Goal: Task Accomplishment & Management: Use online tool/utility

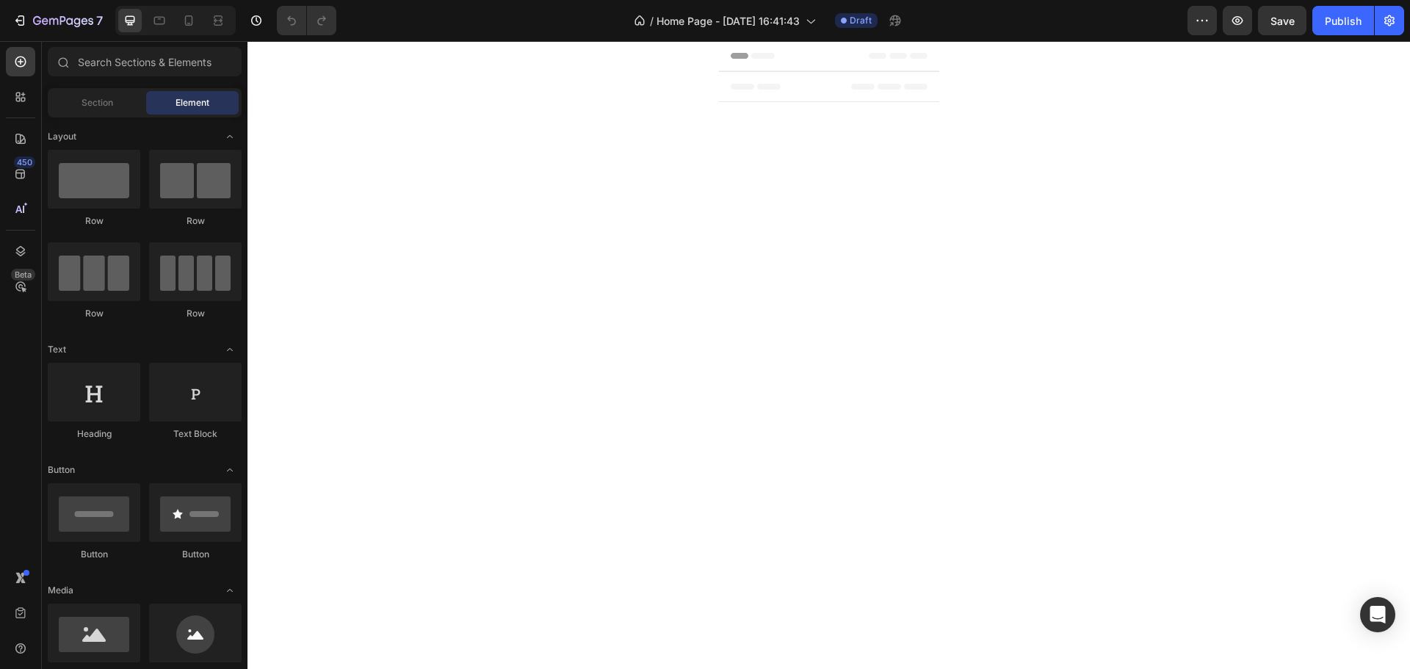
click at [762, 57] on span "Header" at bounding box center [762, 55] width 32 height 15
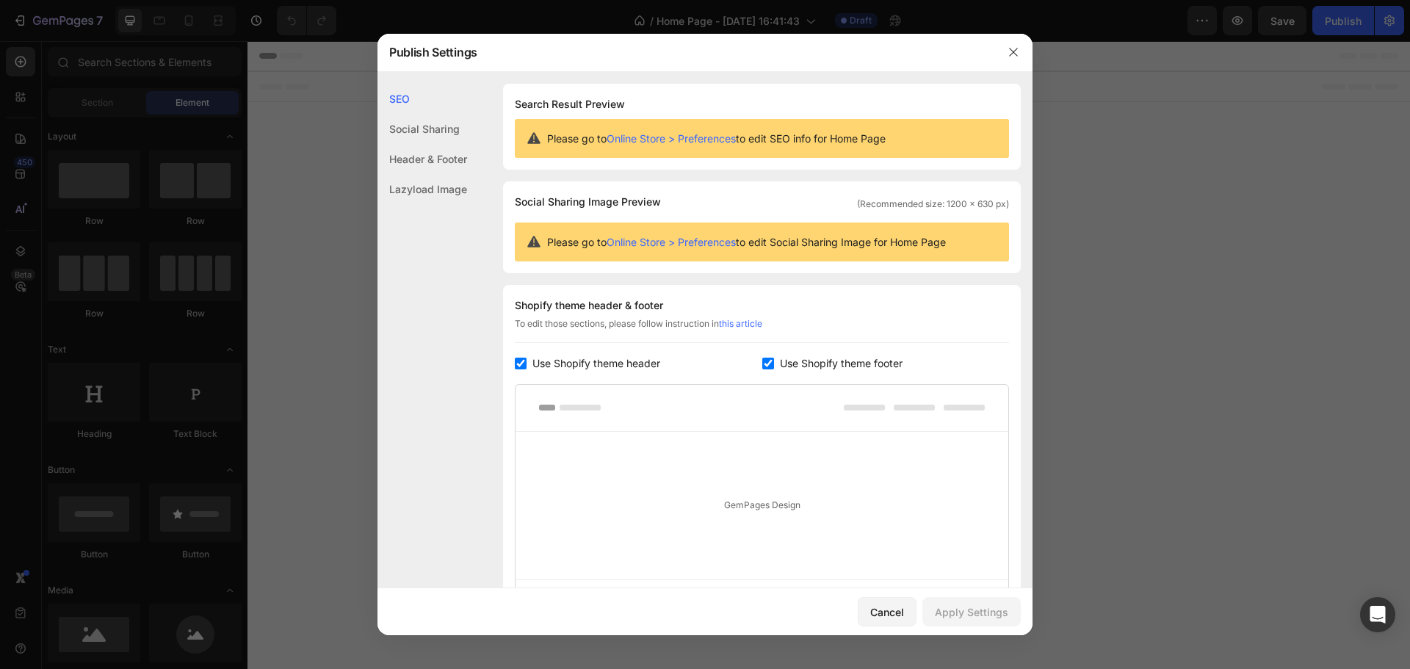
click at [712, 141] on link "Online Store > Preferences" at bounding box center [671, 138] width 129 height 12
click at [1009, 48] on icon "button" at bounding box center [1014, 52] width 12 height 12
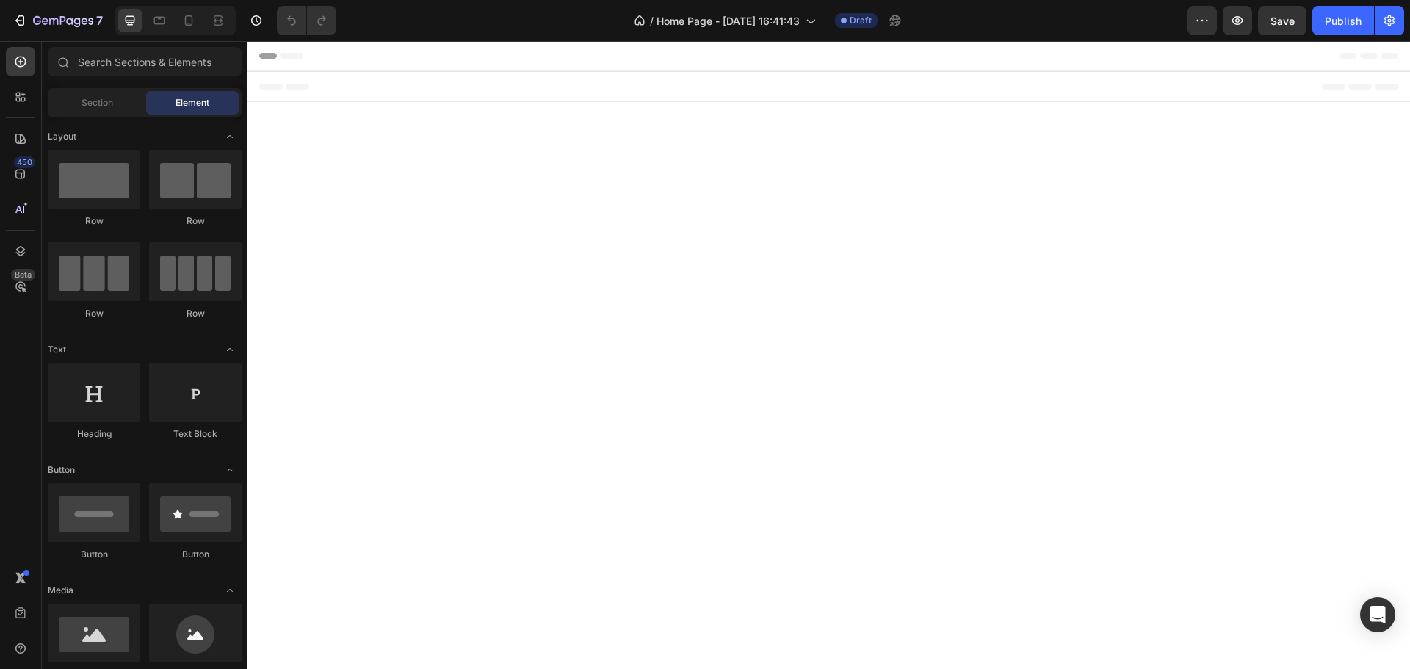
click at [278, 89] on span "Footer" at bounding box center [289, 86] width 28 height 15
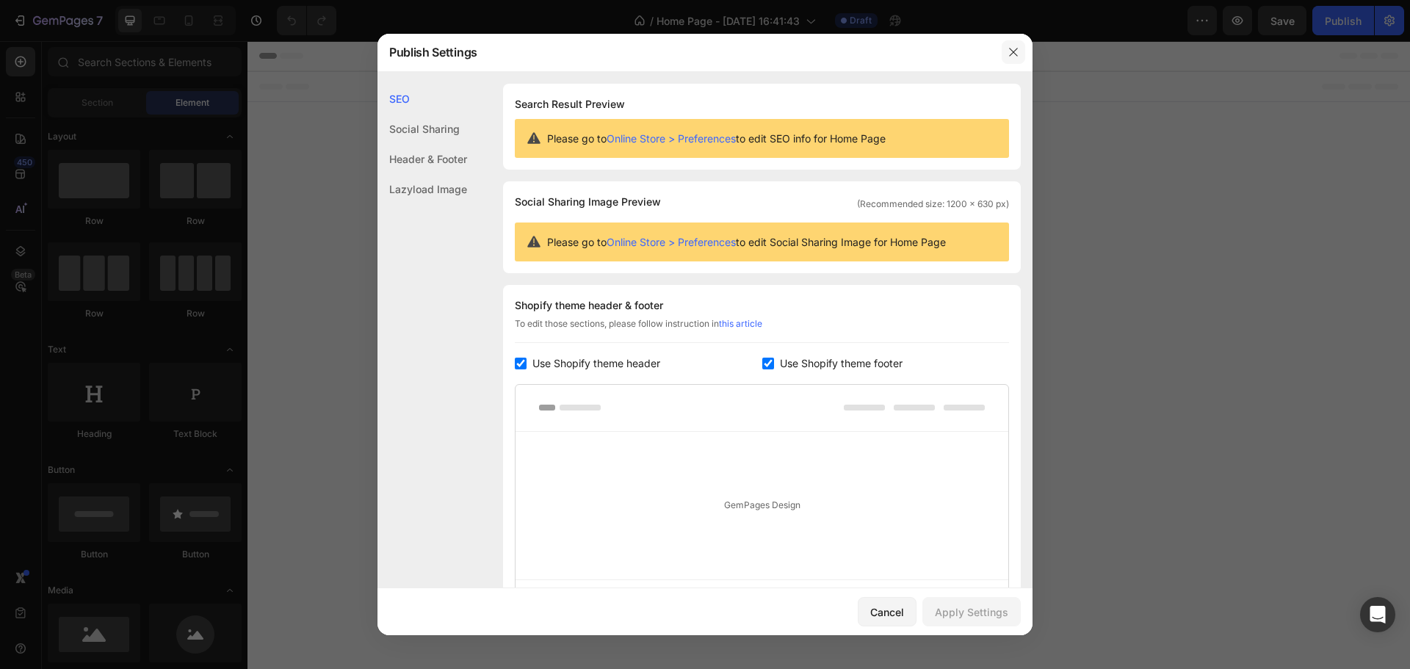
click at [1011, 47] on icon "button" at bounding box center [1014, 52] width 12 height 12
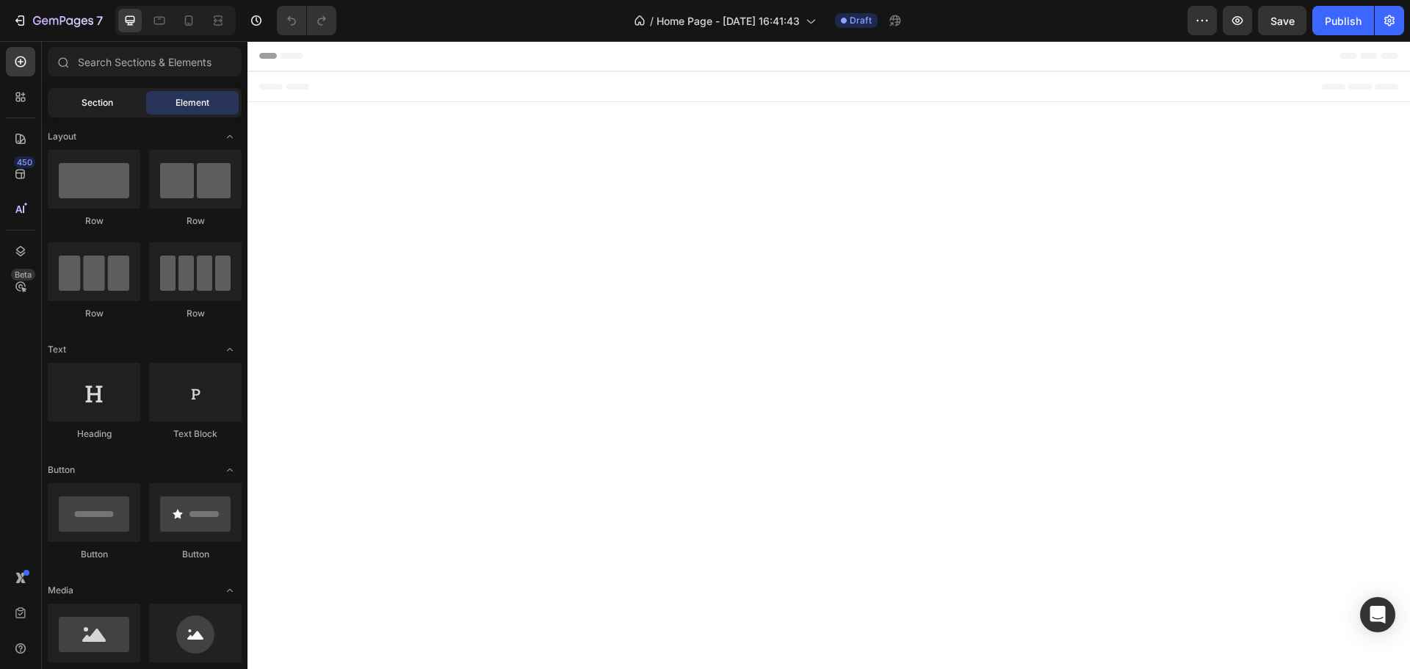
click at [112, 104] on span "Section" at bounding box center [98, 102] width 32 height 13
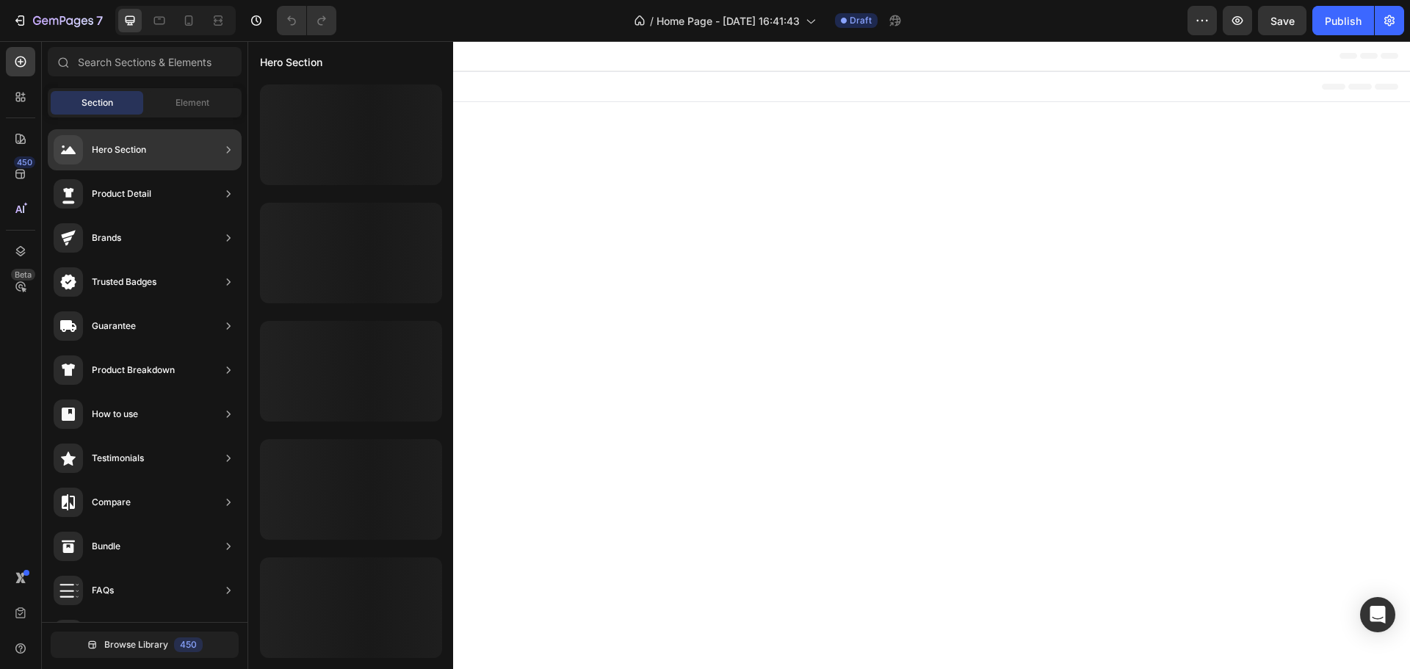
click at [154, 149] on div "Hero Section" at bounding box center [145, 149] width 194 height 41
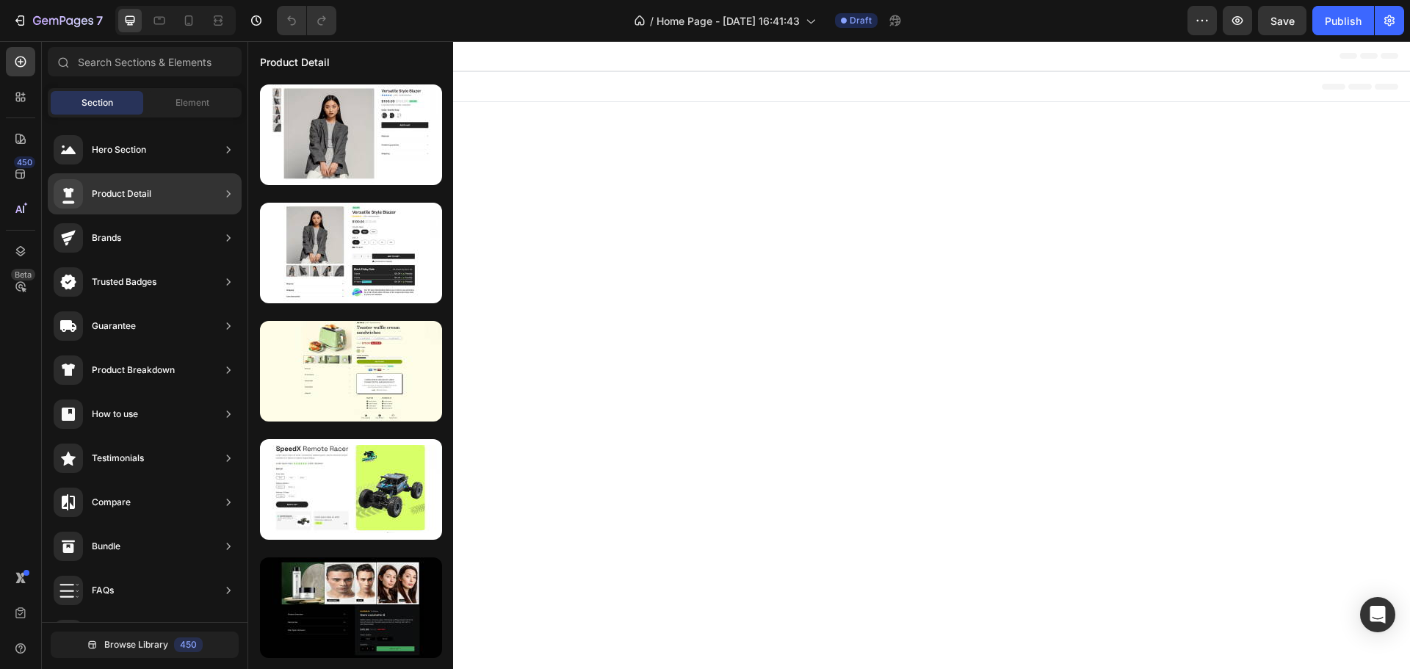
click at [118, 201] on div "Product Detail" at bounding box center [103, 193] width 98 height 29
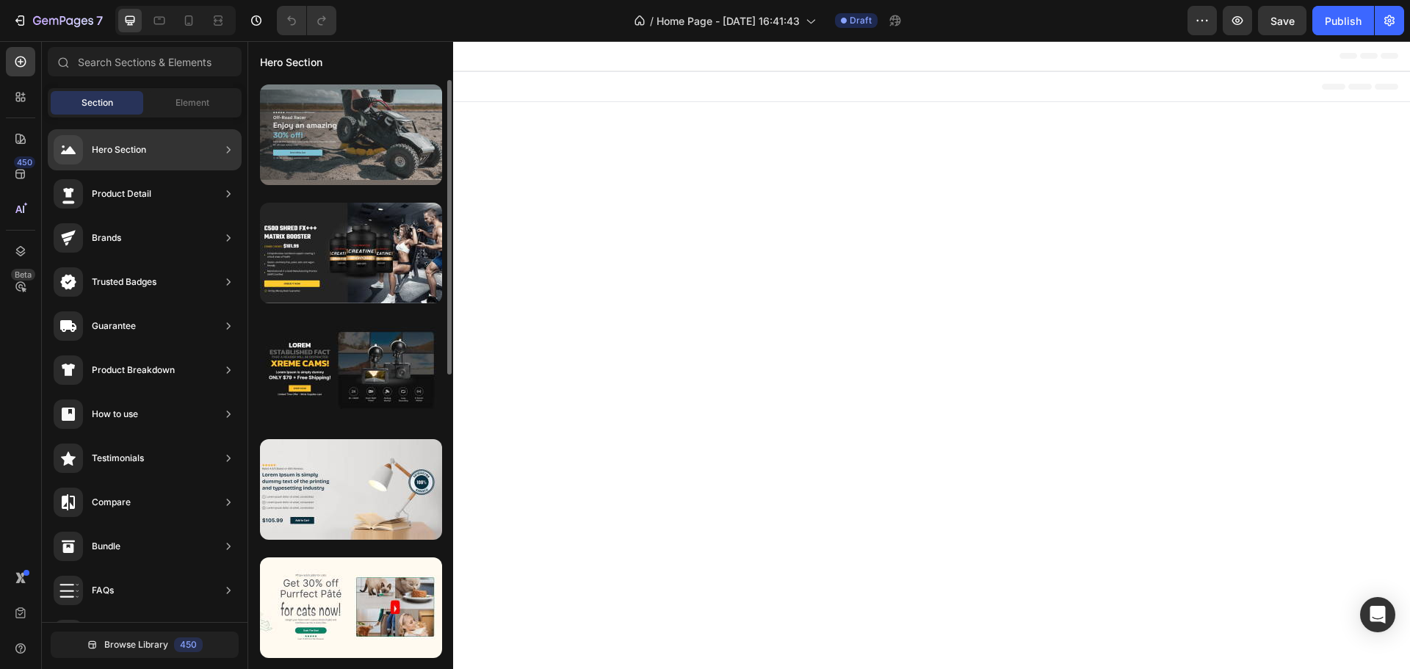
click at [359, 131] on div at bounding box center [351, 134] width 182 height 101
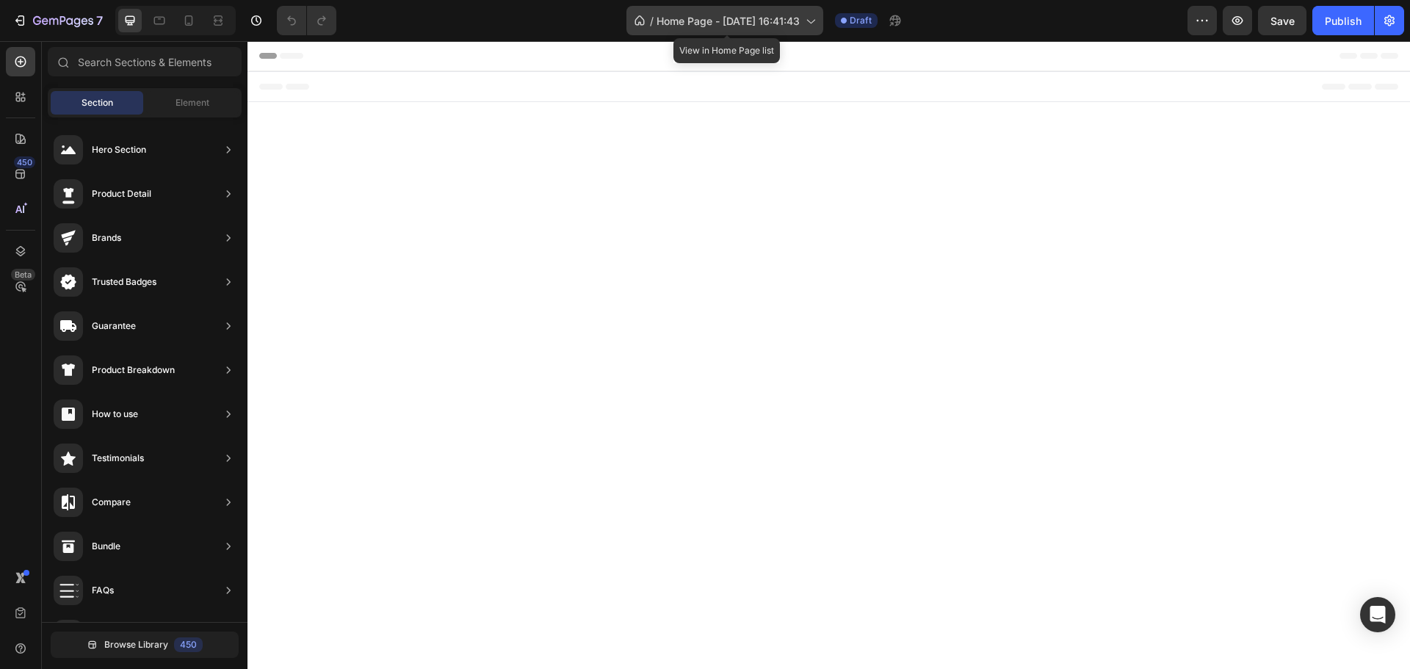
click at [809, 22] on icon at bounding box center [810, 20] width 15 height 15
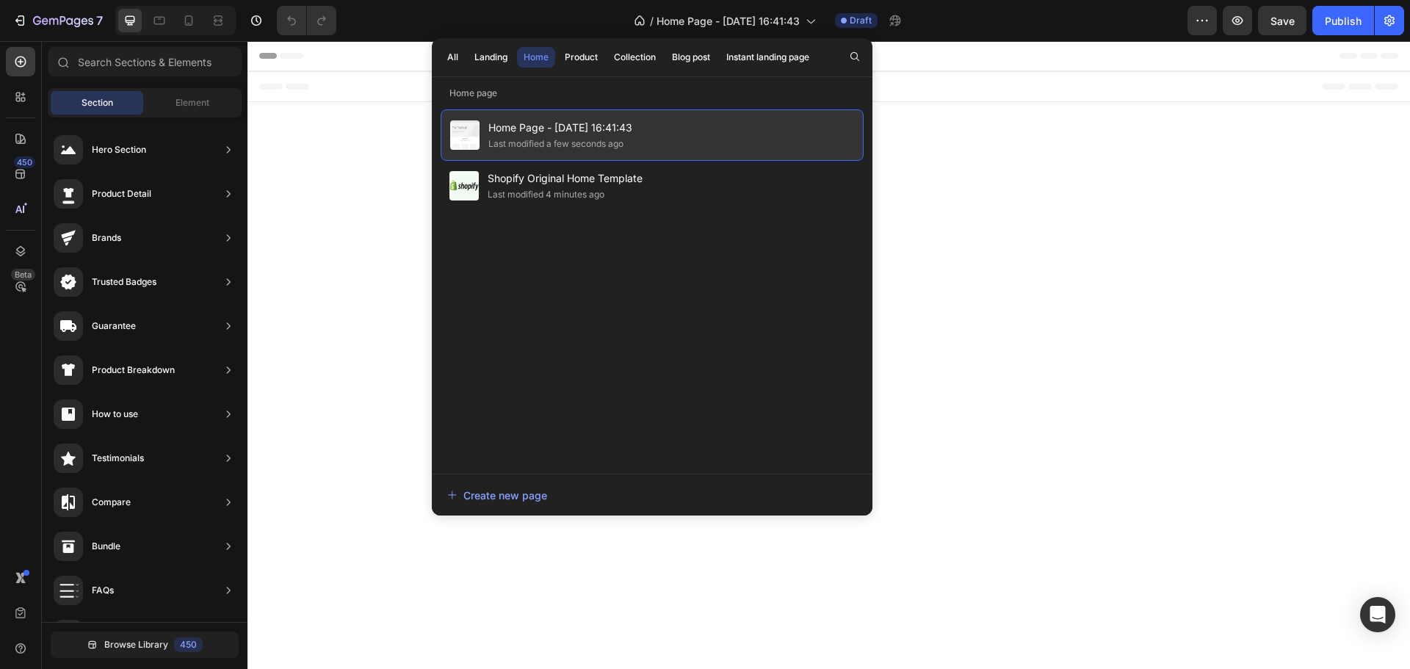
click at [646, 144] on div "Home Page - Sep 28, 16:41:43 Last modified a few seconds ago" at bounding box center [652, 134] width 423 height 51
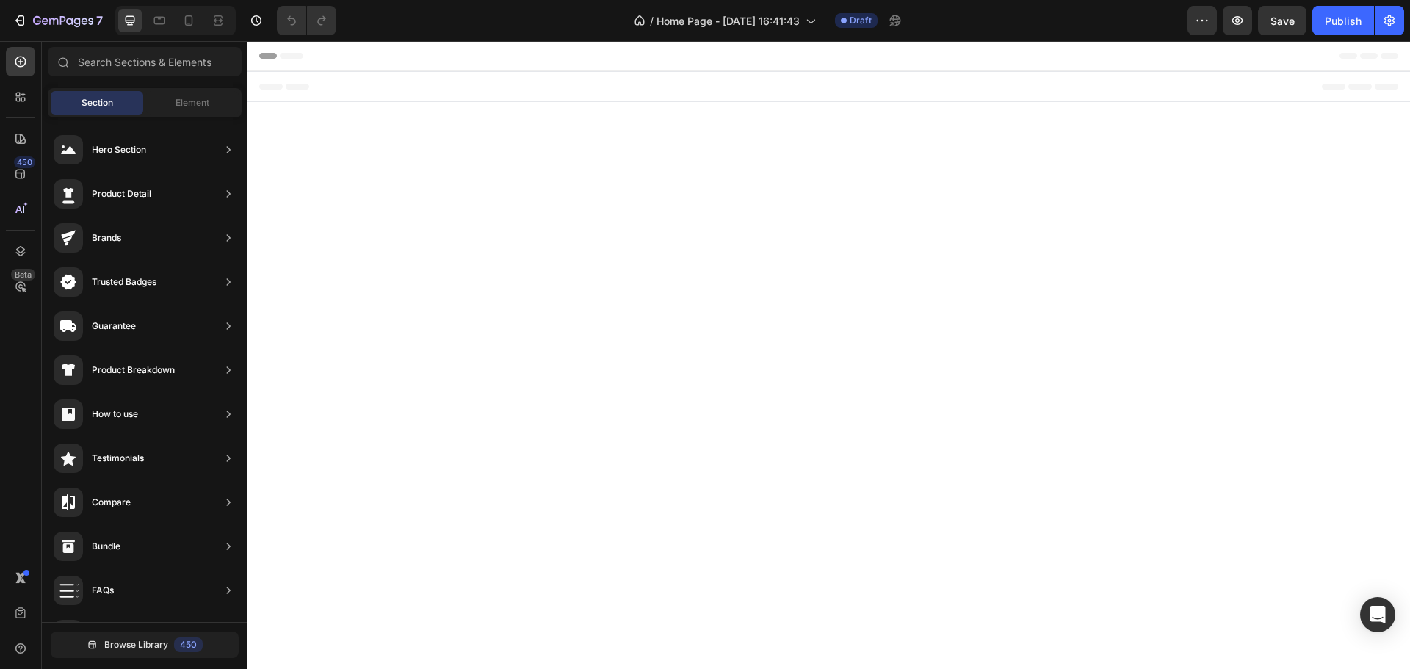
click at [965, 194] on body "Header Root Footer" at bounding box center [829, 330] width 1163 height 578
click at [1243, 22] on icon "button" at bounding box center [1237, 20] width 11 height 9
click at [1213, 19] on button "button" at bounding box center [1202, 20] width 29 height 29
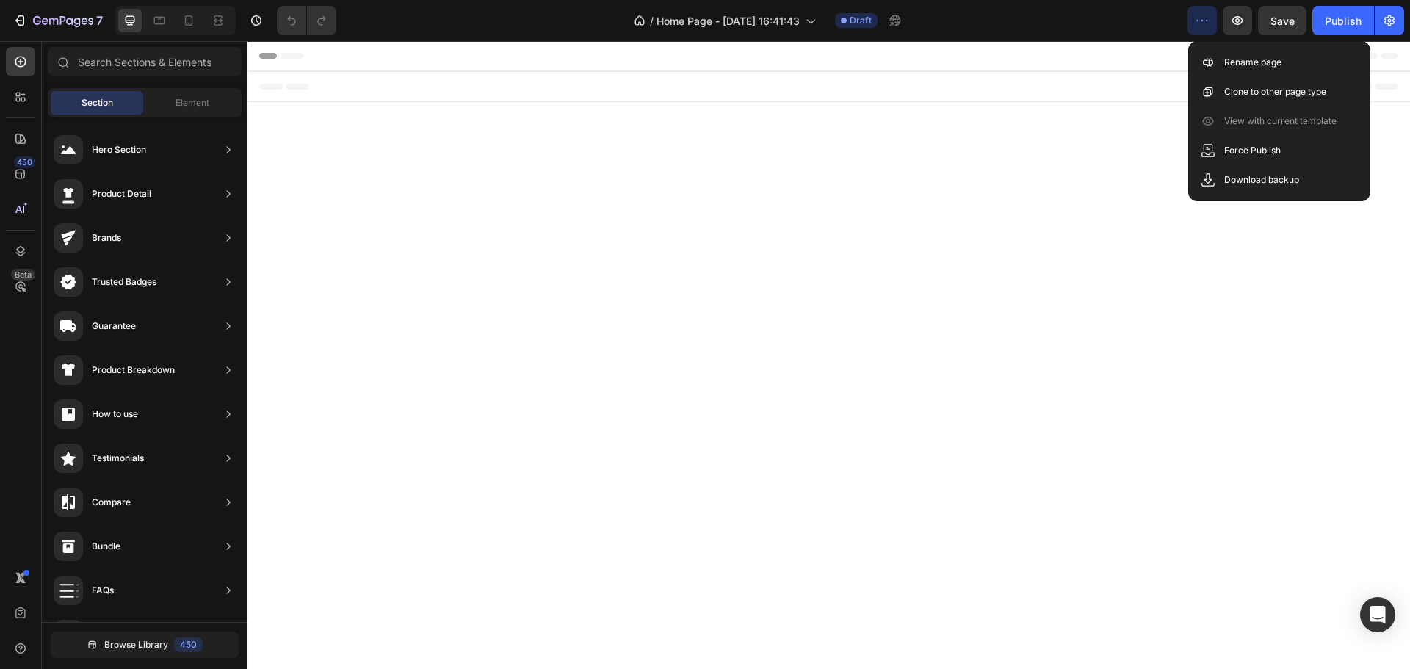
click at [1092, 84] on div "Footer" at bounding box center [828, 86] width 1139 height 29
click at [790, 322] on body "Header Root Footer" at bounding box center [829, 330] width 1163 height 578
click at [1182, 322] on body "Header Root Footer" at bounding box center [829, 330] width 1163 height 578
click at [177, 105] on span "Element" at bounding box center [193, 102] width 34 height 13
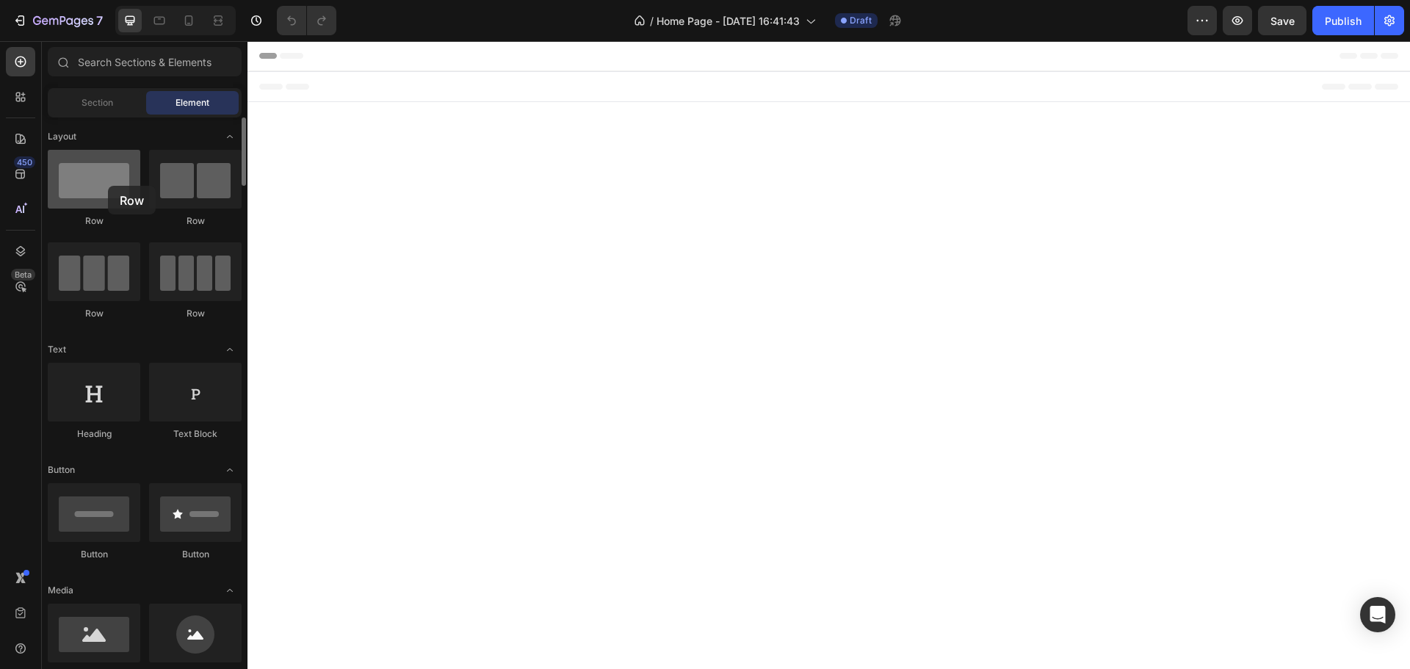
click at [108, 186] on div at bounding box center [94, 179] width 93 height 59
drag, startPoint x: 394, startPoint y: 229, endPoint x: 438, endPoint y: 170, distance: 74.0
drag, startPoint x: 425, startPoint y: 213, endPoint x: 514, endPoint y: 300, distance: 124.1
click at [1387, 24] on icon "button" at bounding box center [1390, 20] width 10 height 11
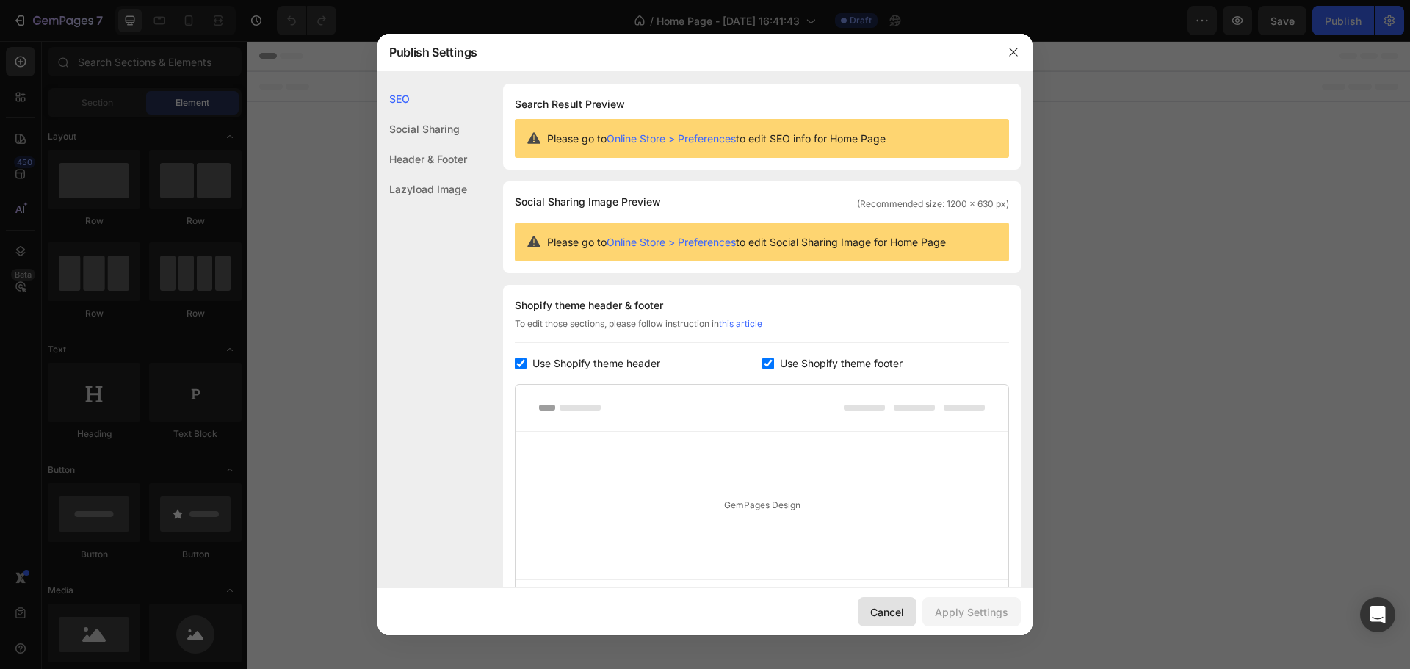
click at [881, 615] on div "Cancel" at bounding box center [887, 611] width 34 height 15
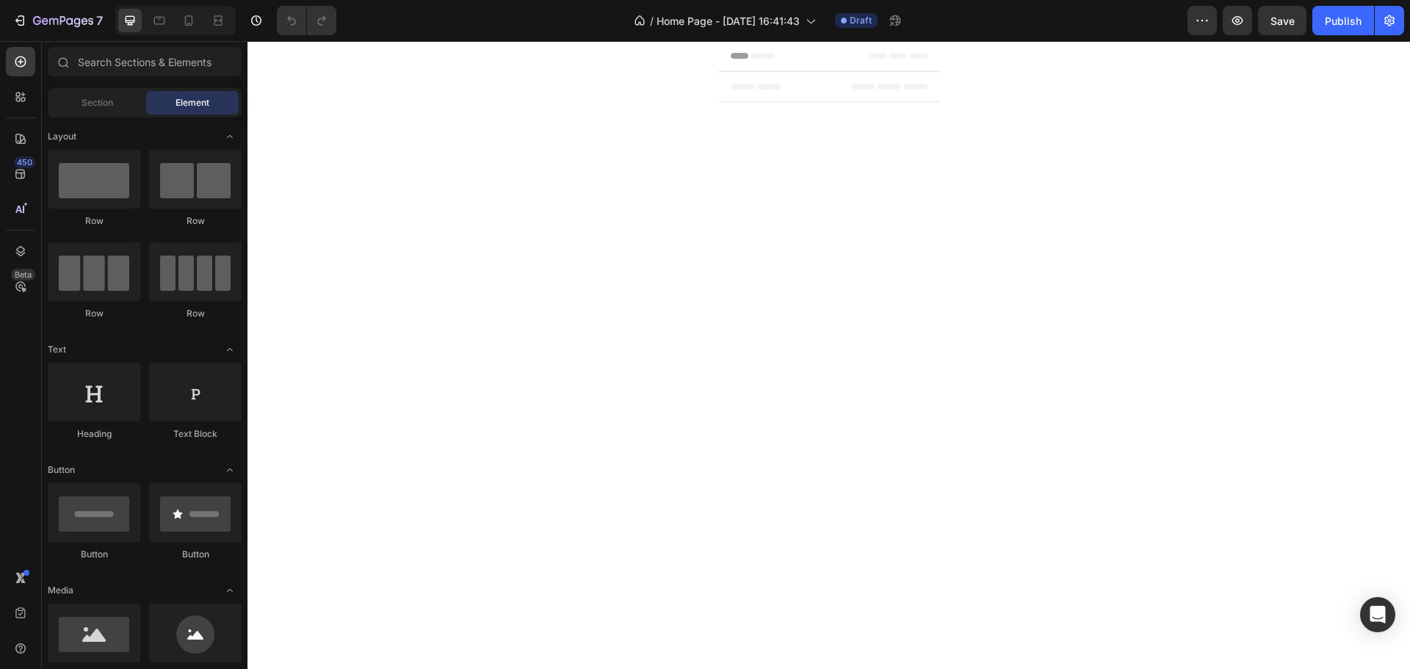
click at [754, 53] on span "Header" at bounding box center [762, 55] width 32 height 15
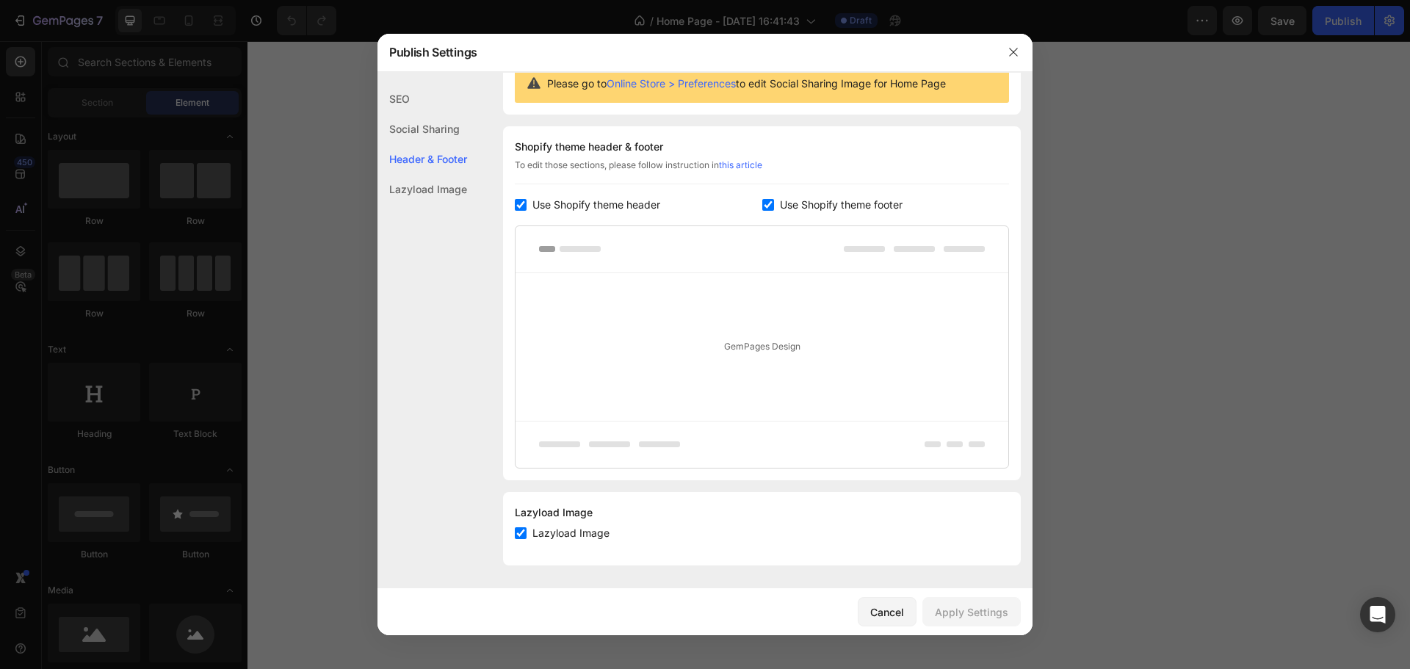
click at [515, 203] on input "checkbox" at bounding box center [521, 205] width 12 height 12
checkbox input "false"
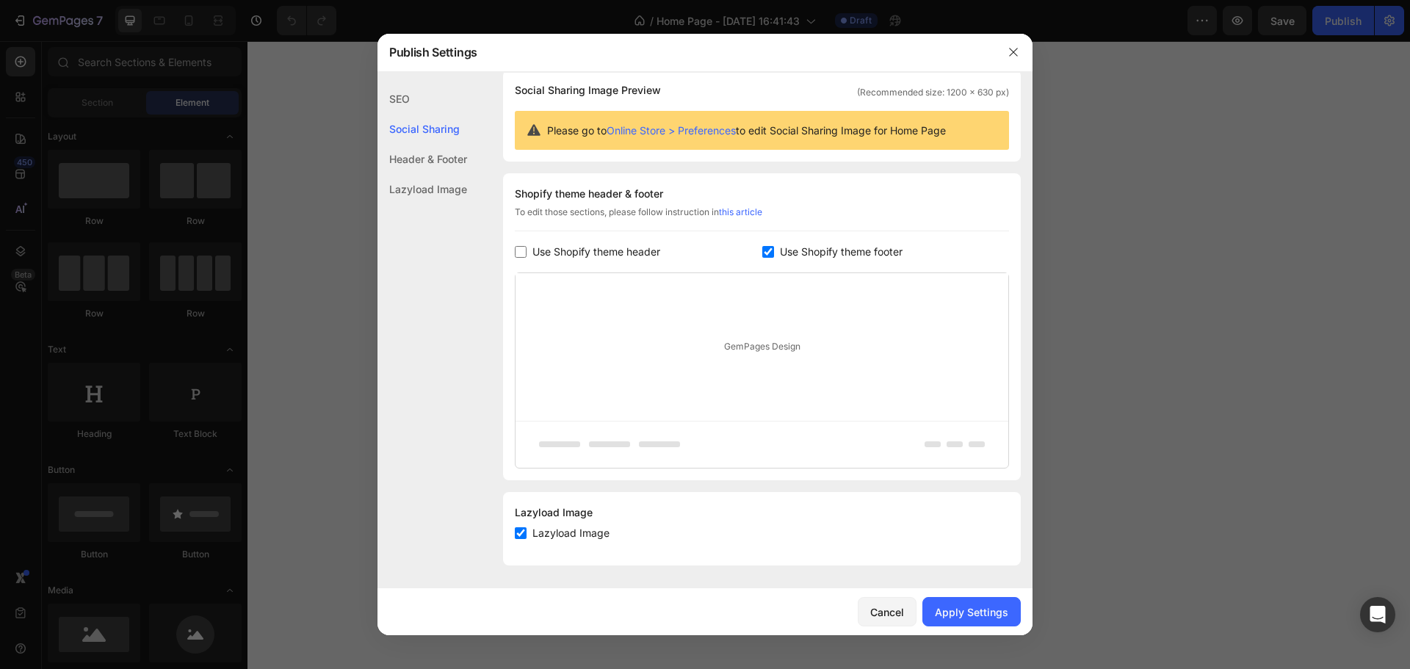
click at [767, 252] on input "checkbox" at bounding box center [768, 252] width 12 height 12
checkbox input "false"
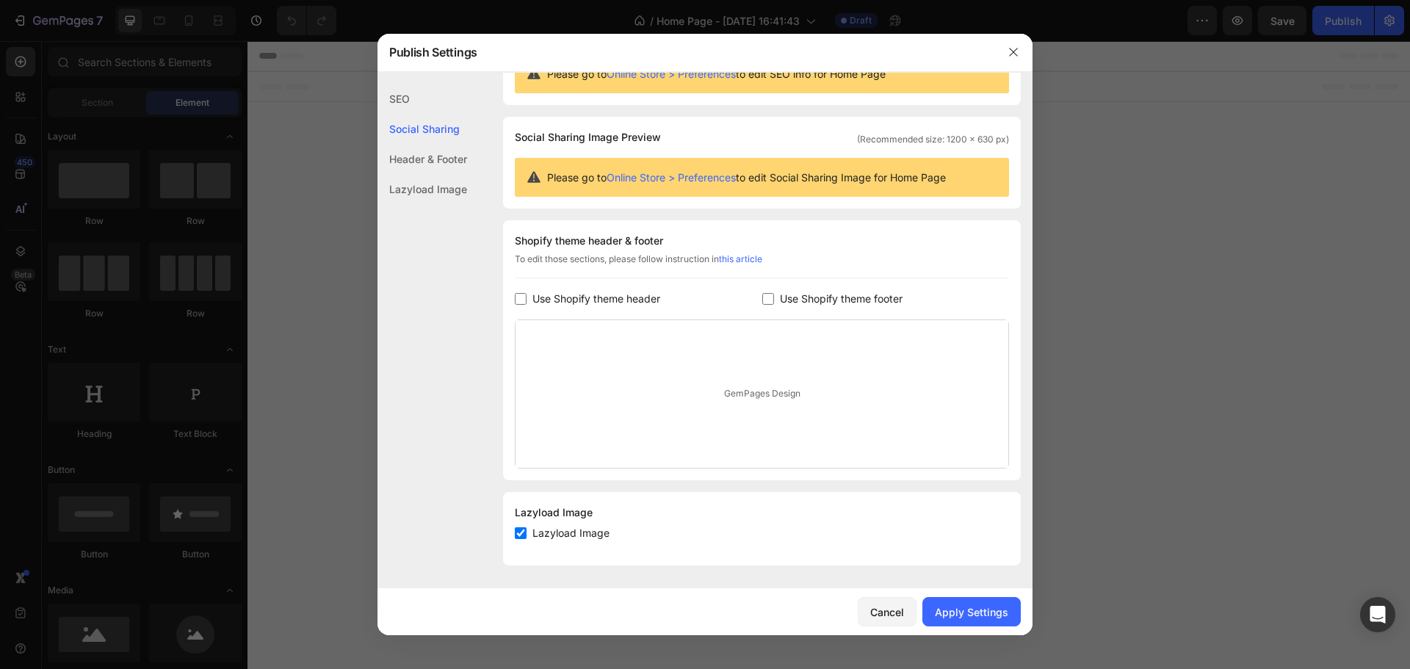
click at [524, 537] on input "checkbox" at bounding box center [521, 533] width 12 height 12
checkbox input "false"
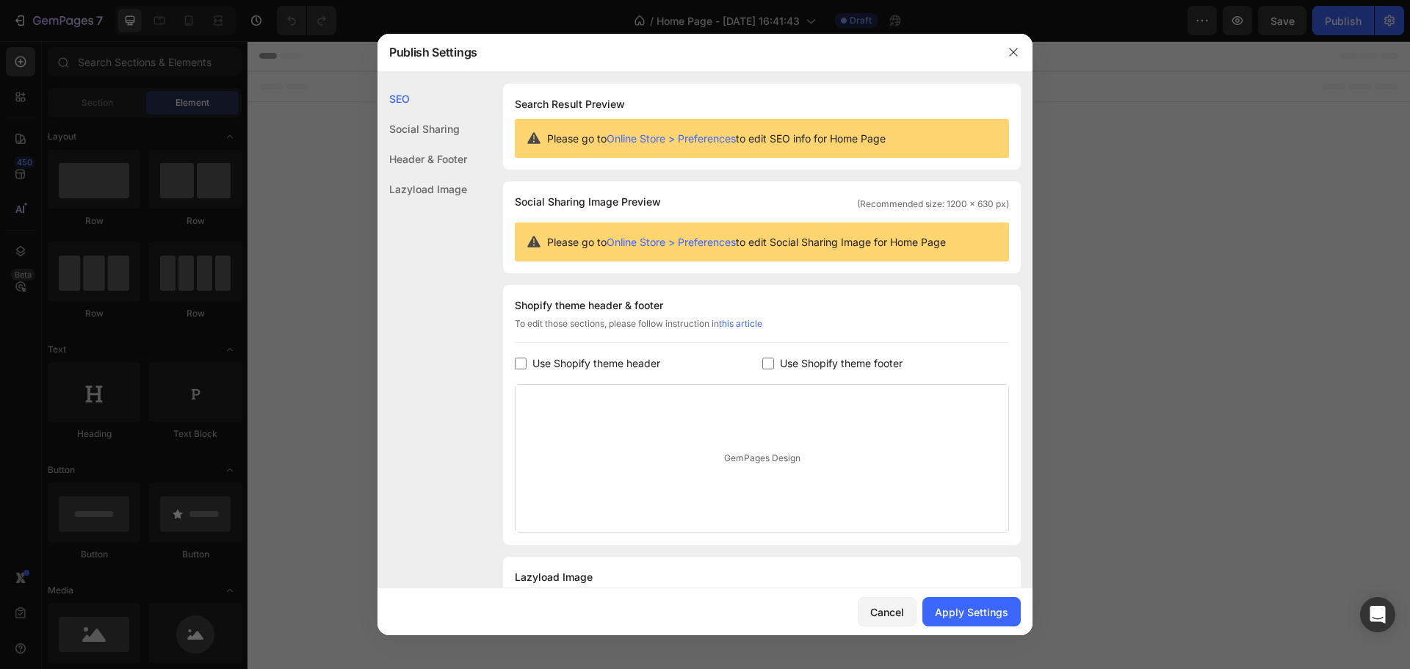
click at [419, 97] on div "SEO" at bounding box center [423, 99] width 90 height 30
click at [421, 128] on div "Social Sharing" at bounding box center [423, 129] width 90 height 30
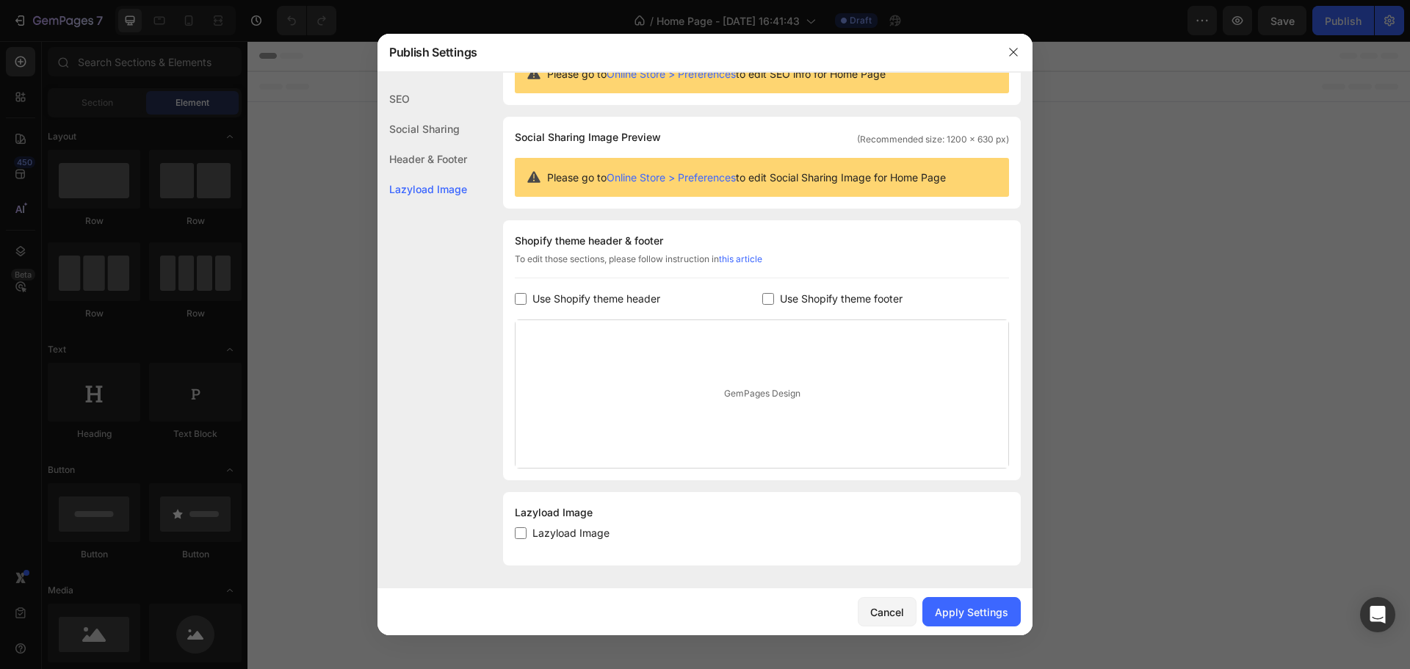
click at [430, 164] on div "Header & Footer" at bounding box center [423, 159] width 90 height 30
click at [436, 202] on div "Lazyload Image" at bounding box center [423, 189] width 90 height 30
click at [989, 610] on div "Apply Settings" at bounding box center [971, 611] width 73 height 15
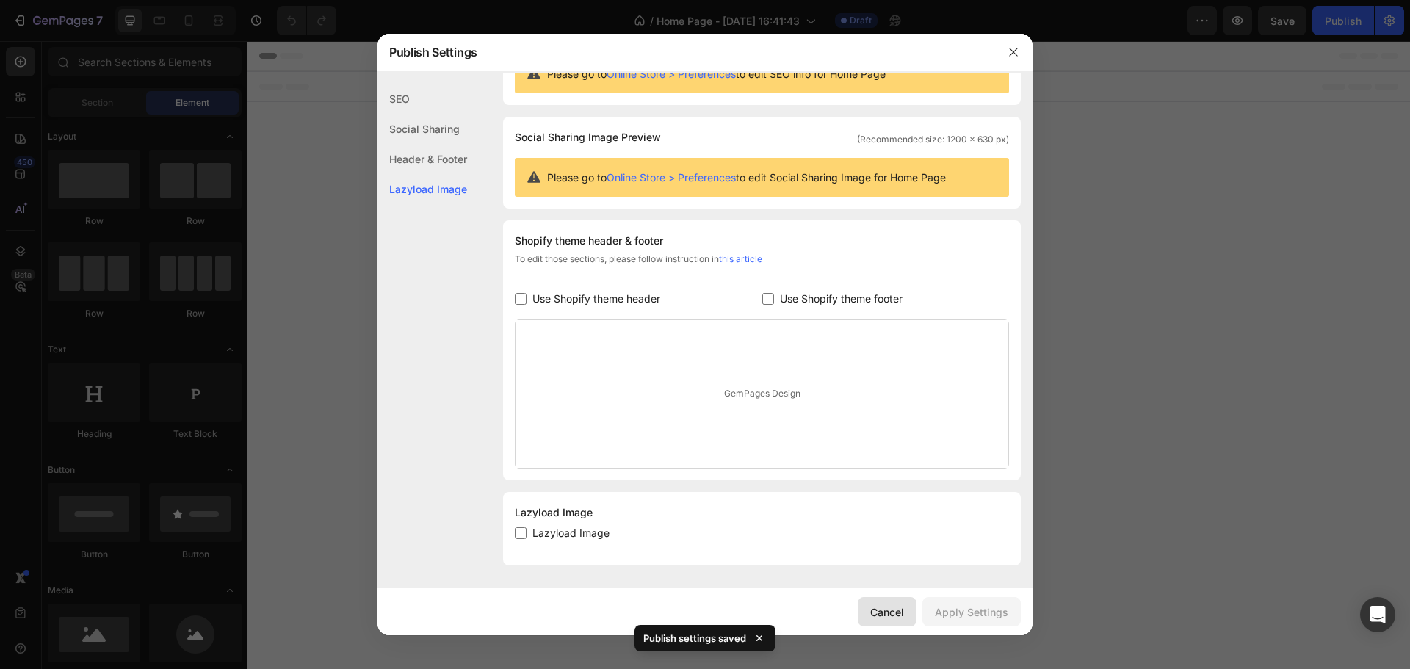
click at [889, 610] on div "Cancel" at bounding box center [887, 611] width 34 height 15
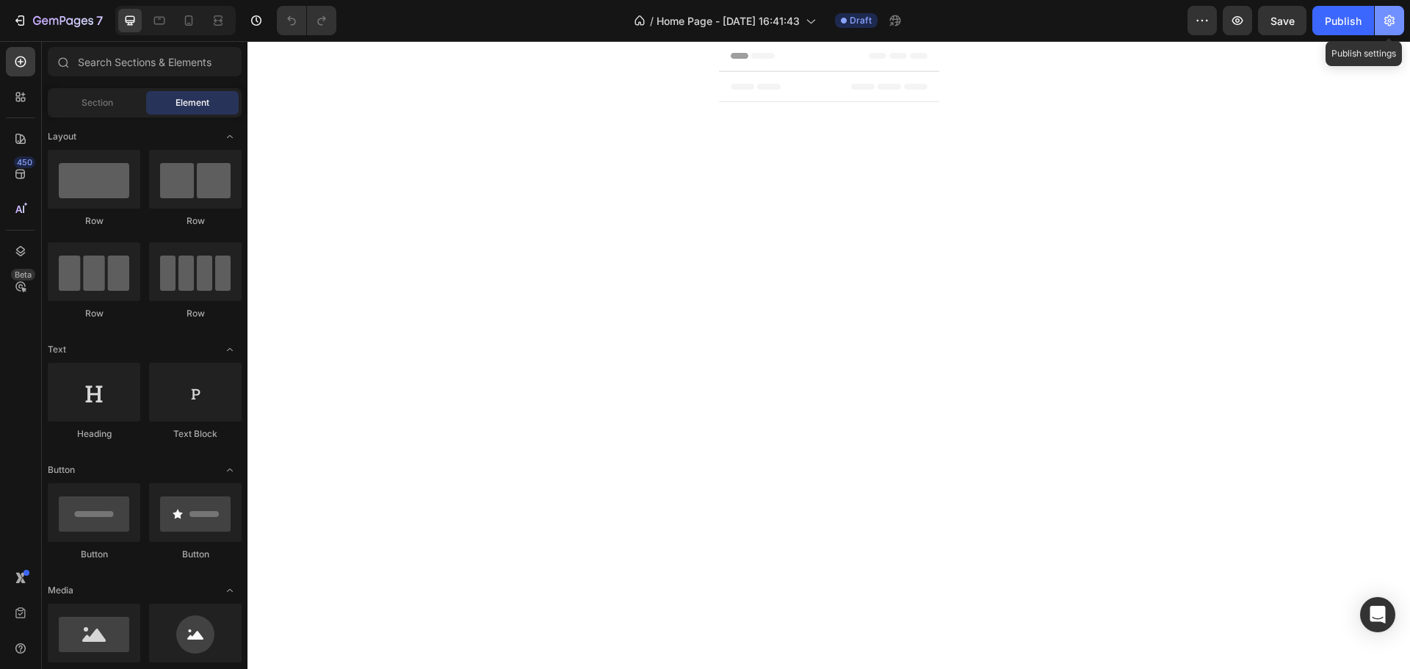
click at [1391, 25] on icon "button" at bounding box center [1390, 20] width 10 height 11
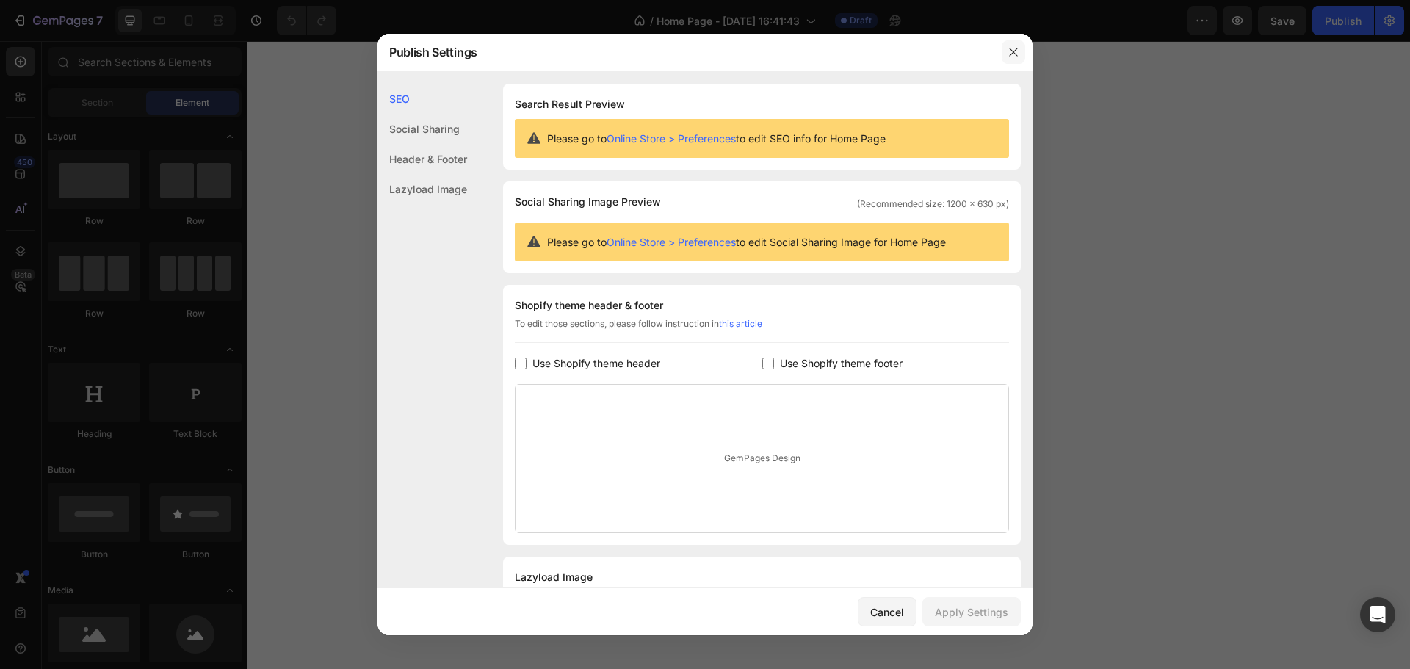
click at [1018, 53] on icon "button" at bounding box center [1014, 52] width 12 height 12
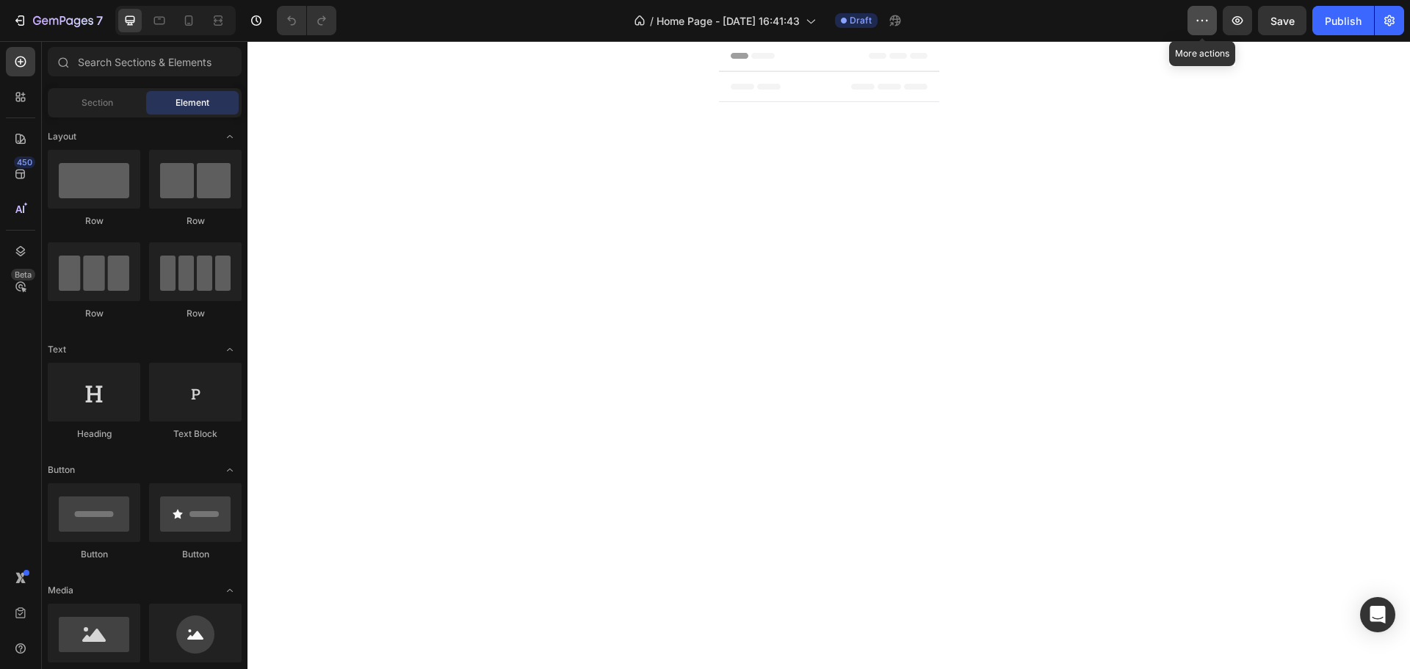
click at [1207, 18] on icon "button" at bounding box center [1202, 20] width 15 height 15
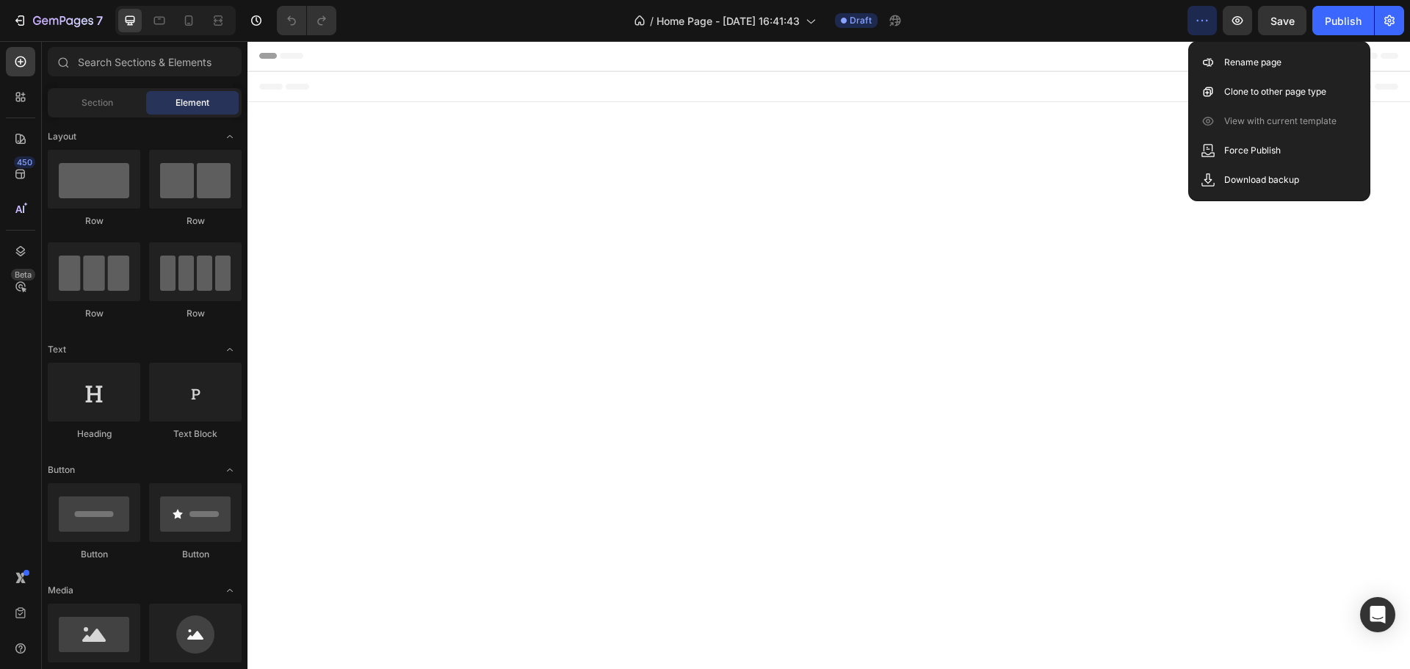
click at [879, 248] on body "Header Root Footer" at bounding box center [829, 330] width 1163 height 578
click at [23, 18] on icon "button" at bounding box center [19, 20] width 15 height 15
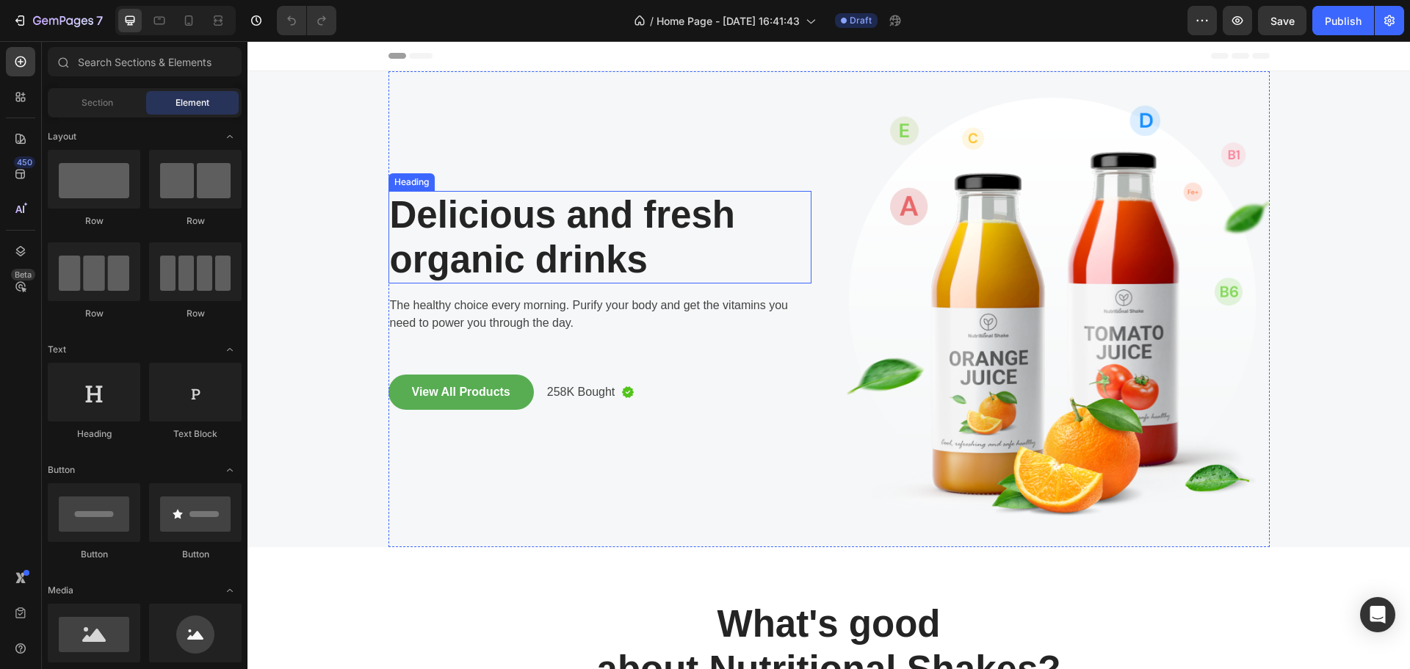
click at [709, 193] on p "Delicious and fresh organic drinks" at bounding box center [600, 237] width 420 height 90
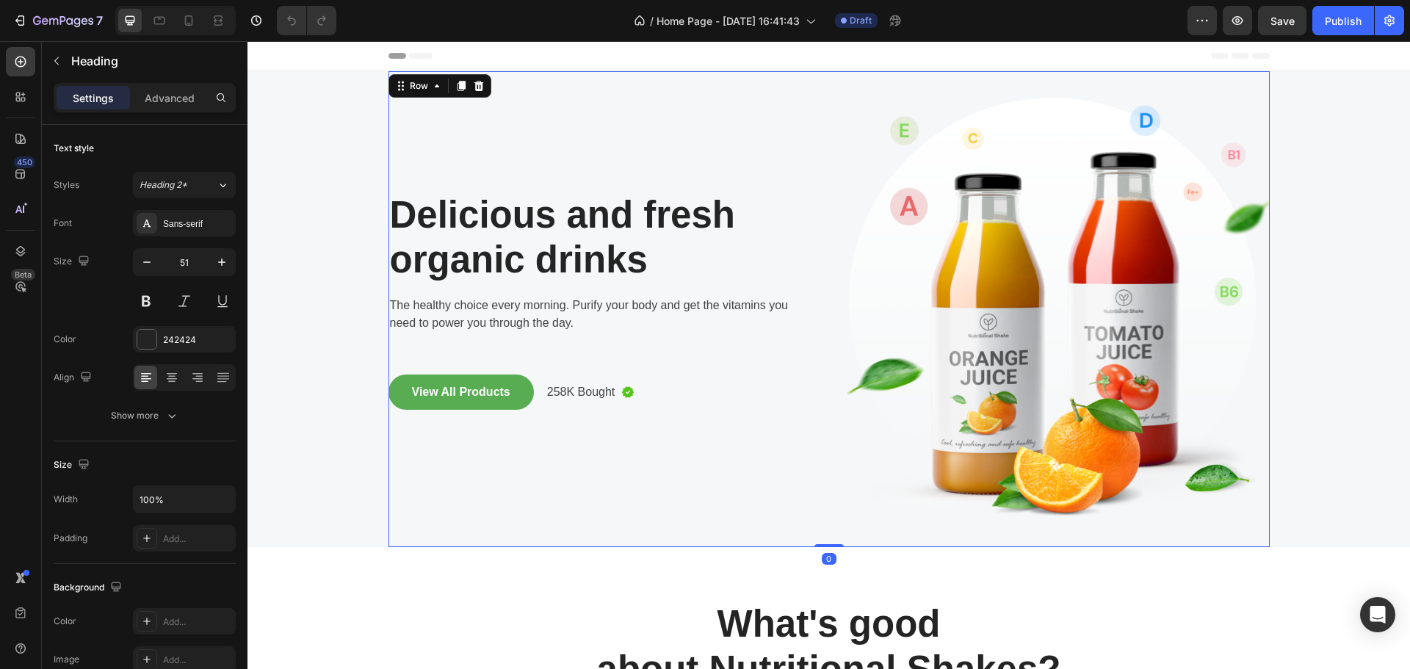
click at [715, 141] on div "Delicious and fresh organic drinks Heading The healthy choice every morning. Pu…" at bounding box center [600, 309] width 423 height 476
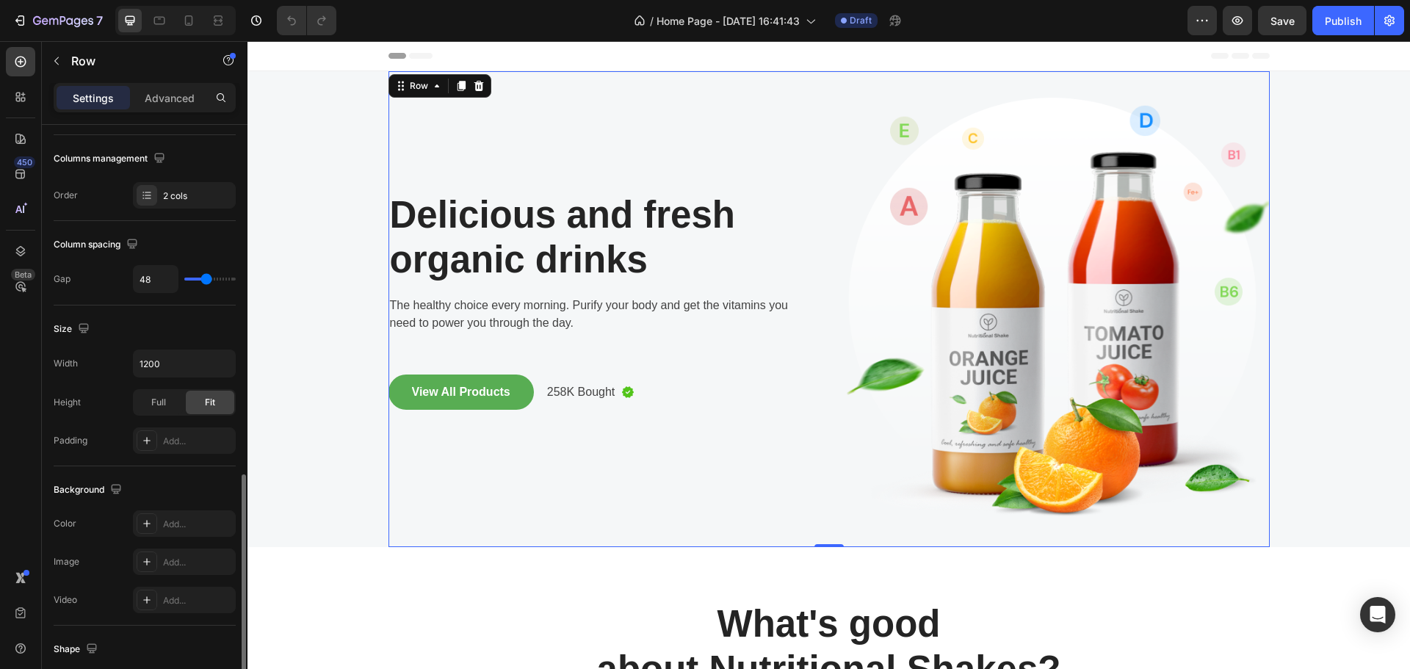
scroll to position [367, 0]
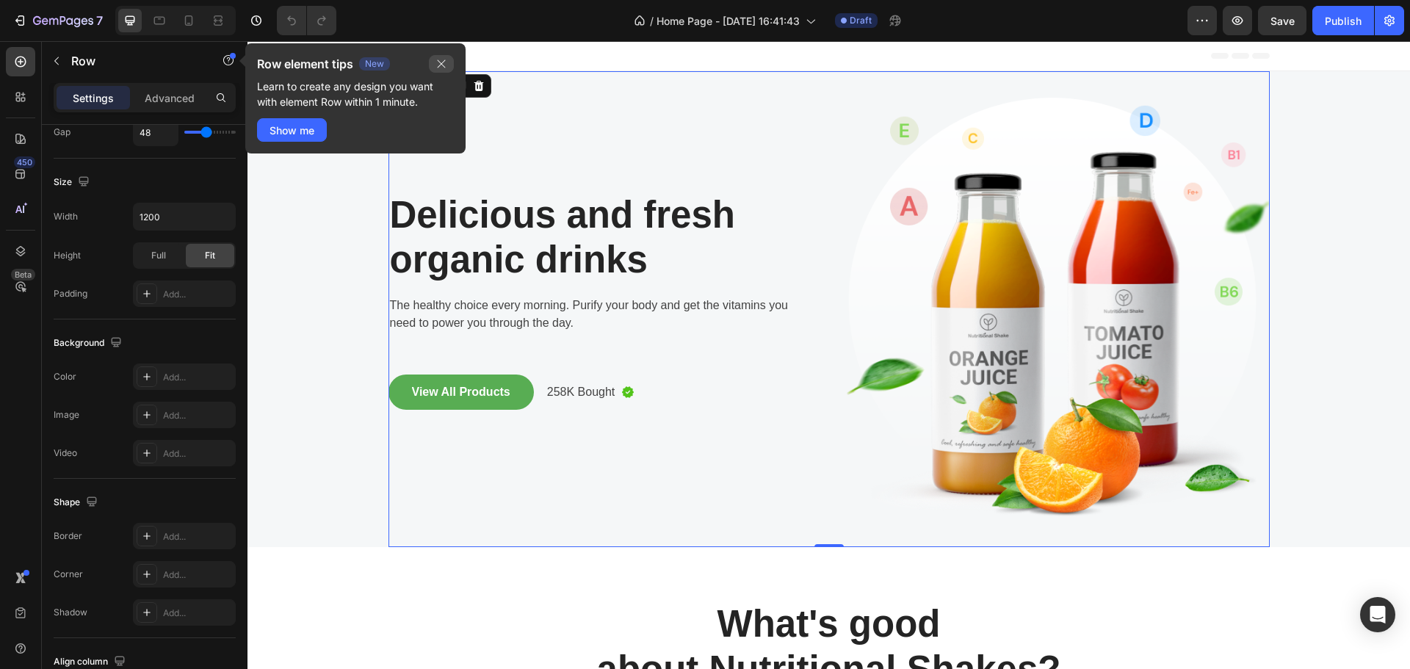
click at [444, 63] on icon "button" at bounding box center [442, 64] width 12 height 12
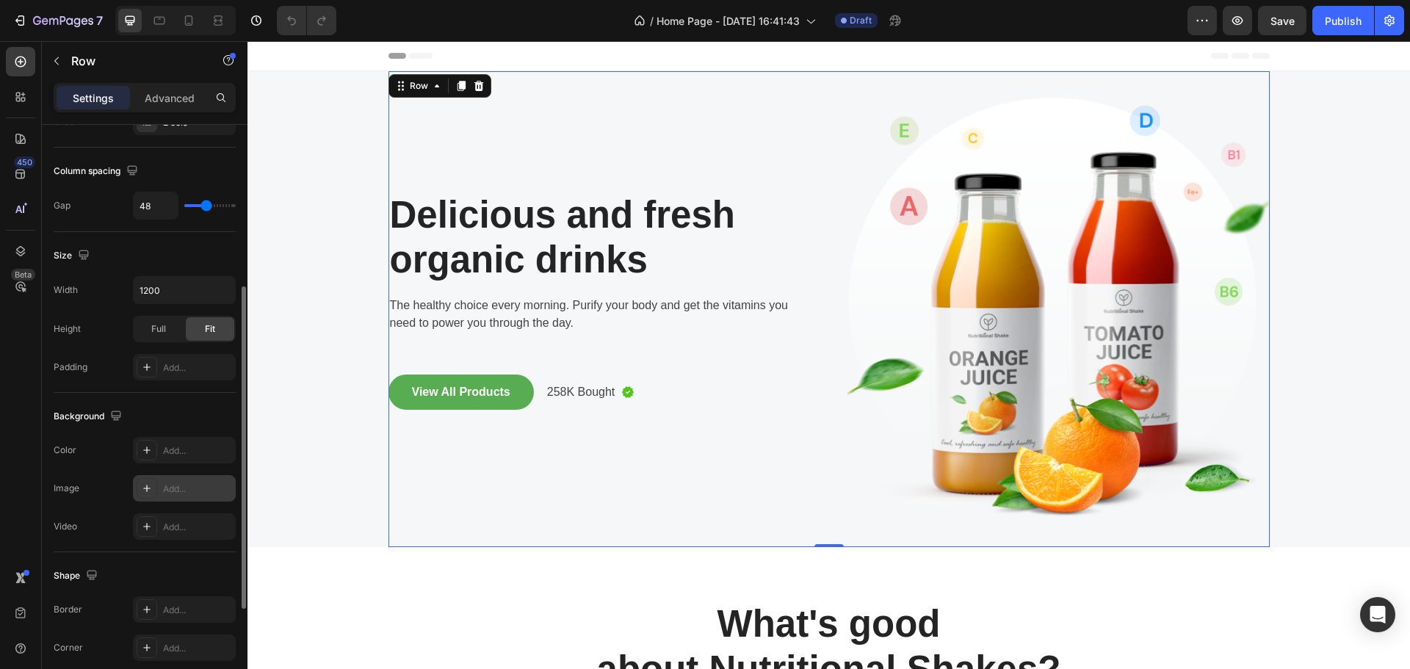
scroll to position [477, 0]
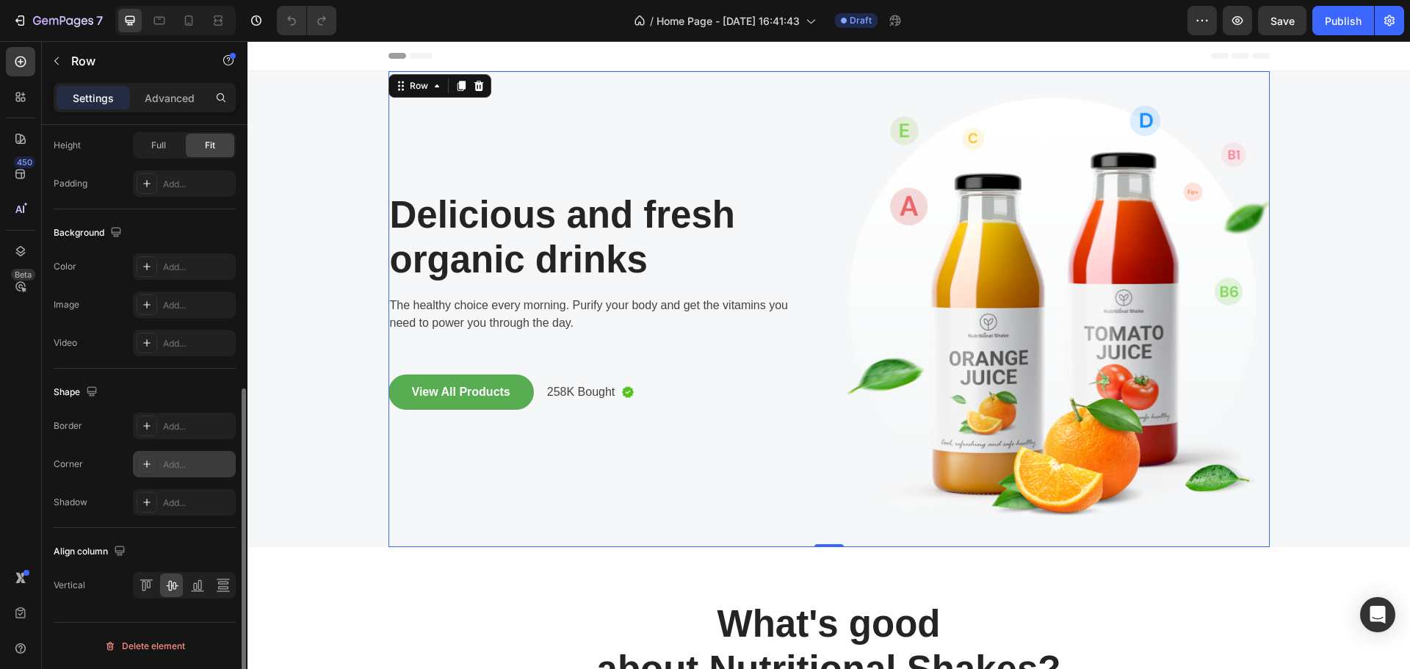
click at [181, 460] on div "Add..." at bounding box center [197, 464] width 69 height 13
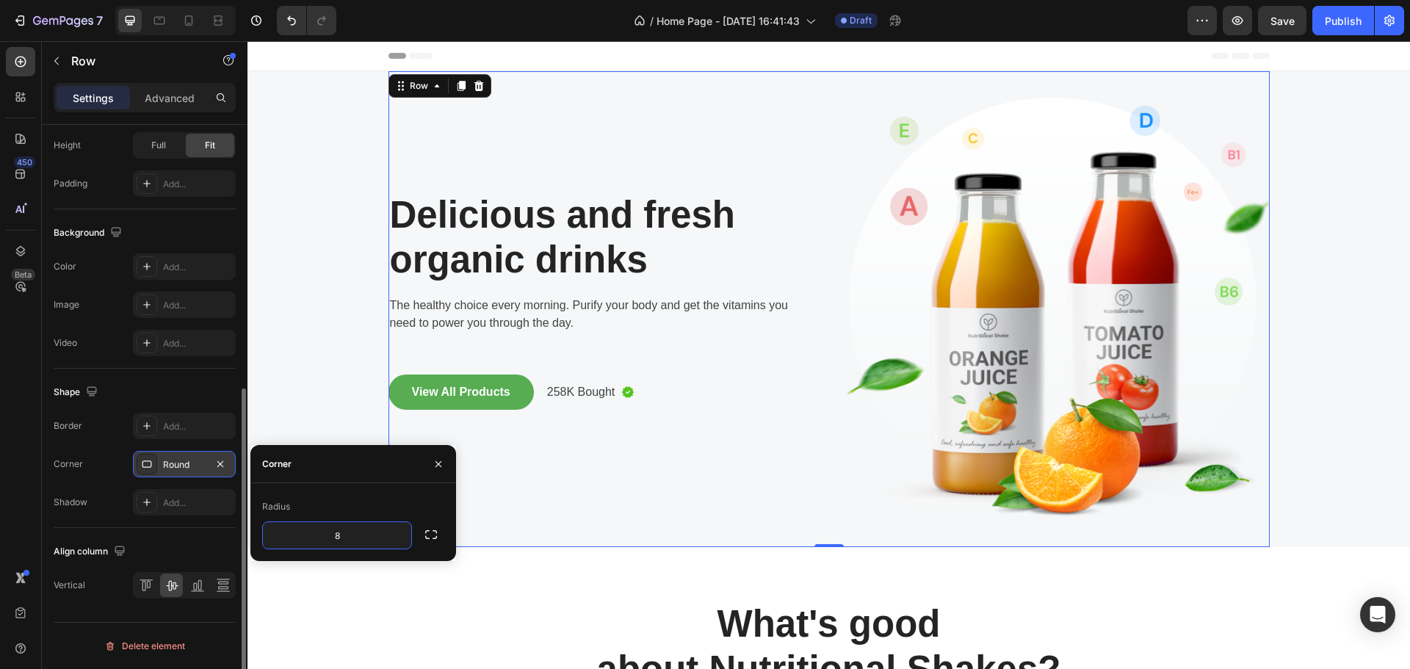
click at [207, 386] on div "Shape" at bounding box center [145, 392] width 182 height 24
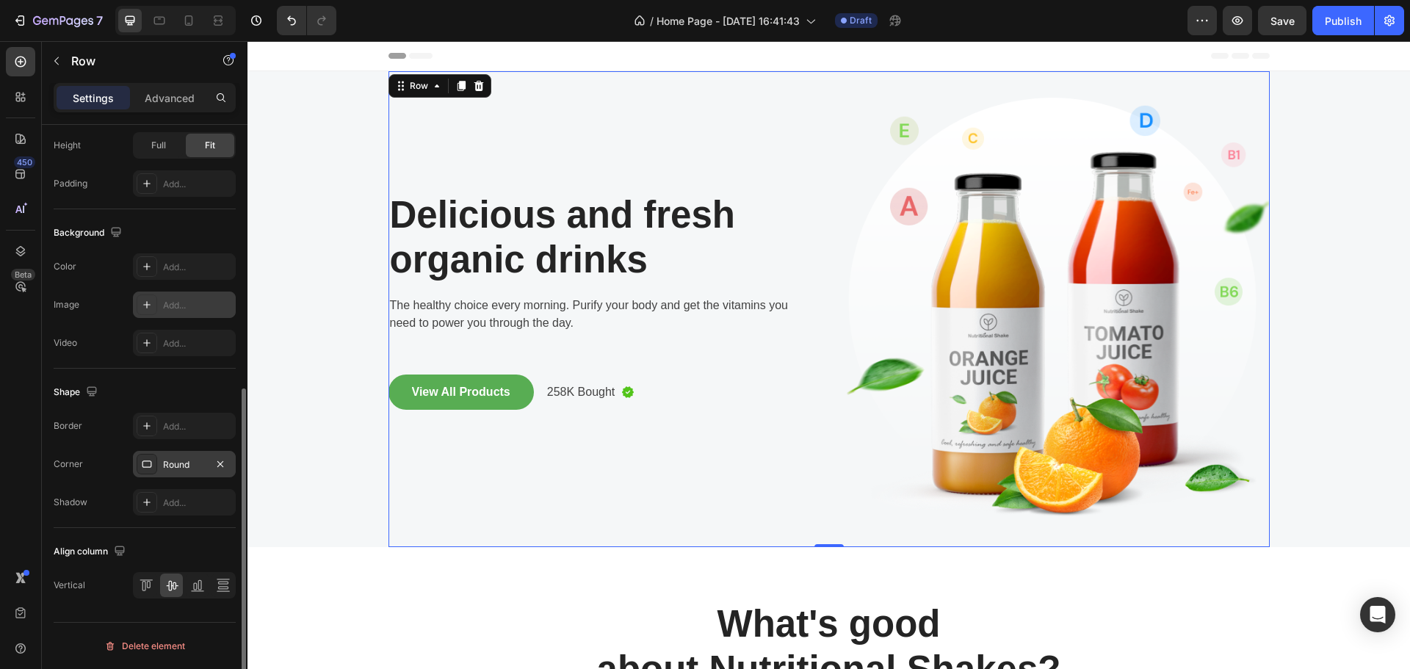
click at [204, 311] on div "Add..." at bounding box center [197, 305] width 69 height 13
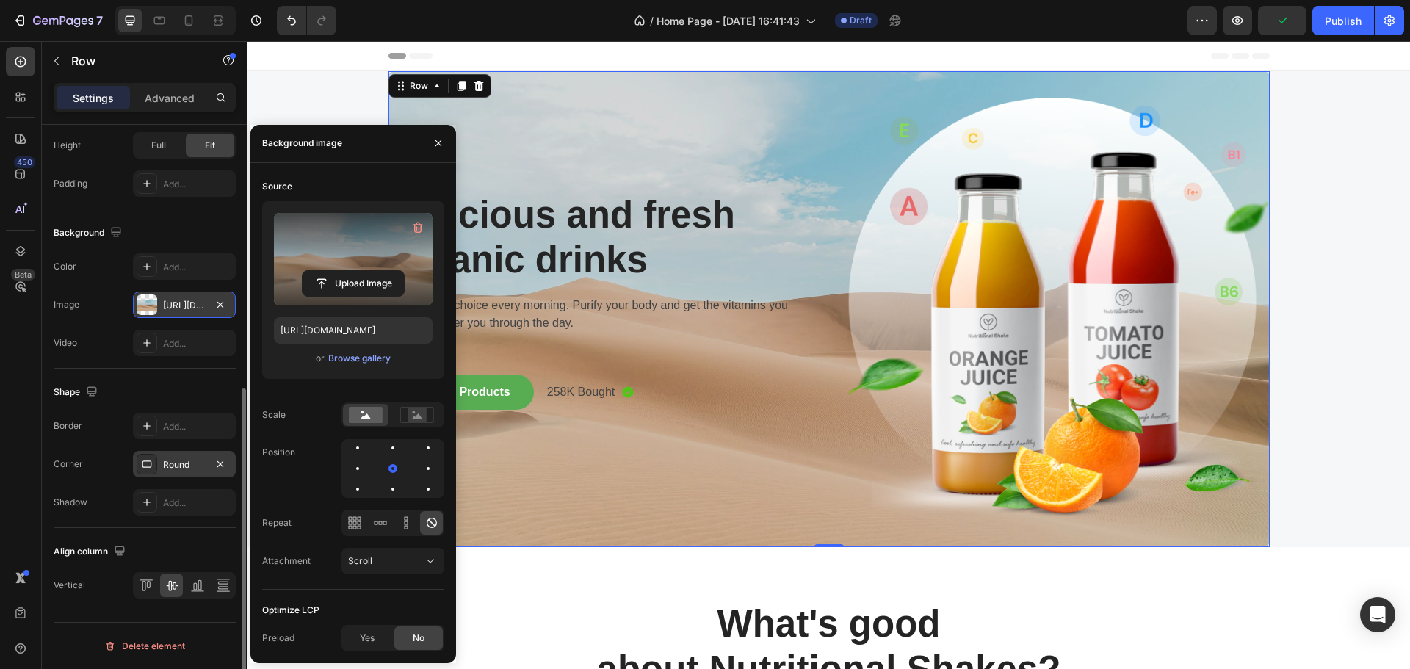
click at [369, 259] on label at bounding box center [353, 259] width 159 height 93
click at [369, 271] on input "file" at bounding box center [353, 283] width 101 height 25
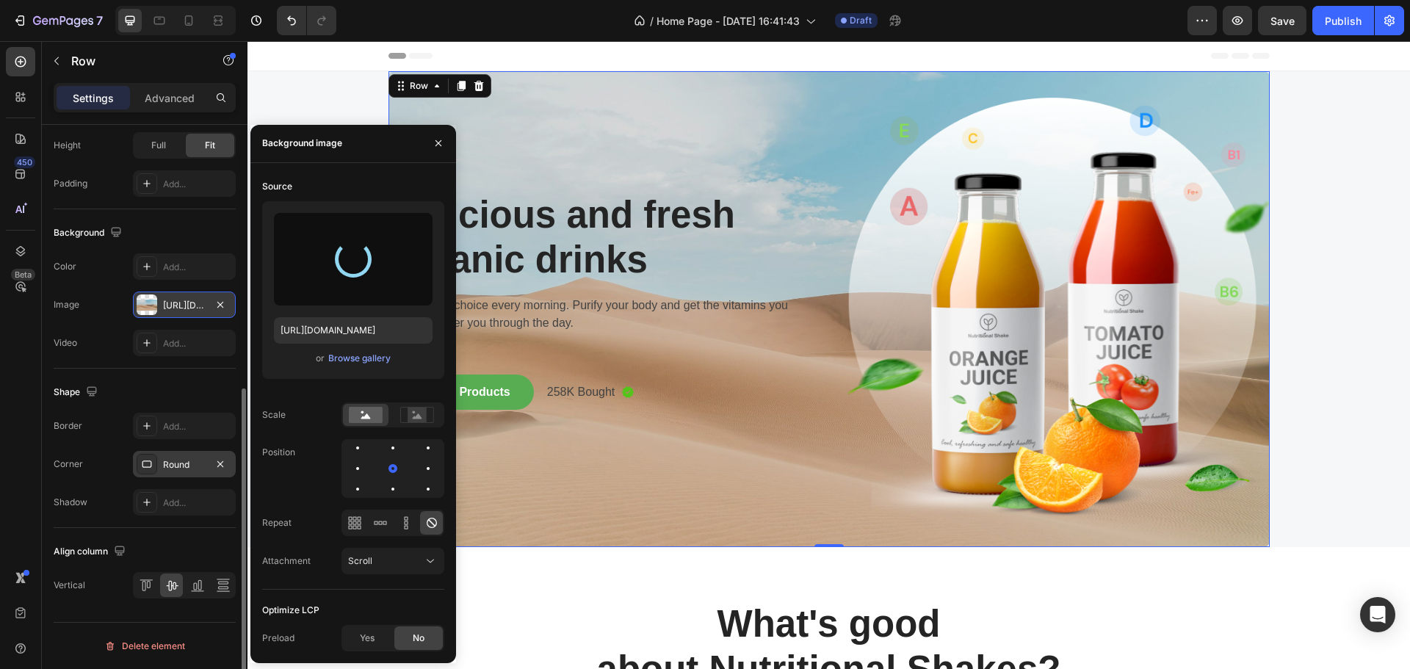
type input "[URL][DOMAIN_NAME]"
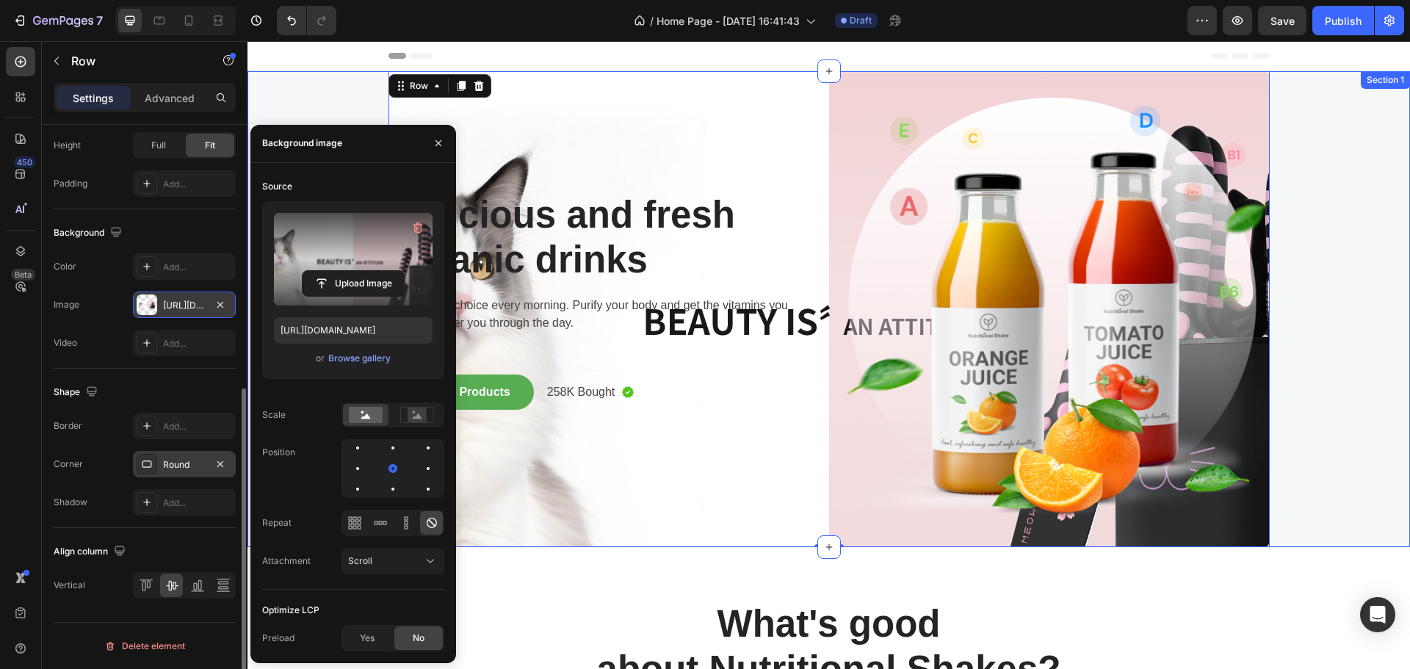
click at [1315, 264] on div "Delicious and fresh organic drinks Heading The healthy choice every morning. Pu…" at bounding box center [829, 309] width 1141 height 476
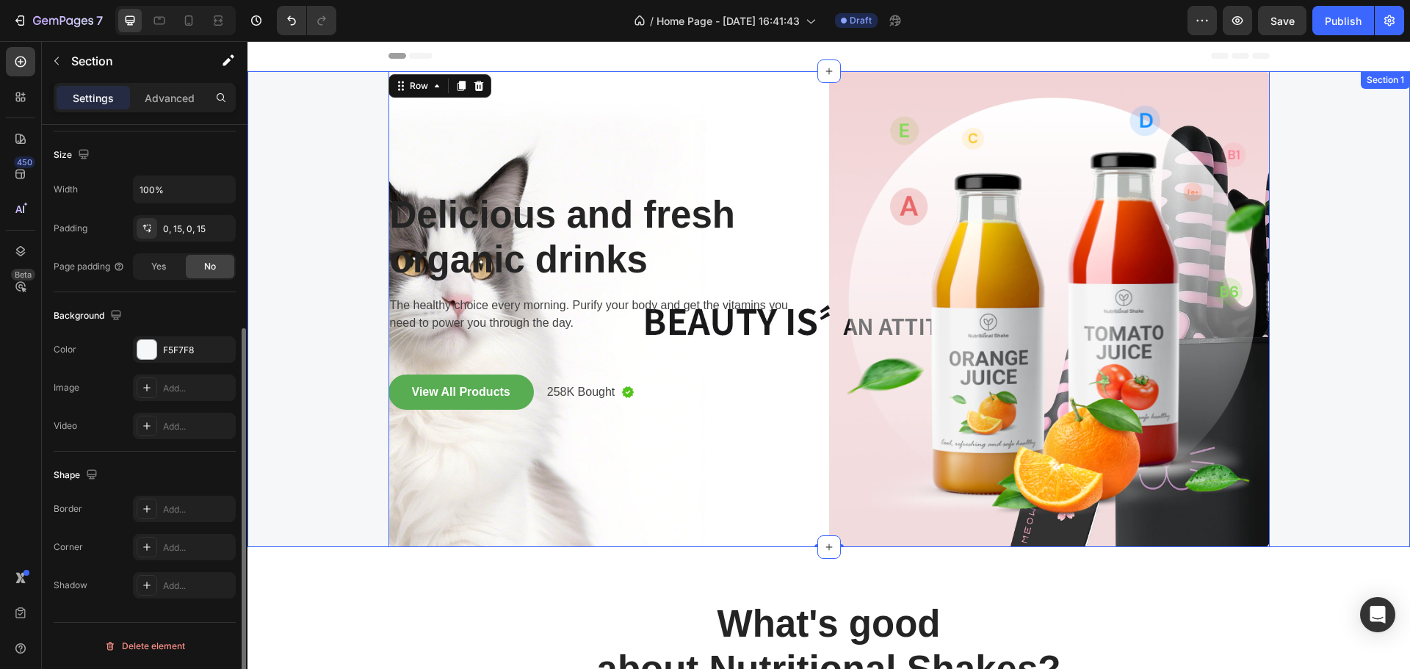
scroll to position [0, 0]
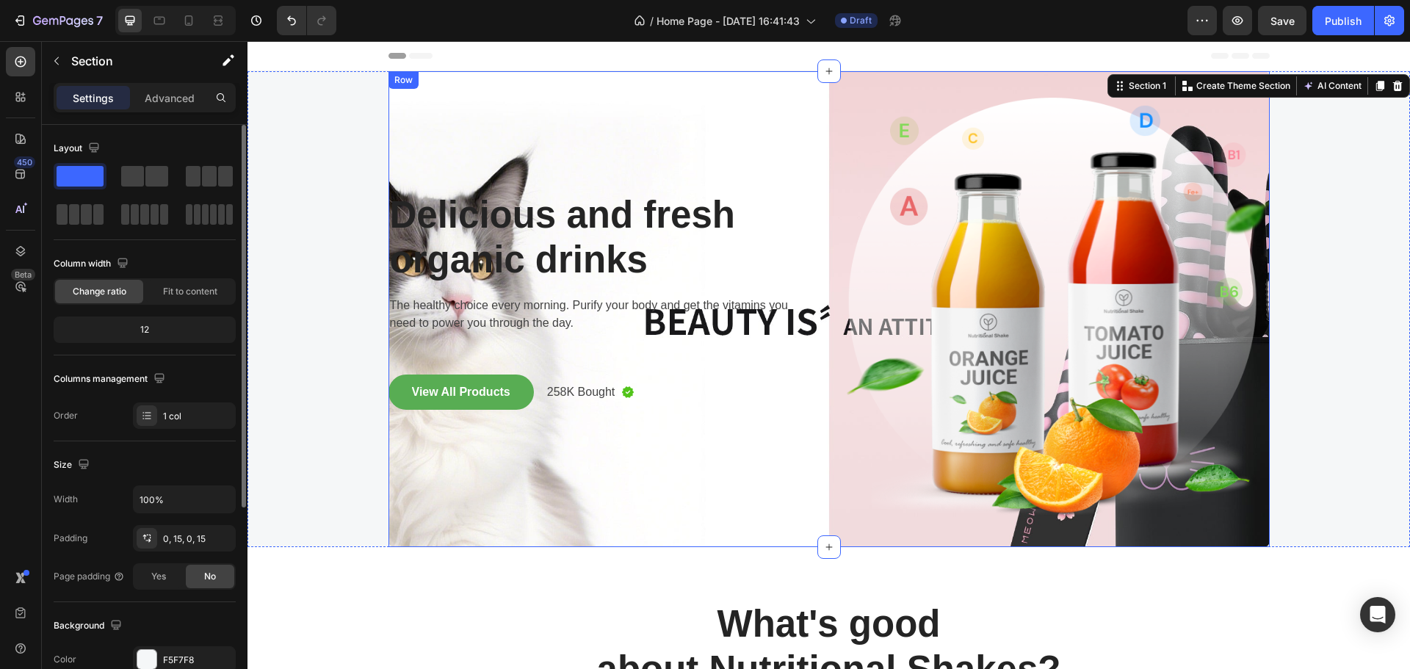
click at [721, 144] on div "Delicious and fresh organic drinks Heading The healthy choice every morning. Pu…" at bounding box center [600, 309] width 423 height 476
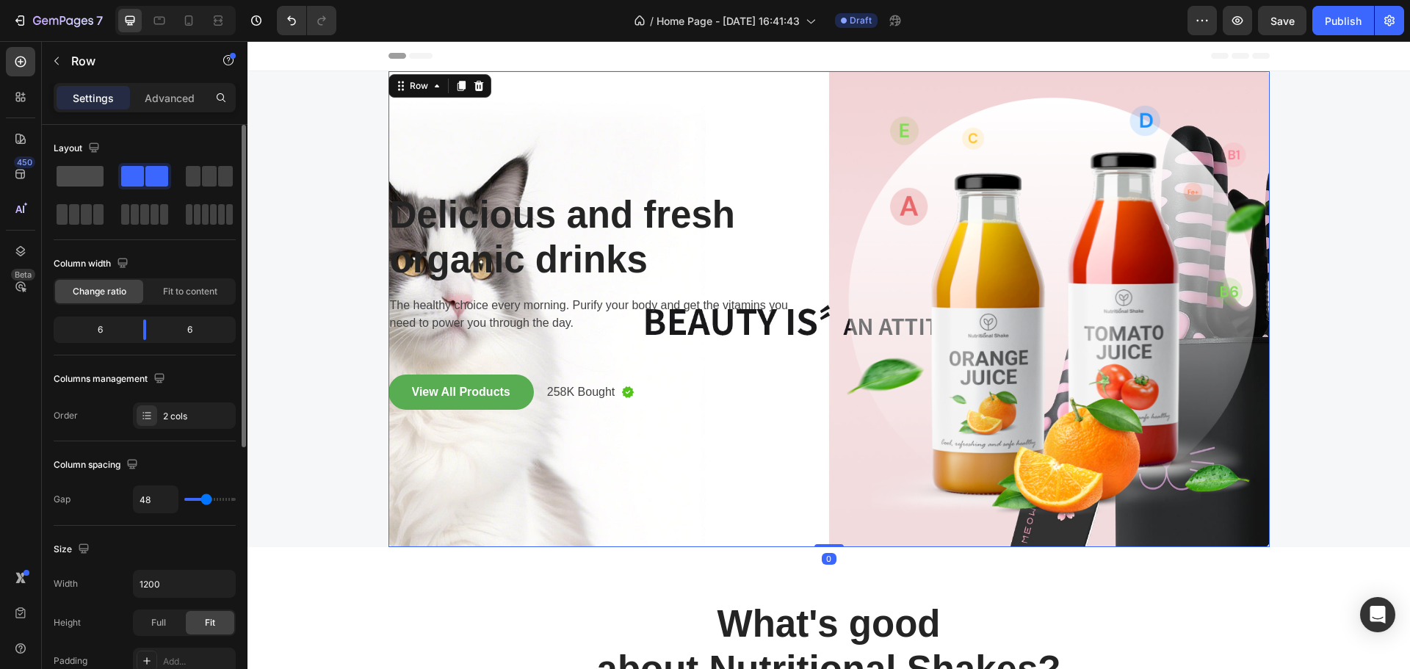
click at [104, 189] on div at bounding box center [80, 176] width 53 height 26
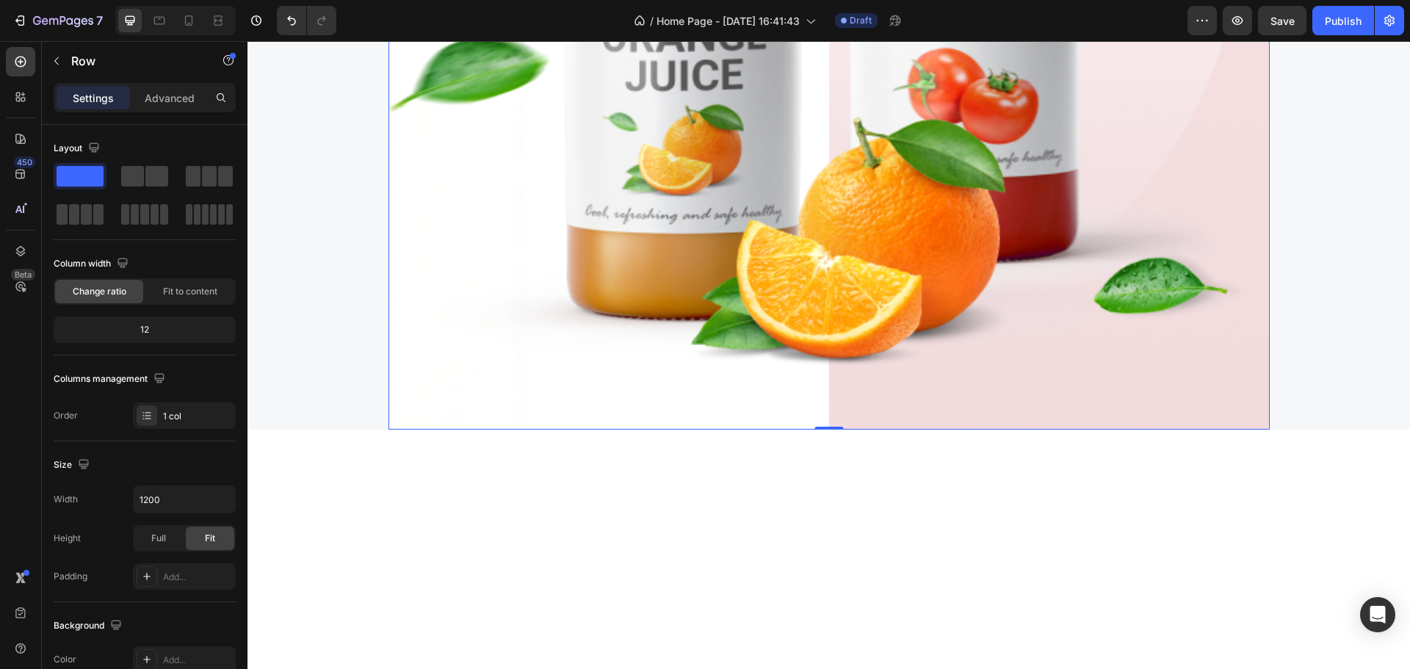
scroll to position [367, 0]
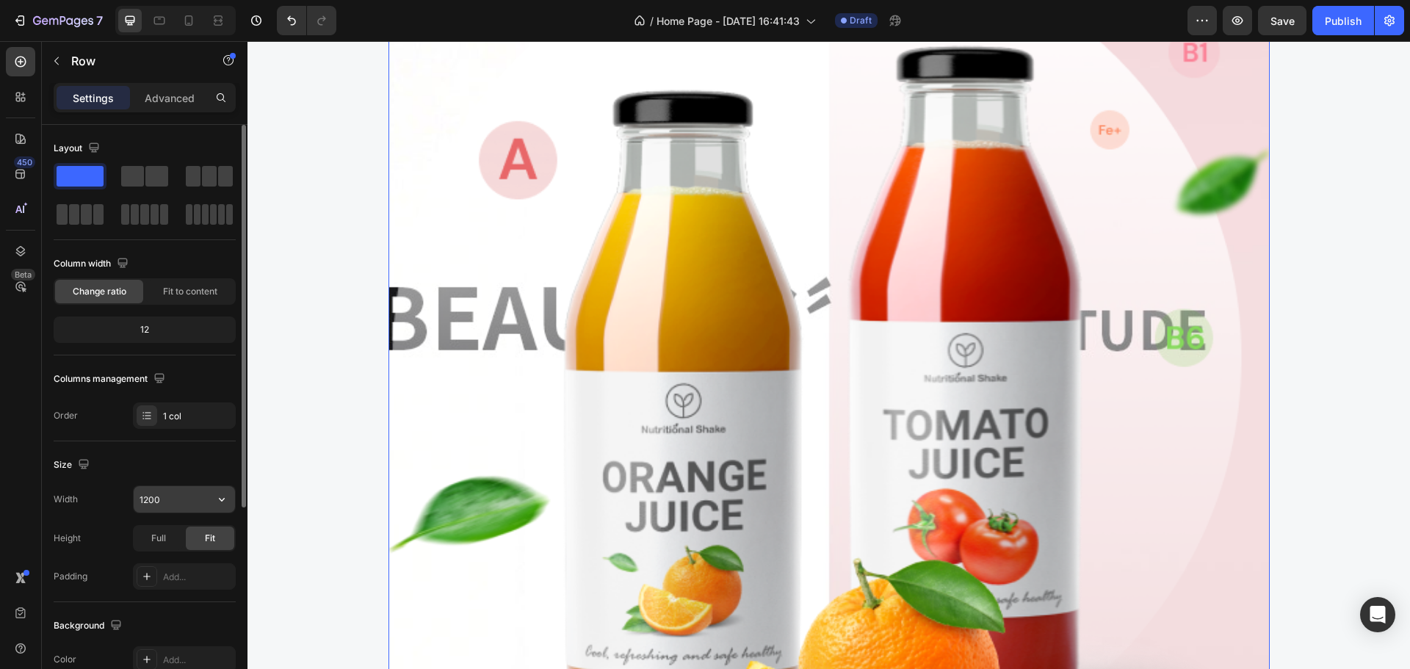
click at [177, 502] on input "1200" at bounding box center [184, 499] width 101 height 26
click at [177, 535] on div "Full" at bounding box center [158, 539] width 48 height 24
click at [290, 414] on div "Delicious and fresh organic drinks Heading The healthy choice every morning. Pu…" at bounding box center [829, 287] width 1141 height 1166
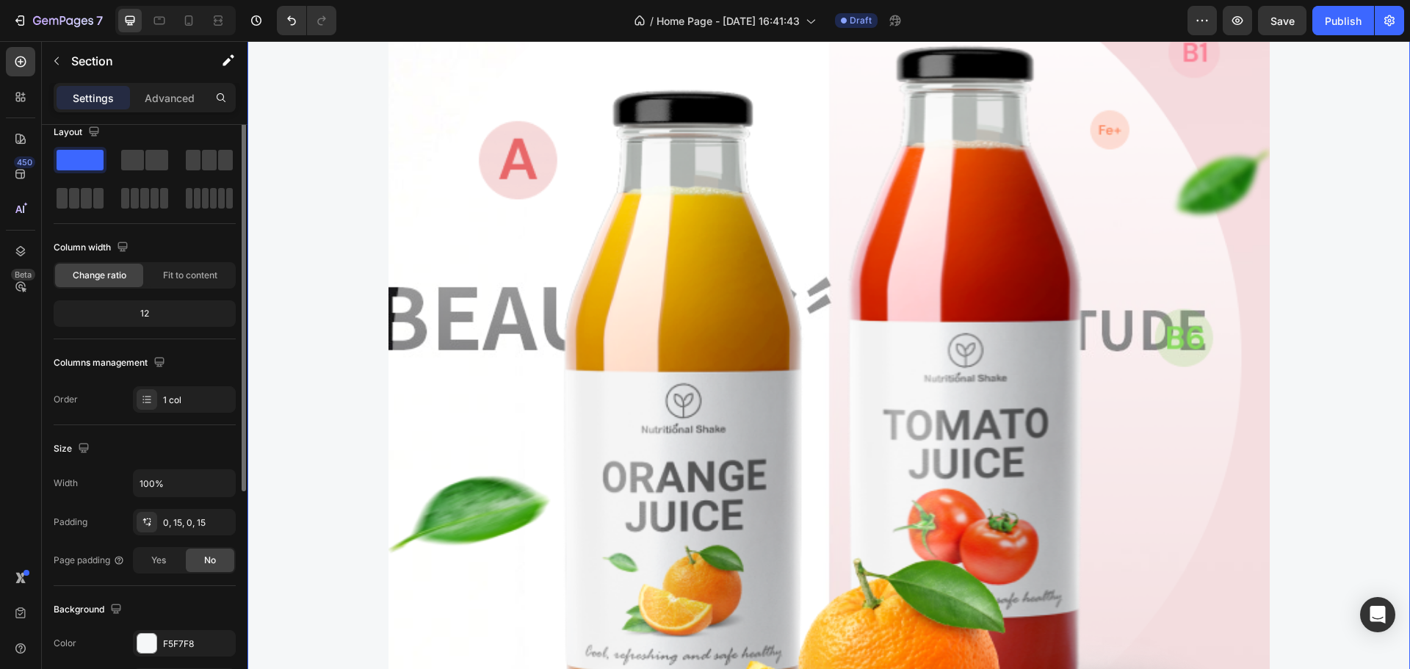
scroll to position [0, 0]
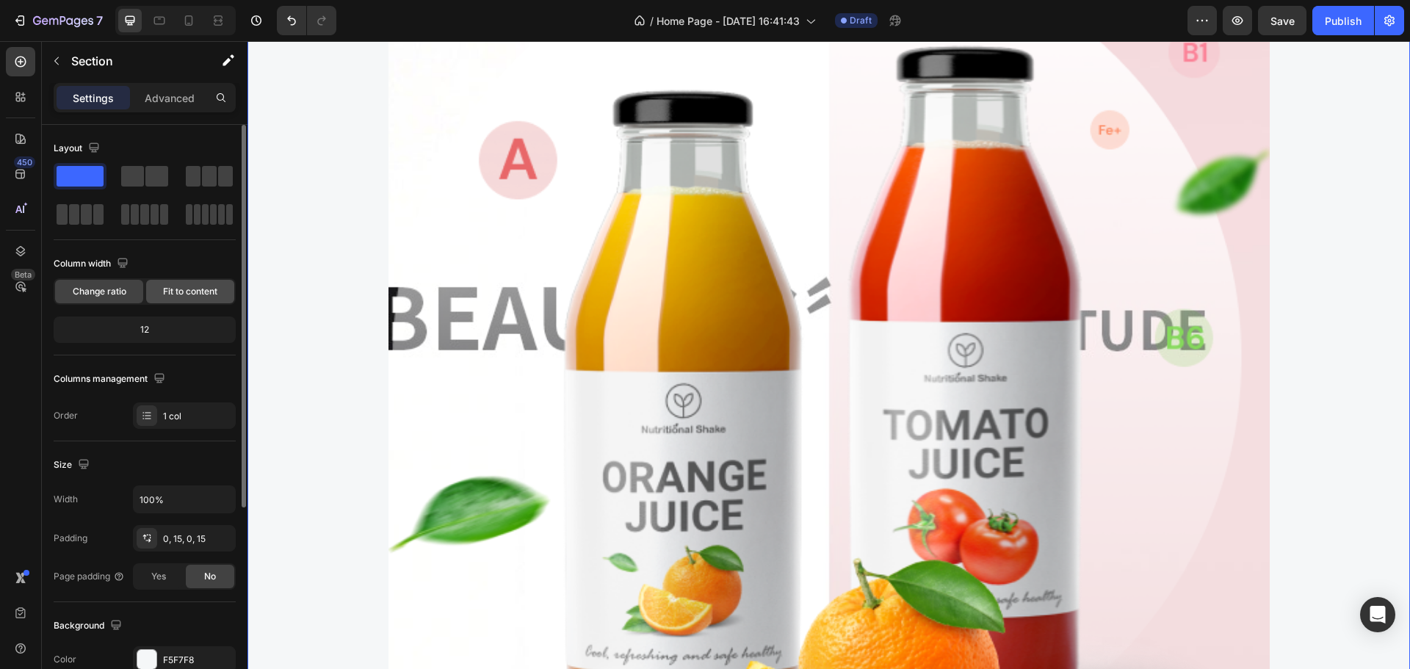
click at [217, 292] on span "Fit to content" at bounding box center [190, 291] width 54 height 13
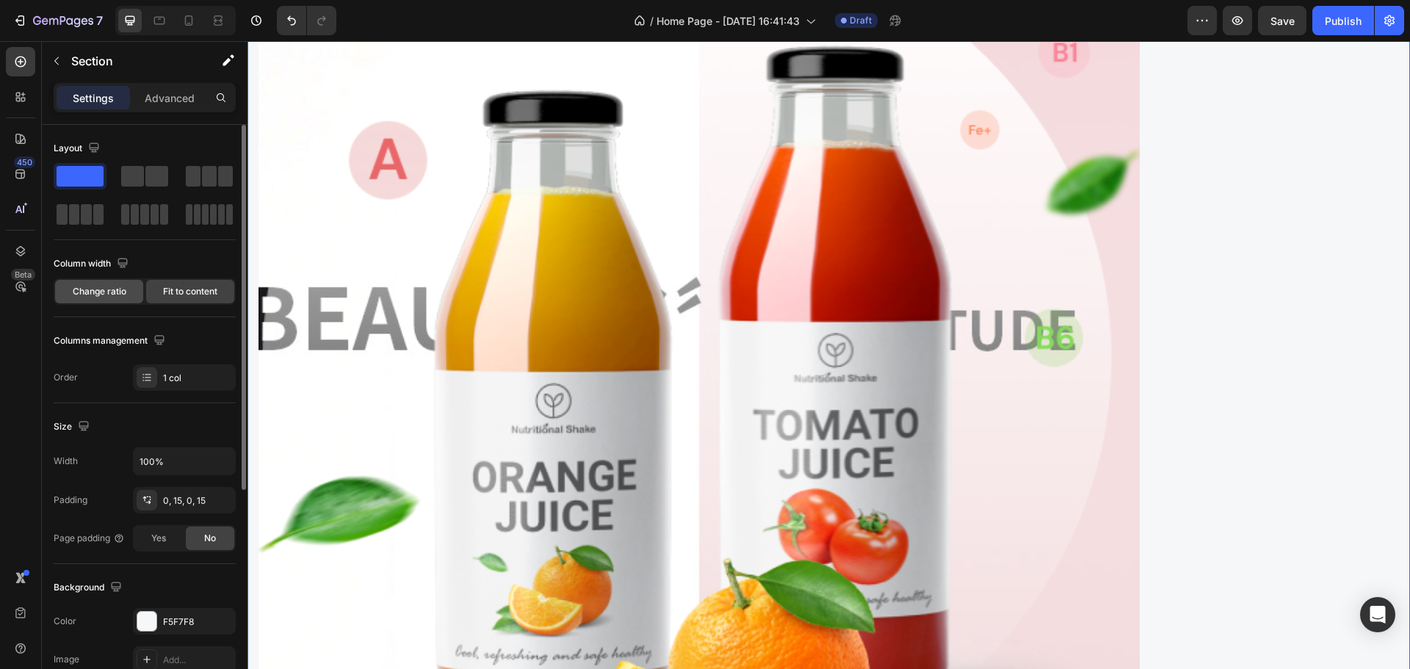
click at [113, 292] on span "Change ratio" at bounding box center [100, 291] width 54 height 13
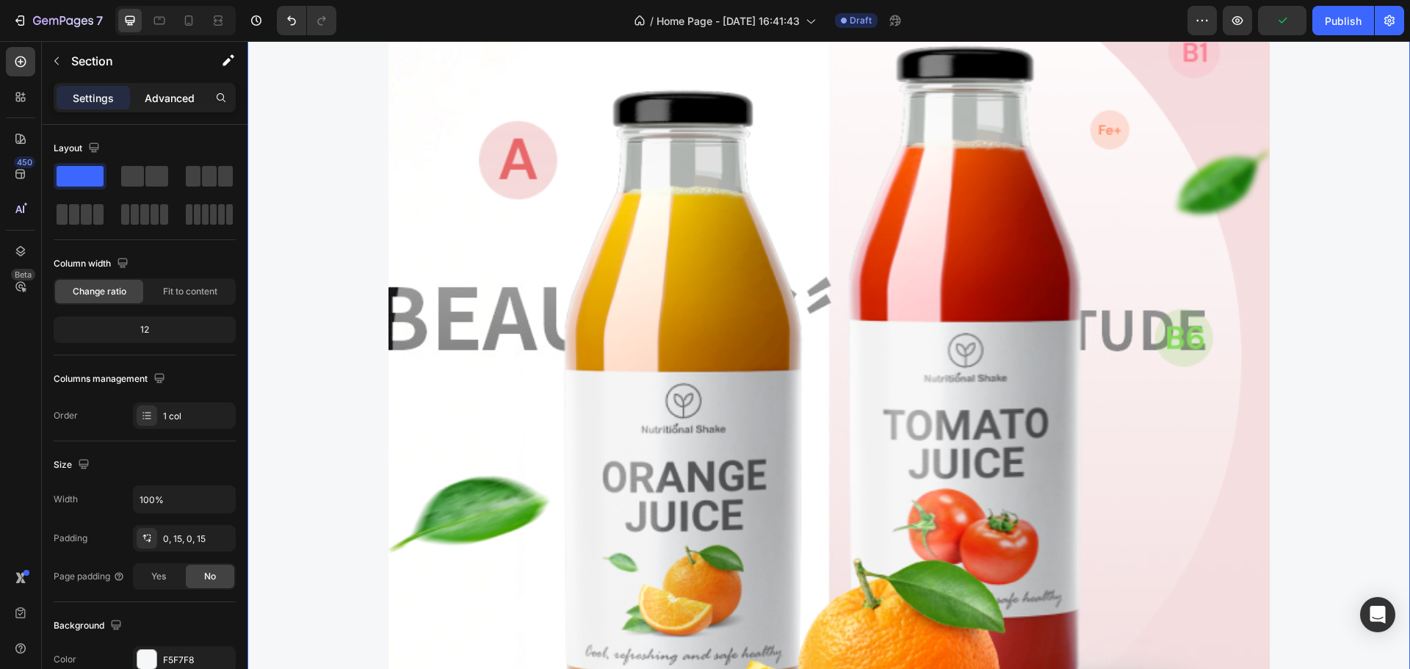
click at [164, 99] on p "Advanced" at bounding box center [170, 97] width 50 height 15
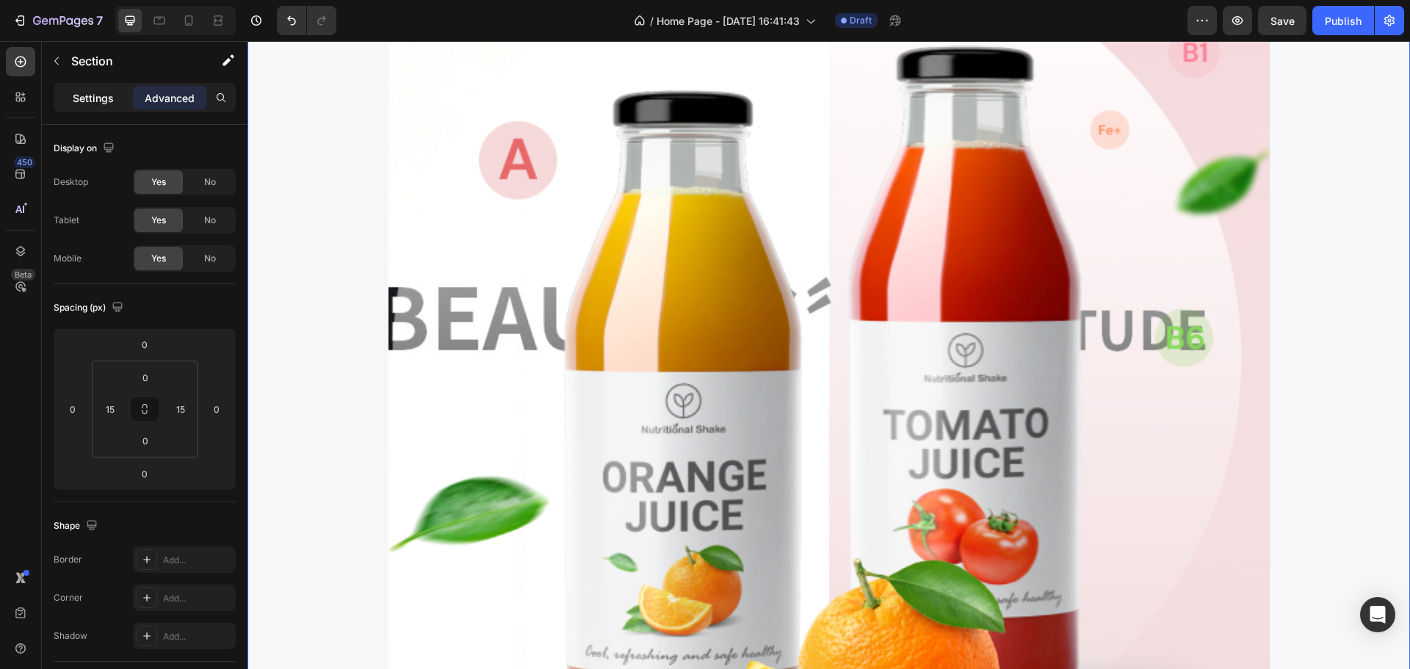
click at [82, 94] on p "Settings" at bounding box center [93, 97] width 41 height 15
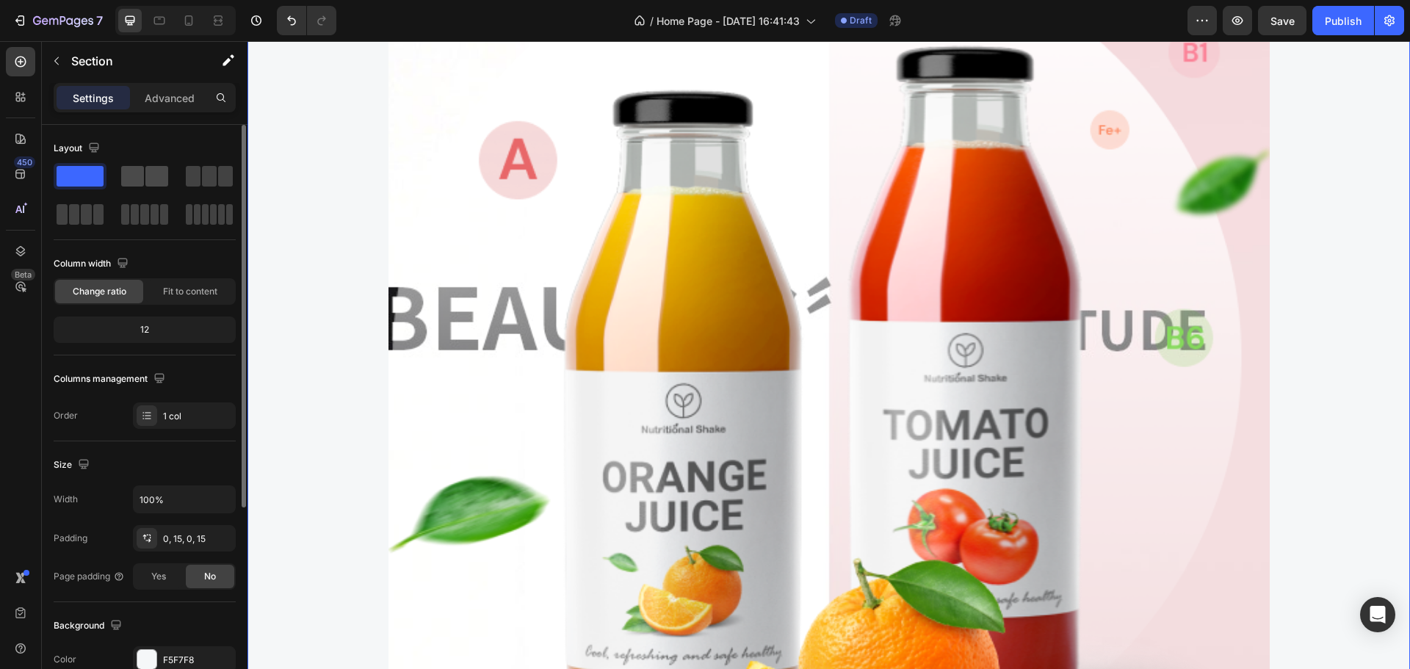
click at [151, 184] on span at bounding box center [156, 176] width 23 height 21
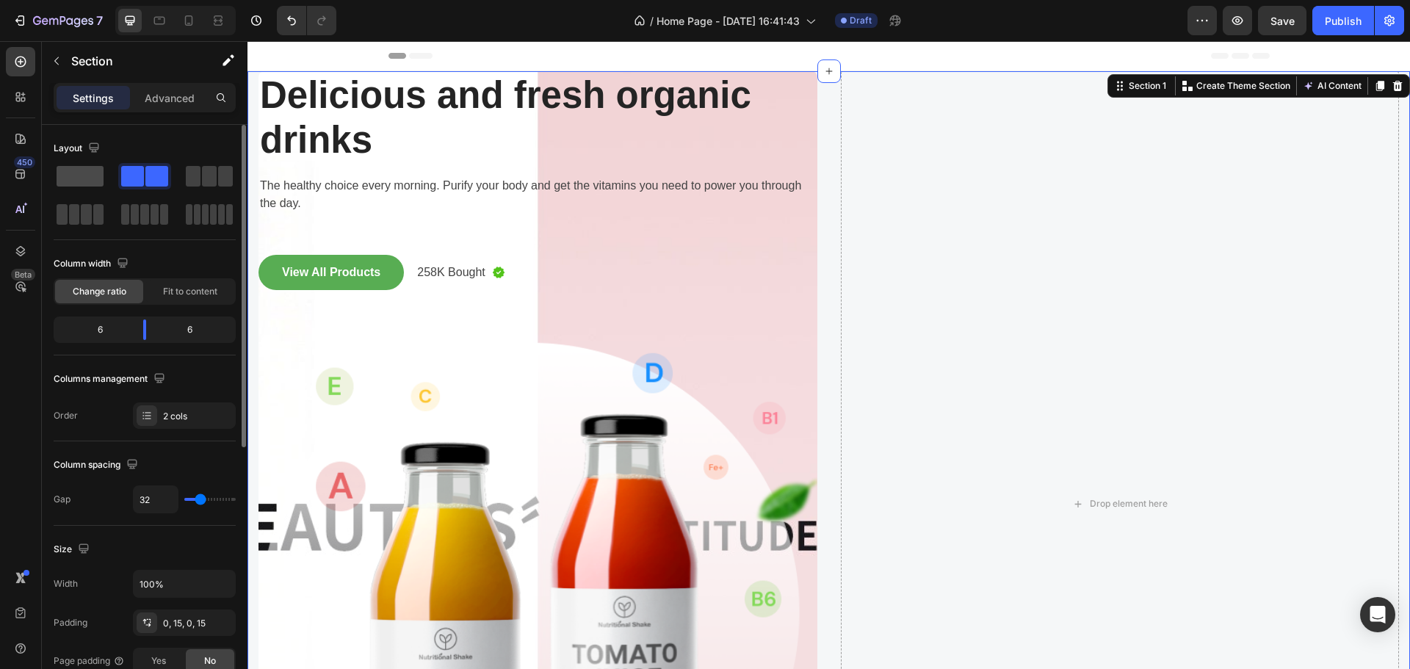
click at [83, 175] on span at bounding box center [80, 176] width 47 height 21
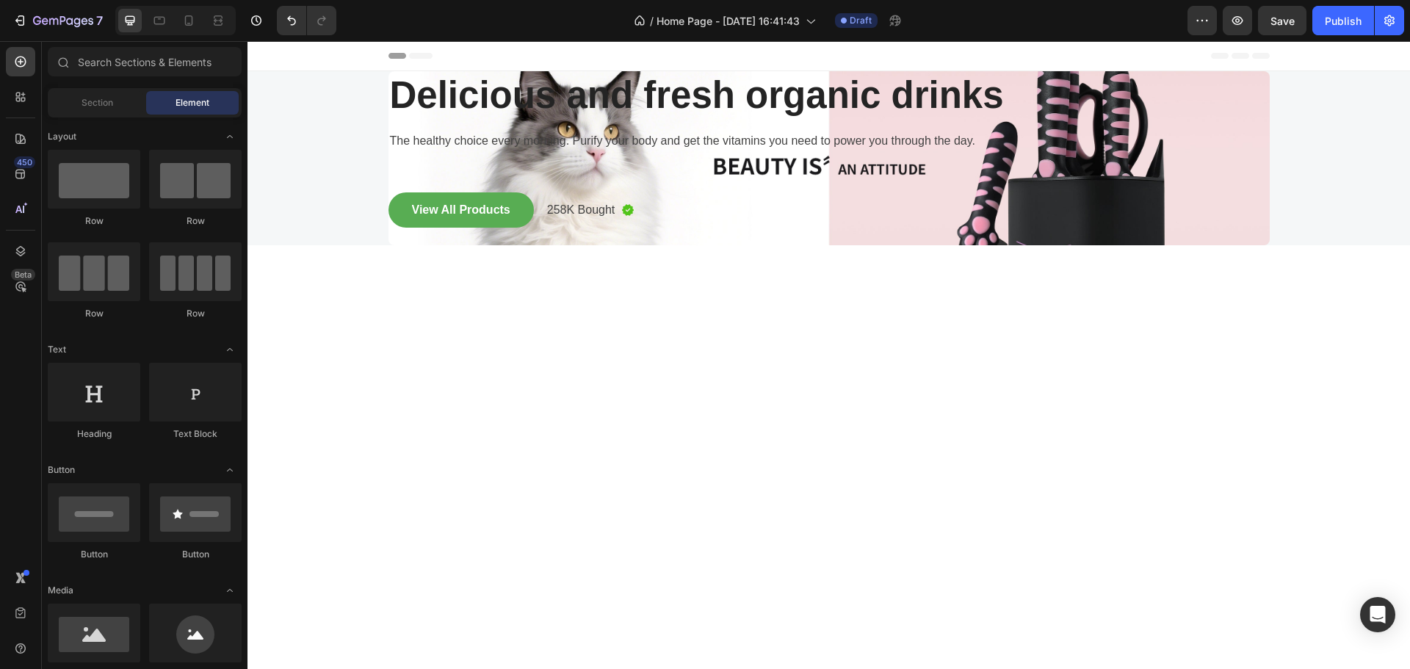
click at [820, 361] on div at bounding box center [829, 554] width 1163 height 618
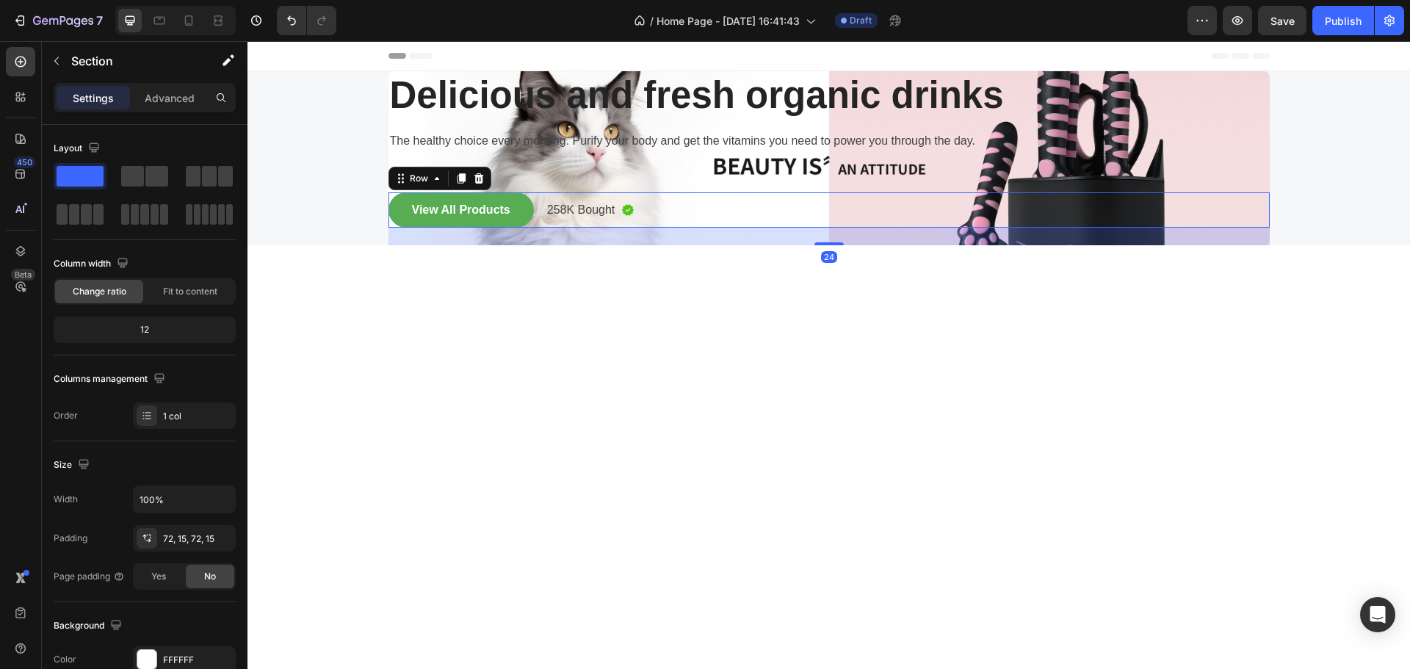
click at [815, 209] on div "View All Products Button 258K Bought Text block Image Row 24" at bounding box center [829, 209] width 881 height 35
click at [1013, 163] on div "Delicious and fresh organic drinks Heading The healthy choice every morning. Pu…" at bounding box center [829, 158] width 881 height 174
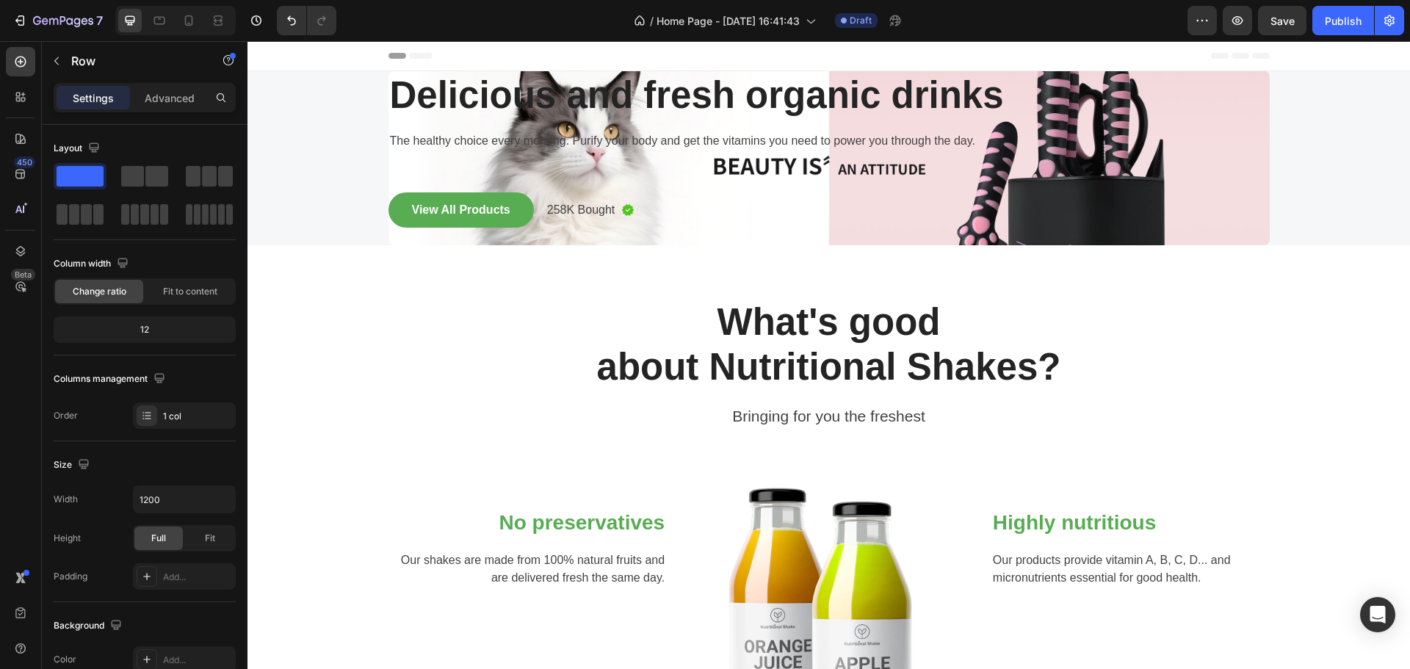
click at [765, 190] on div "Delicious and fresh organic drinks Heading The healthy choice every morning. Pu…" at bounding box center [829, 158] width 881 height 174
click at [732, 82] on p "Delicious and fresh organic drinks" at bounding box center [829, 95] width 878 height 45
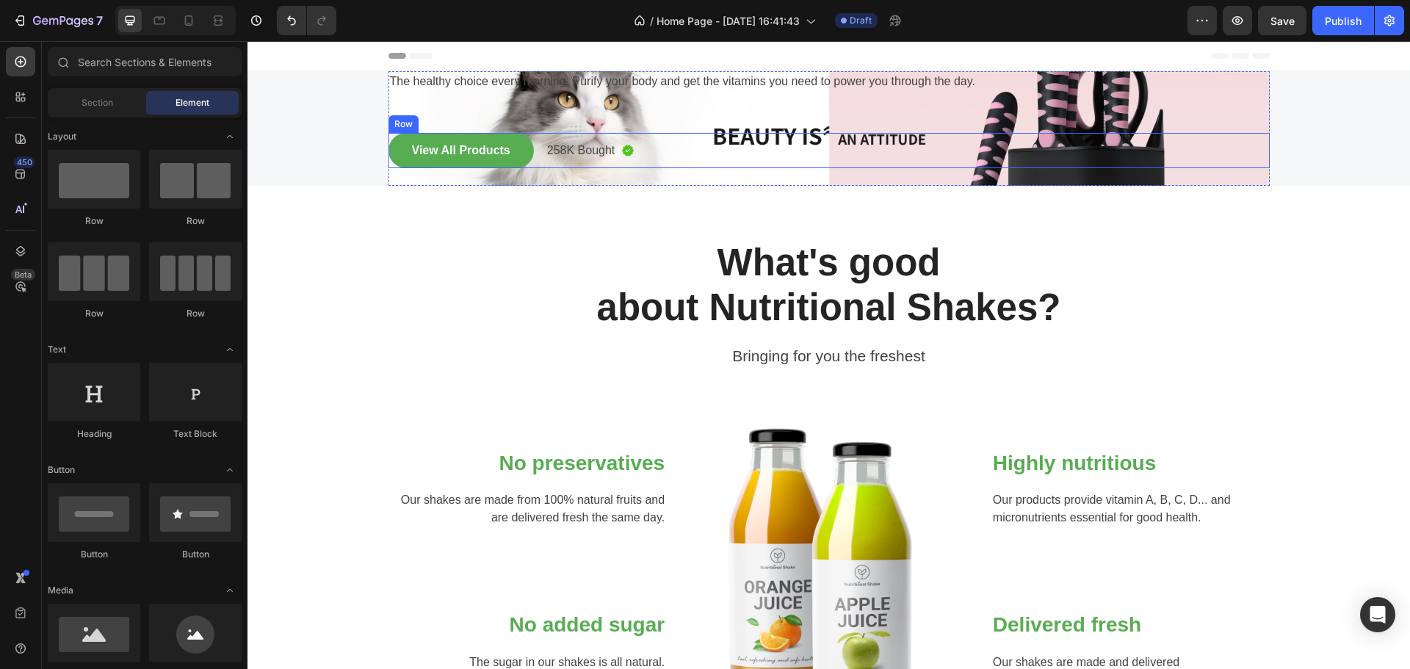
click at [751, 131] on div "The healthy choice every morning. Purify your body and get the vitamins you nee…" at bounding box center [829, 128] width 881 height 115
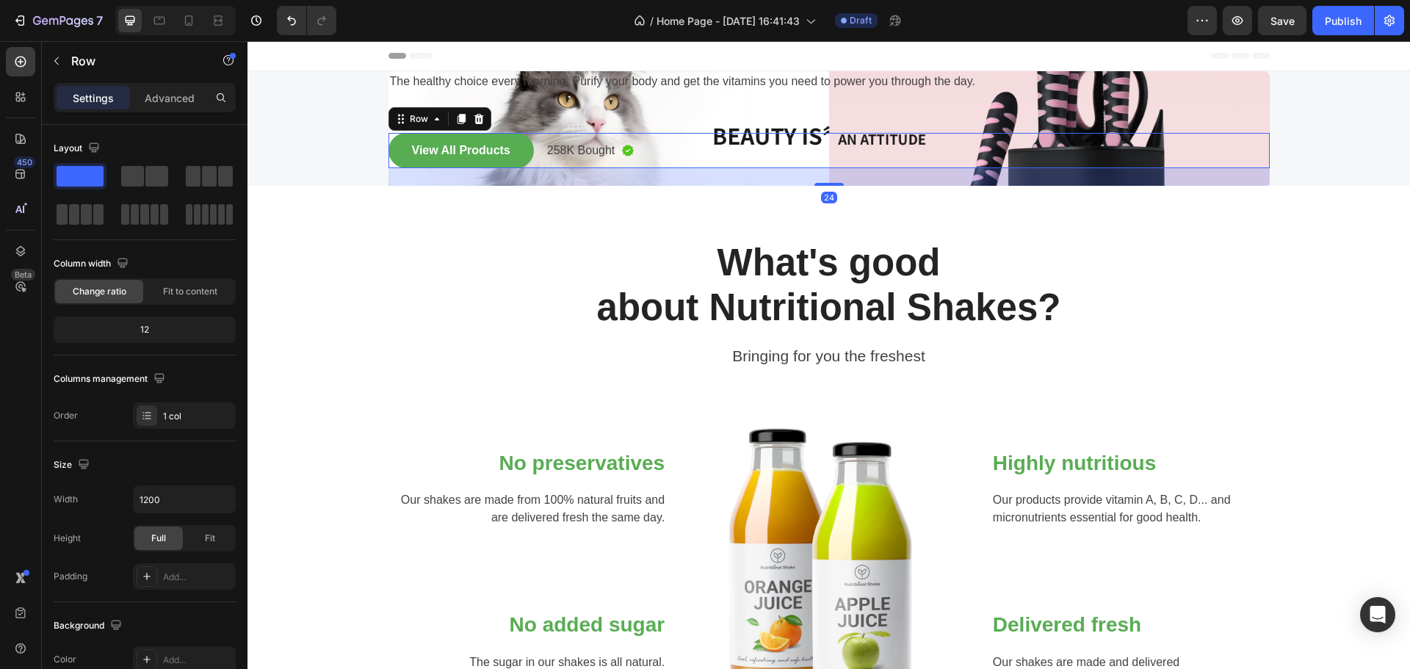
click at [770, 135] on div "View All Products Button 258K Bought Text block Image Row 24" at bounding box center [829, 150] width 881 height 35
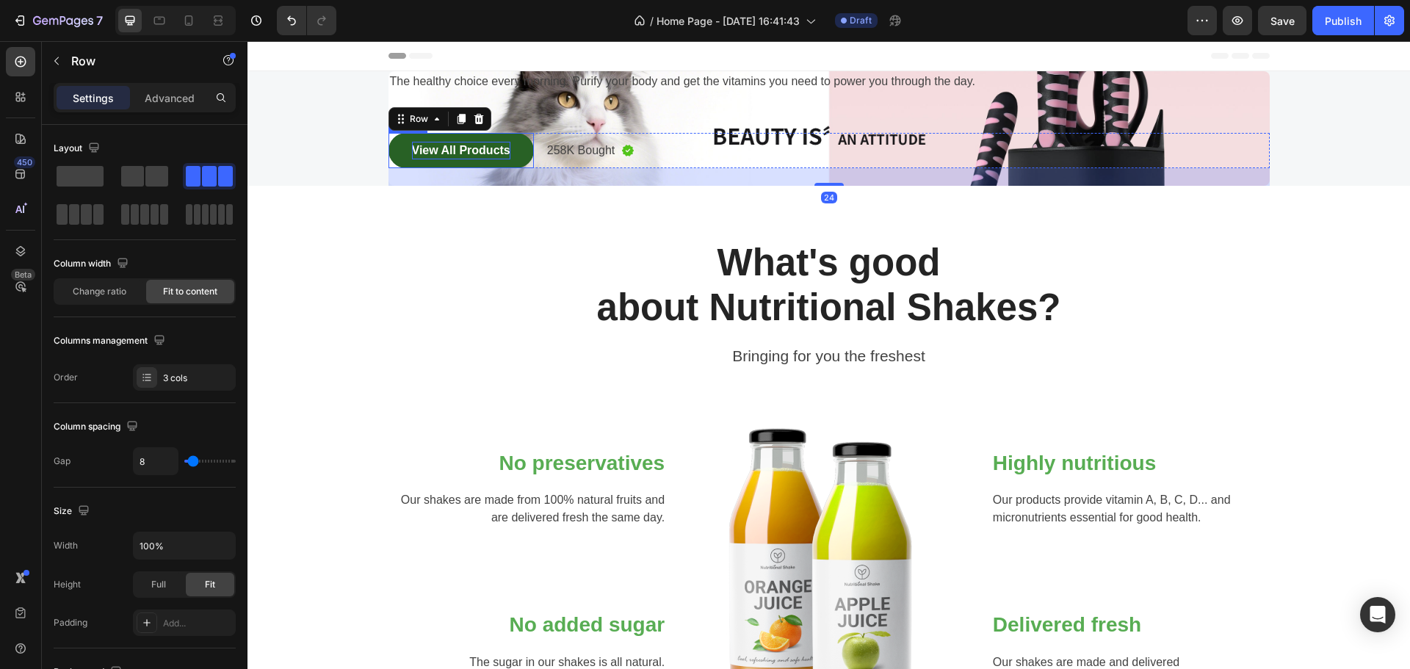
click at [475, 142] on div "View All Products" at bounding box center [461, 151] width 98 height 18
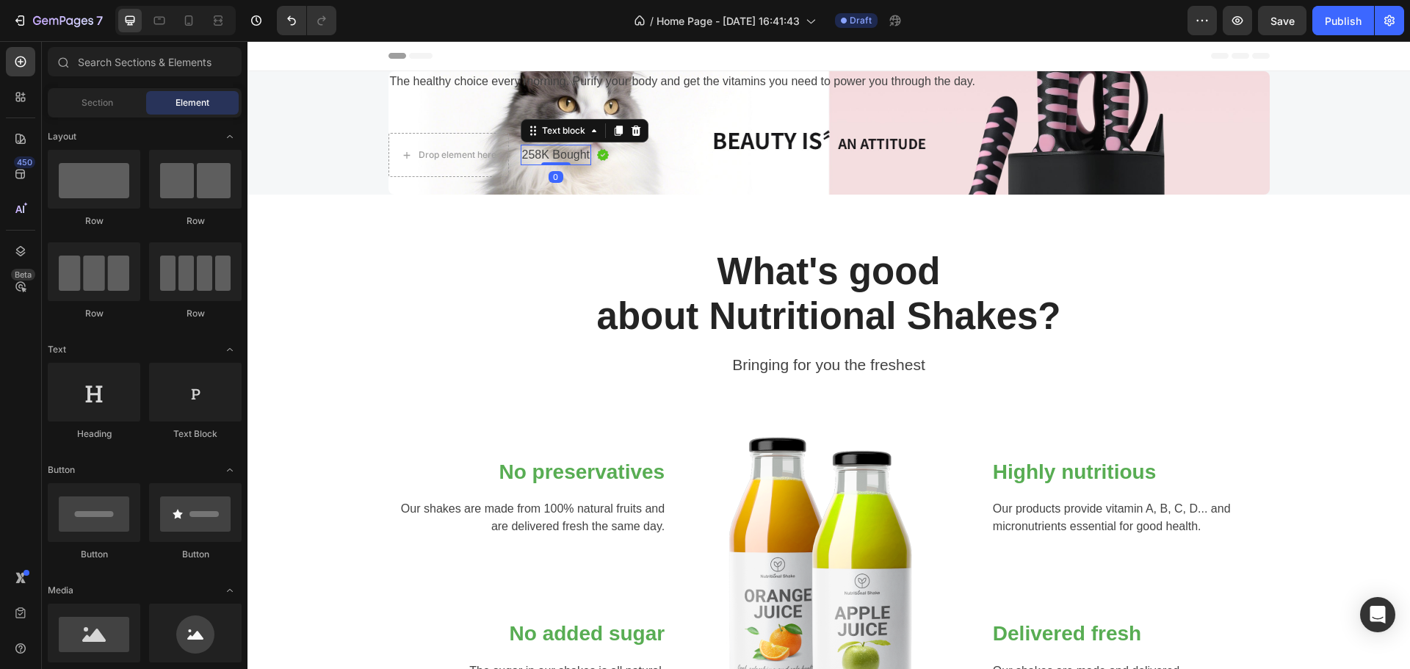
click at [541, 157] on p "258K Bought" at bounding box center [556, 155] width 68 height 18
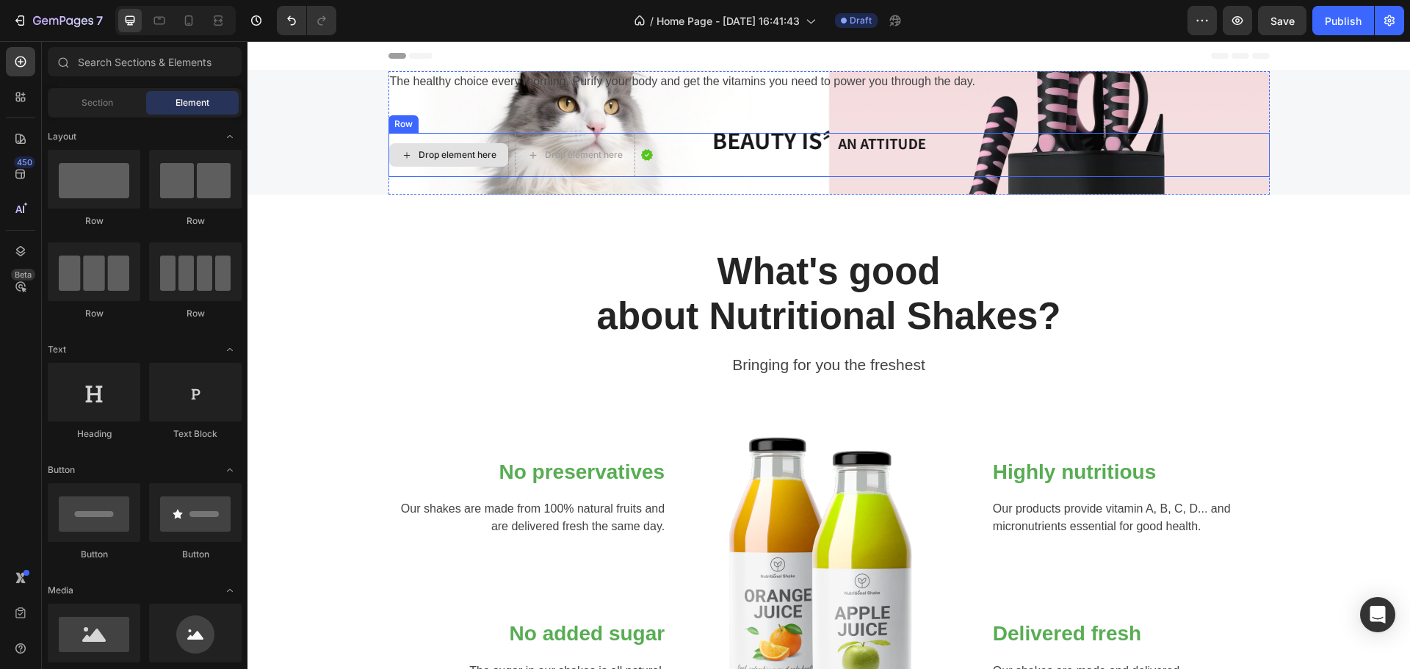
click at [436, 154] on div "Drop element here" at bounding box center [458, 155] width 78 height 12
click at [478, 141] on div "Drop element here" at bounding box center [449, 155] width 120 height 44
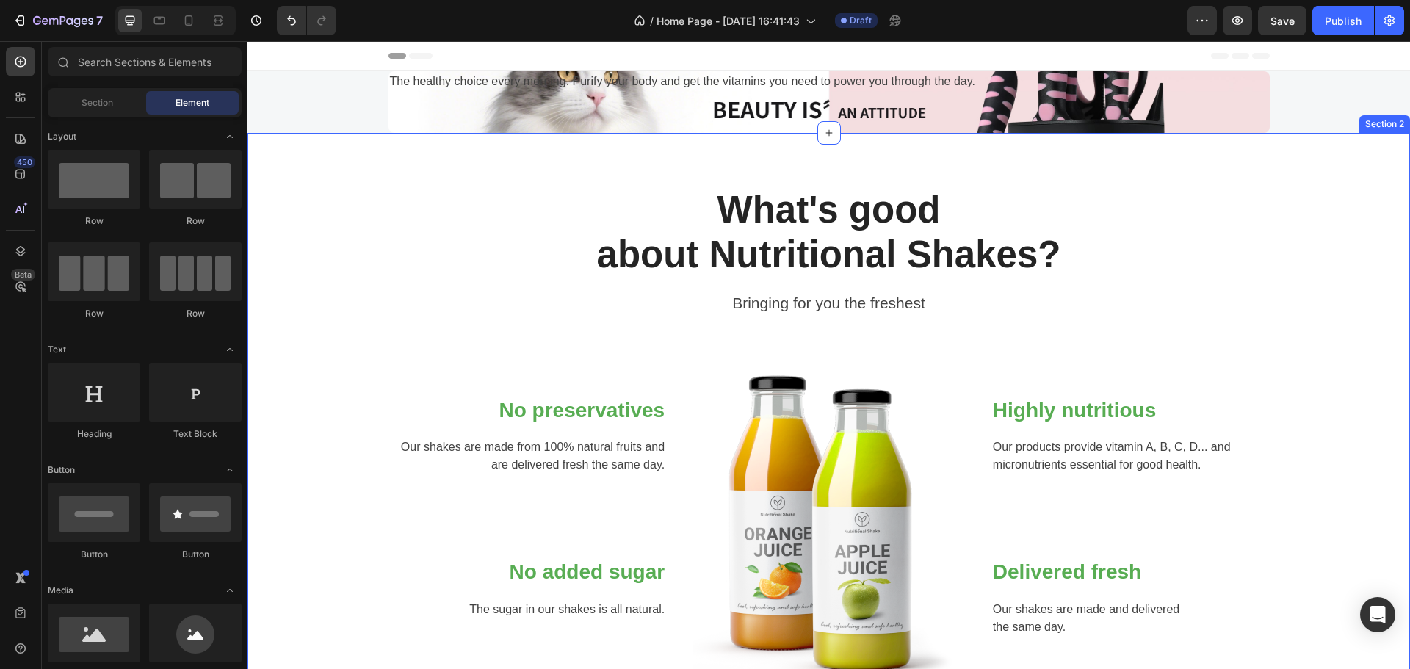
click at [531, 144] on div "What's good about Nutritional Shakes? Heading Bringing for you the freshest Tex…" at bounding box center [829, 442] width 1163 height 618
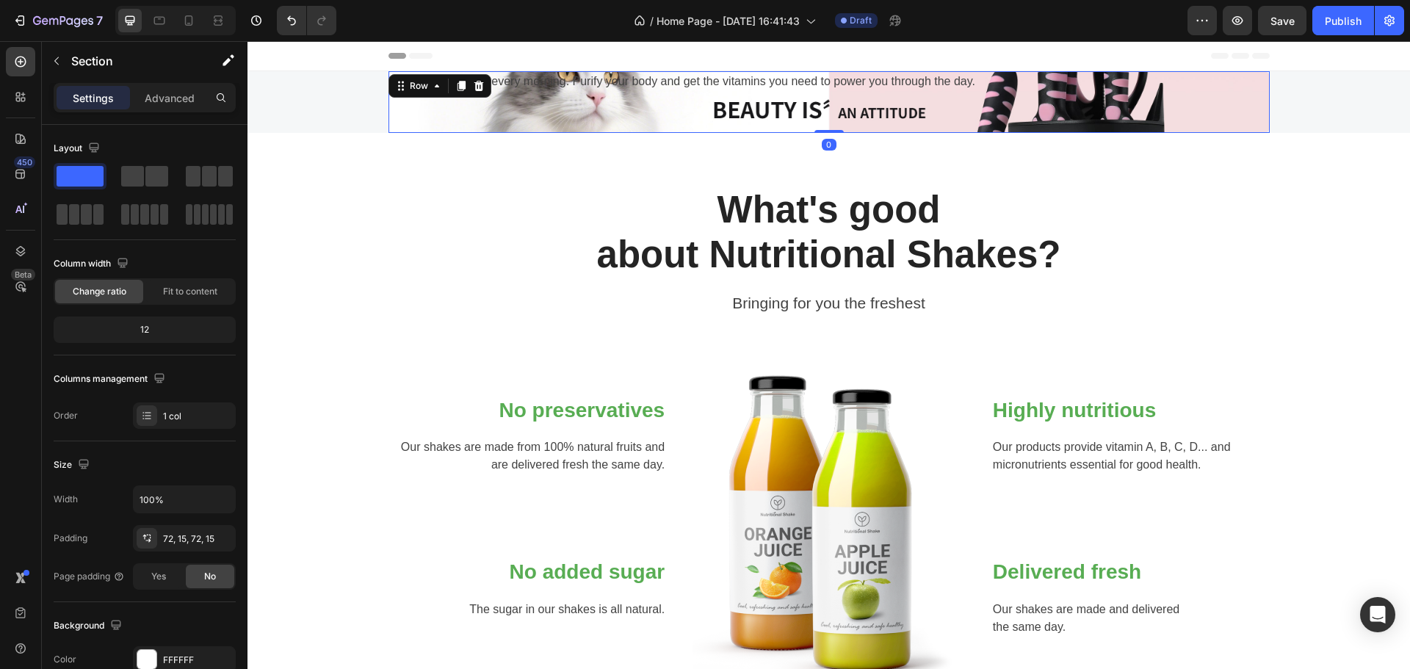
click at [596, 129] on div "The healthy choice every morning. Purify your body and get the vitamins you nee…" at bounding box center [829, 102] width 881 height 62
click at [568, 88] on p "The healthy choice every morning. Purify your body and get the vitamins you nee…" at bounding box center [829, 82] width 878 height 18
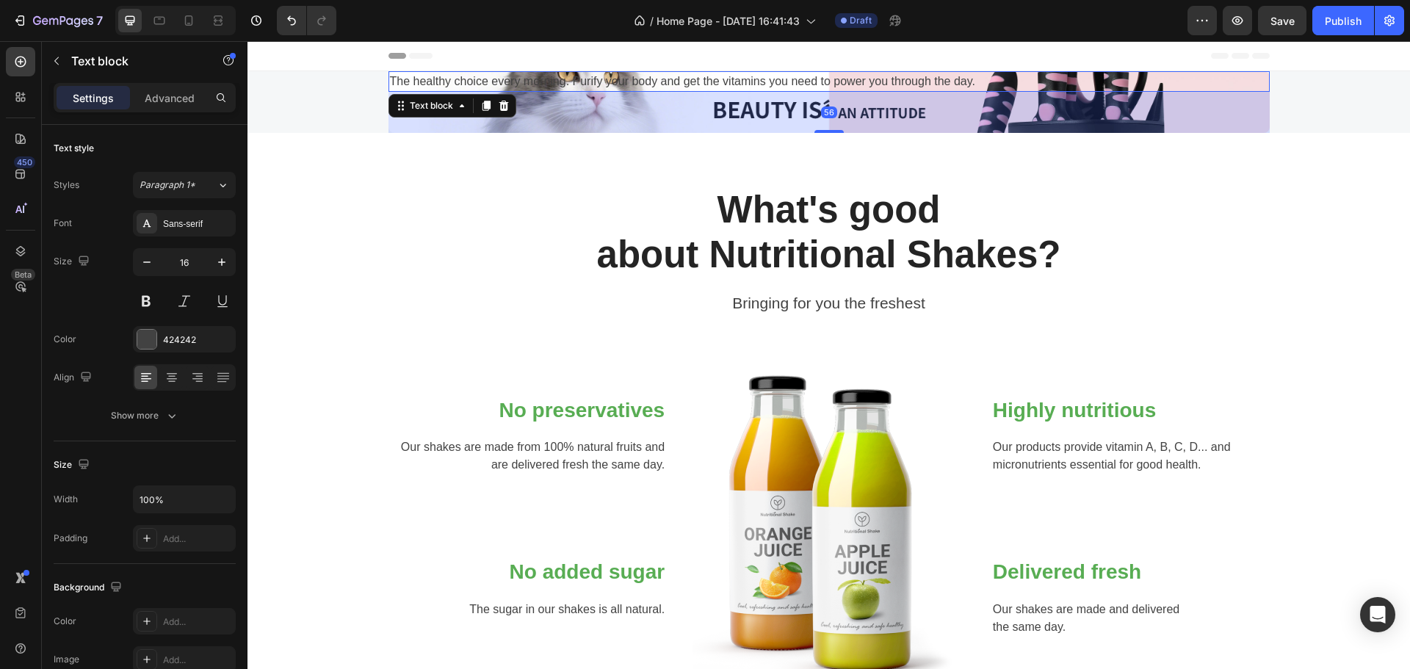
click at [553, 79] on p "The healthy choice every morning. Purify your body and get the vitamins you nee…" at bounding box center [829, 82] width 878 height 18
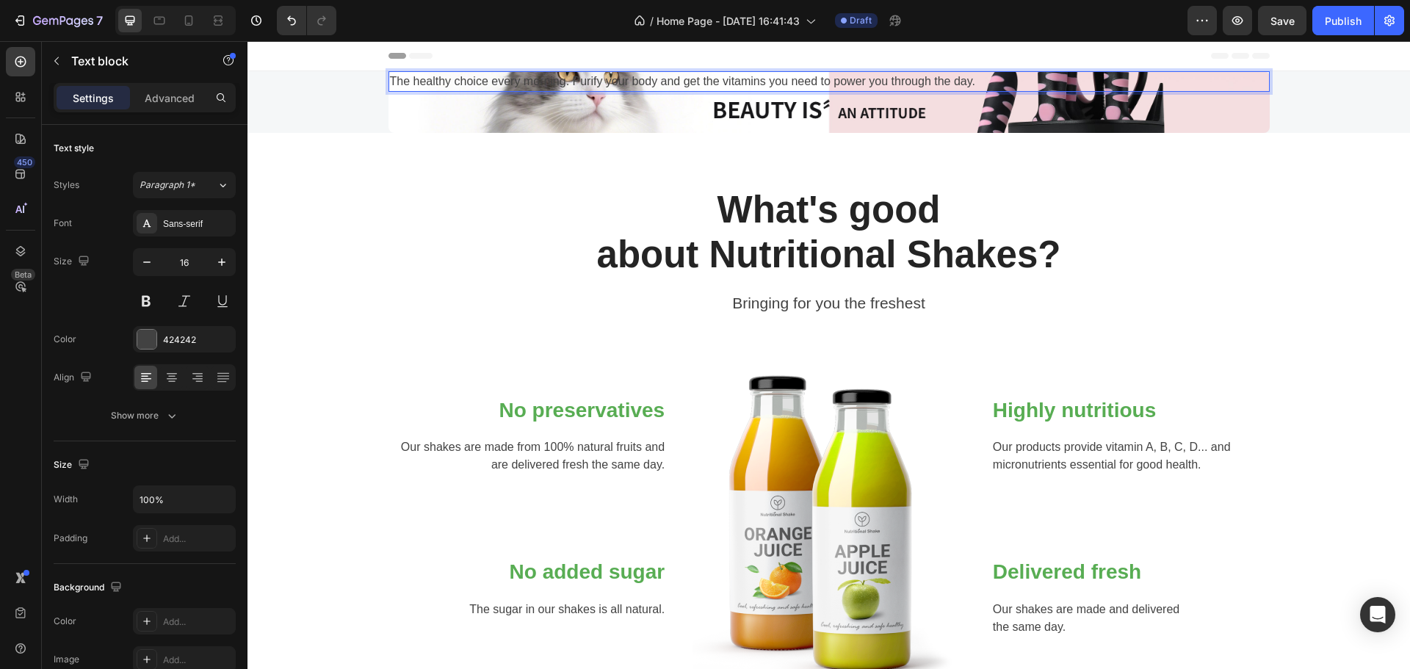
click at [472, 87] on p "The healthy choice every morning. Purify your body and get the vitamins you nee…" at bounding box center [829, 82] width 878 height 18
click at [409, 82] on p "The healthy choice every morning. Purify your body and get the vitamins you nee…" at bounding box center [829, 82] width 878 height 18
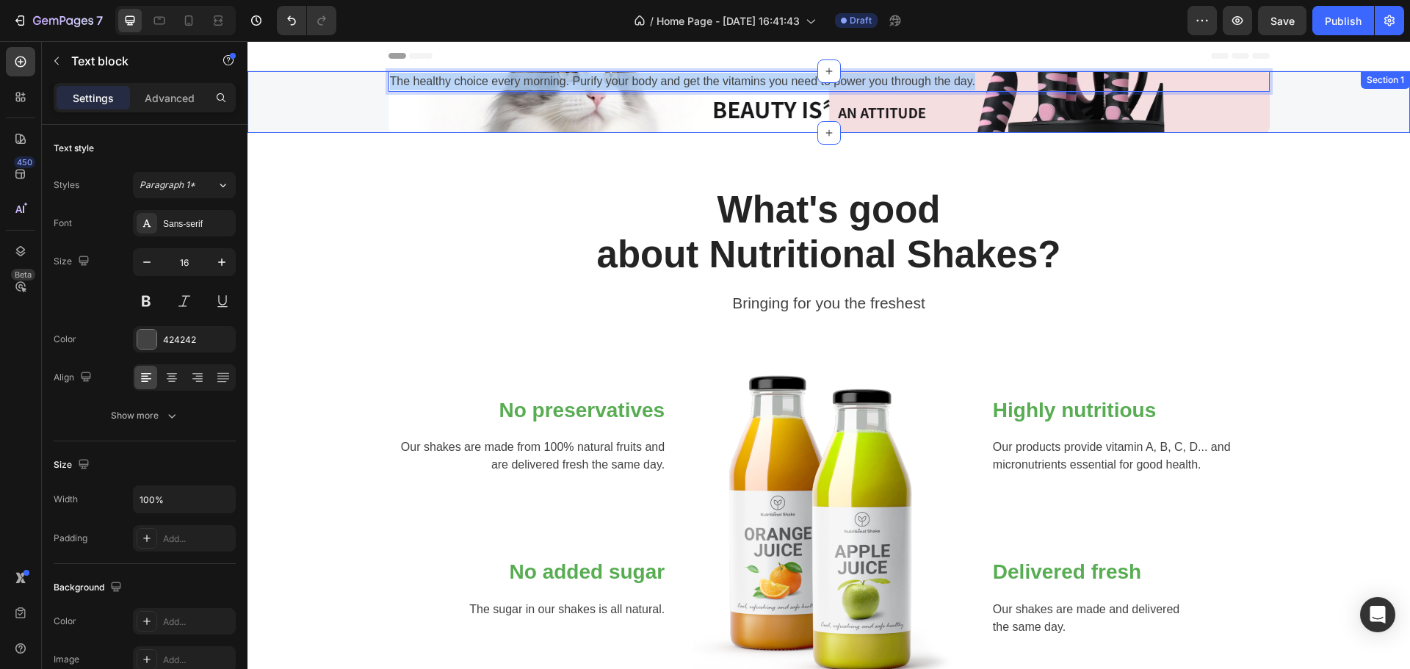
drag, startPoint x: 986, startPoint y: 85, endPoint x: 375, endPoint y: 101, distance: 612.0
click at [327, 93] on div "The healthy choice every morning. Purify your body and get the vitamins you nee…" at bounding box center [829, 102] width 1141 height 62
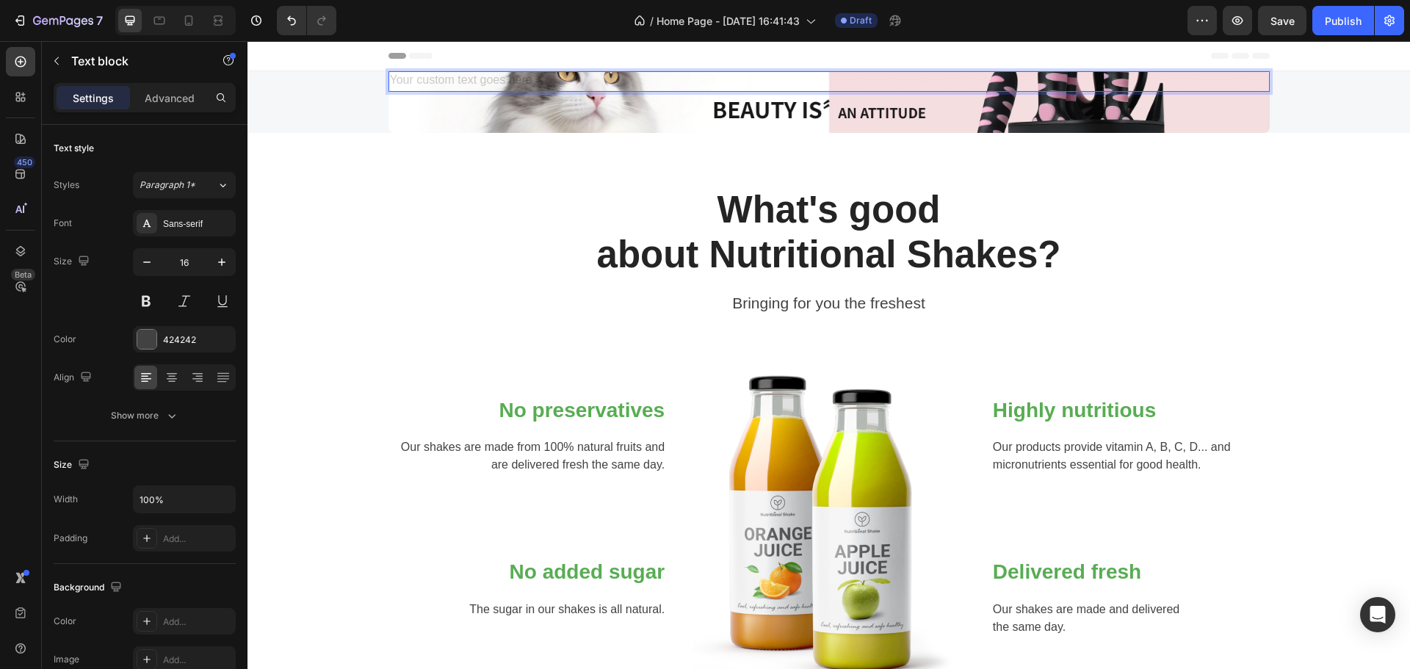
click at [449, 91] on div "Rich Text Editor. Editing area: main" at bounding box center [829, 81] width 881 height 21
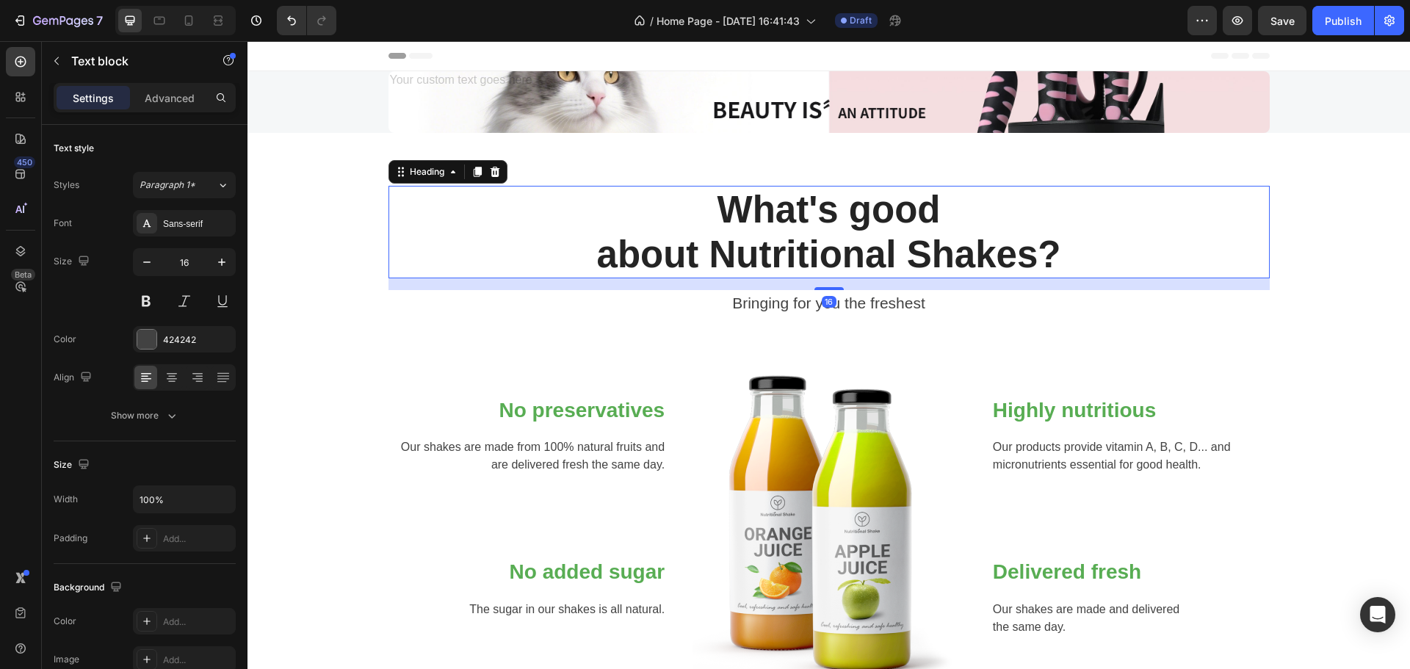
click at [458, 187] on p "What's good about Nutritional Shakes?" at bounding box center [829, 232] width 878 height 90
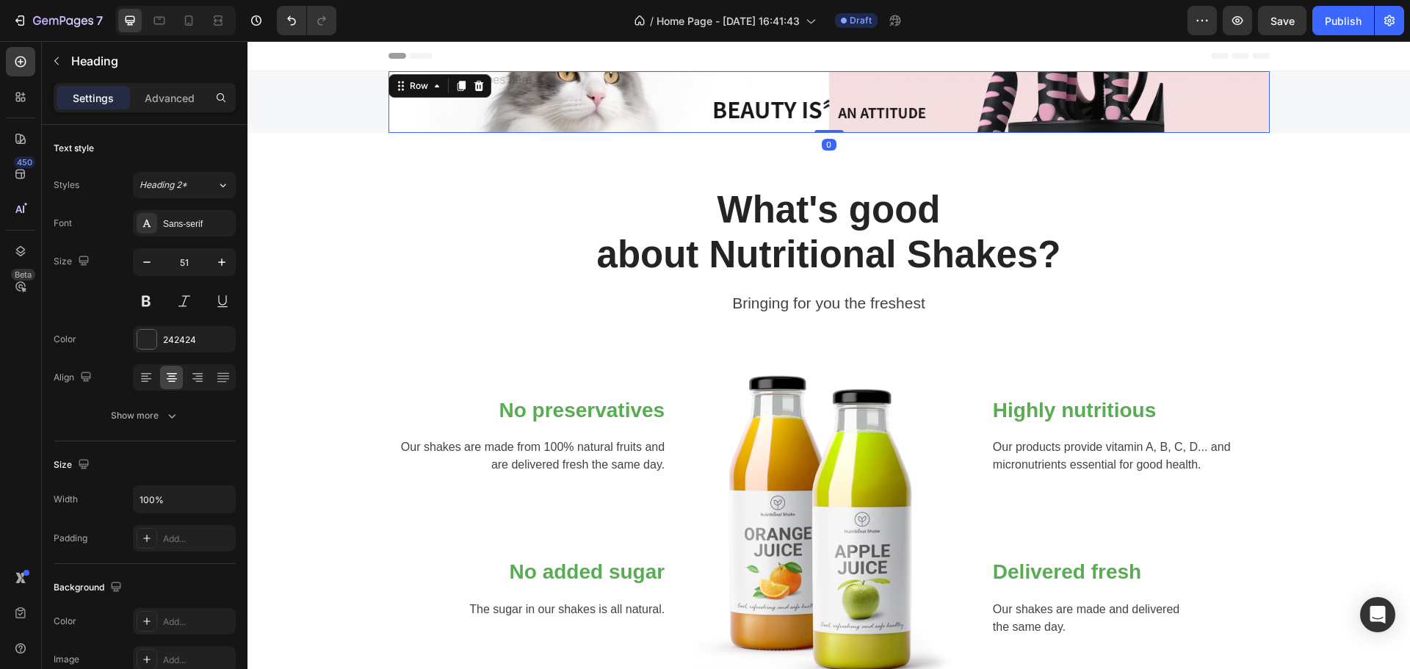
click at [448, 92] on div "Text block Row 0" at bounding box center [829, 102] width 881 height 62
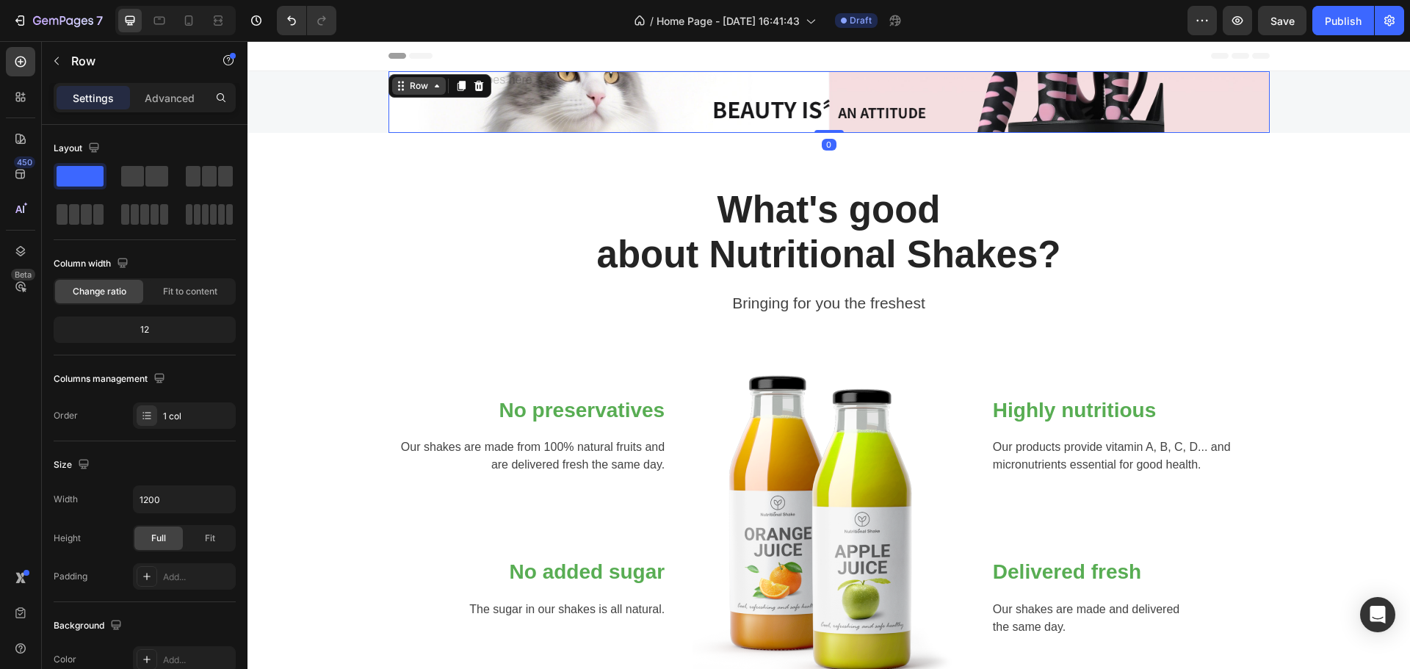
click at [438, 82] on div "Row" at bounding box center [419, 86] width 54 height 18
click at [504, 84] on div "Rich Text Editor. Editing area: main" at bounding box center [829, 81] width 881 height 21
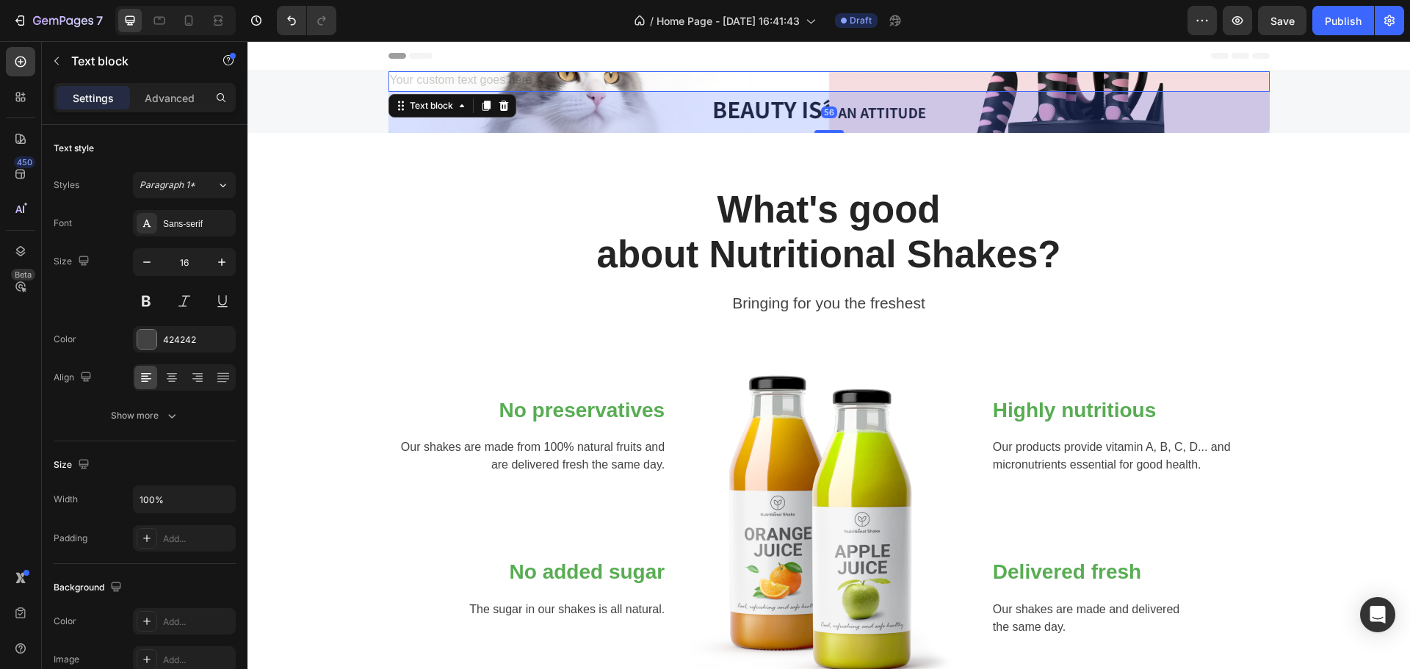
click at [496, 75] on div "Rich Text Editor. Editing area: main" at bounding box center [829, 81] width 881 height 21
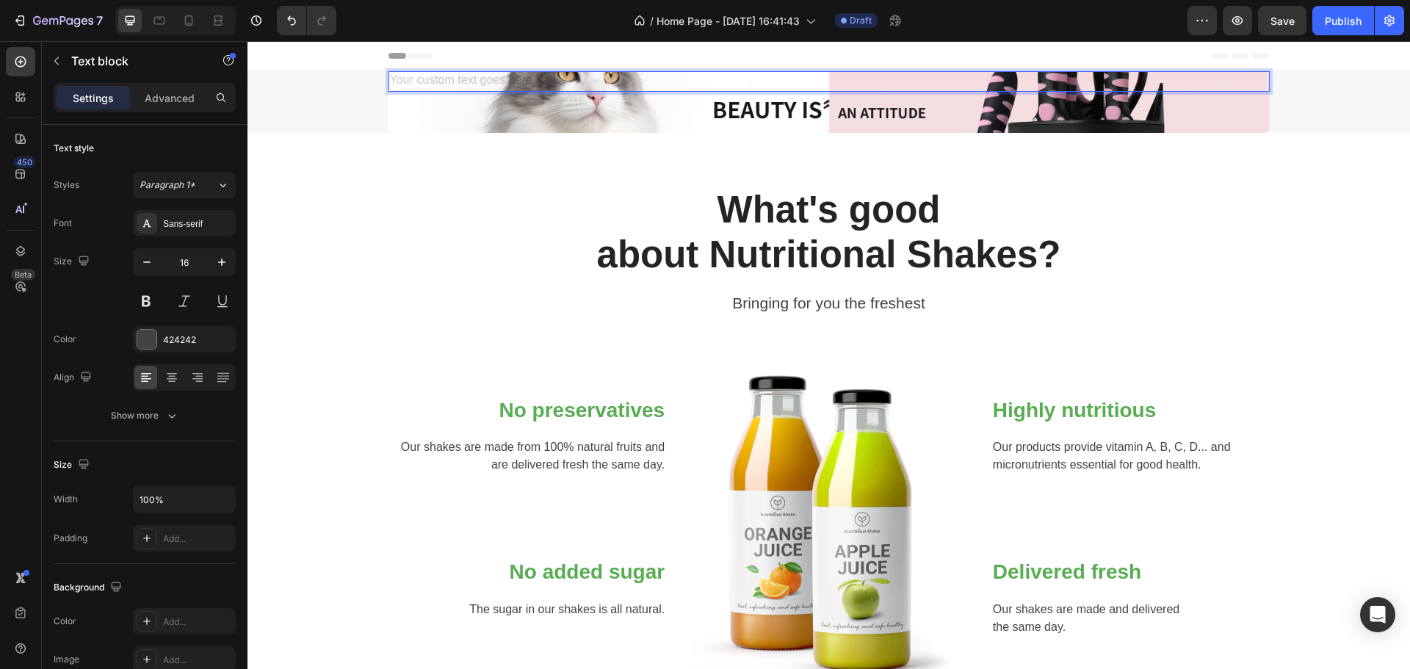
click at [1242, 90] on div "Rich Text Editor. Editing area: main" at bounding box center [829, 81] width 881 height 21
click at [1276, 112] on div "Text block 56 Row" at bounding box center [829, 102] width 1141 height 62
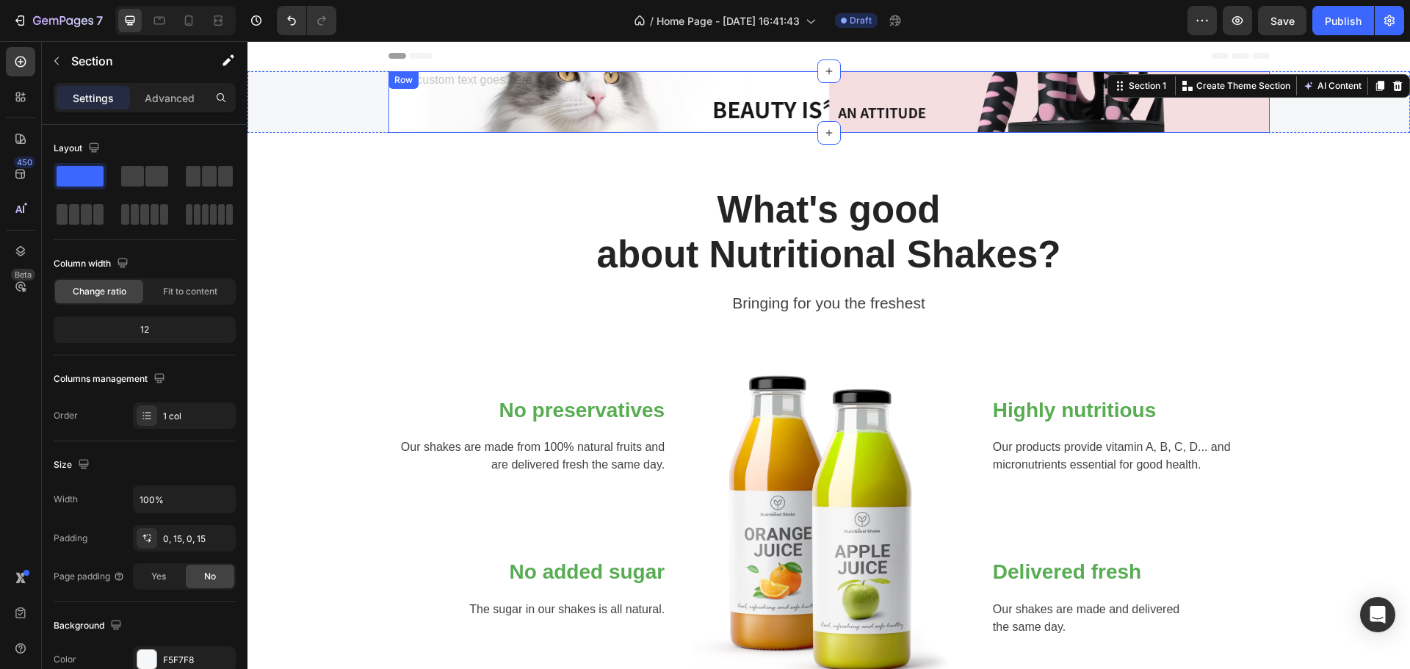
click at [1237, 112] on div "Text block" at bounding box center [829, 102] width 881 height 62
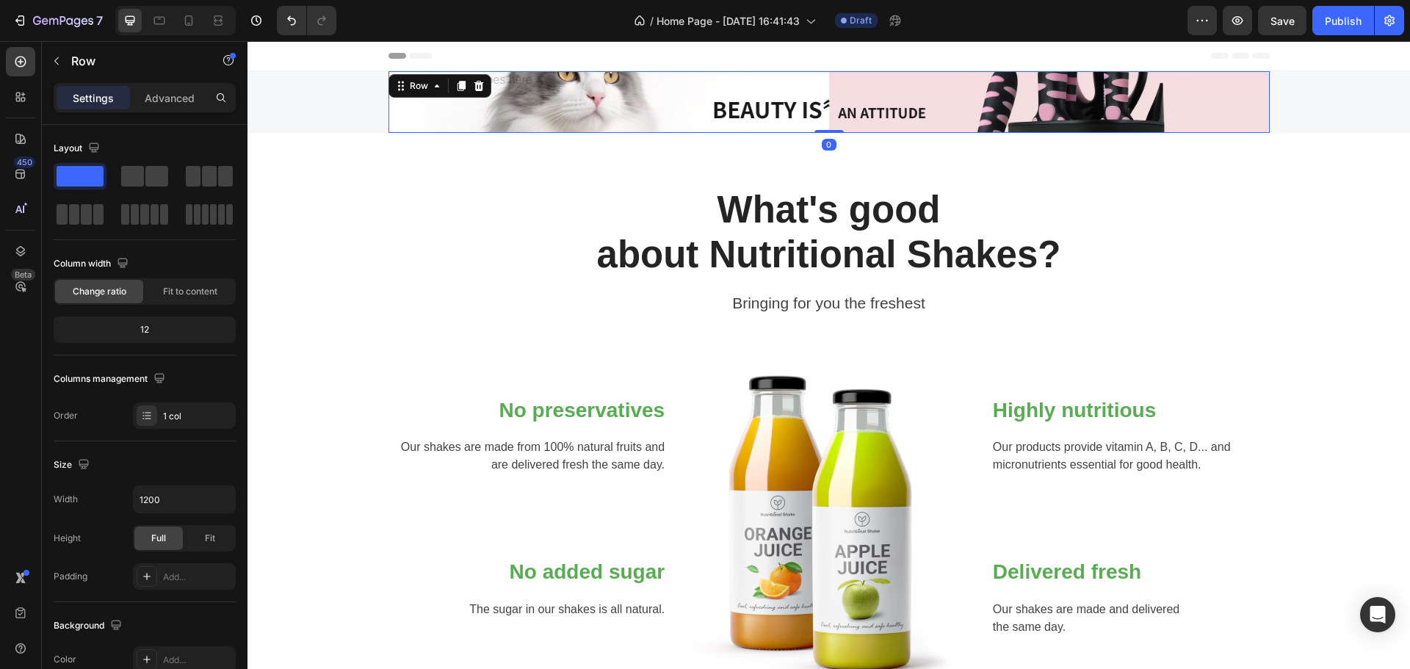
click at [1318, 128] on div "Text block Row 0" at bounding box center [829, 102] width 1141 height 62
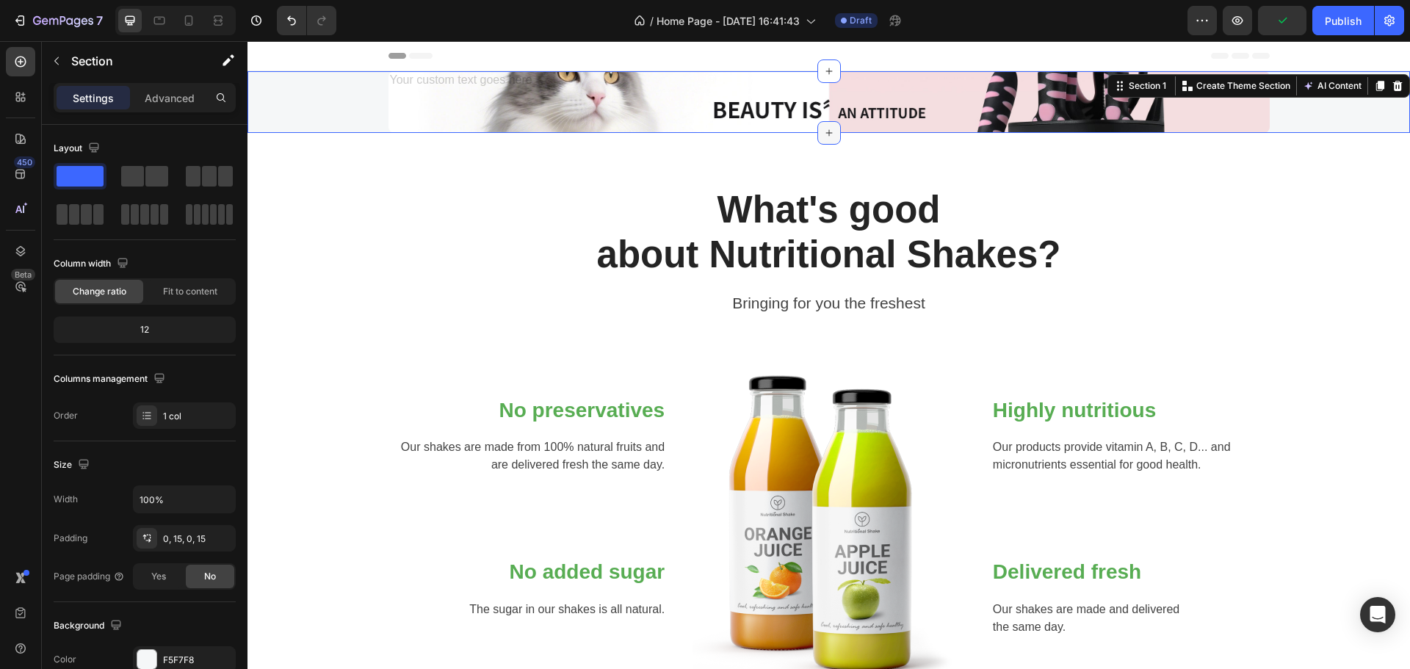
click at [826, 133] on icon at bounding box center [829, 133] width 7 height 7
drag, startPoint x: 827, startPoint y: 137, endPoint x: 820, endPoint y: 186, distance: 49.7
click at [821, 187] on div "What's good about Nutritional Shakes? Heading Bringing for you the freshest Tex…" at bounding box center [829, 442] width 1163 height 618
click at [624, 131] on div "Text block" at bounding box center [829, 102] width 881 height 62
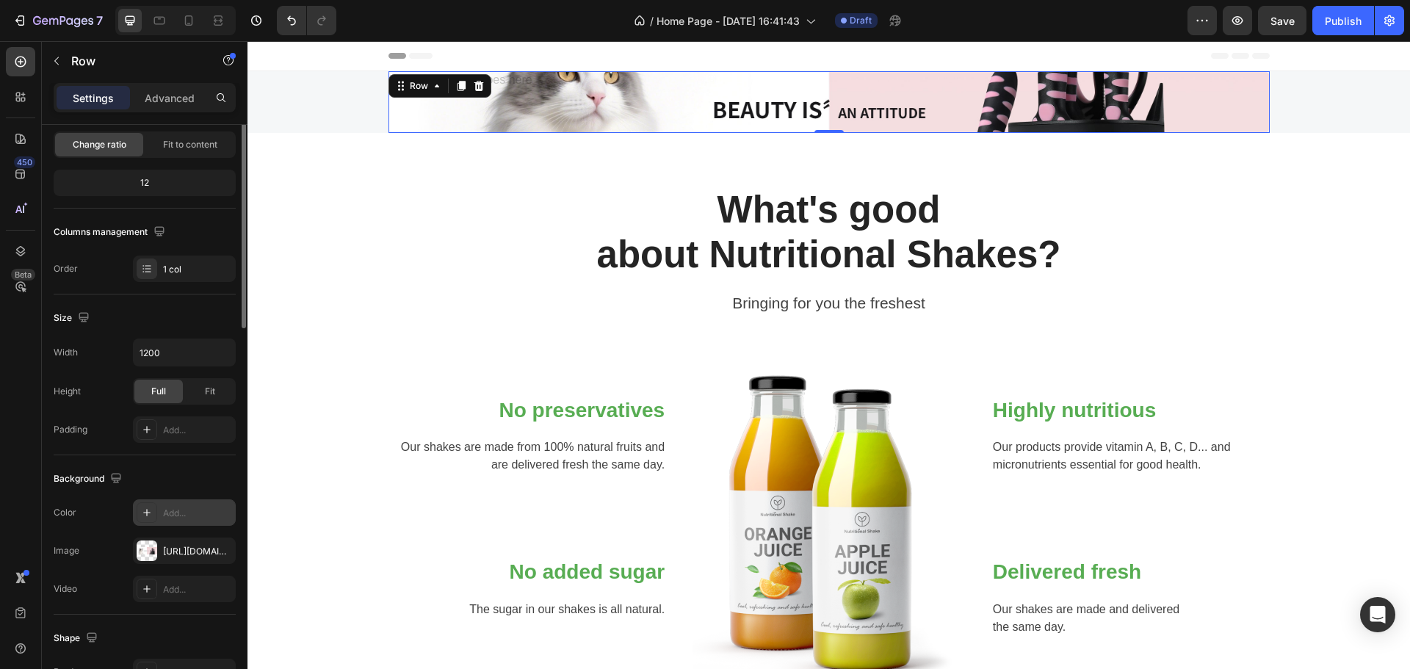
scroll to position [220, 0]
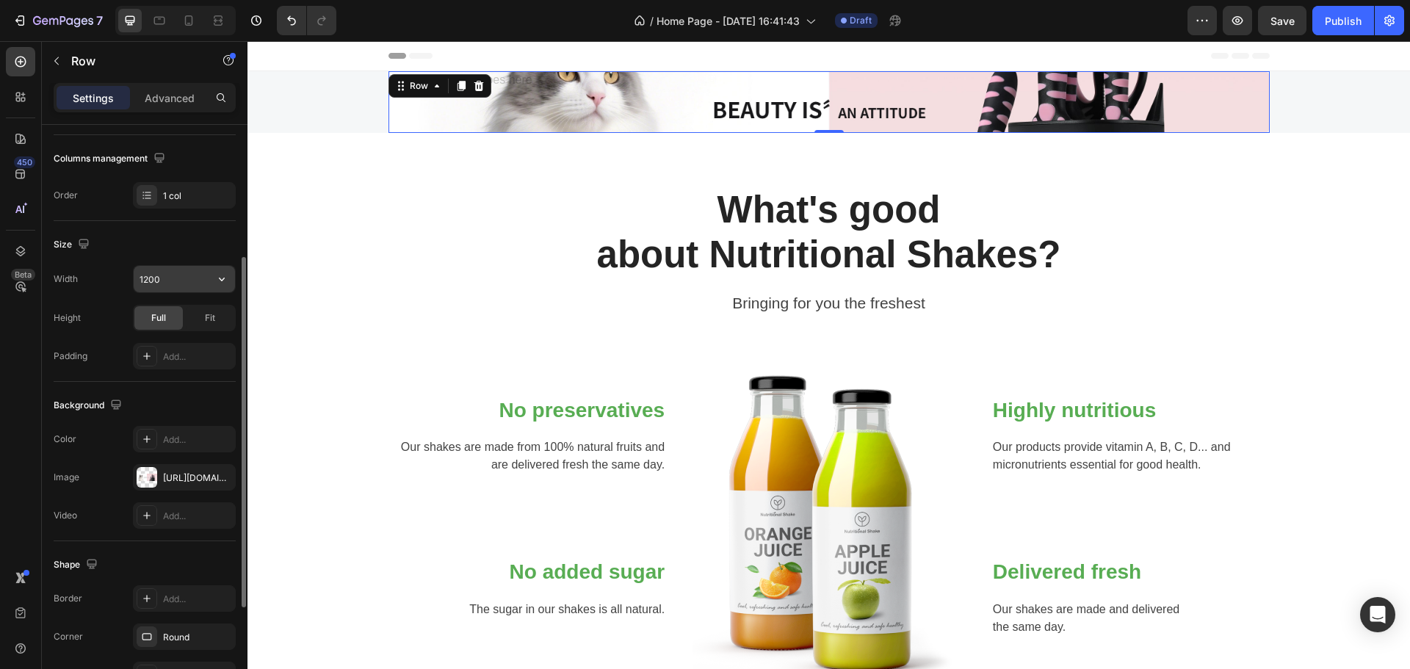
click at [179, 281] on input "1200" at bounding box center [184, 279] width 101 height 26
click at [221, 276] on icon "button" at bounding box center [221, 279] width 15 height 15
click at [220, 328] on div "Fit" at bounding box center [210, 318] width 48 height 24
click at [159, 353] on div "Add..." at bounding box center [184, 356] width 103 height 26
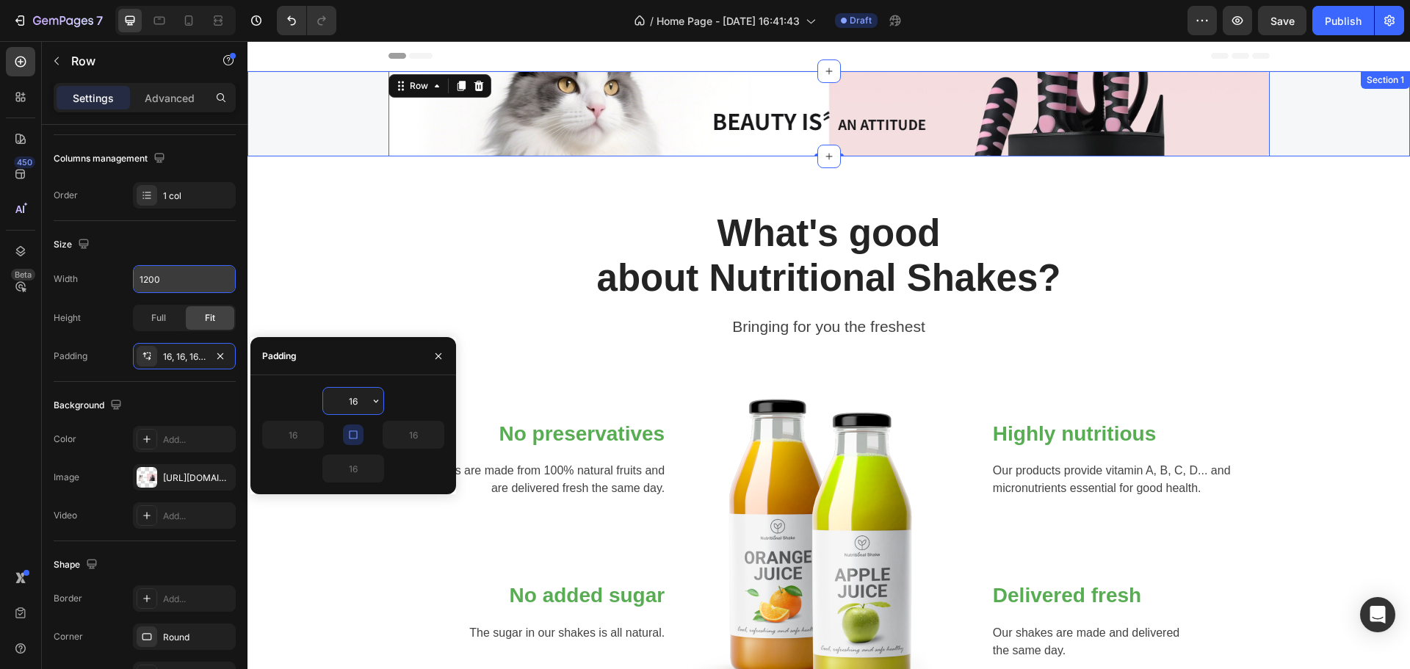
click at [322, 124] on div "Text block Row 0" at bounding box center [829, 113] width 1141 height 85
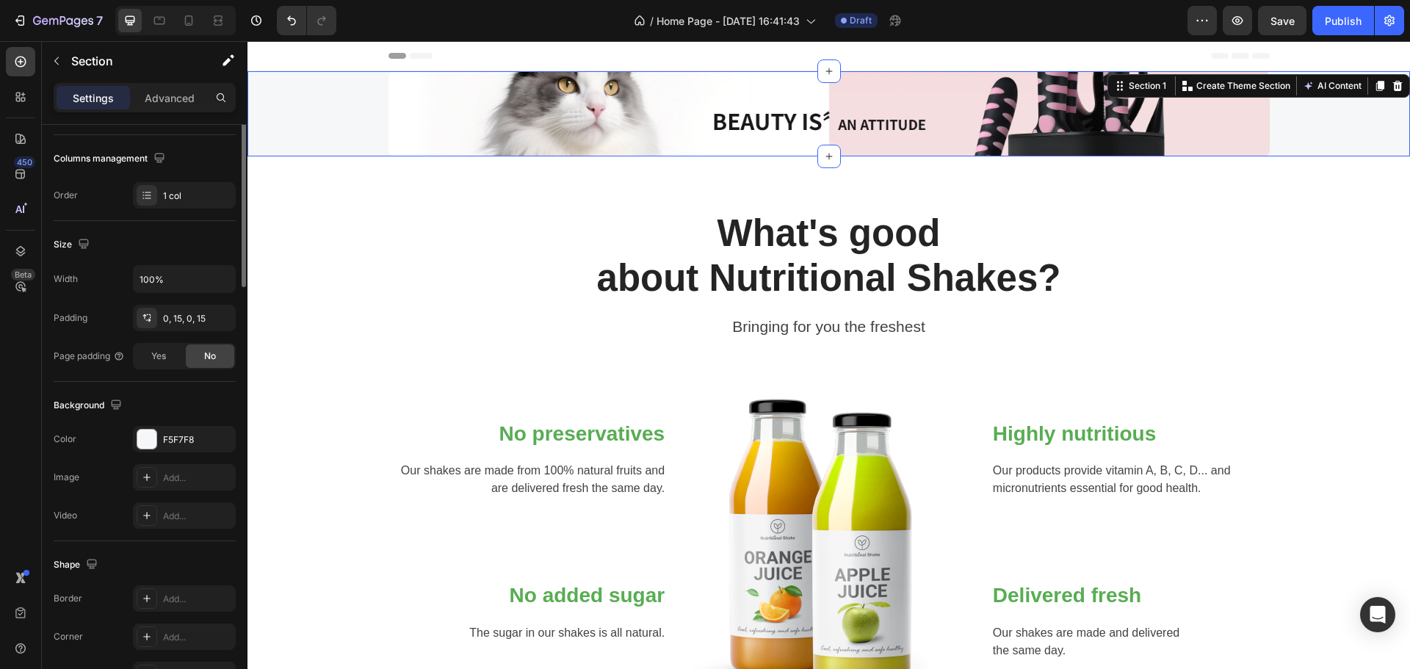
scroll to position [0, 0]
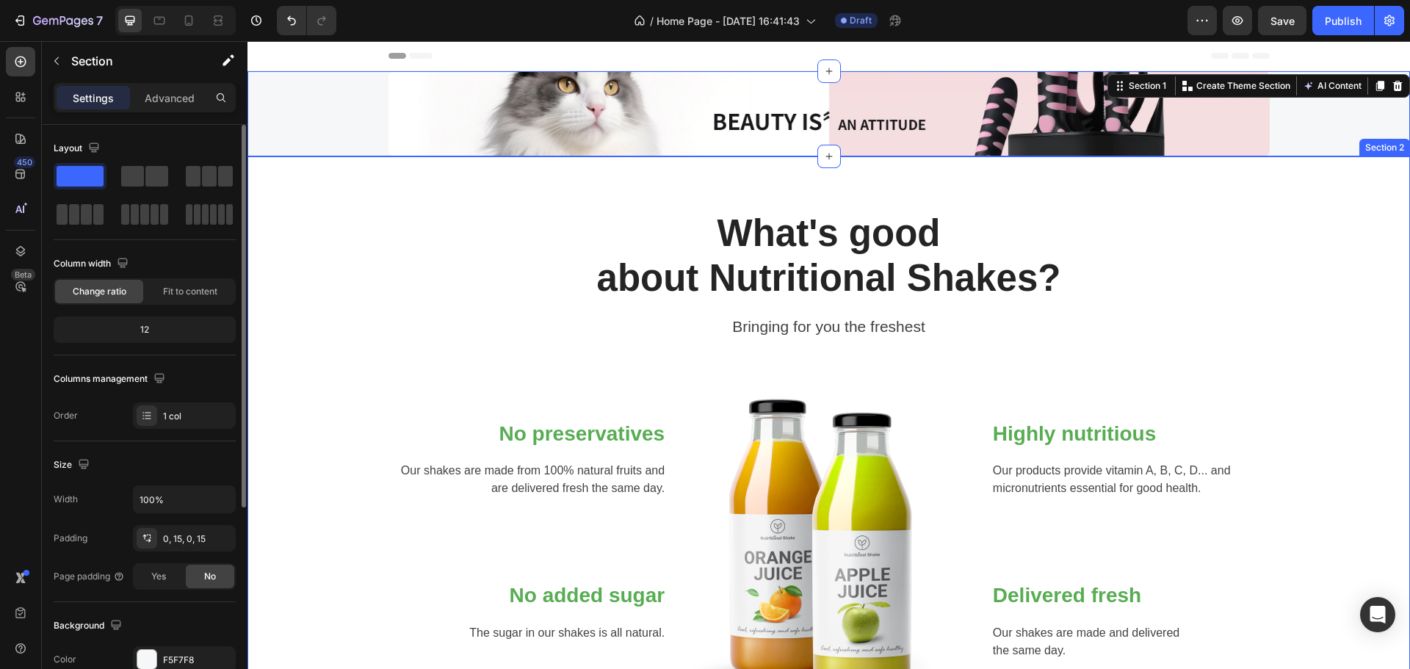
click at [369, 195] on div "What's good about Nutritional Shakes? Heading Bringing for you the freshest Tex…" at bounding box center [829, 465] width 1163 height 618
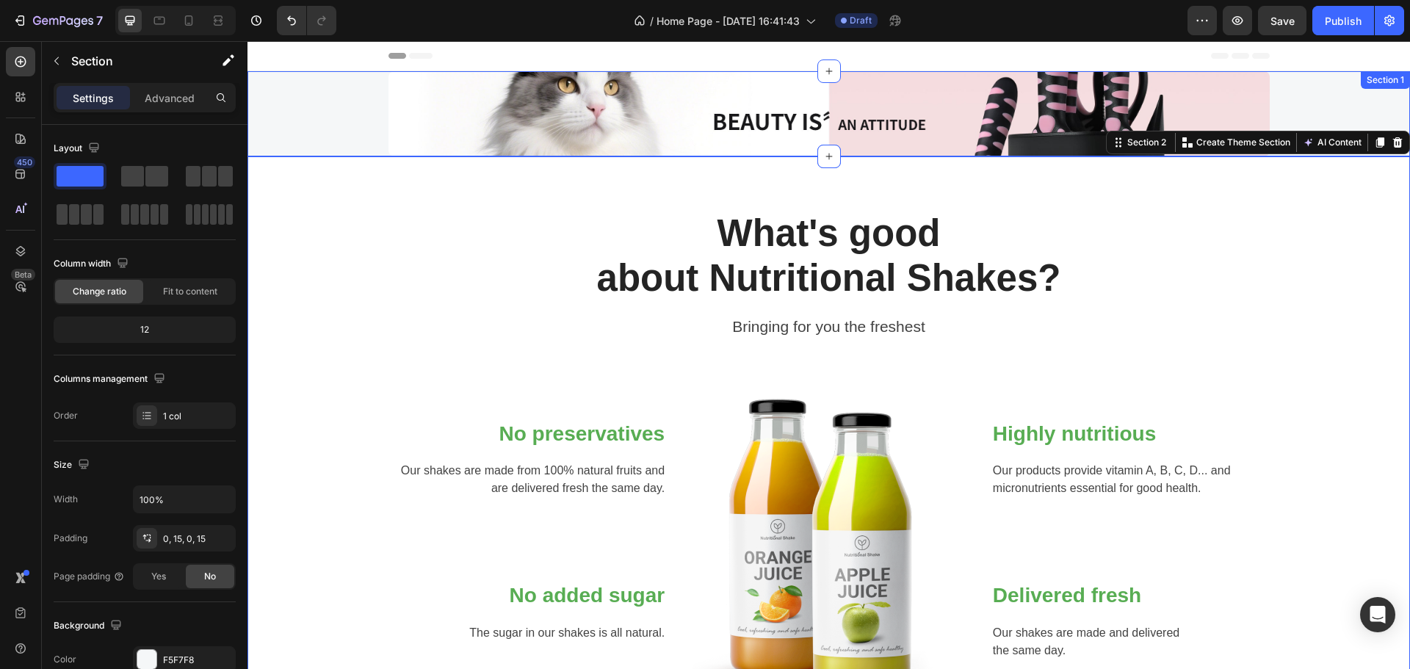
click at [320, 88] on div "Text block Row" at bounding box center [829, 113] width 1141 height 85
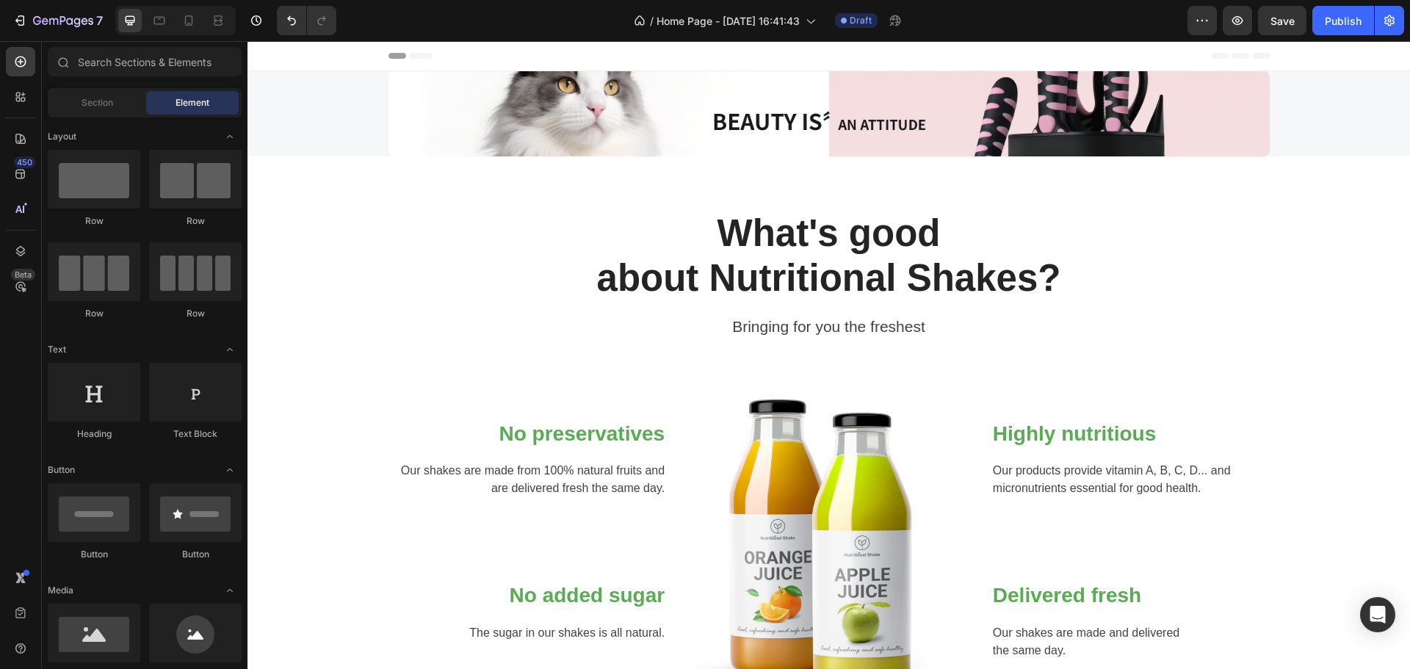
click at [322, 59] on div "Header" at bounding box center [829, 56] width 1163 height 30
click at [348, 59] on div "Header" at bounding box center [829, 56] width 1163 height 30
click at [289, 58] on span "Header" at bounding box center [291, 55] width 32 height 15
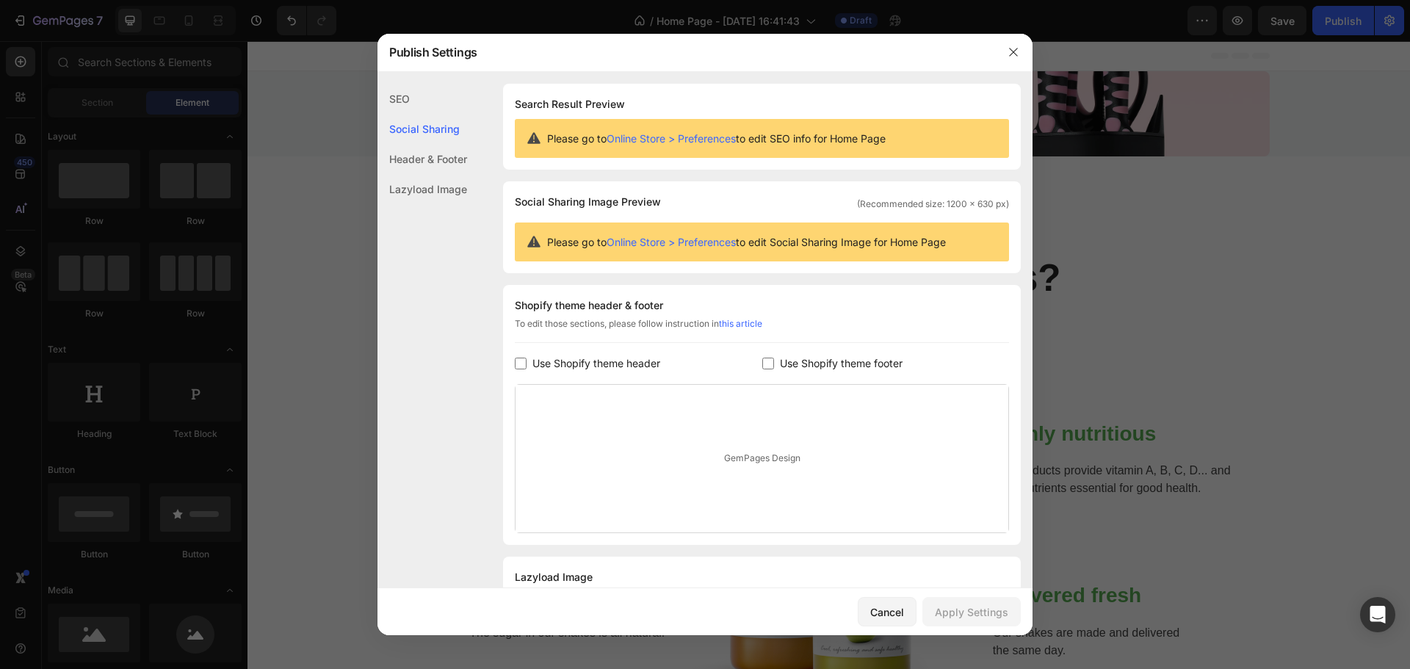
scroll to position [65, 0]
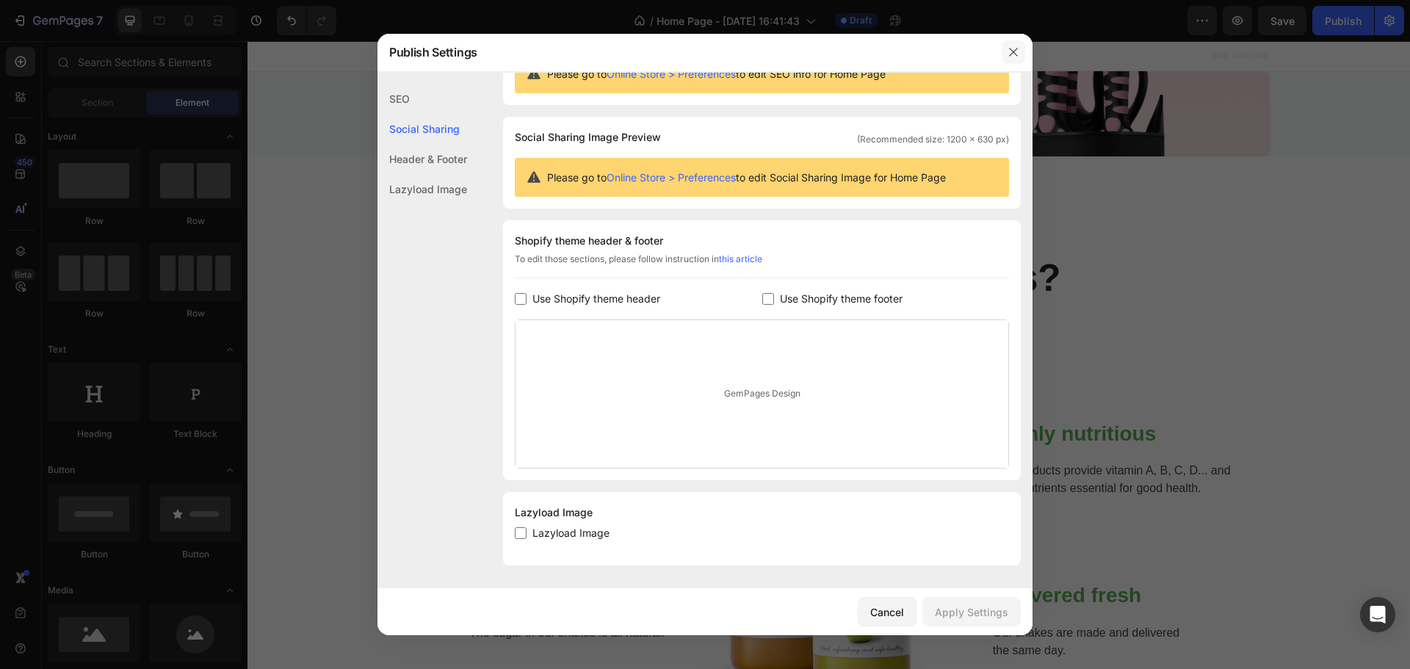
click at [1012, 56] on icon "button" at bounding box center [1014, 52] width 12 height 12
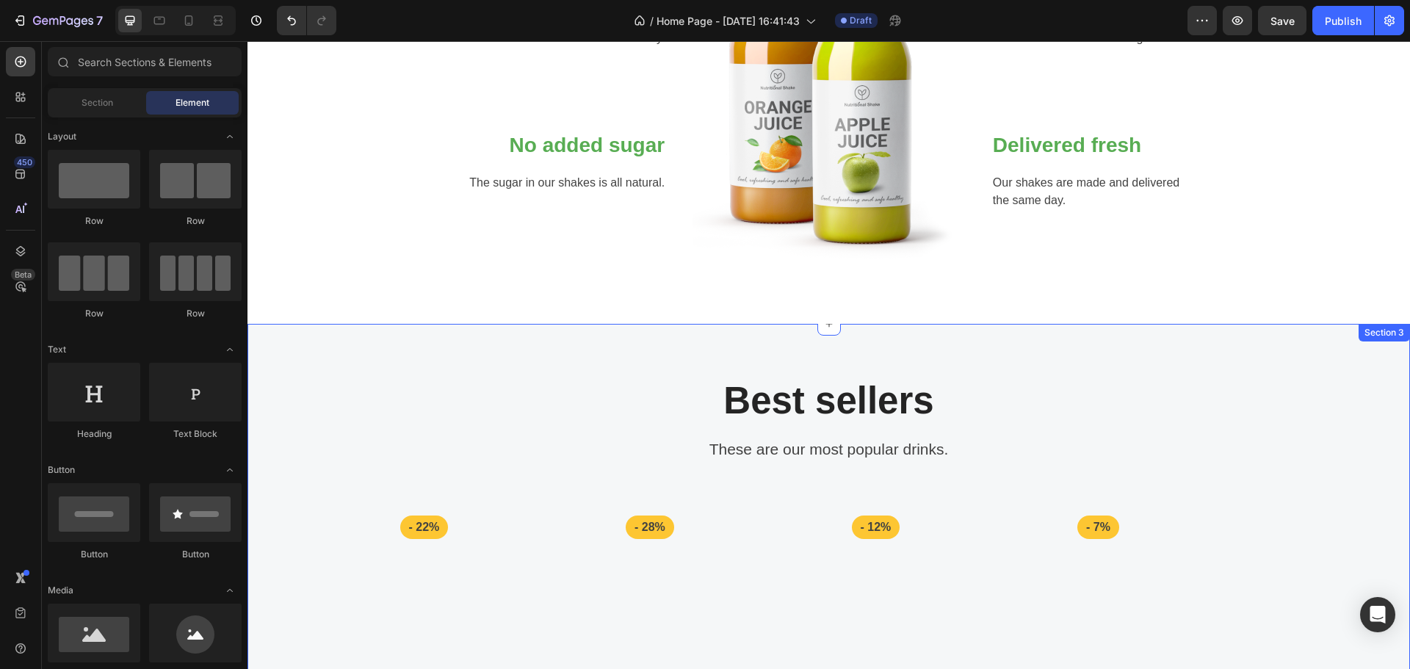
scroll to position [0, 0]
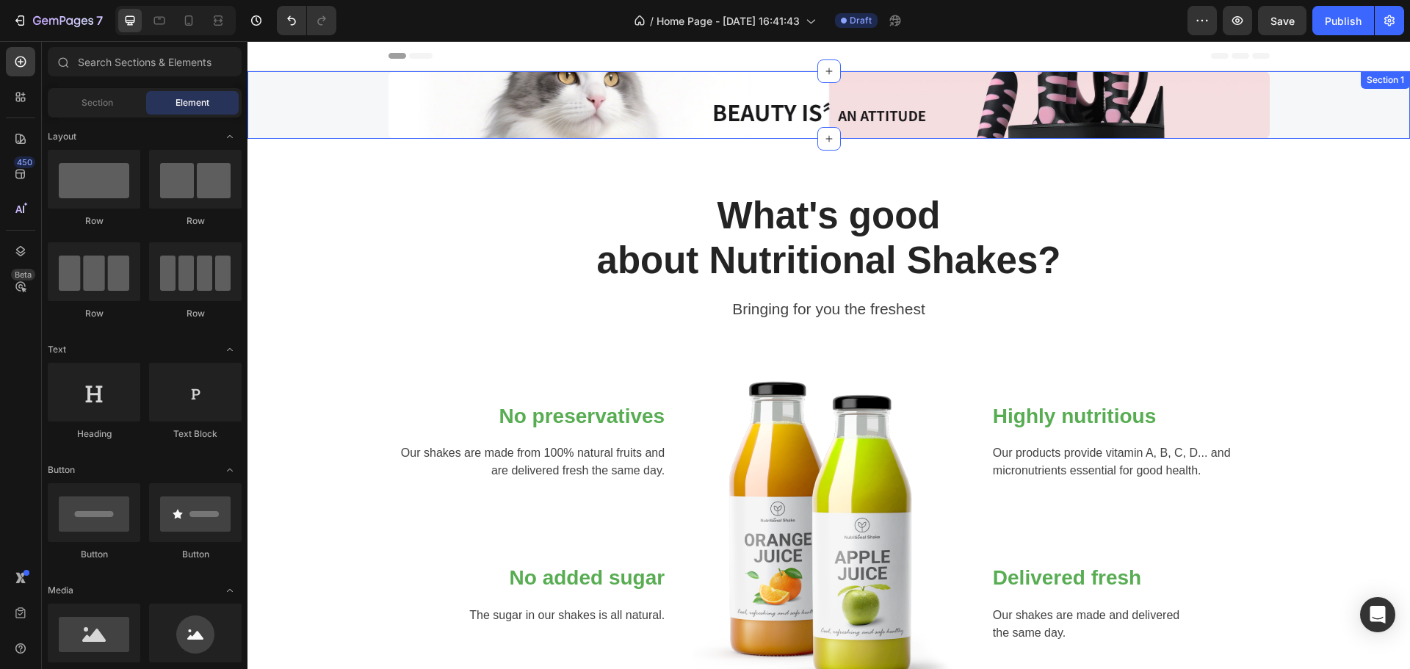
click at [328, 107] on div "Text block Row" at bounding box center [829, 105] width 1141 height 68
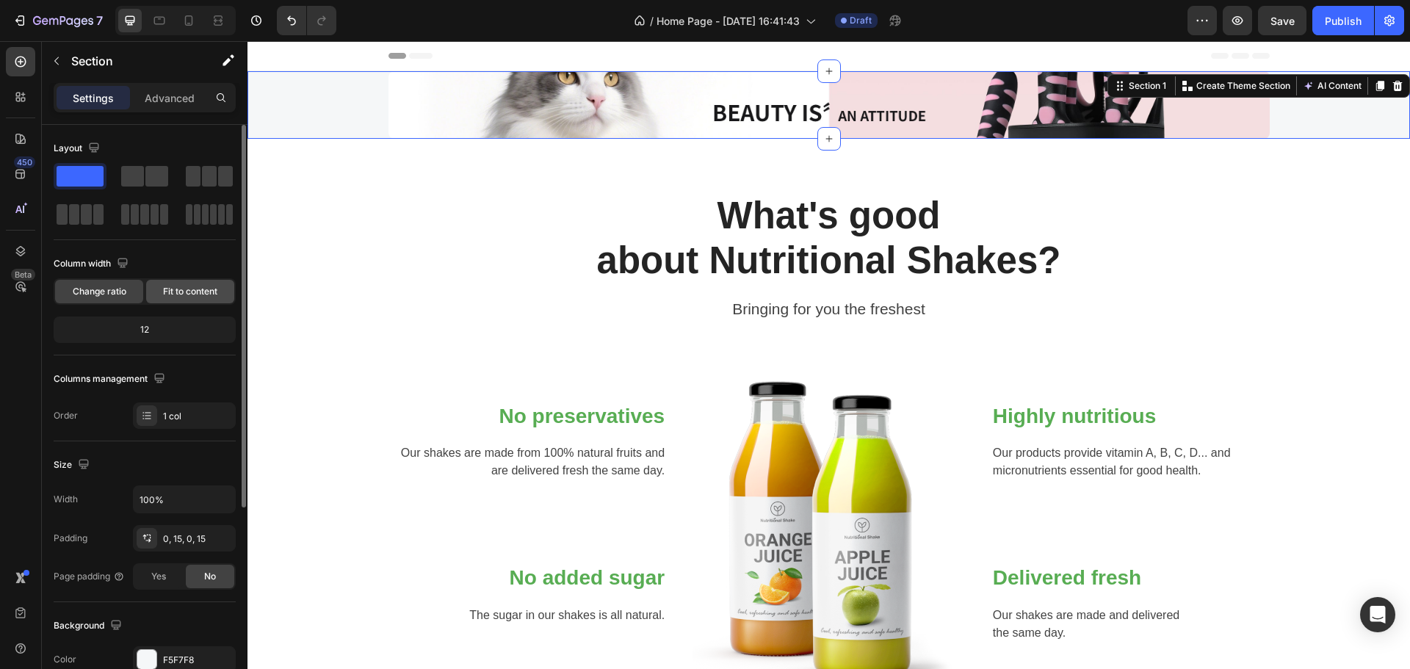
click at [192, 295] on span "Fit to content" at bounding box center [190, 291] width 54 height 13
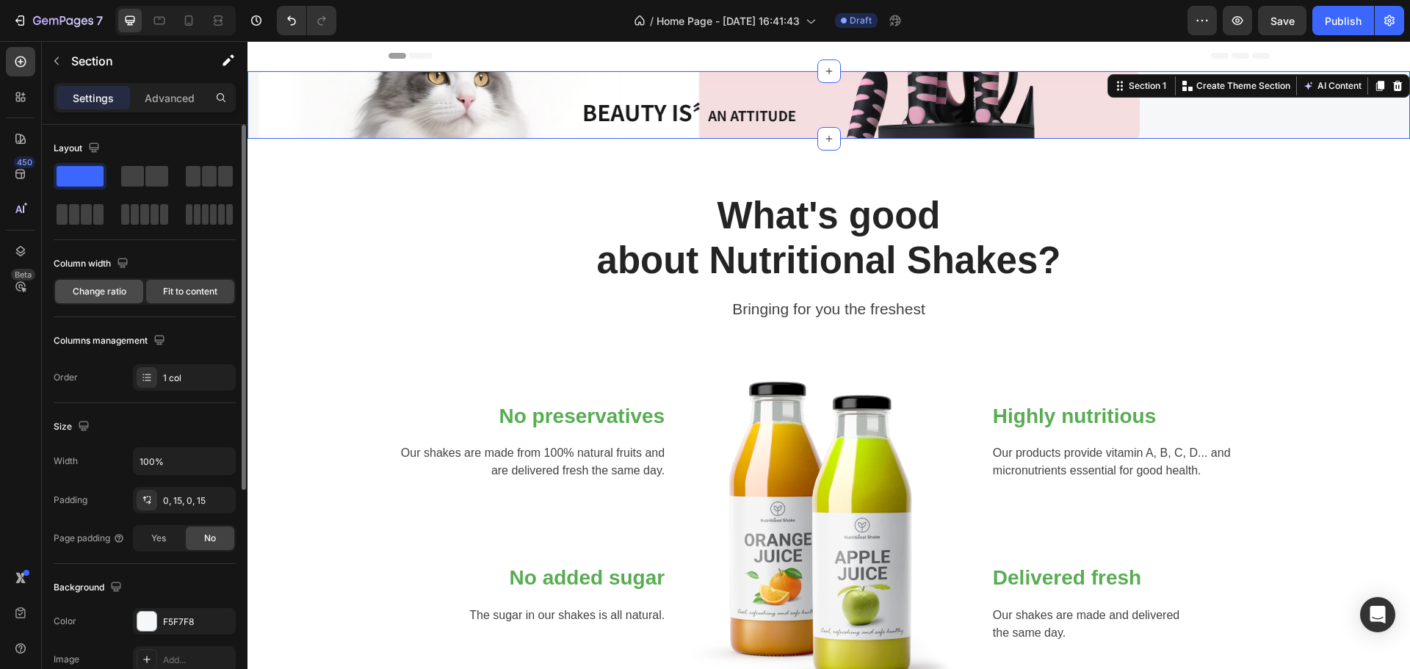
click at [68, 297] on div "Change ratio" at bounding box center [99, 292] width 88 height 24
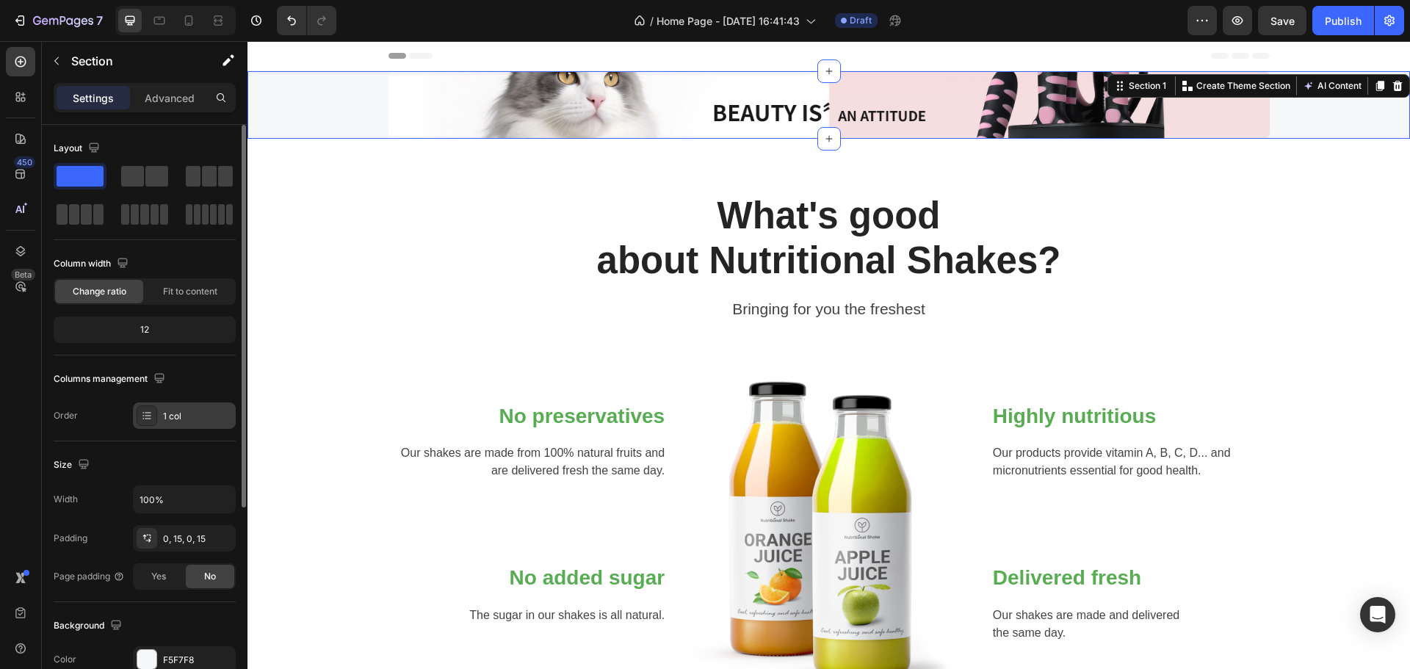
click at [180, 423] on div "1 col" at bounding box center [184, 415] width 103 height 26
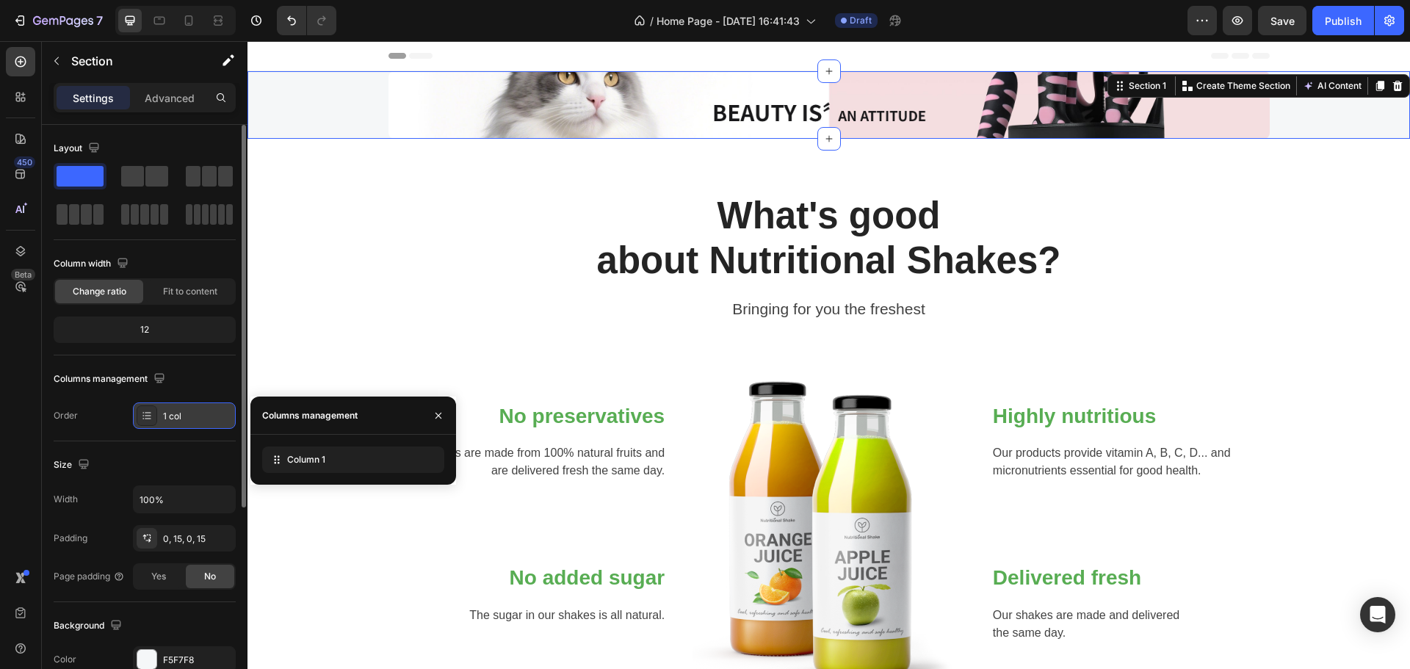
click at [180, 423] on div "1 col" at bounding box center [184, 415] width 103 height 26
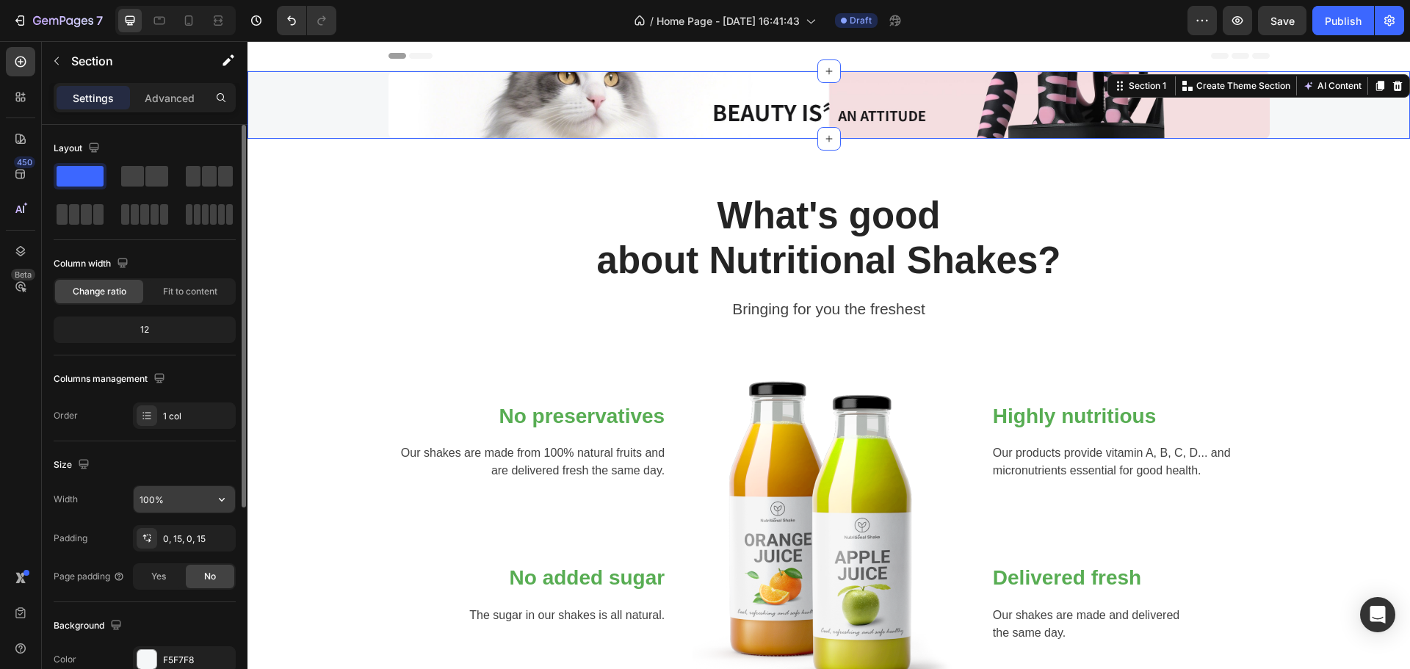
click at [204, 498] on input "100%" at bounding box center [184, 499] width 101 height 26
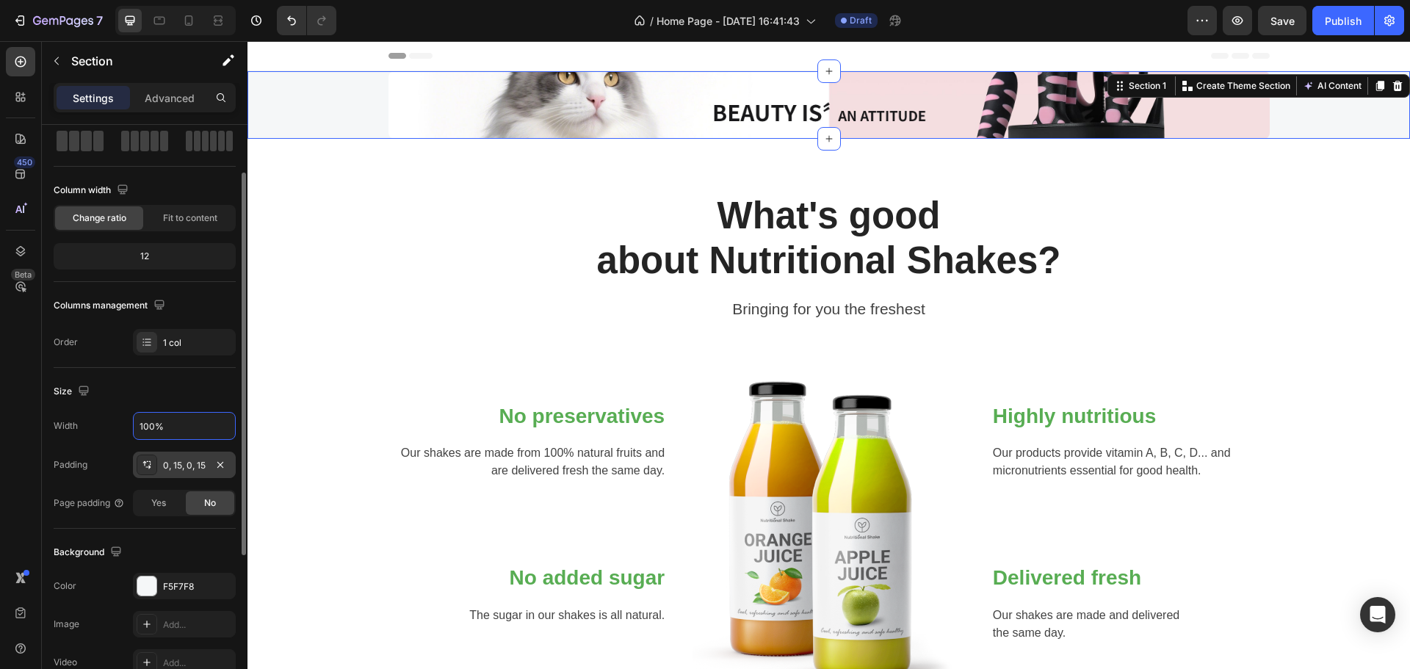
click at [205, 459] on div "0, 15, 0, 15" at bounding box center [184, 465] width 43 height 13
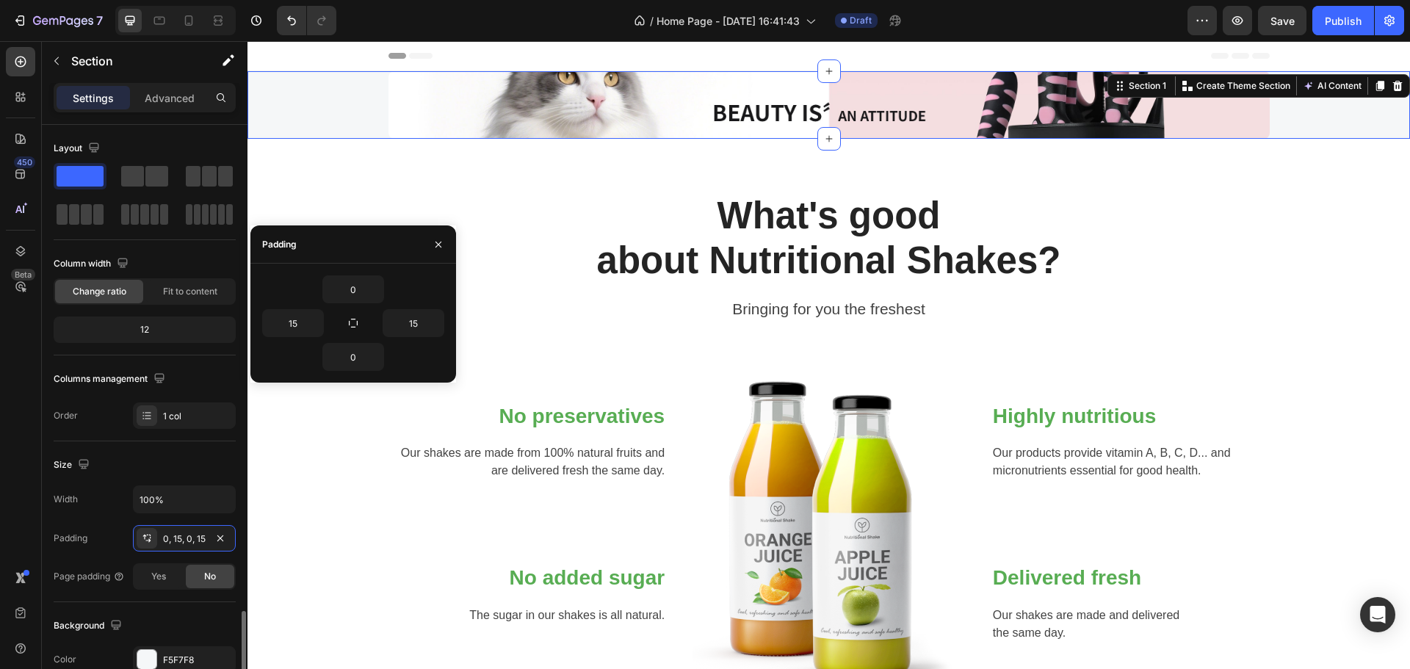
scroll to position [310, 0]
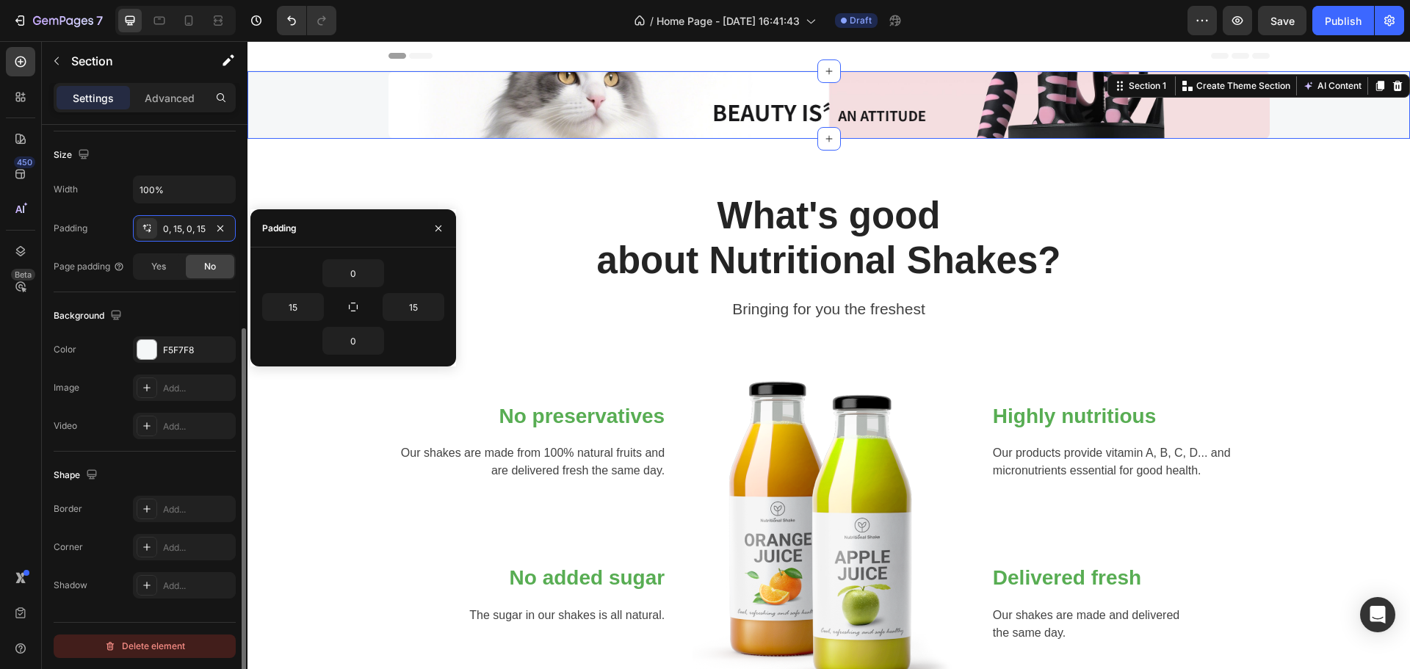
click at [159, 651] on div "Delete element" at bounding box center [144, 647] width 81 height 18
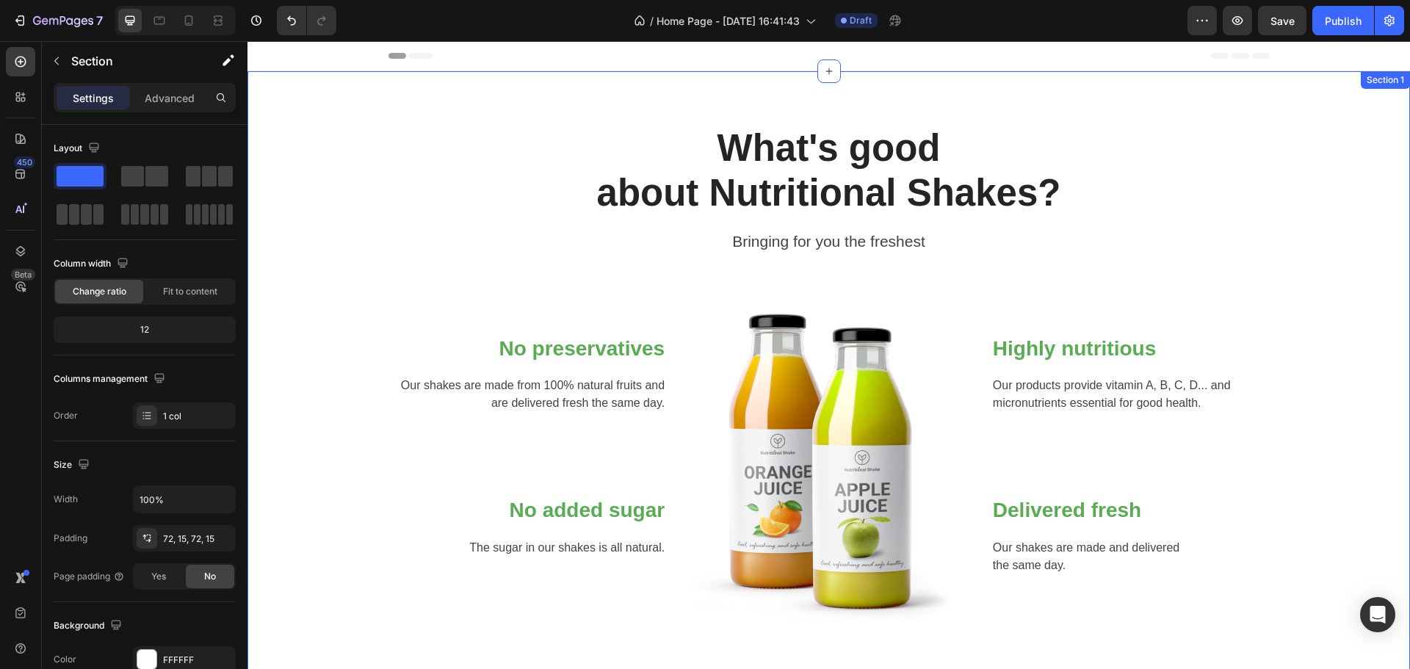
click at [389, 95] on div "What's good about Nutritional Shakes? Heading Bringing for you the freshest Tex…" at bounding box center [829, 380] width 1163 height 618
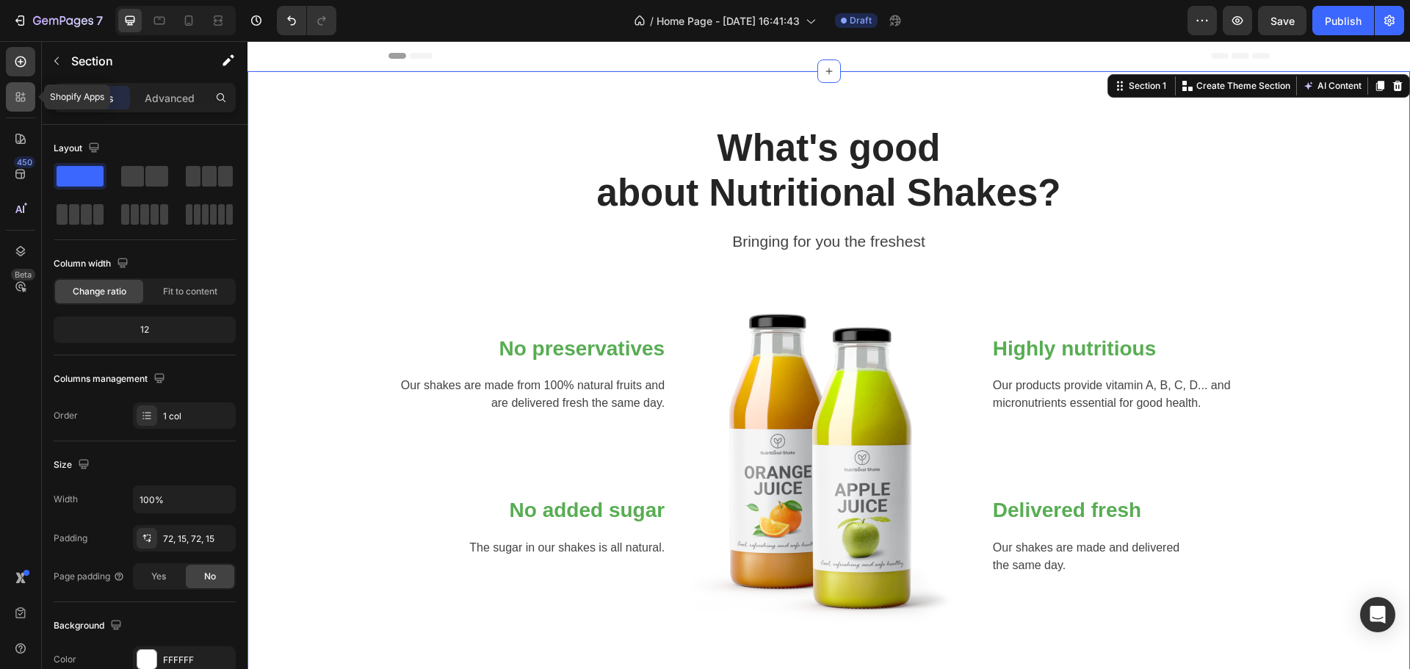
click at [29, 94] on div at bounding box center [20, 96] width 29 height 29
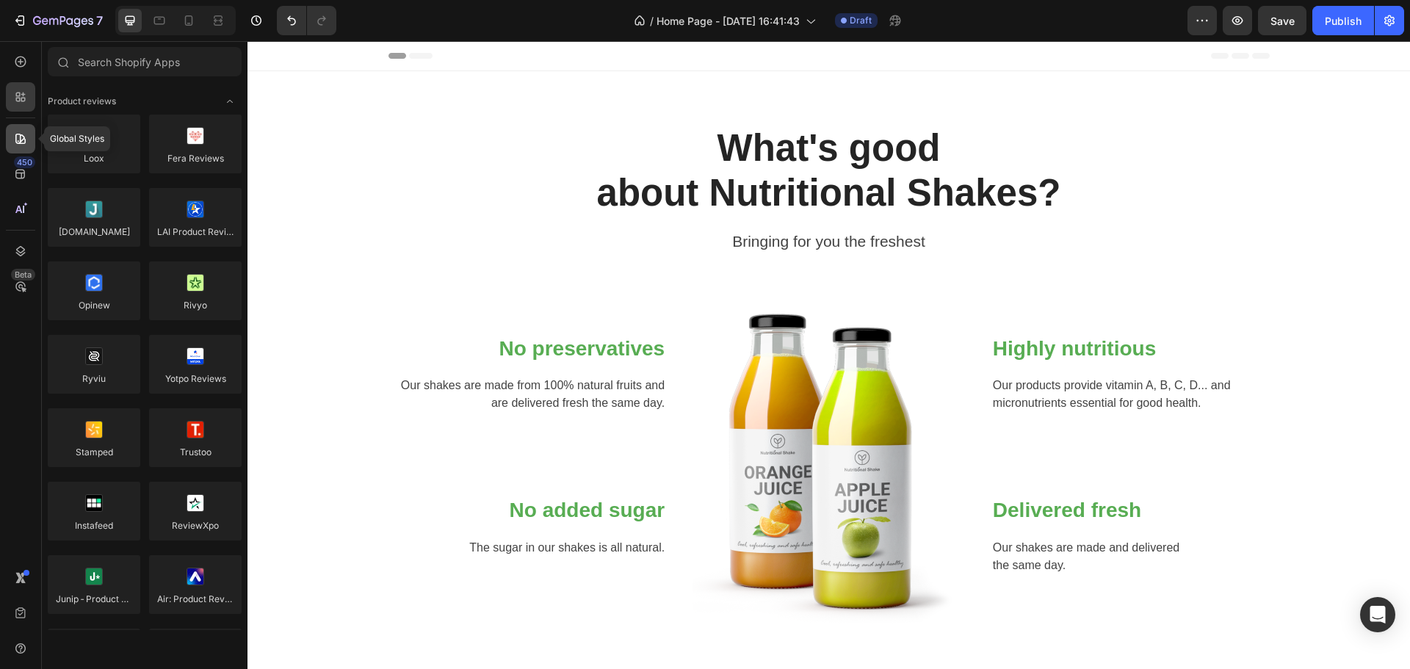
click at [28, 132] on div at bounding box center [20, 138] width 29 height 29
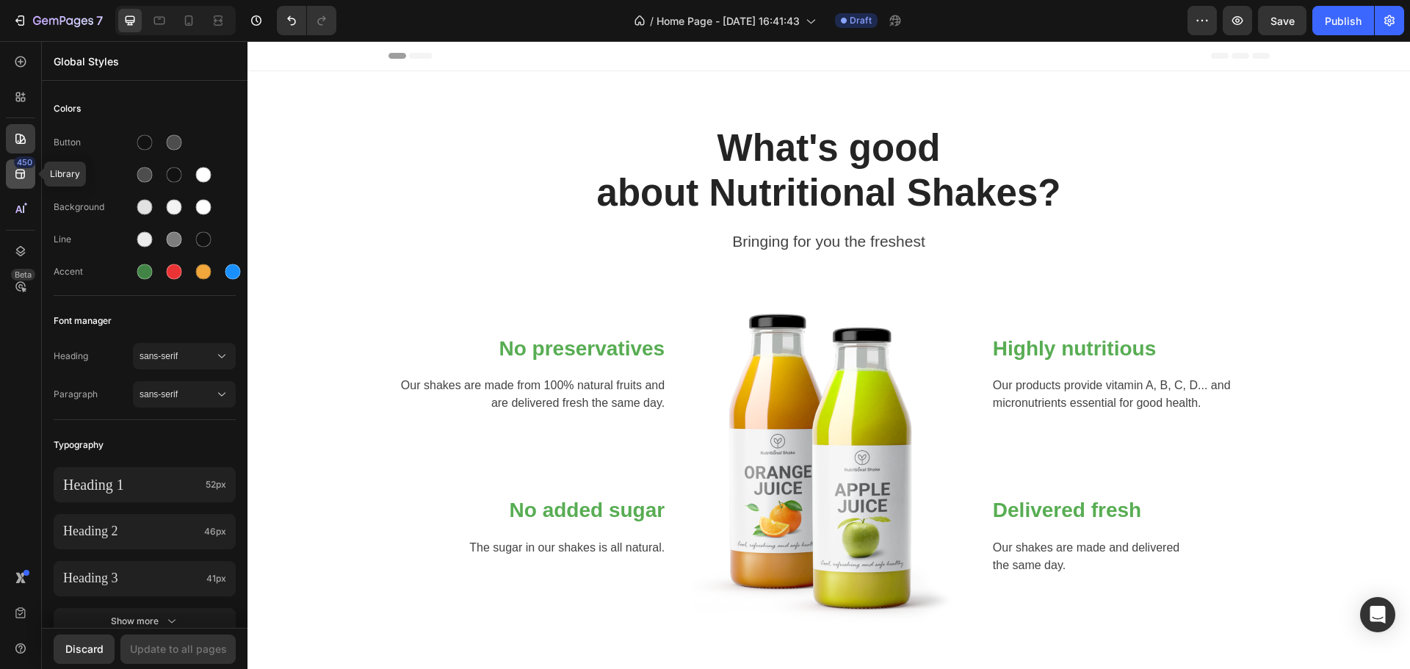
click at [28, 183] on div "450" at bounding box center [20, 173] width 29 height 29
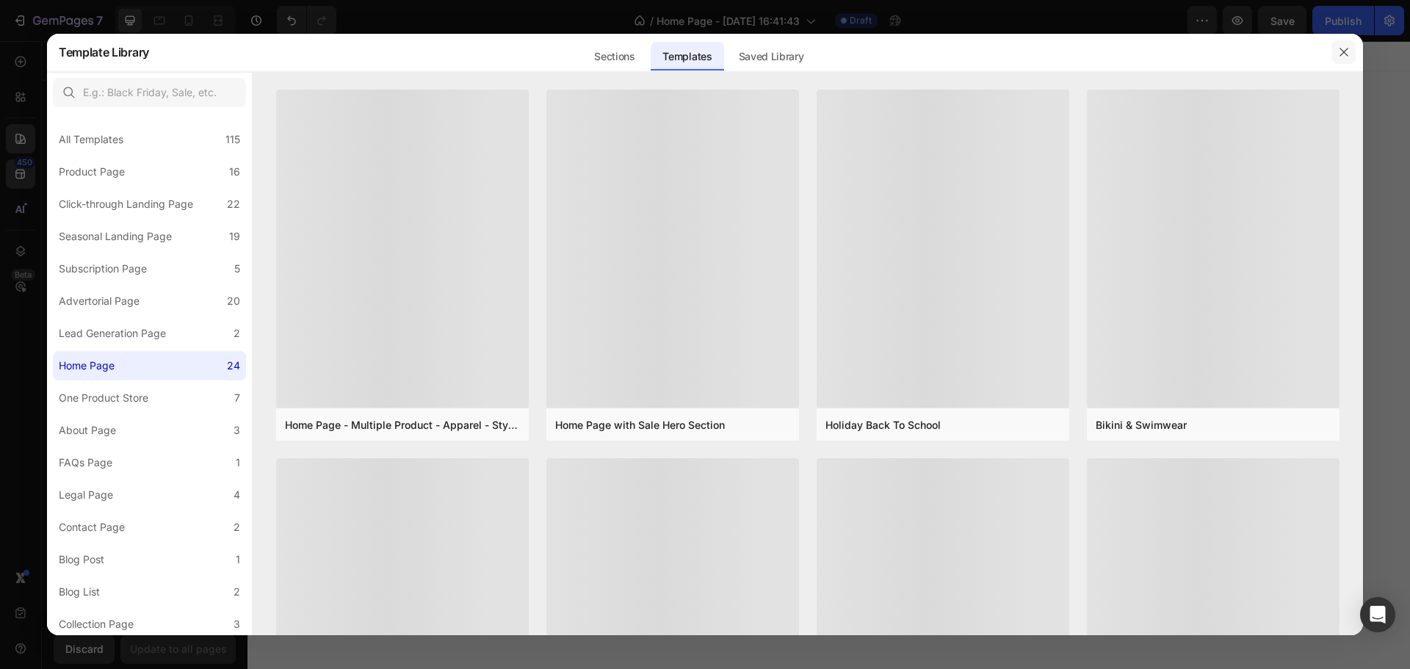
drag, startPoint x: 1339, startPoint y: 50, endPoint x: 1091, endPoint y: 9, distance: 251.6
click at [1339, 50] on icon "button" at bounding box center [1344, 52] width 12 height 12
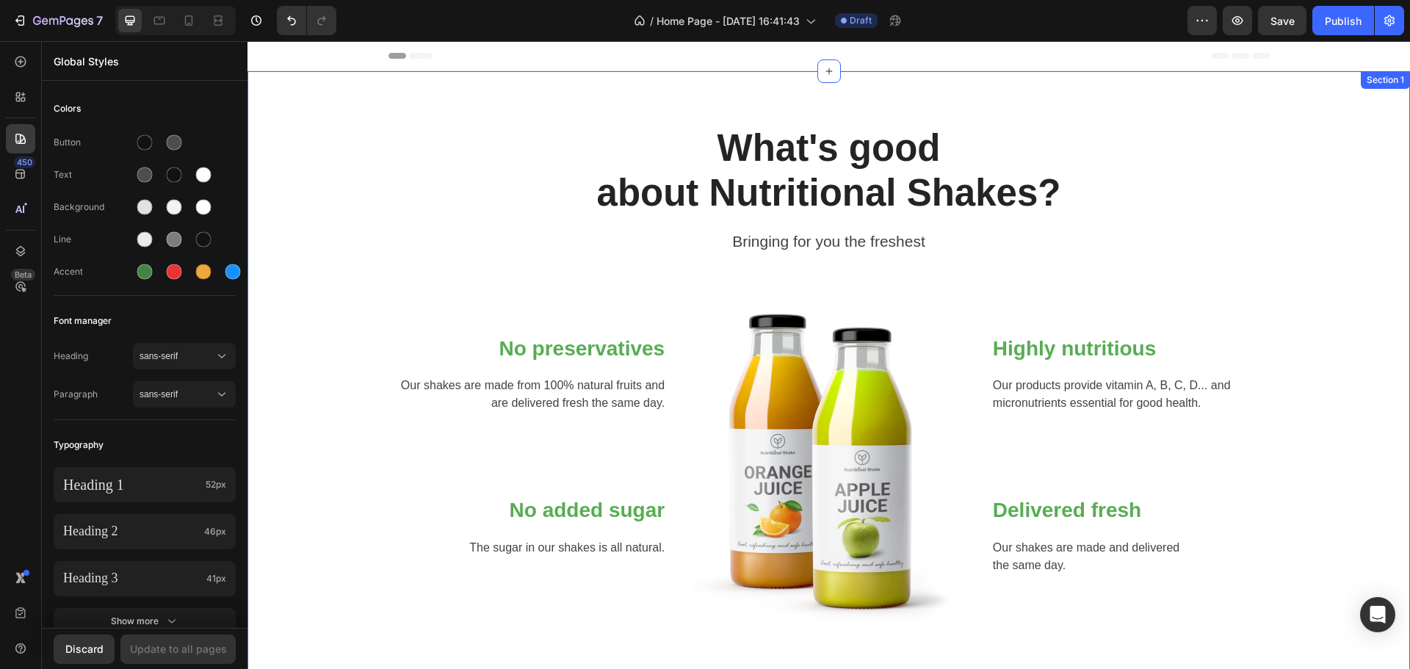
drag, startPoint x: 488, startPoint y: 101, endPoint x: 468, endPoint y: 93, distance: 22.1
click at [489, 101] on div "What's good about Nutritional Shakes? Heading Bringing for you the freshest Tex…" at bounding box center [829, 380] width 1163 height 618
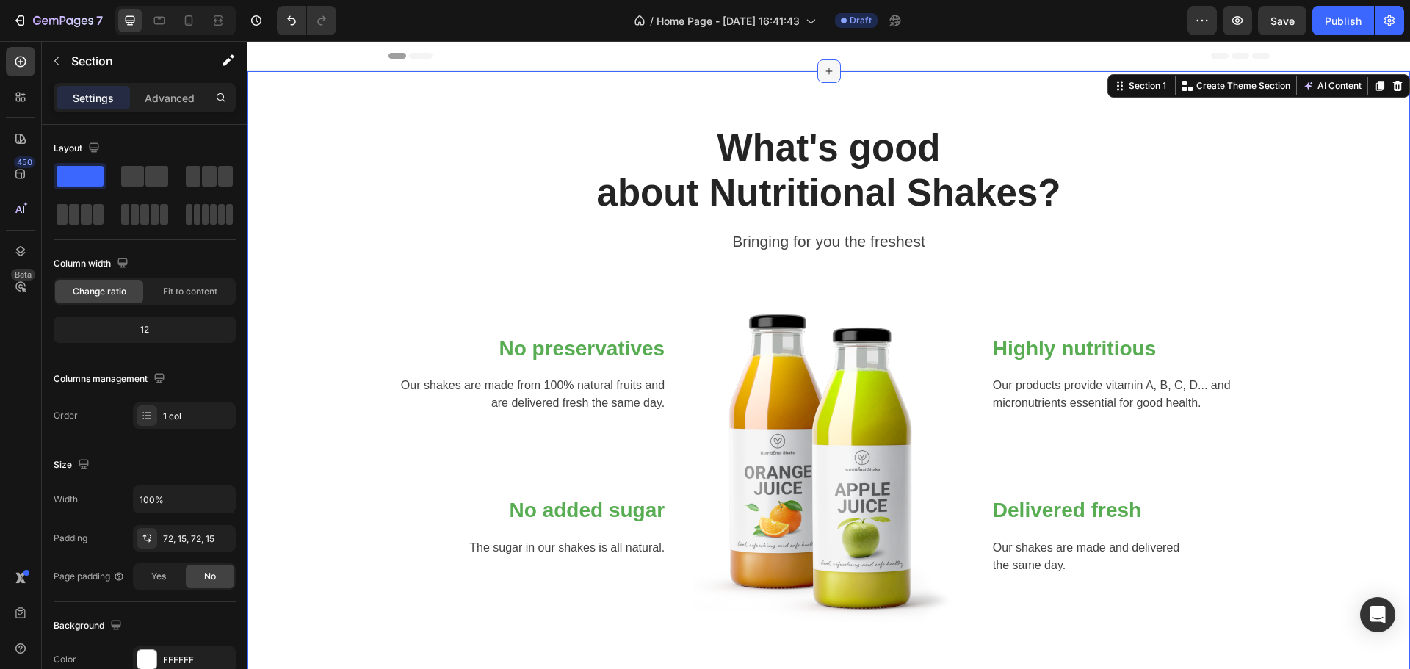
click at [823, 70] on icon at bounding box center [829, 71] width 12 height 12
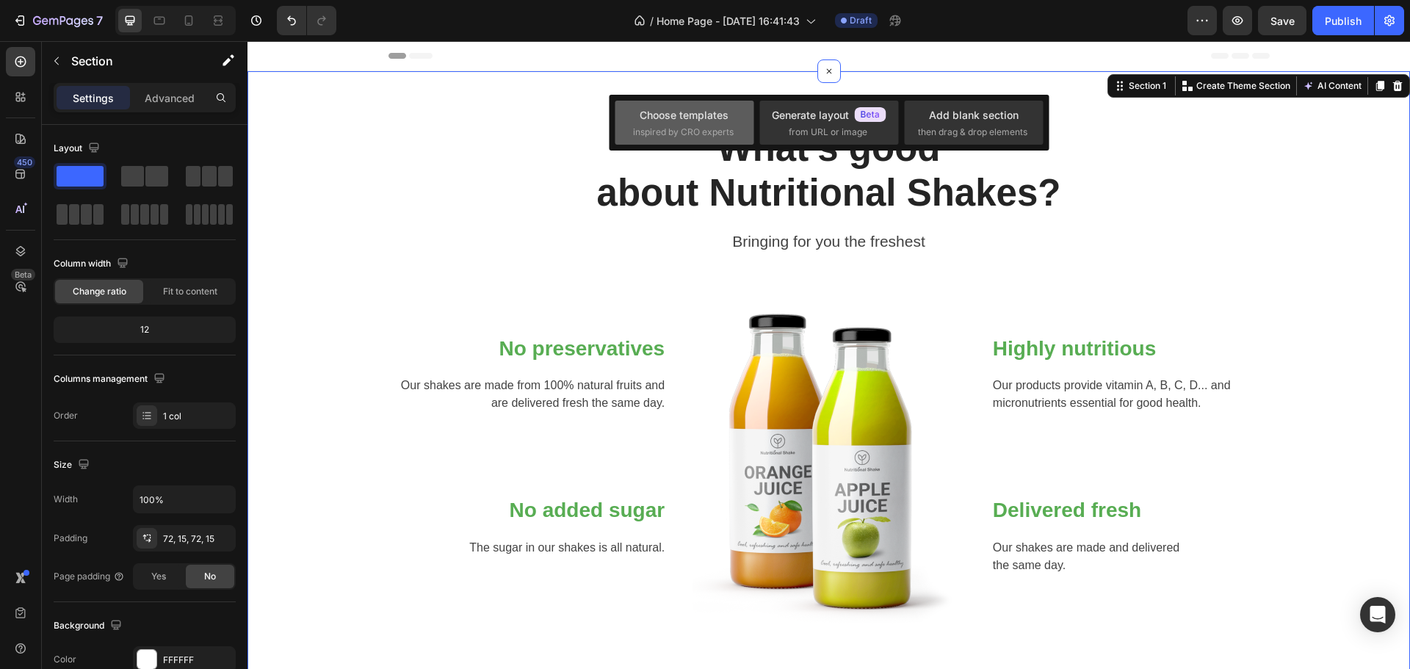
click at [671, 119] on div "Choose templates" at bounding box center [684, 114] width 89 height 15
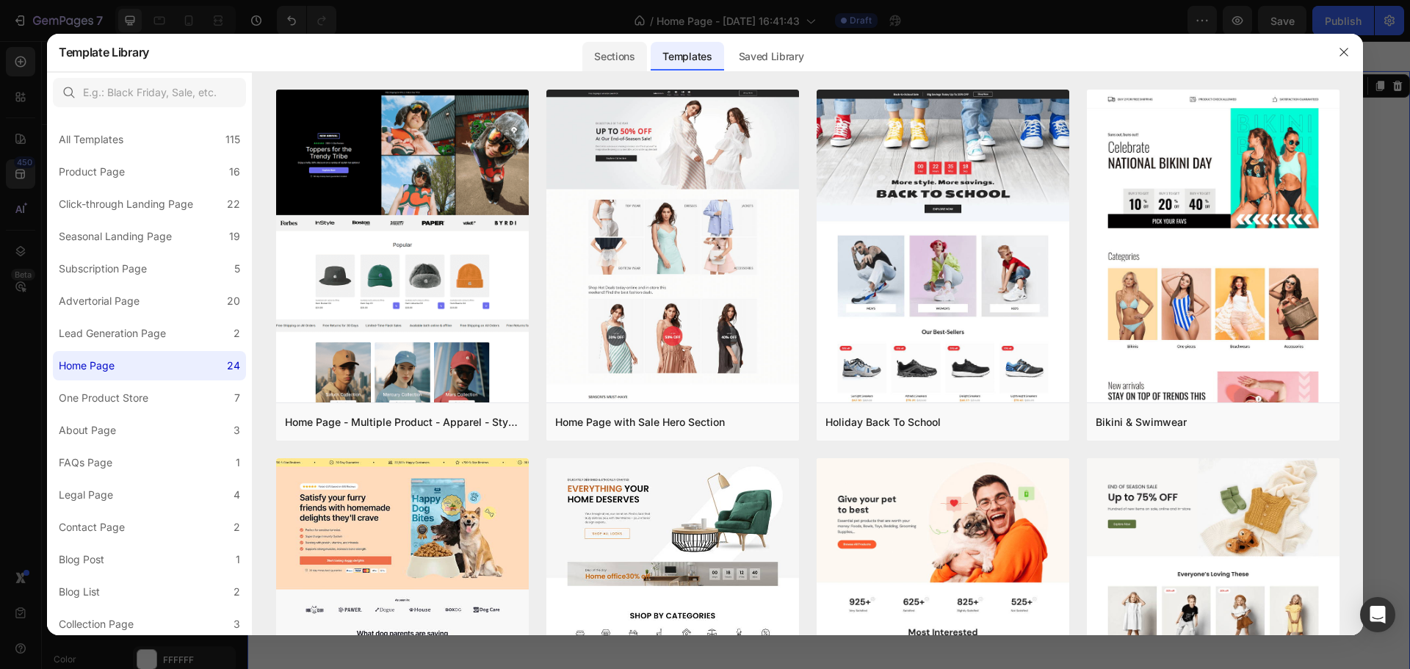
click at [616, 58] on div "Sections" at bounding box center [614, 56] width 64 height 29
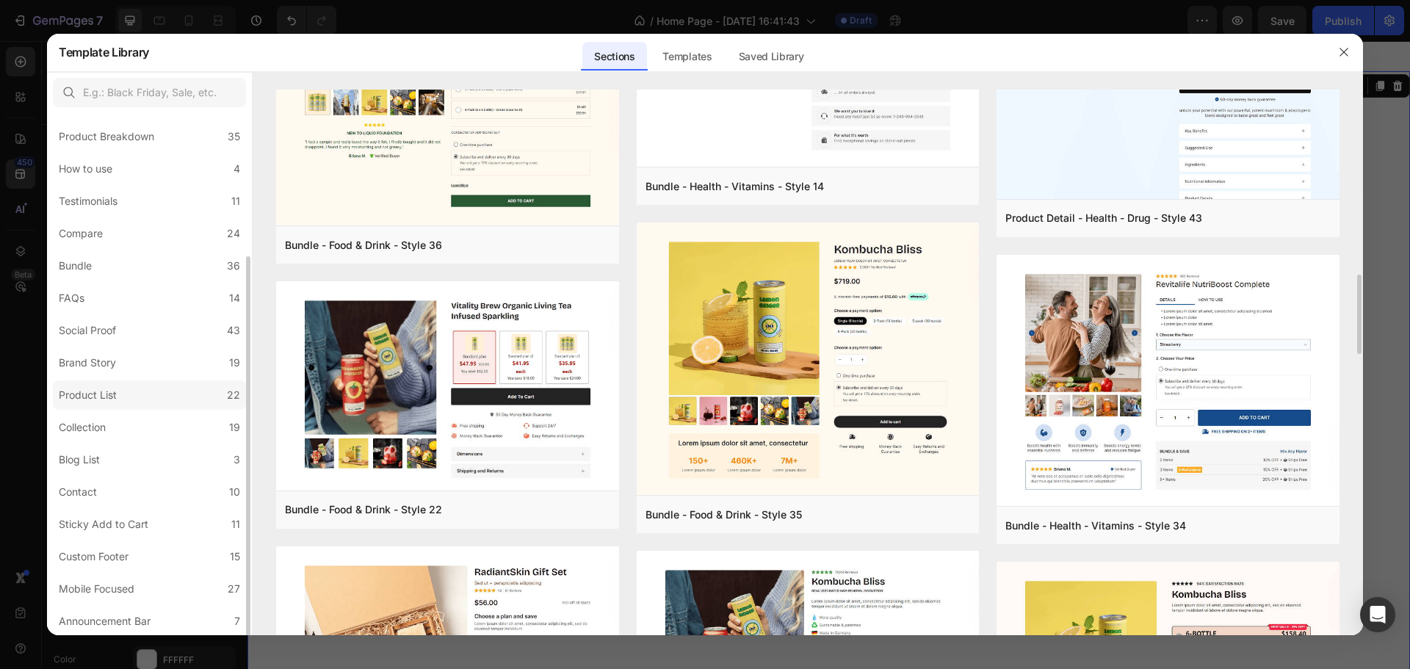
scroll to position [0, 0]
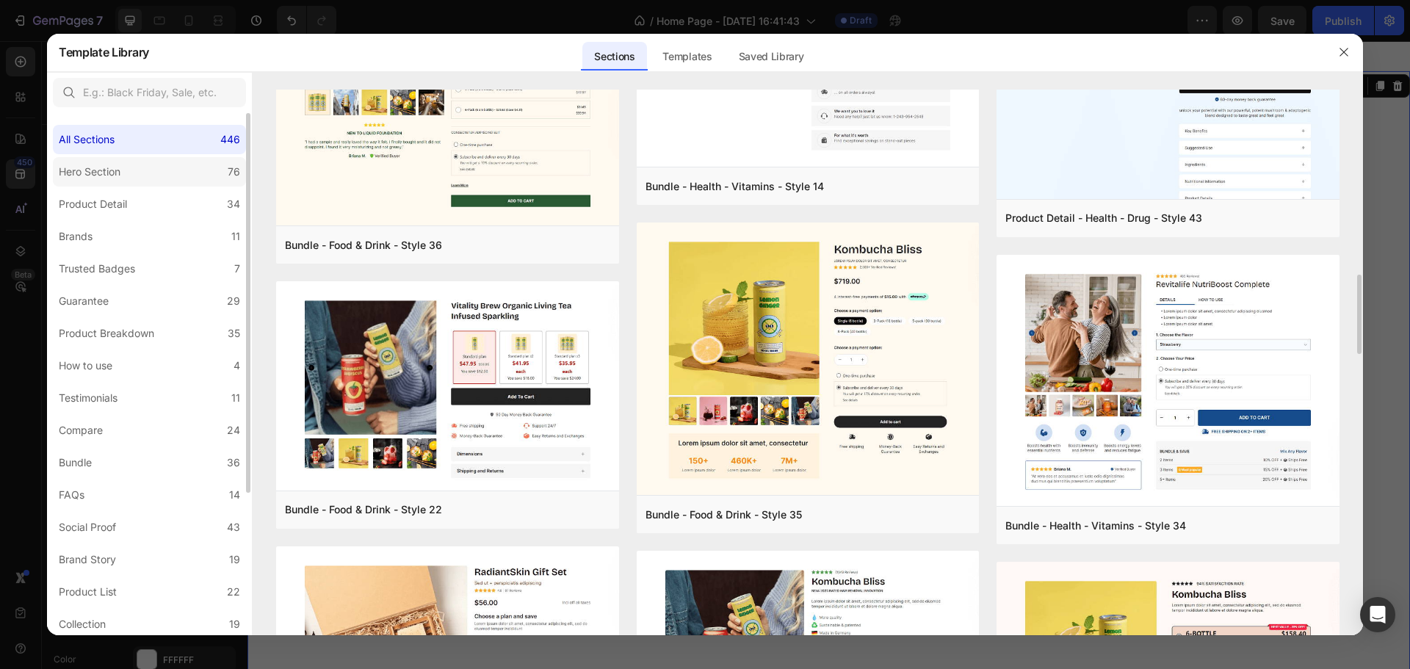
click at [167, 181] on label "Hero Section 76" at bounding box center [149, 171] width 193 height 29
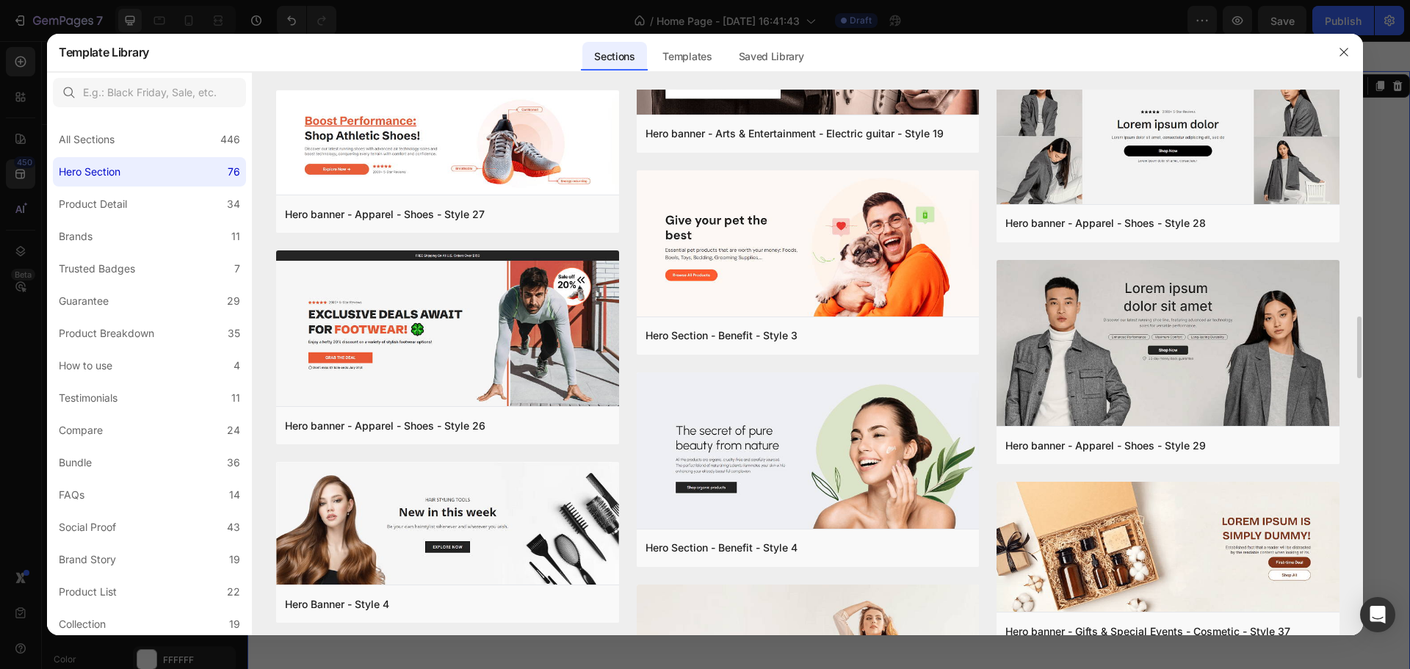
scroll to position [1795, 0]
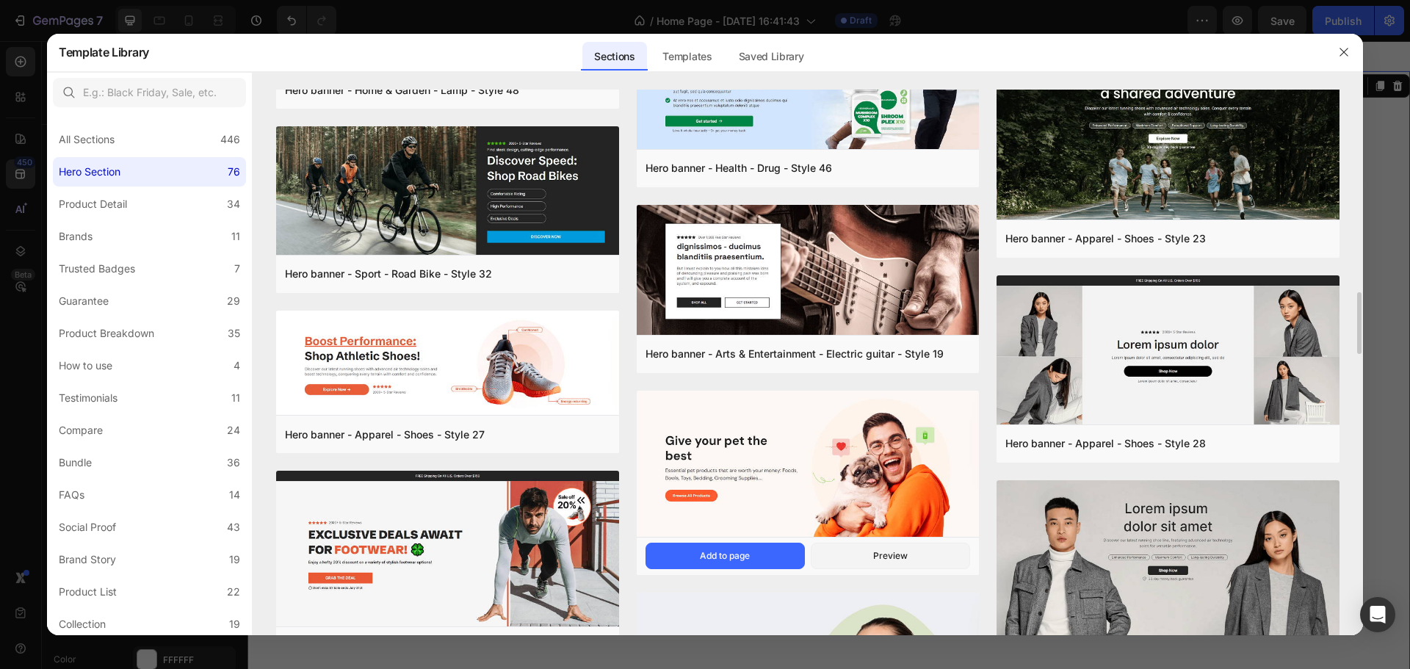
click at [893, 481] on img at bounding box center [808, 465] width 343 height 149
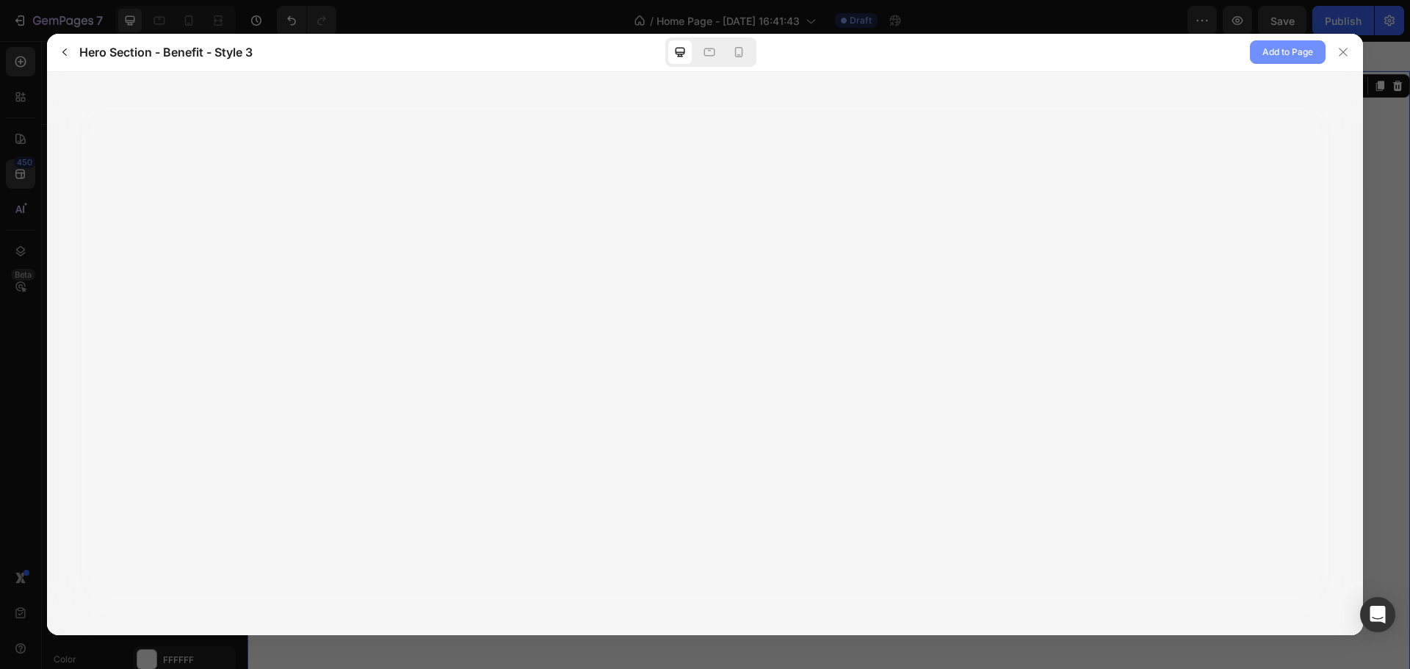
click at [1279, 53] on span "Add to Page" at bounding box center [1288, 52] width 51 height 18
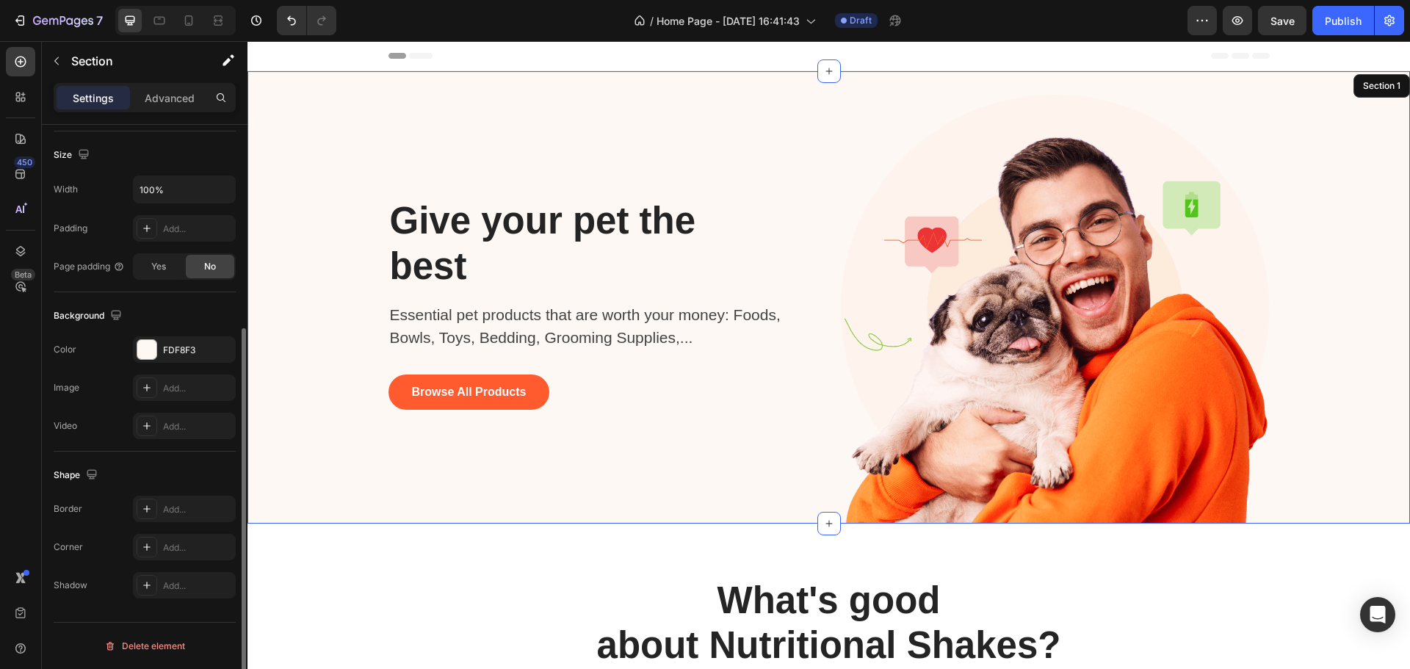
scroll to position [30, 0]
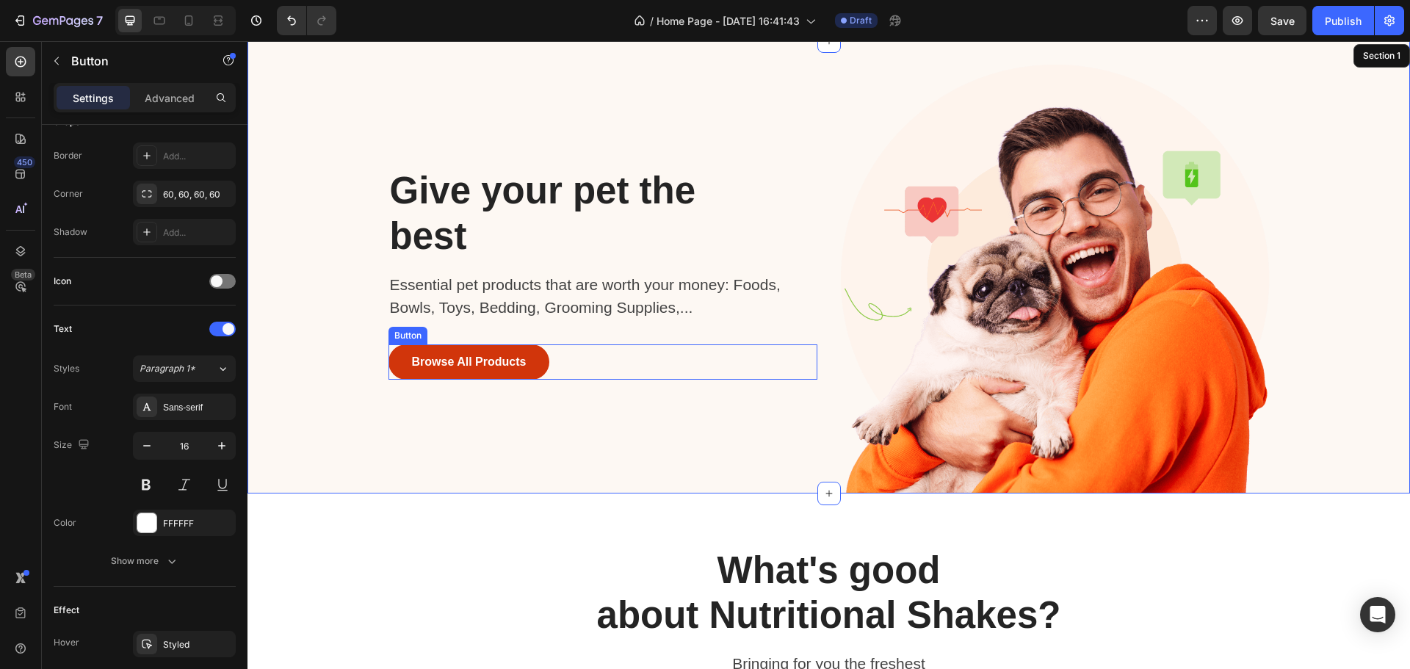
click at [524, 369] on button "Browse All Products" at bounding box center [470, 361] width 162 height 35
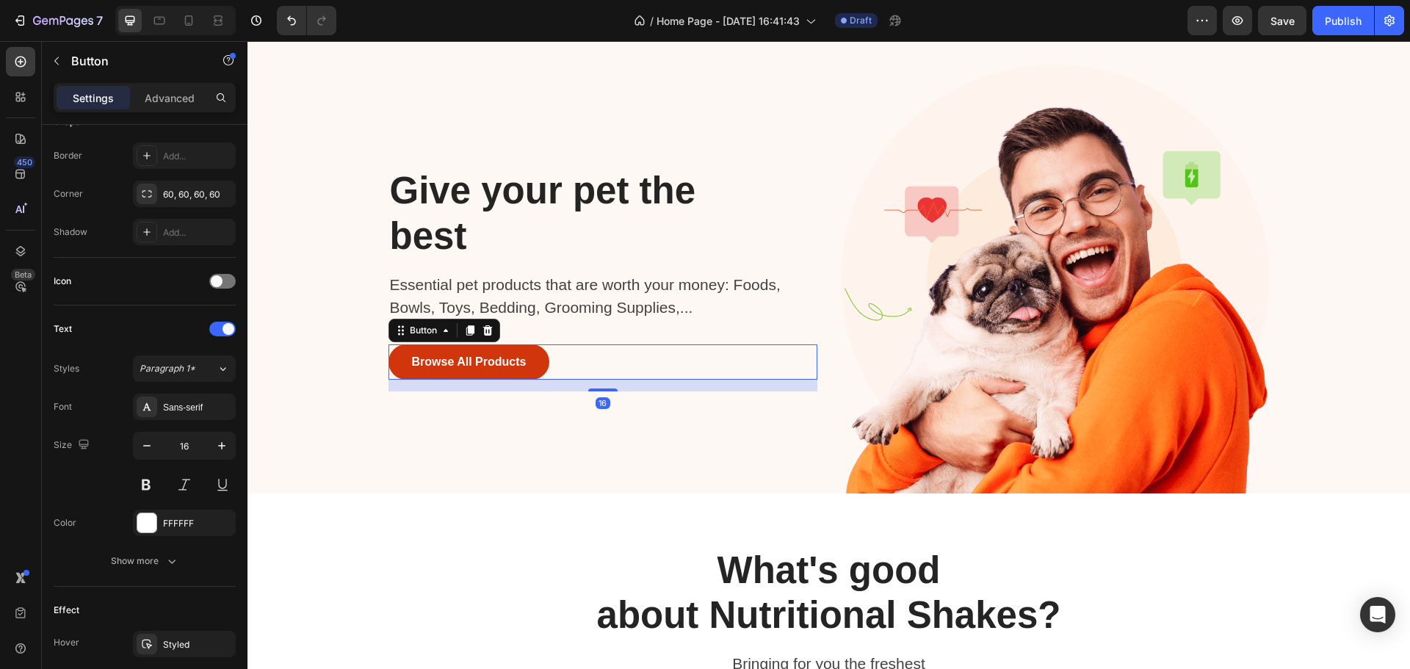
scroll to position [0, 0]
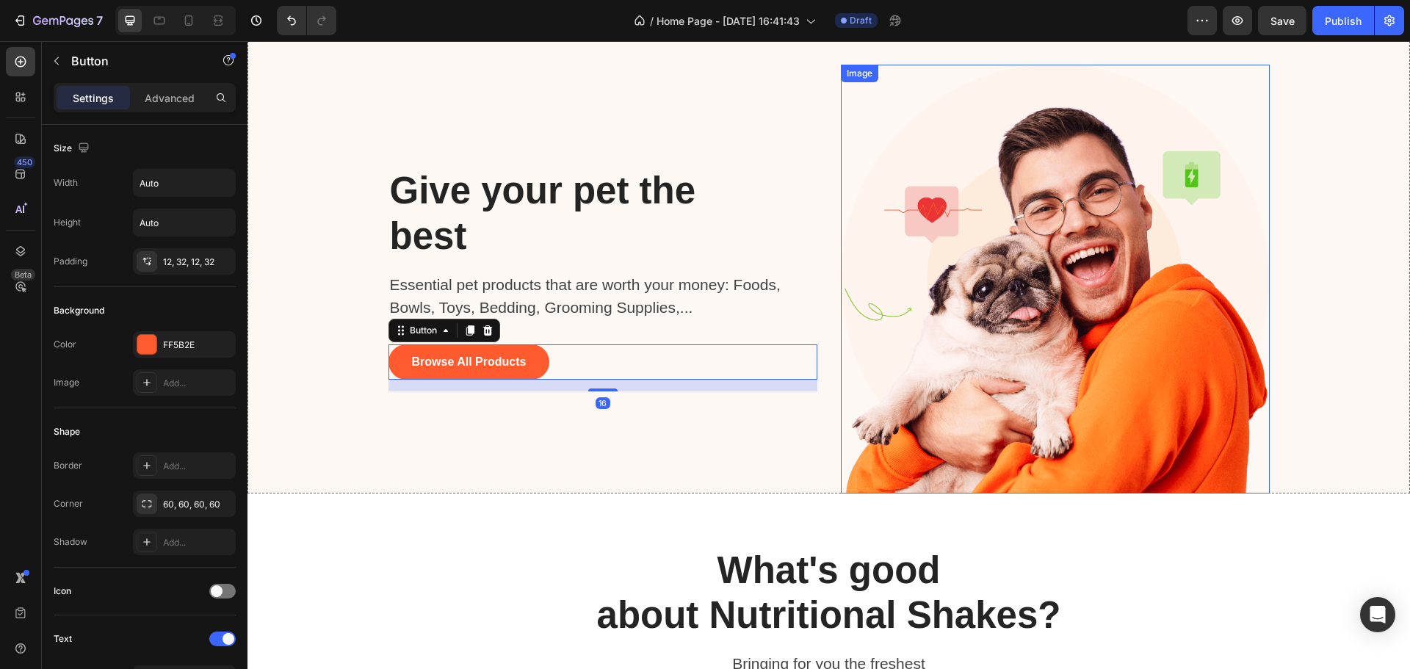
click at [879, 205] on img at bounding box center [1055, 279] width 429 height 429
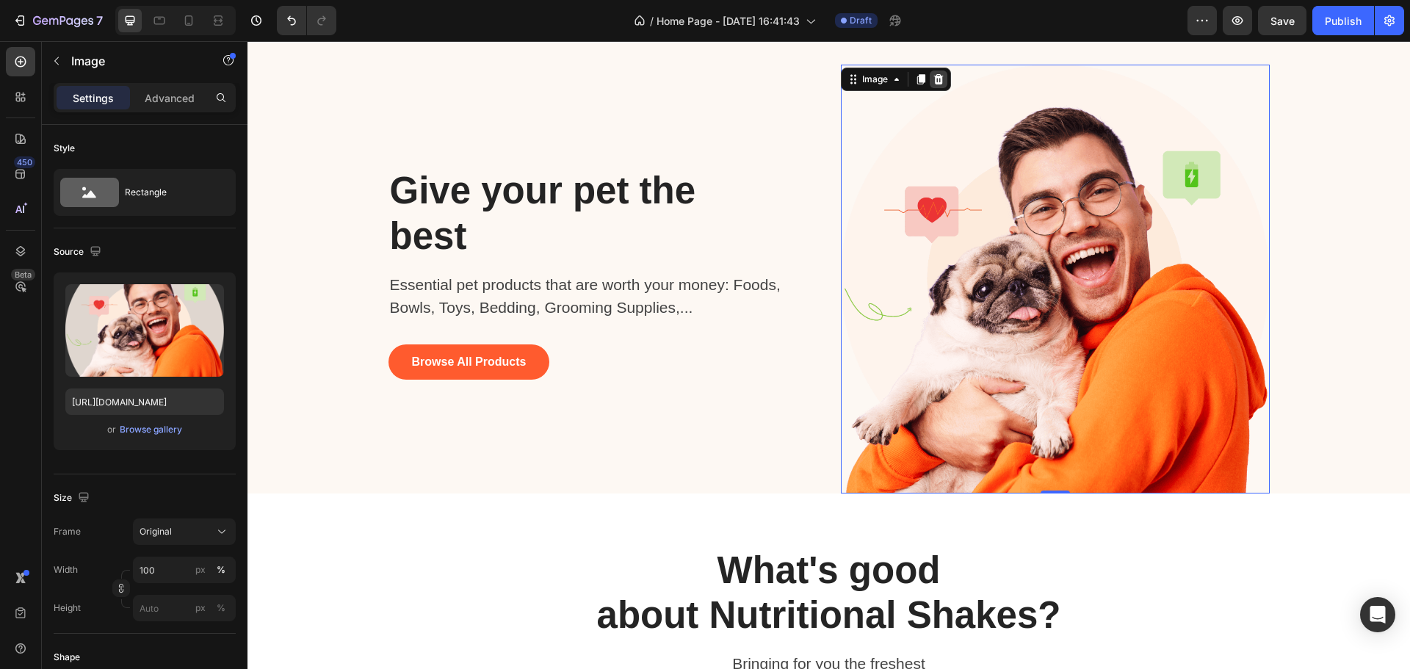
click at [934, 81] on icon at bounding box center [939, 79] width 10 height 10
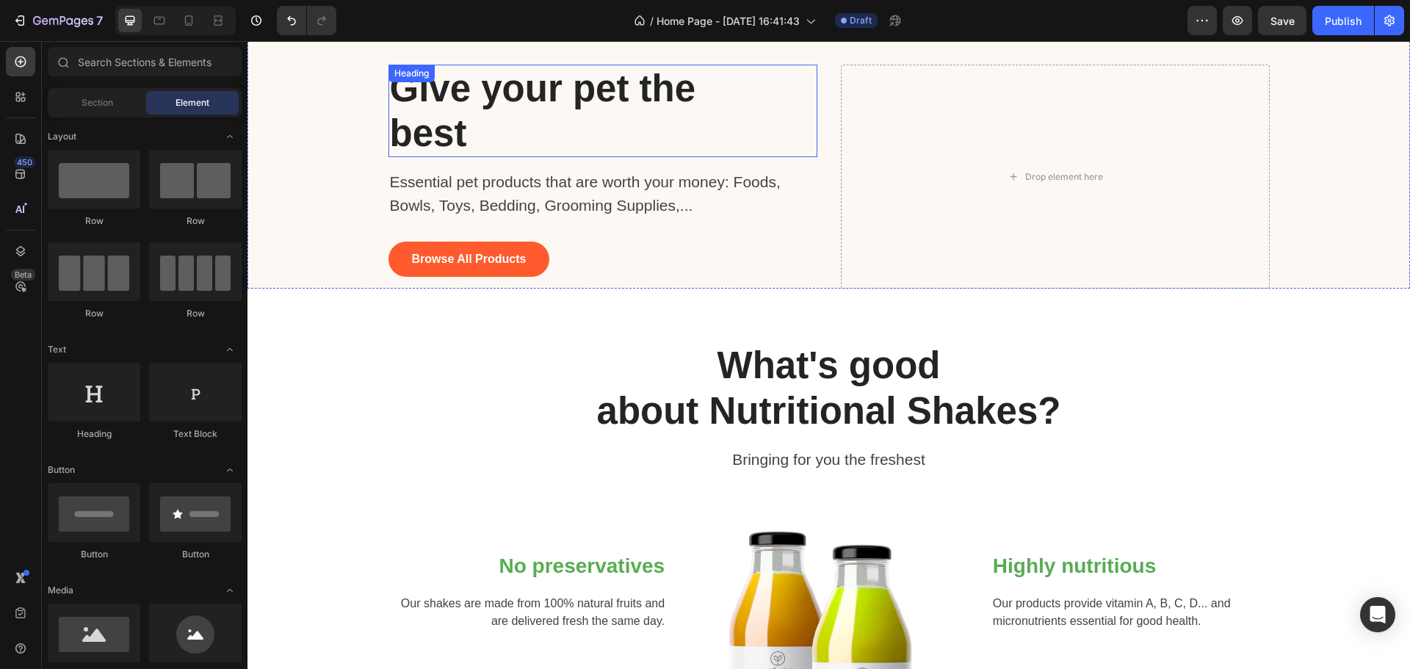
click at [746, 126] on div "Give your pet the best Heading" at bounding box center [603, 111] width 429 height 93
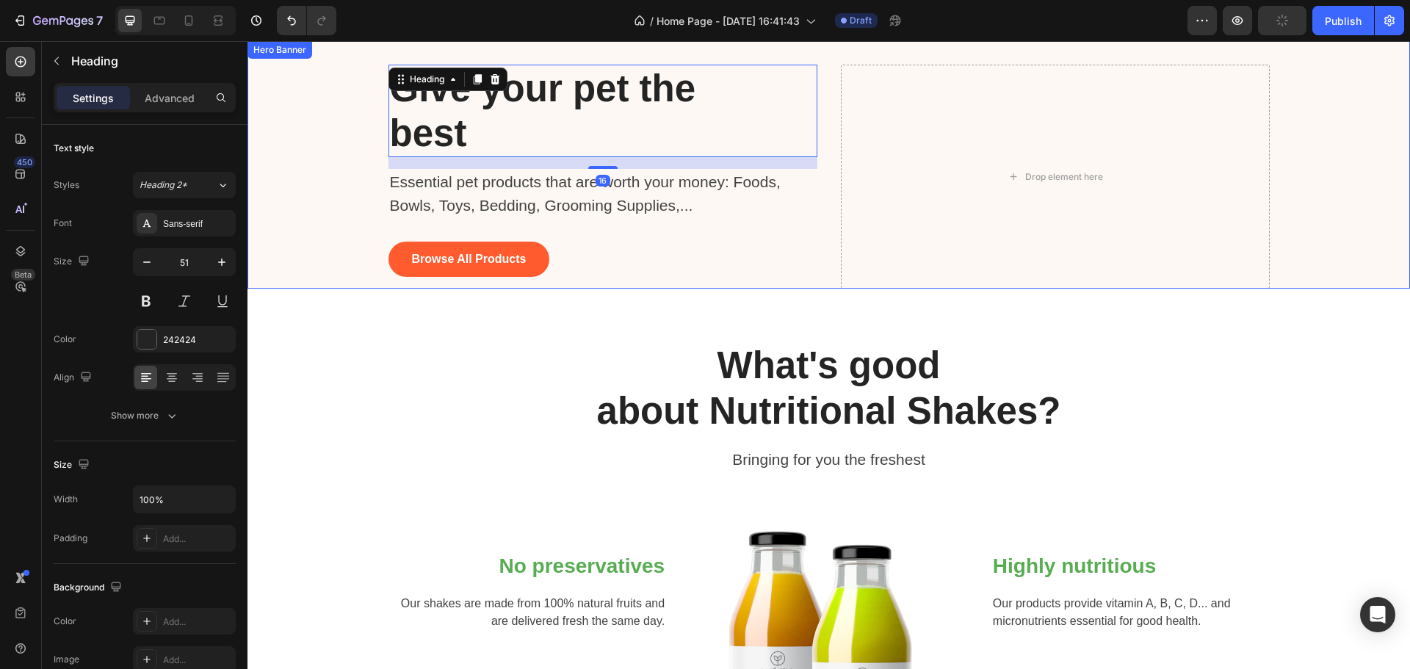
click at [1316, 154] on div "Background Image" at bounding box center [829, 165] width 1163 height 248
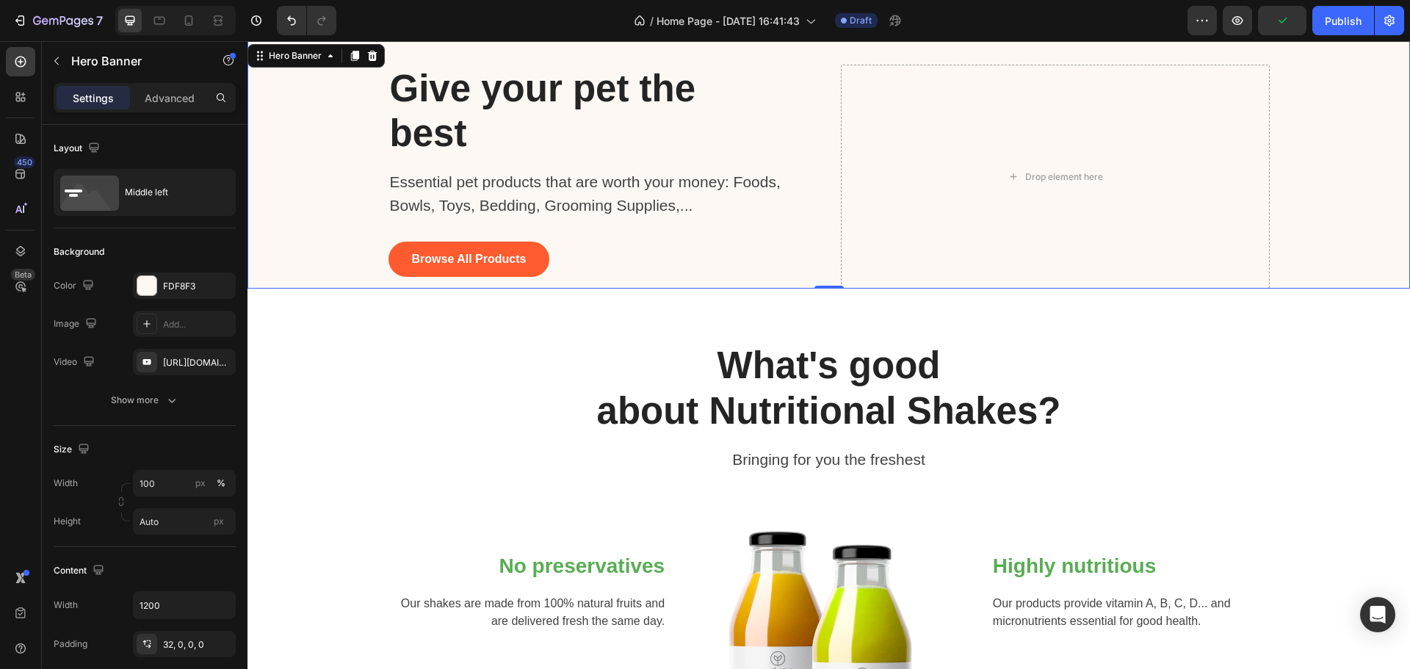
click at [1071, 151] on div "Drop element here" at bounding box center [1055, 177] width 429 height 224
click at [886, 65] on div "Drop element here" at bounding box center [1055, 177] width 429 height 224
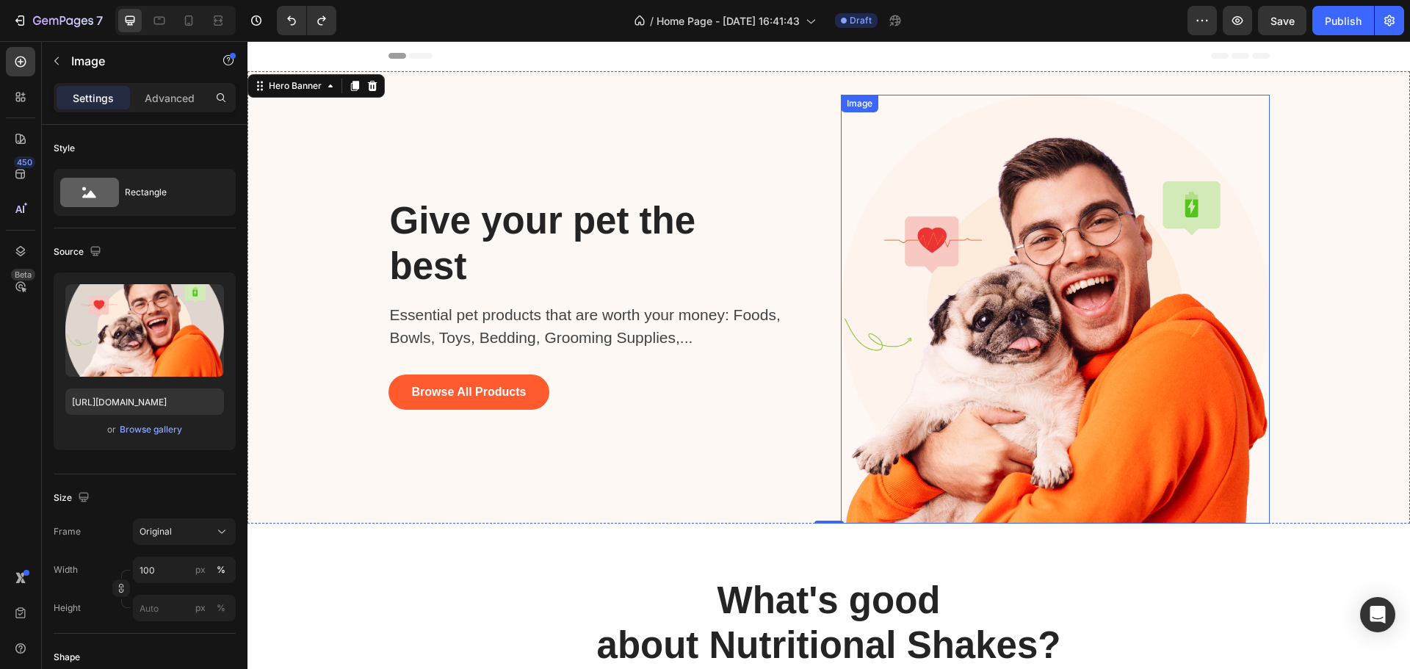
click at [1147, 273] on img at bounding box center [1055, 309] width 429 height 429
click at [848, 108] on icon at bounding box center [854, 110] width 12 height 12
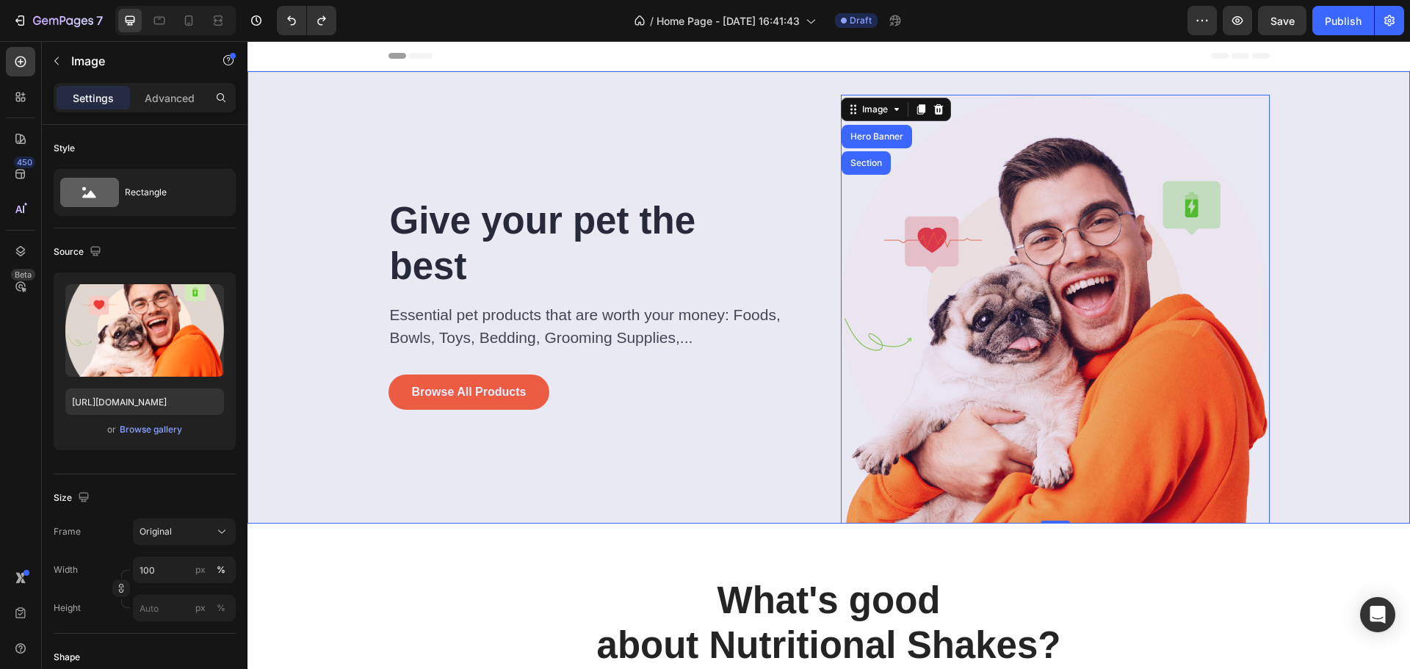
click at [852, 161] on div "Section" at bounding box center [866, 163] width 37 height 9
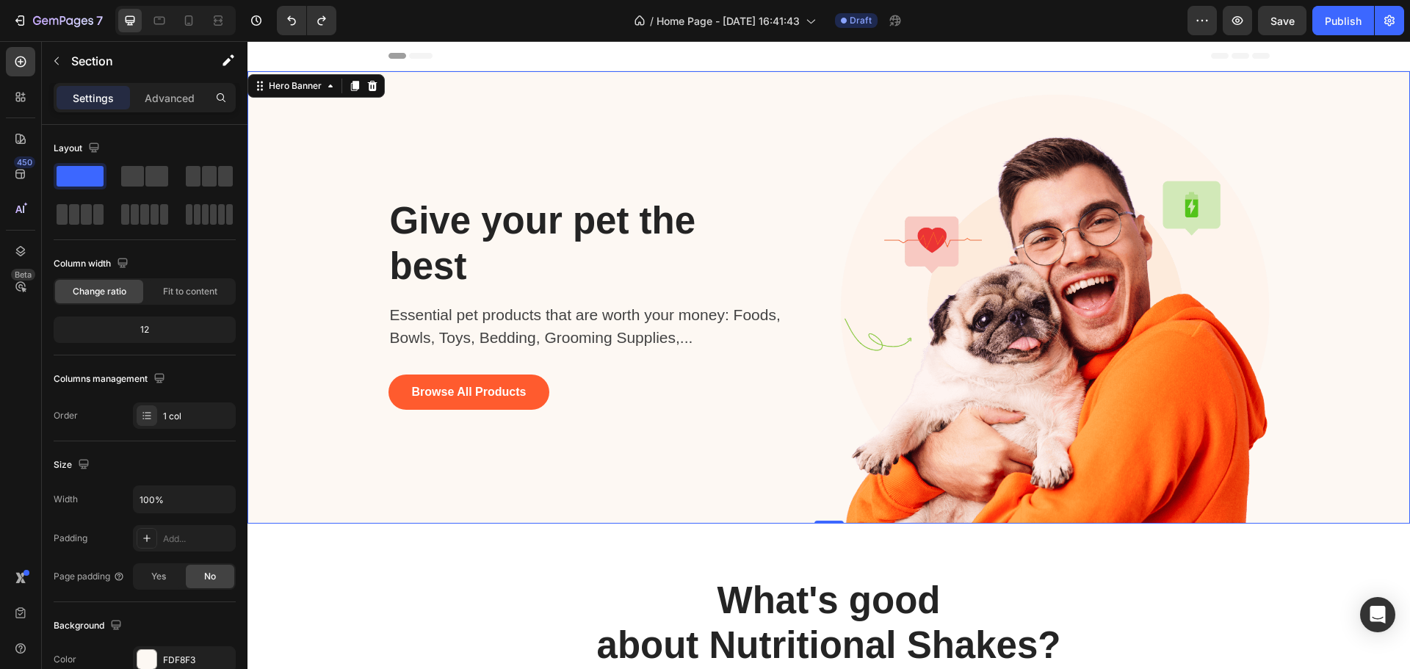
click at [1345, 330] on div "Background Image" at bounding box center [829, 297] width 1163 height 452
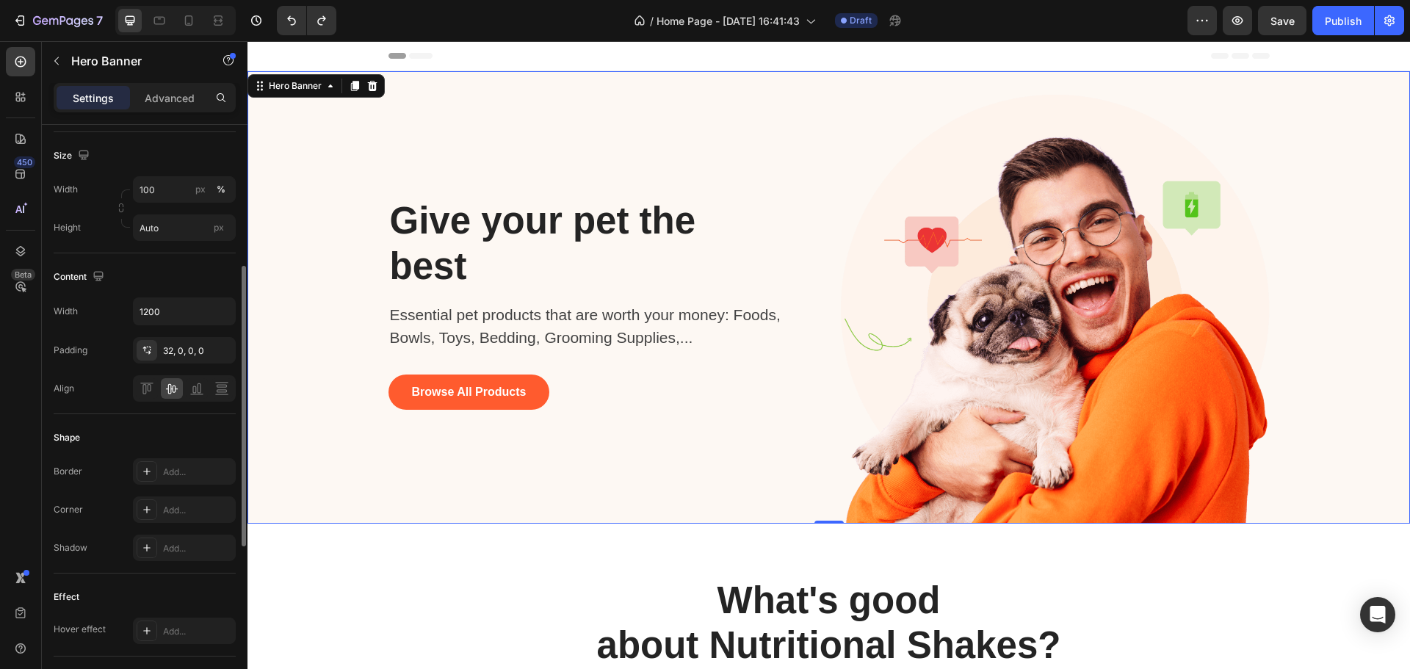
scroll to position [73, 0]
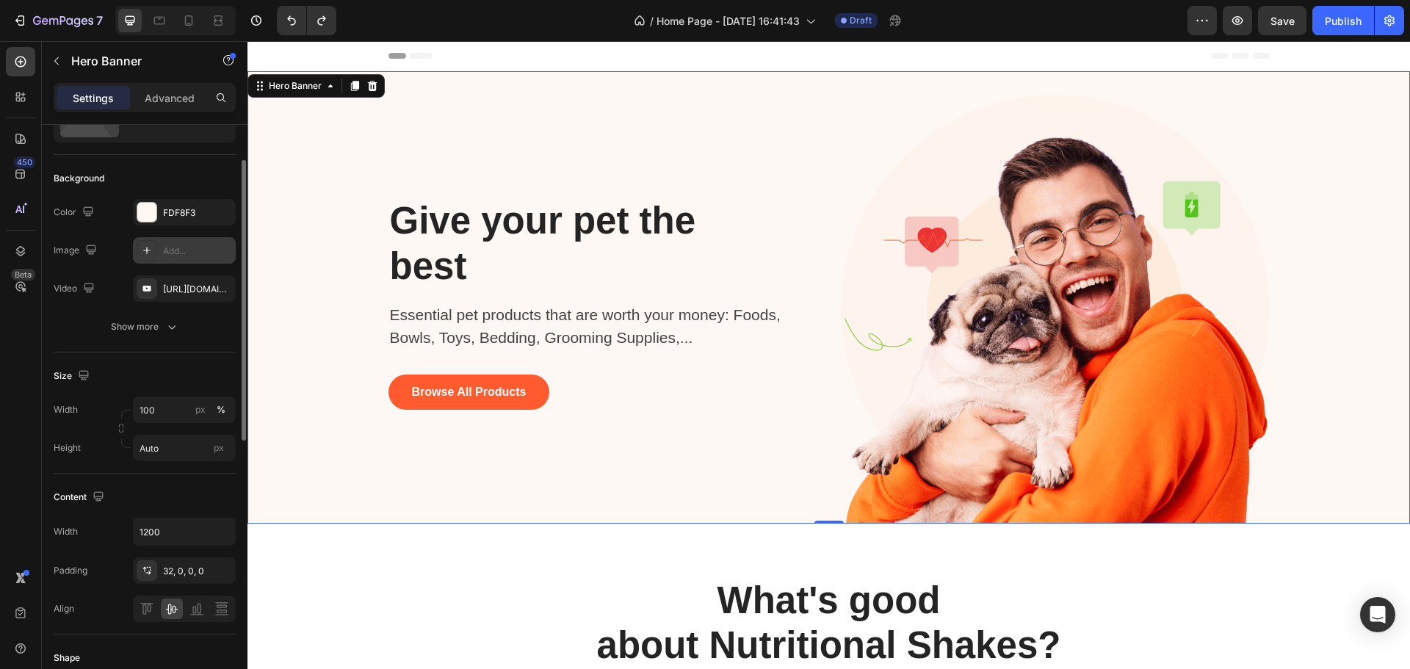
click at [167, 251] on div "Add..." at bounding box center [197, 251] width 69 height 13
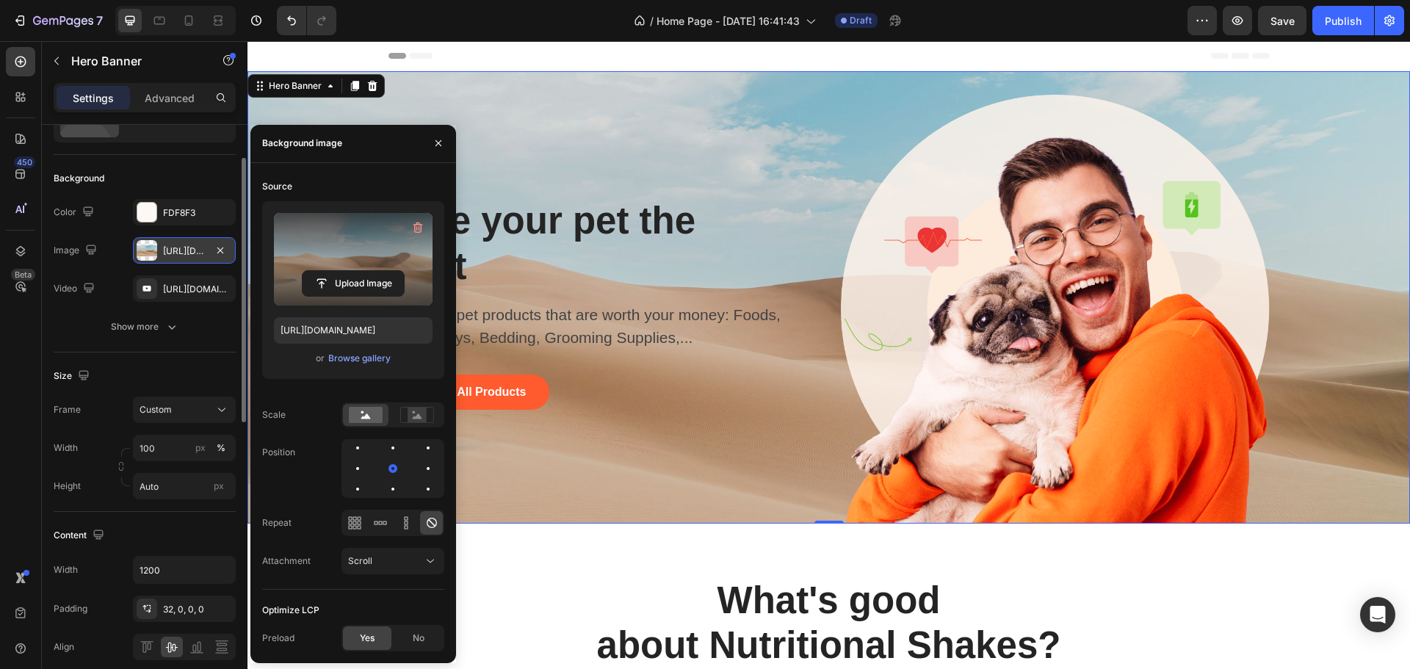
click at [356, 264] on label at bounding box center [353, 259] width 159 height 93
click at [356, 271] on input "file" at bounding box center [353, 283] width 101 height 25
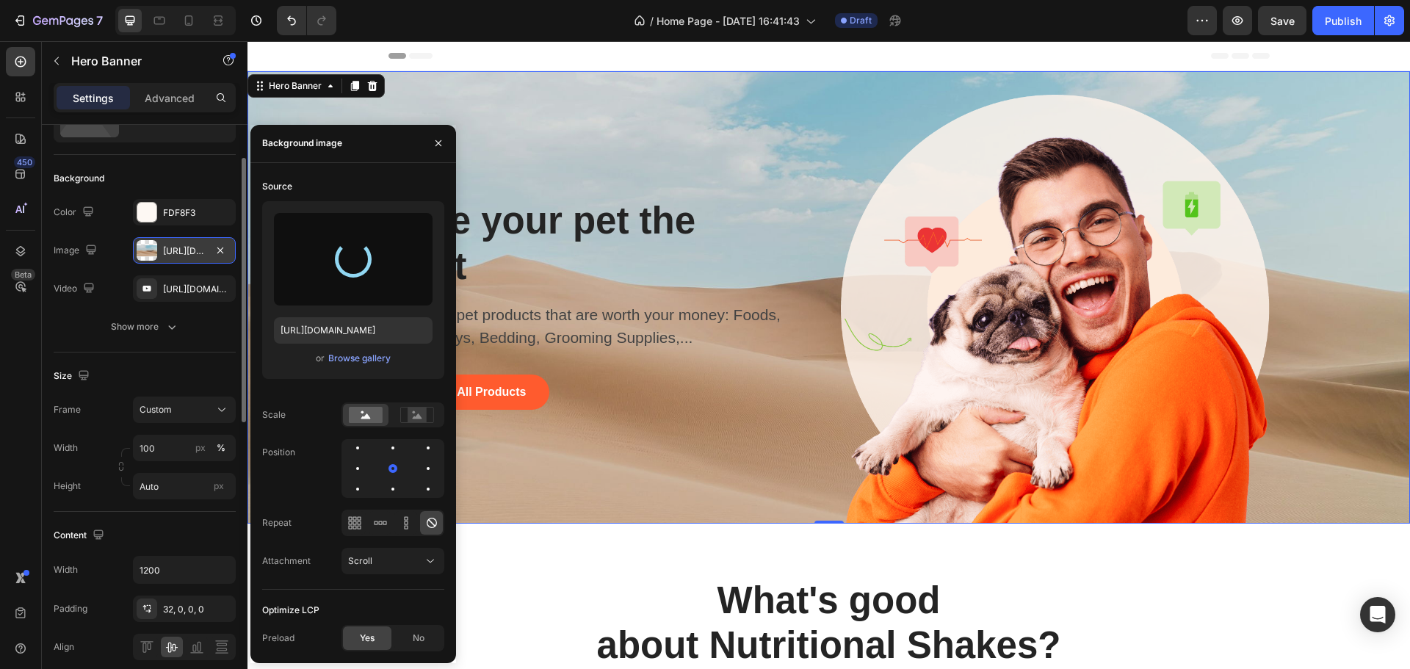
type input "[URL][DOMAIN_NAME]"
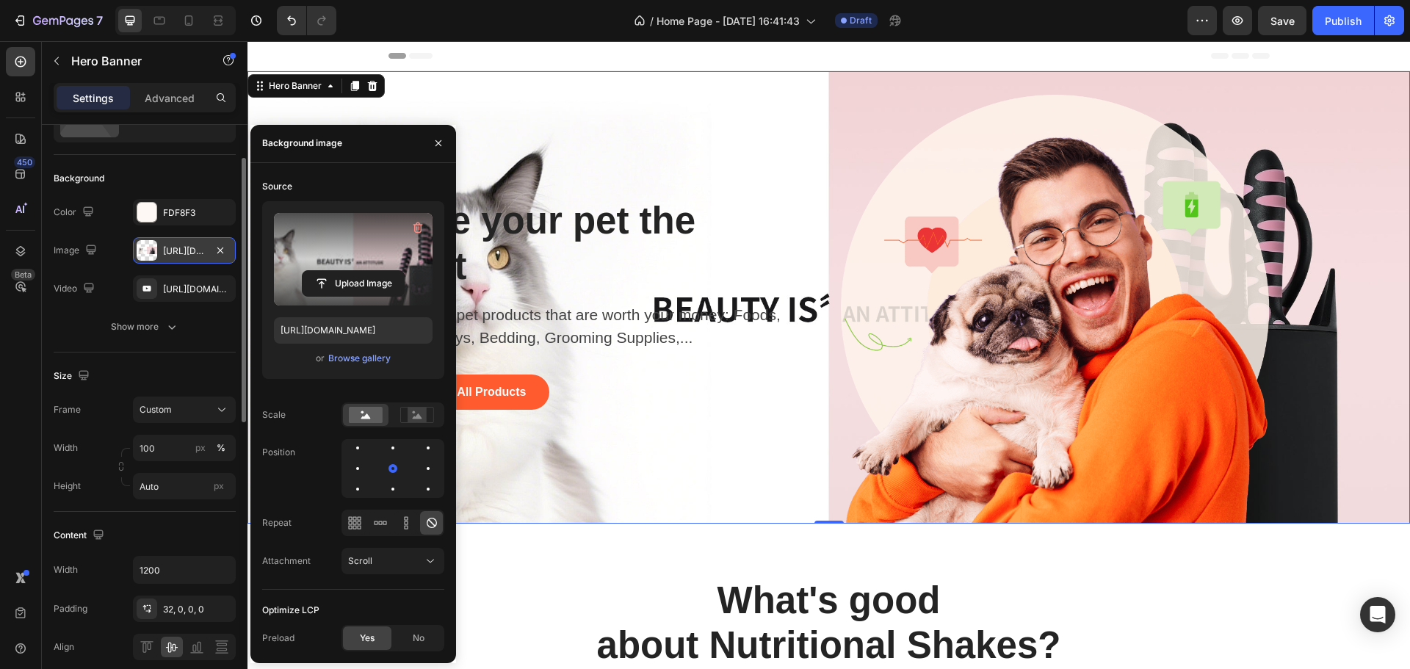
click at [786, 448] on div "Give your pet the best Heading Essential pet products that are worth your money…" at bounding box center [603, 309] width 429 height 429
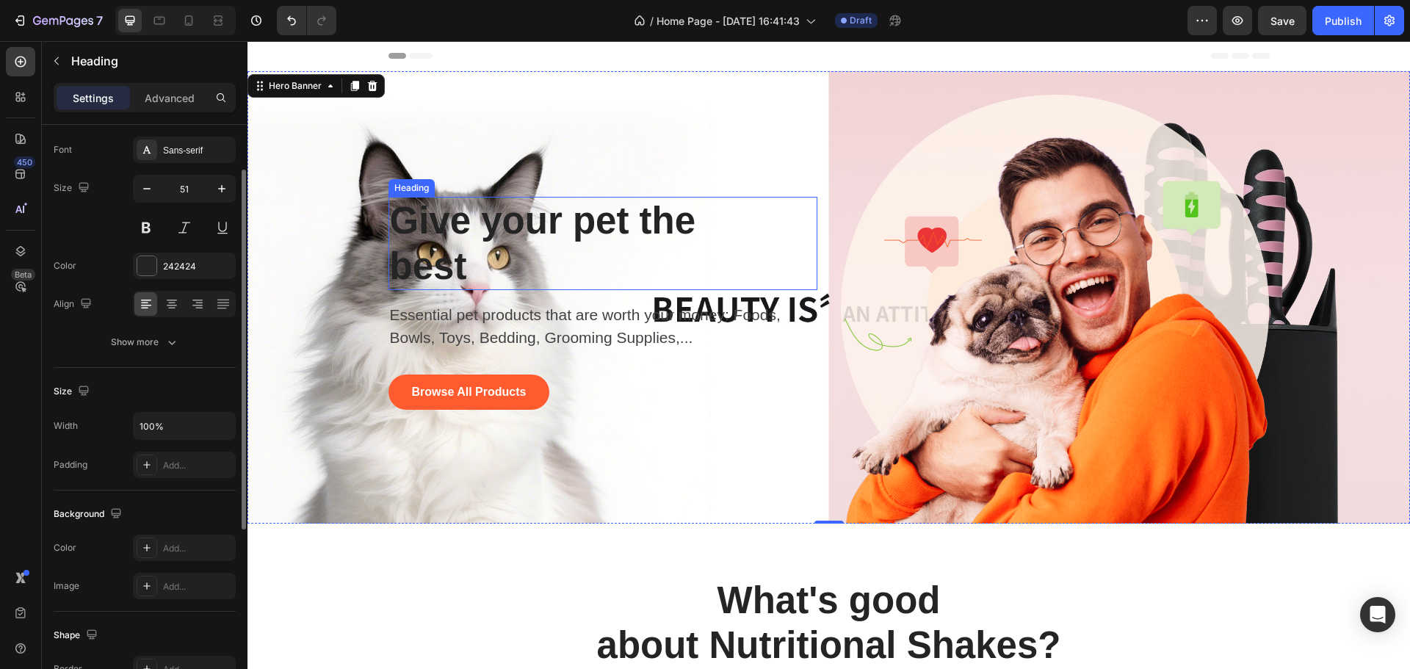
click at [596, 225] on p "Give your pet the best" at bounding box center [570, 243] width 360 height 90
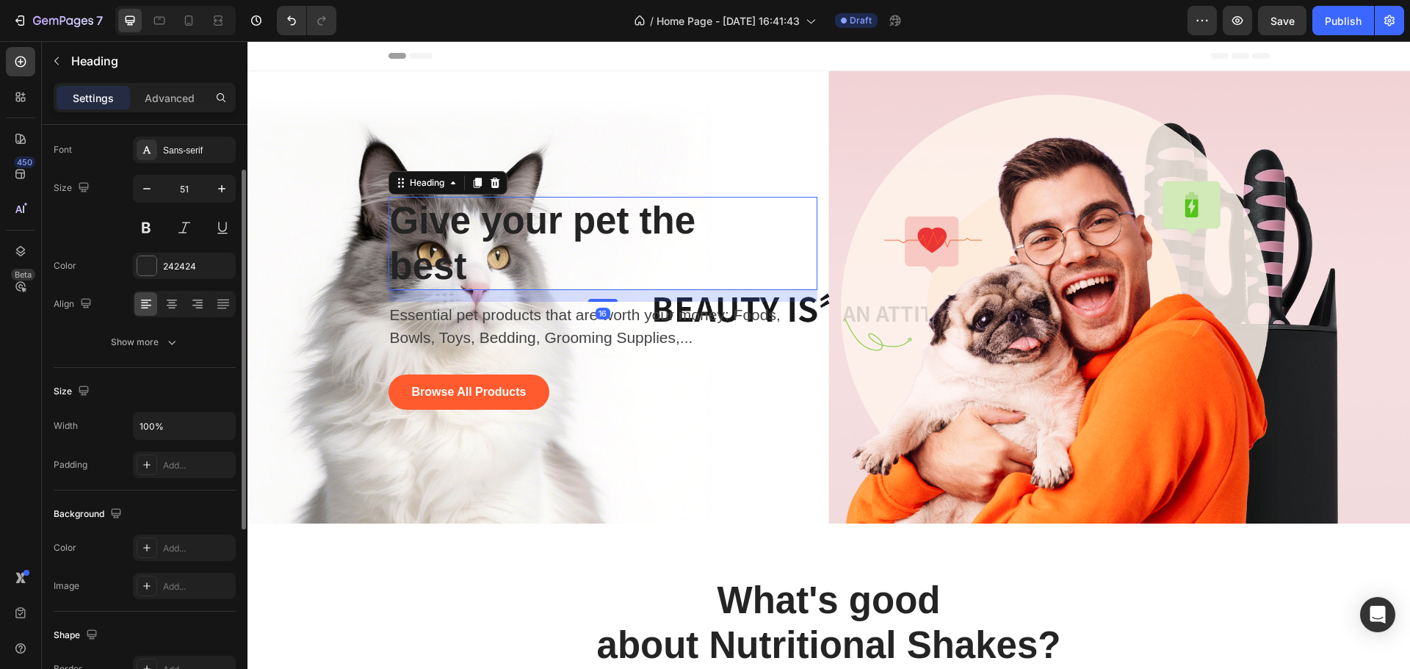
scroll to position [0, 0]
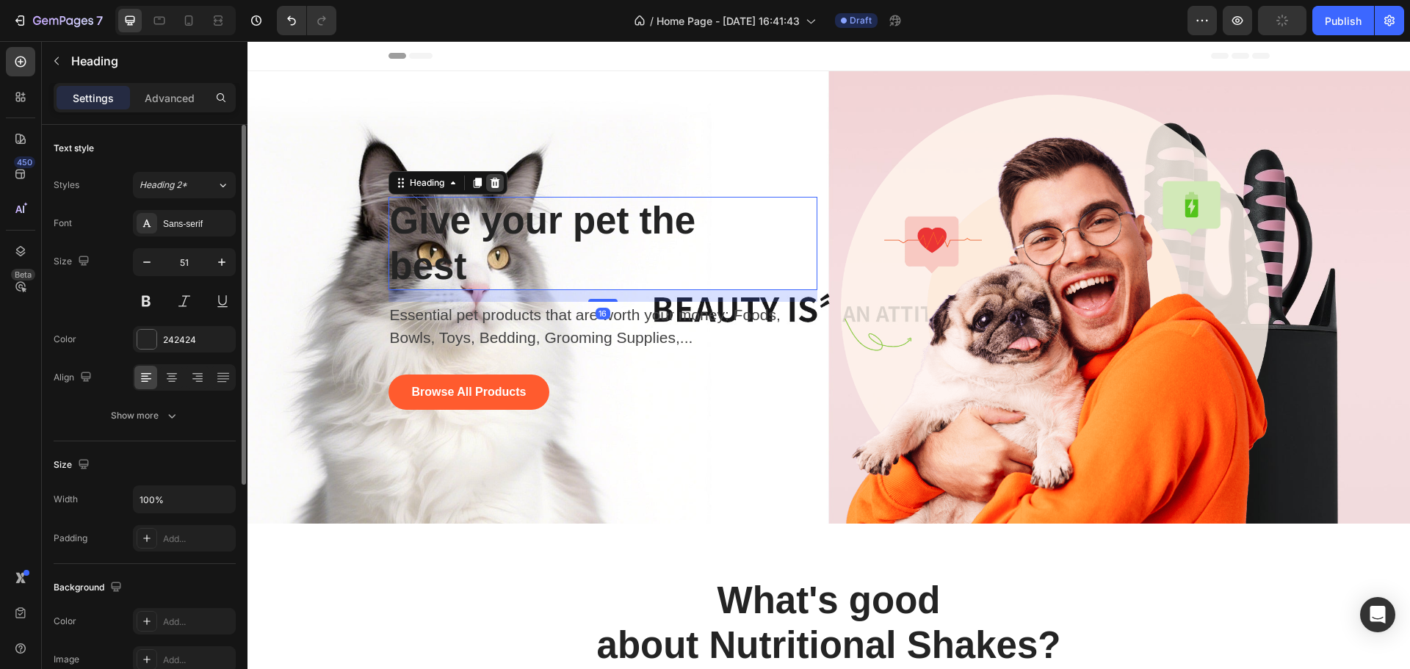
click at [490, 181] on icon at bounding box center [495, 183] width 10 height 10
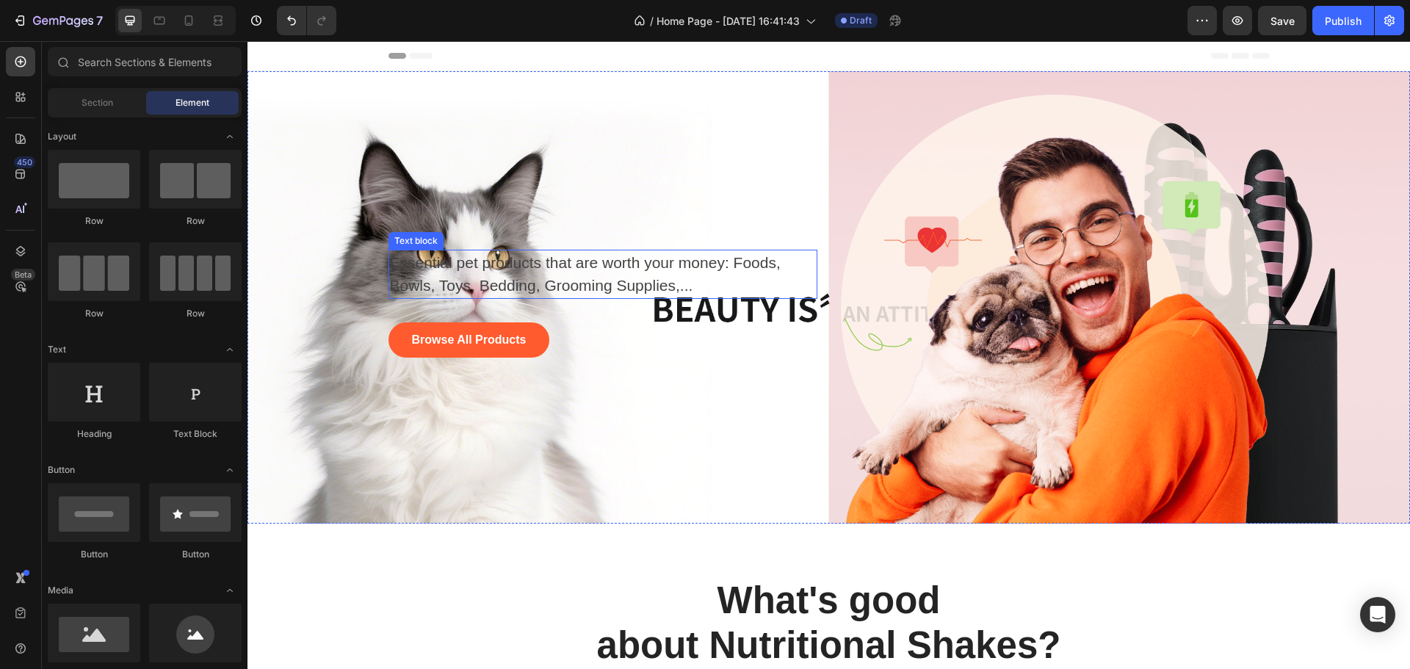
click at [491, 276] on p "Essential pet products that are worth your money: Foods, Bowls, Toys, Bedding, …" at bounding box center [595, 274] width 411 height 46
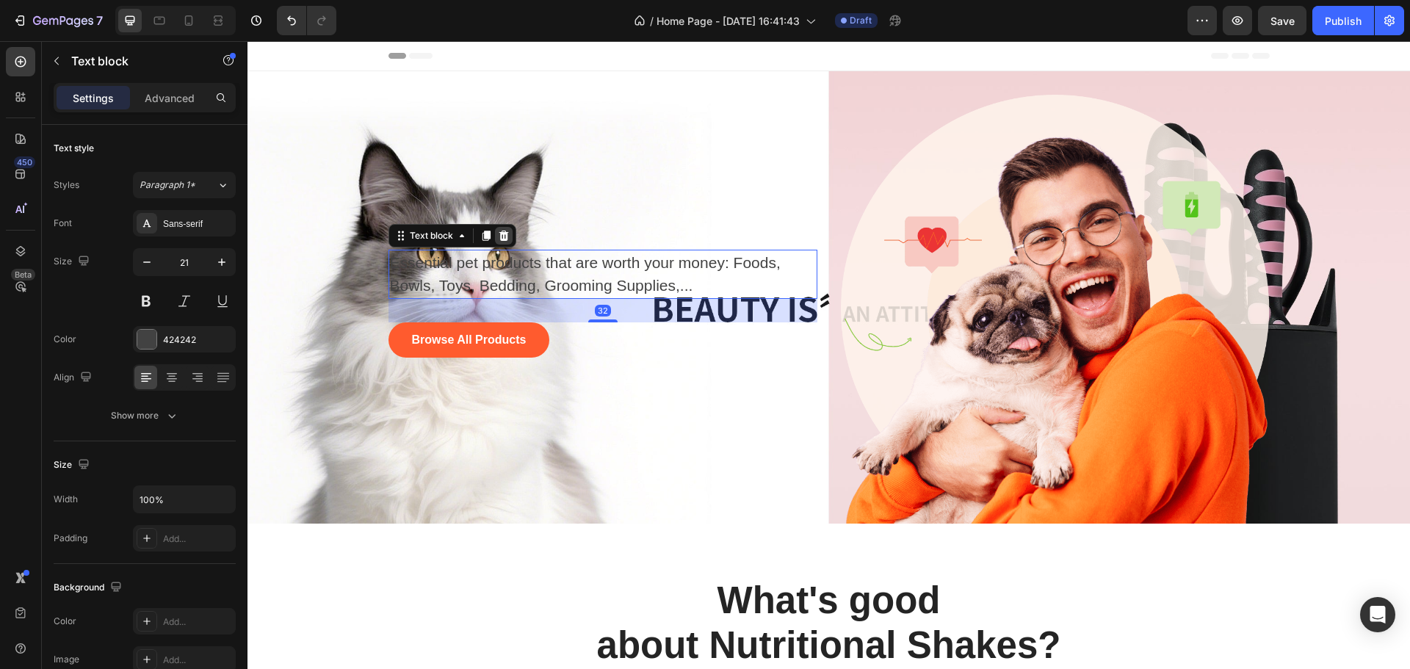
click at [498, 234] on icon at bounding box center [504, 236] width 12 height 12
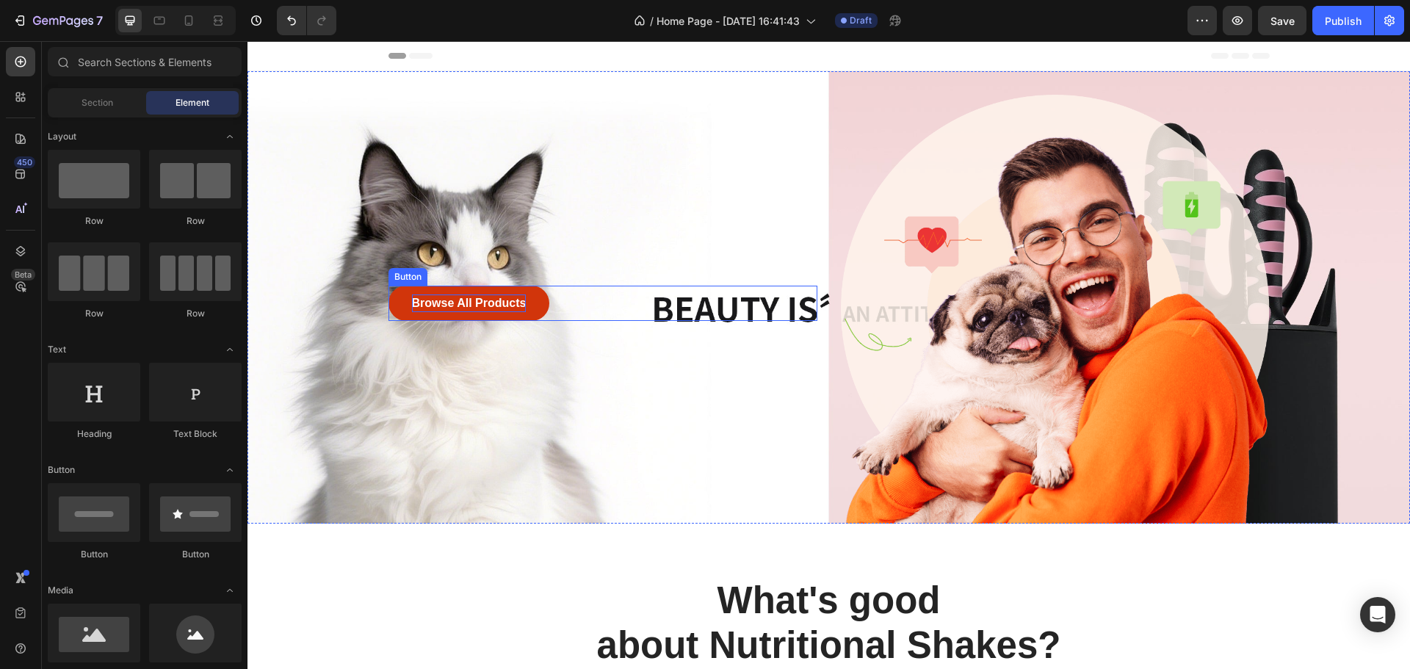
click at [470, 301] on div "Browse All Products" at bounding box center [469, 304] width 115 height 18
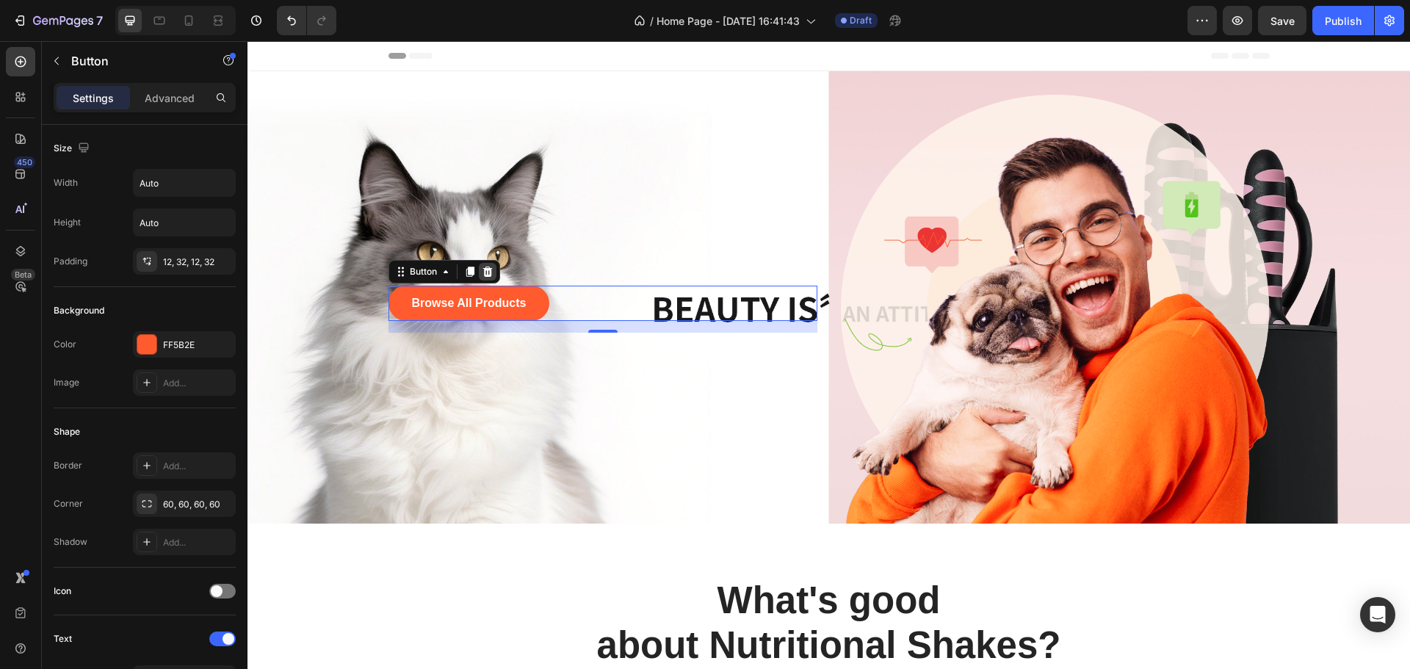
click at [483, 270] on icon at bounding box center [488, 272] width 10 height 10
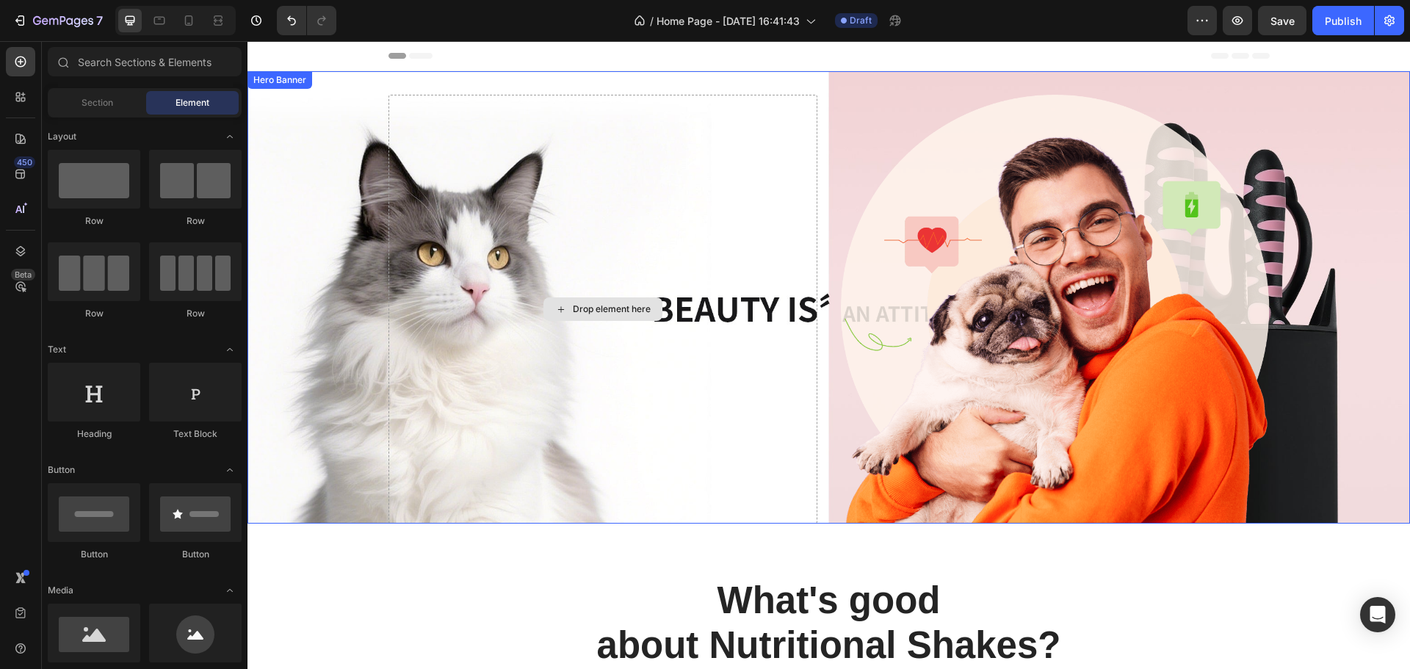
click at [759, 158] on div "Drop element here" at bounding box center [603, 309] width 429 height 429
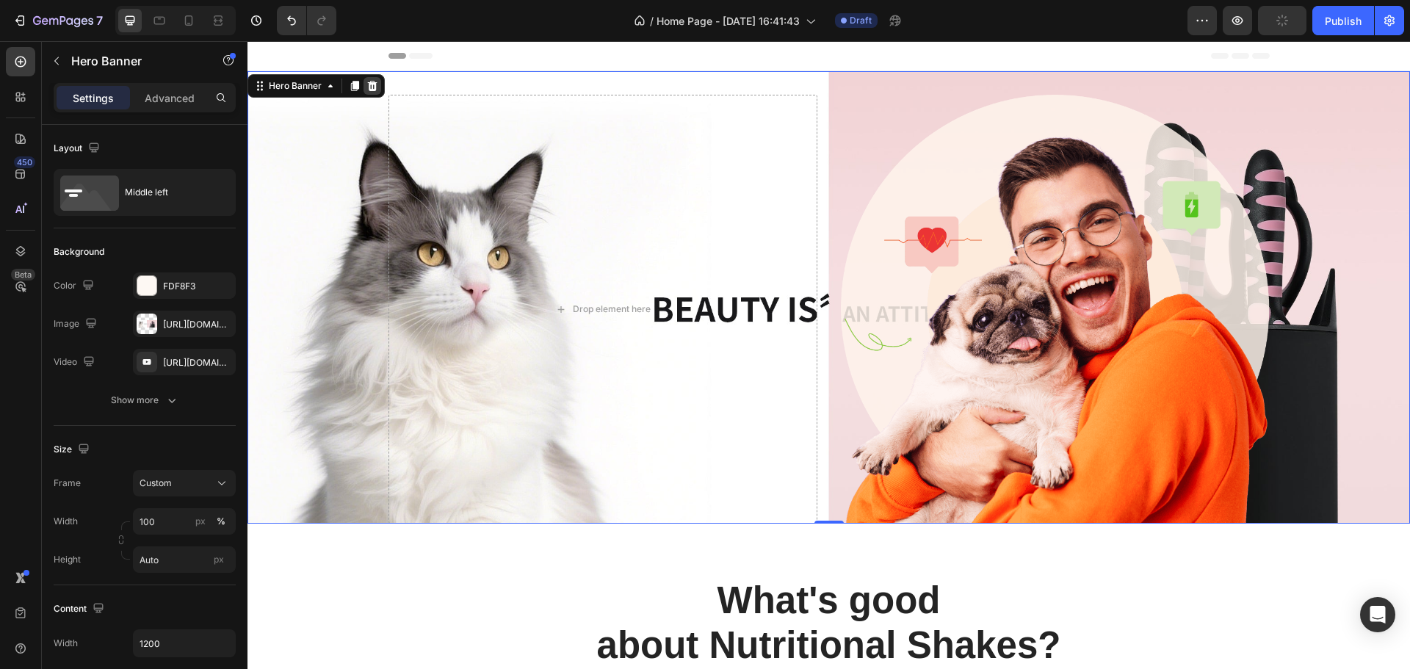
click at [369, 83] on icon at bounding box center [373, 86] width 10 height 10
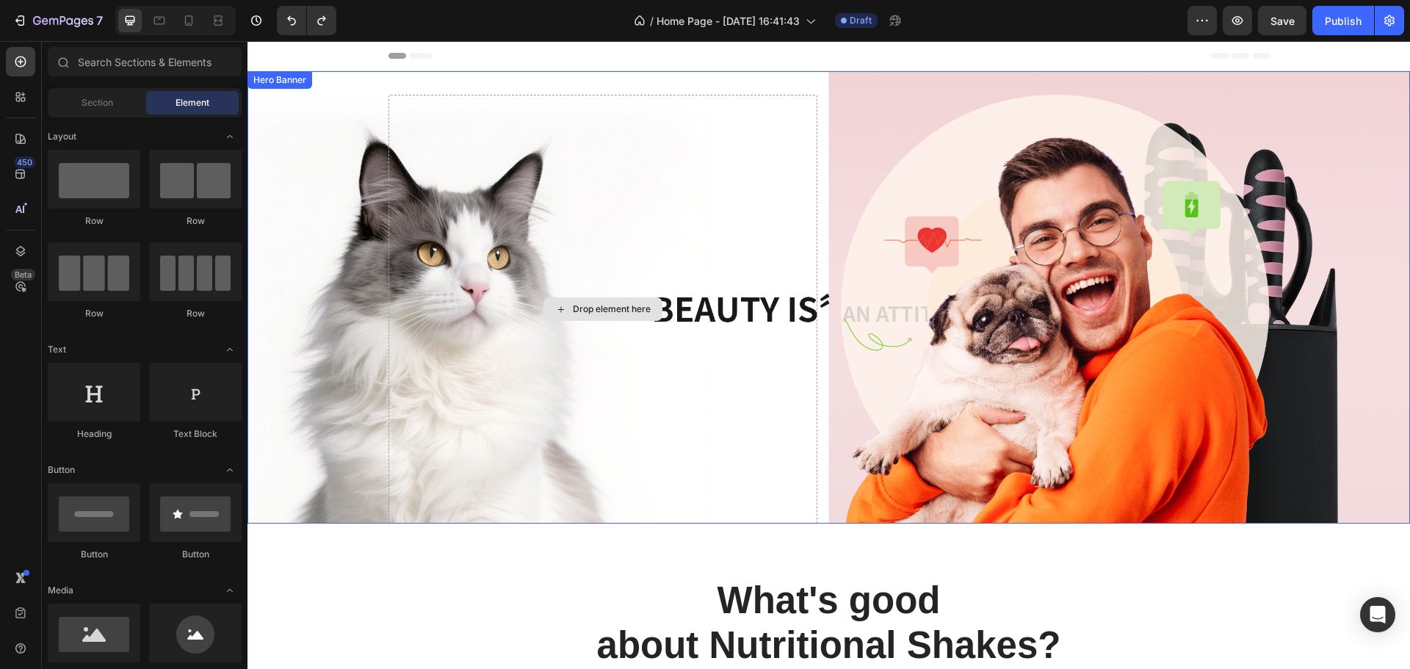
click at [618, 120] on div "Drop element here" at bounding box center [603, 309] width 429 height 429
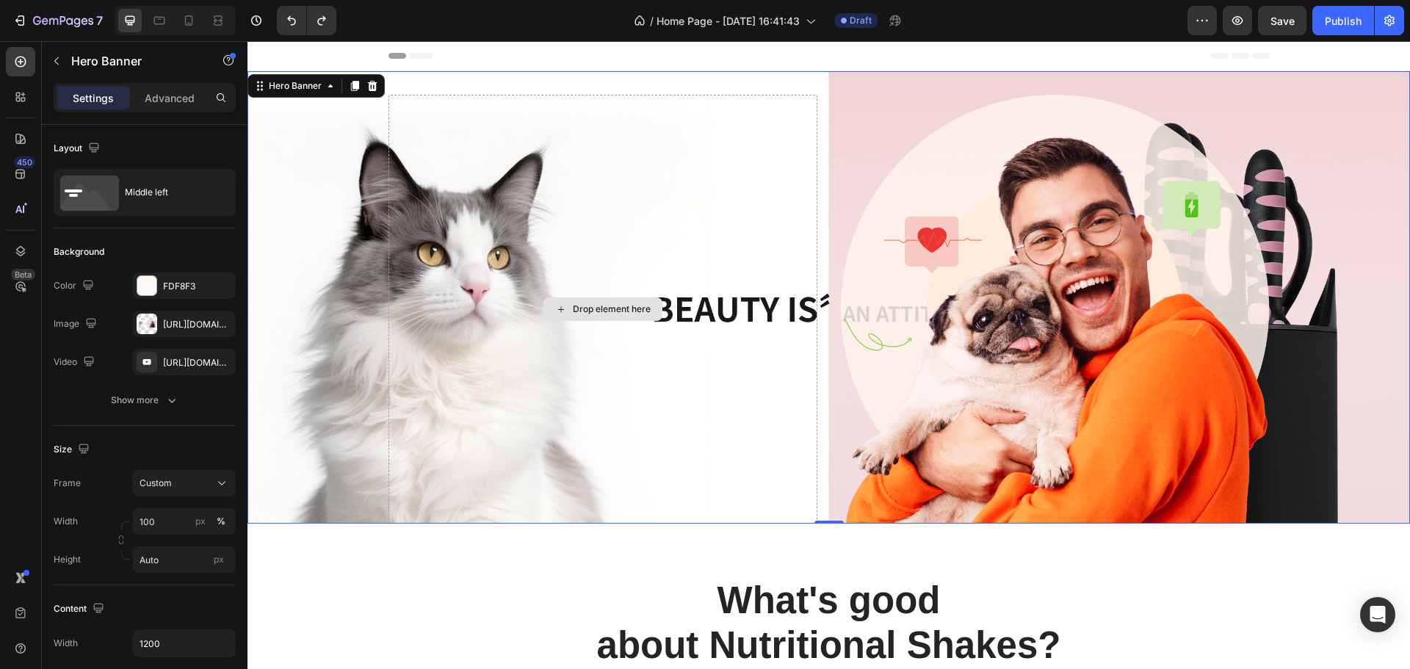
click at [519, 96] on div "Drop element here" at bounding box center [603, 309] width 429 height 429
click at [733, 307] on div "Drop element here" at bounding box center [603, 309] width 429 height 429
click at [745, 414] on div "Drop element here" at bounding box center [603, 309] width 429 height 429
click at [1031, 425] on img at bounding box center [1055, 309] width 429 height 429
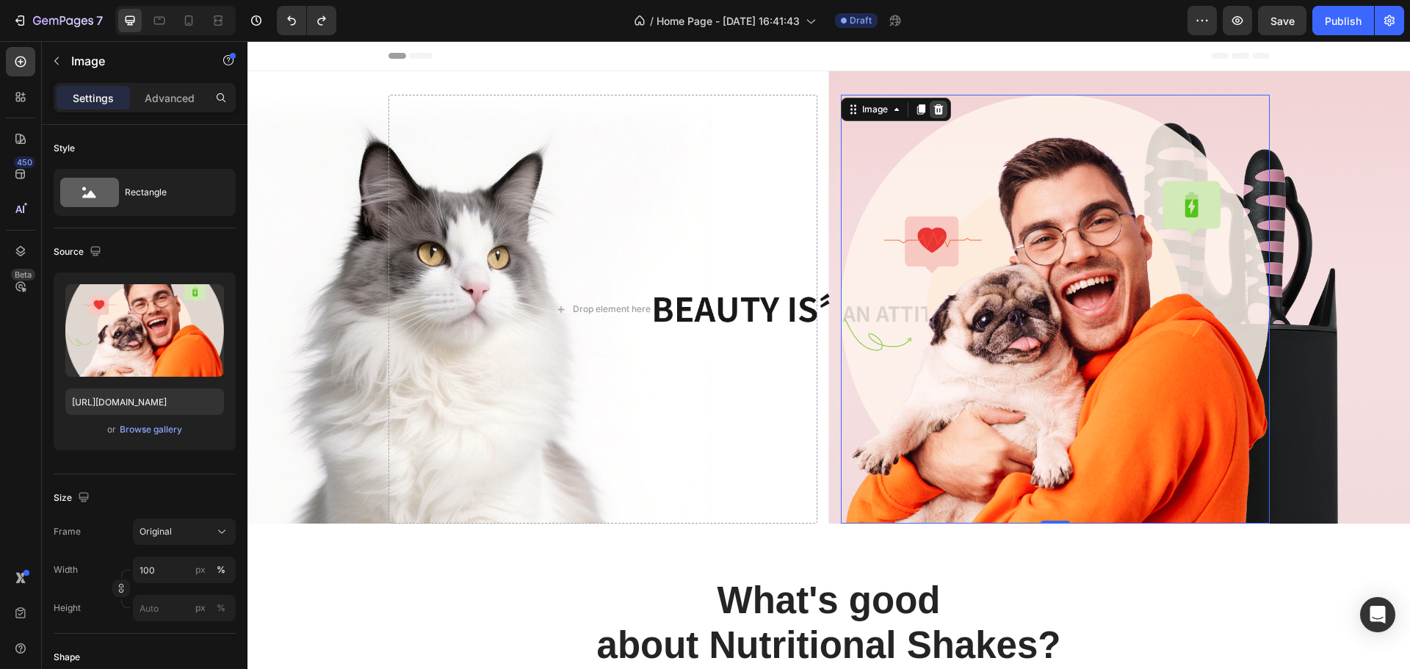
click at [934, 107] on icon at bounding box center [939, 109] width 10 height 10
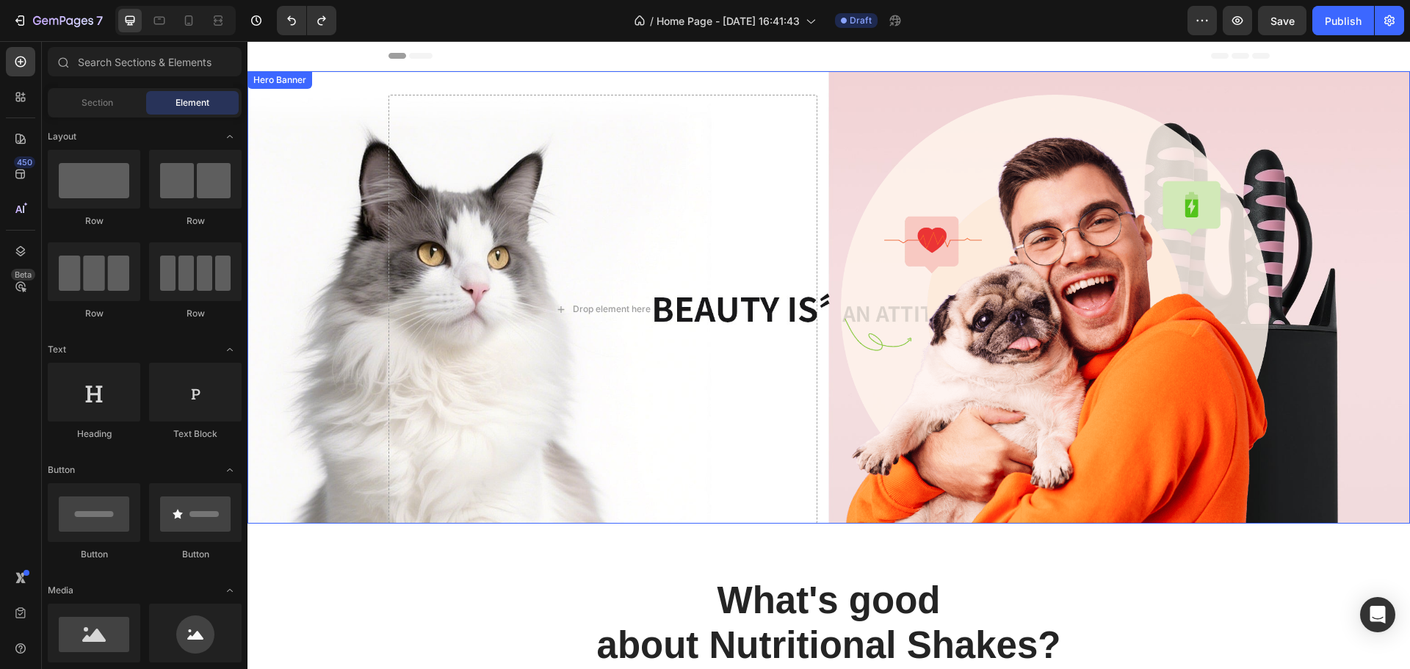
click at [1318, 360] on div "Background Image" at bounding box center [829, 297] width 1163 height 452
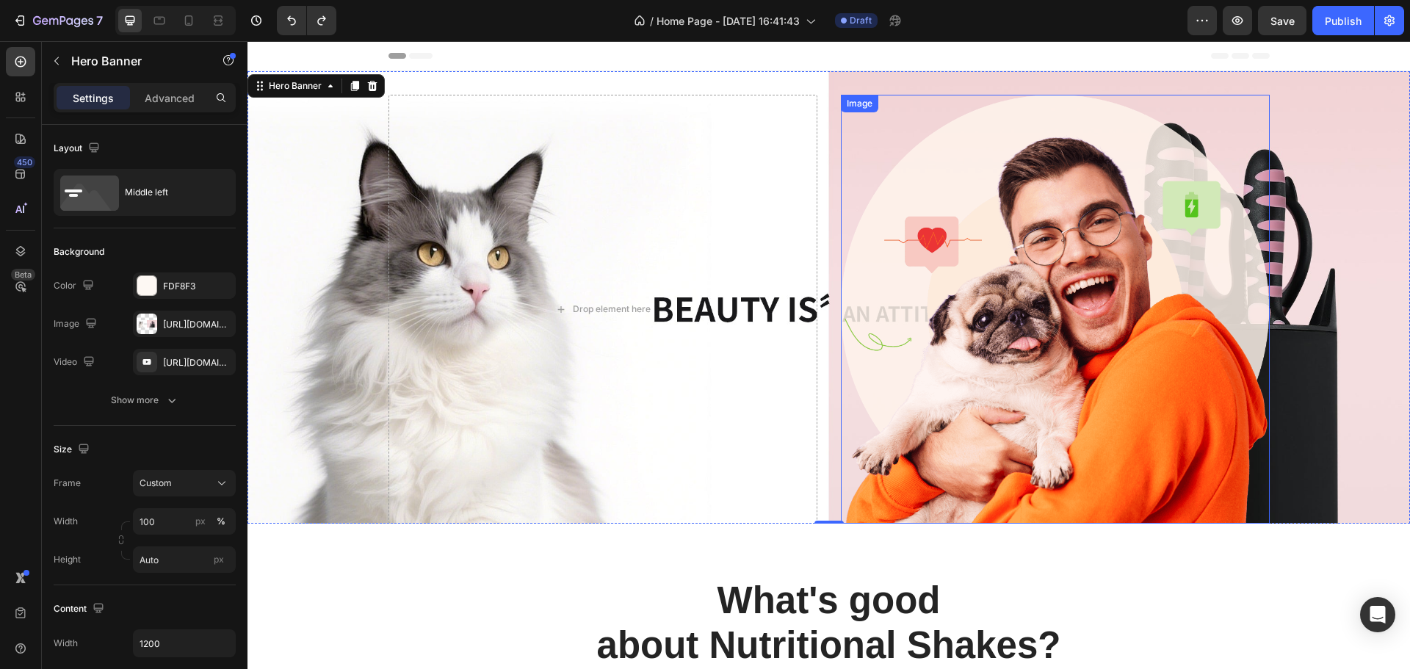
click at [1149, 317] on img at bounding box center [1055, 309] width 429 height 429
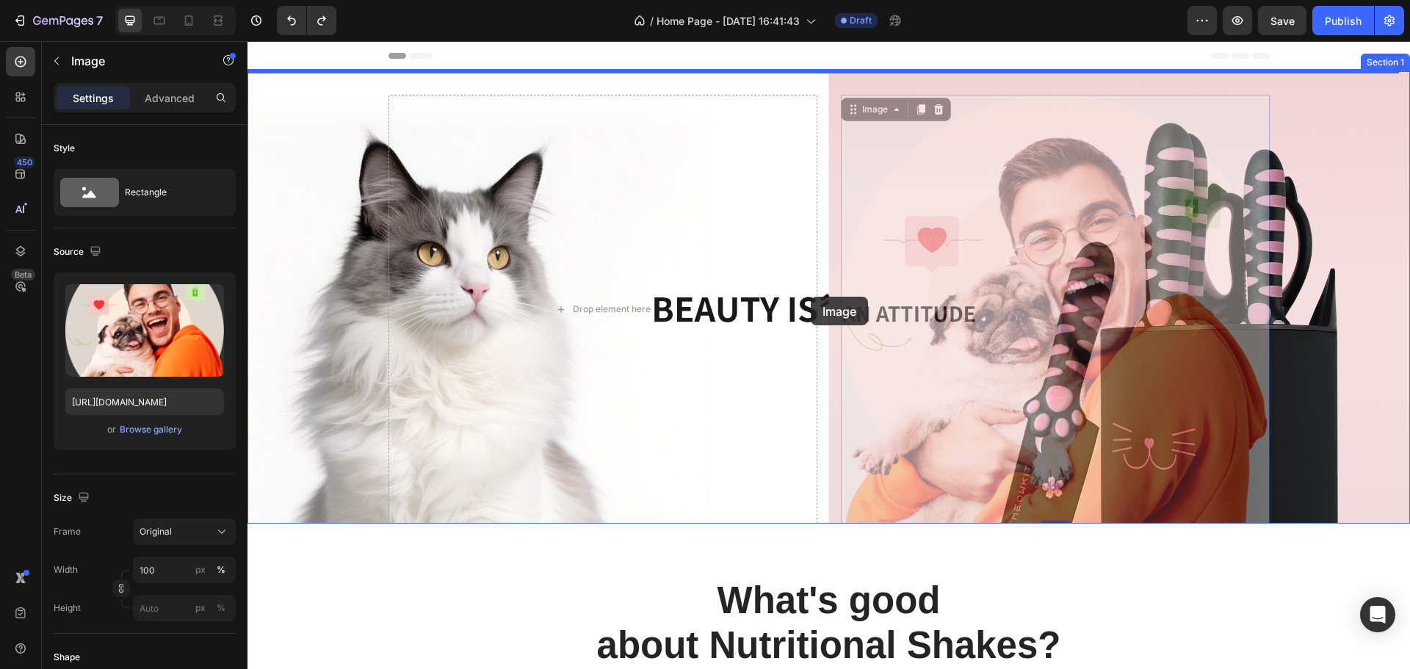
drag, startPoint x: 982, startPoint y: 308, endPoint x: 809, endPoint y: 297, distance: 173.7
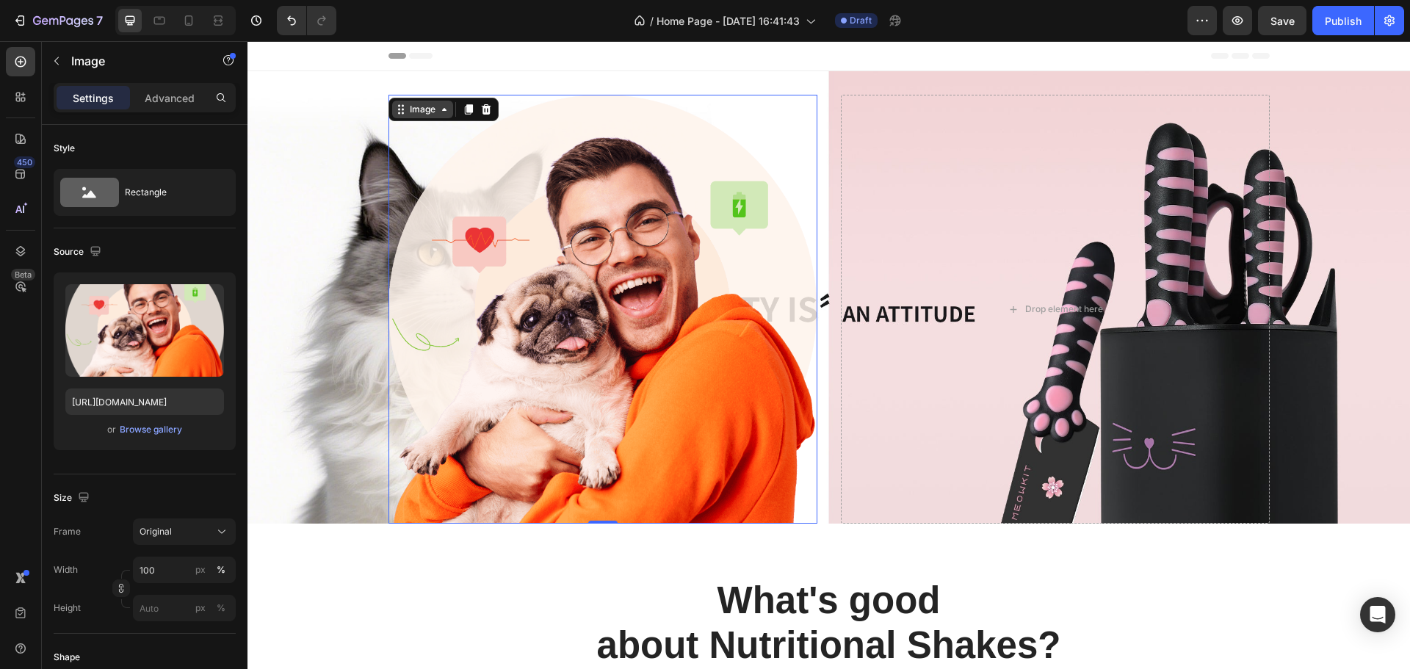
click at [438, 111] on icon at bounding box center [444, 110] width 12 height 12
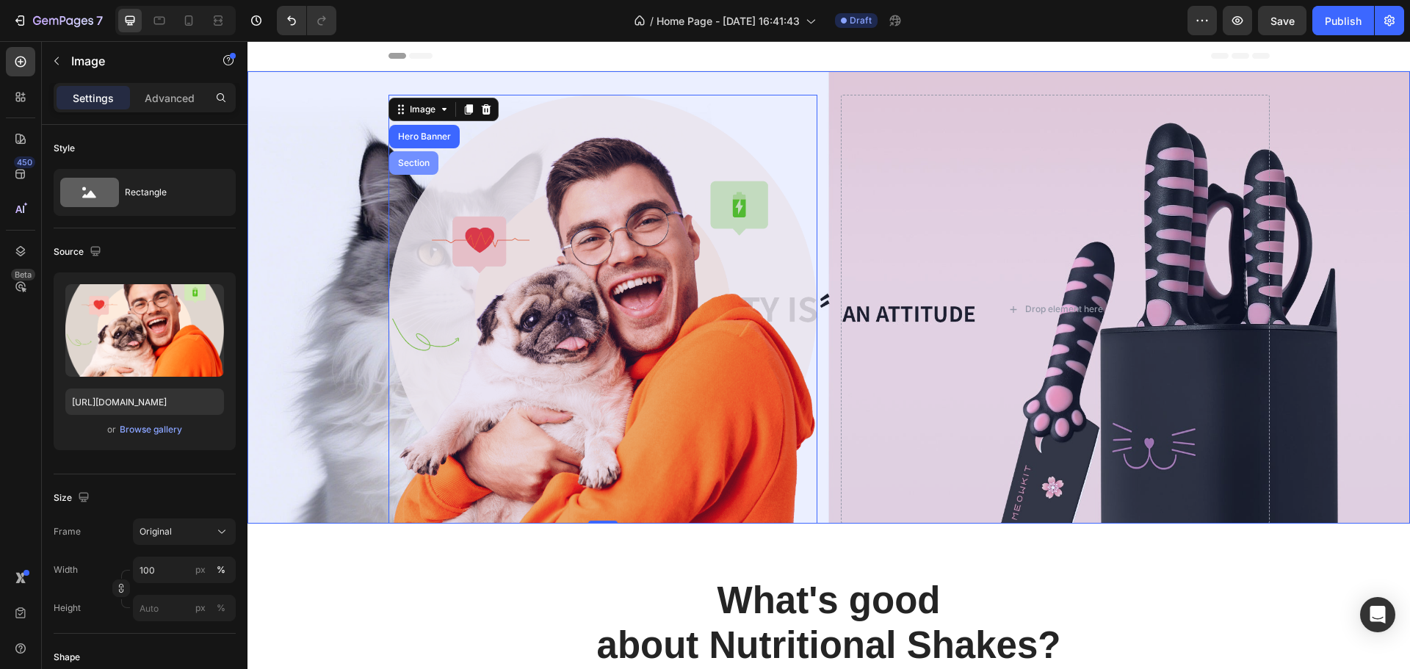
click at [419, 167] on div "Section" at bounding box center [413, 163] width 49 height 24
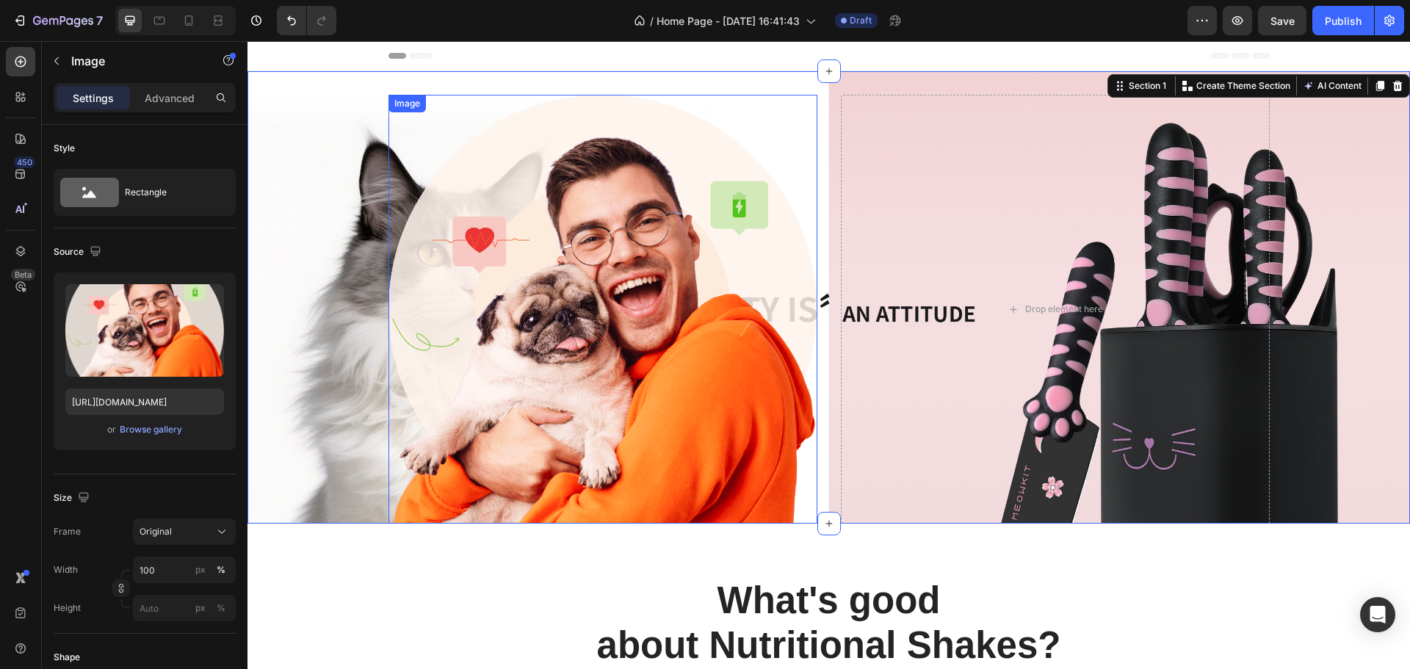
click at [574, 273] on img at bounding box center [603, 309] width 429 height 429
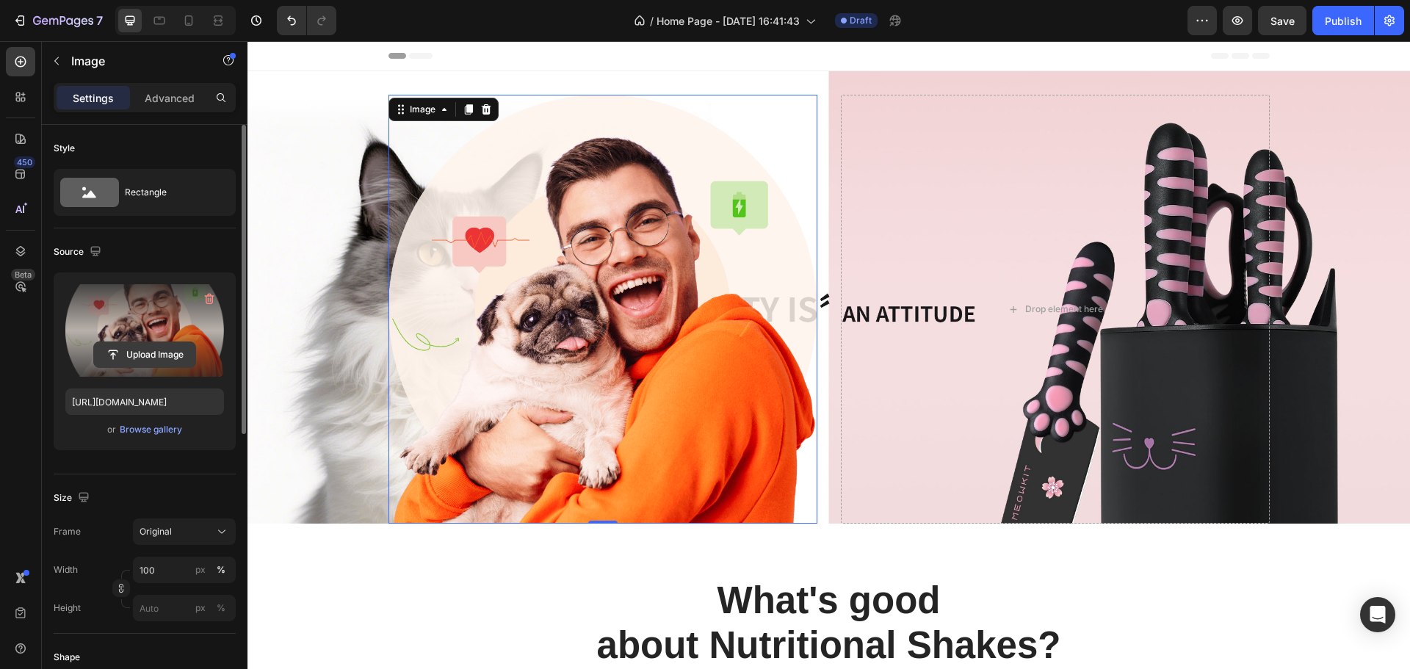
click at [140, 352] on input "file" at bounding box center [144, 354] width 101 height 25
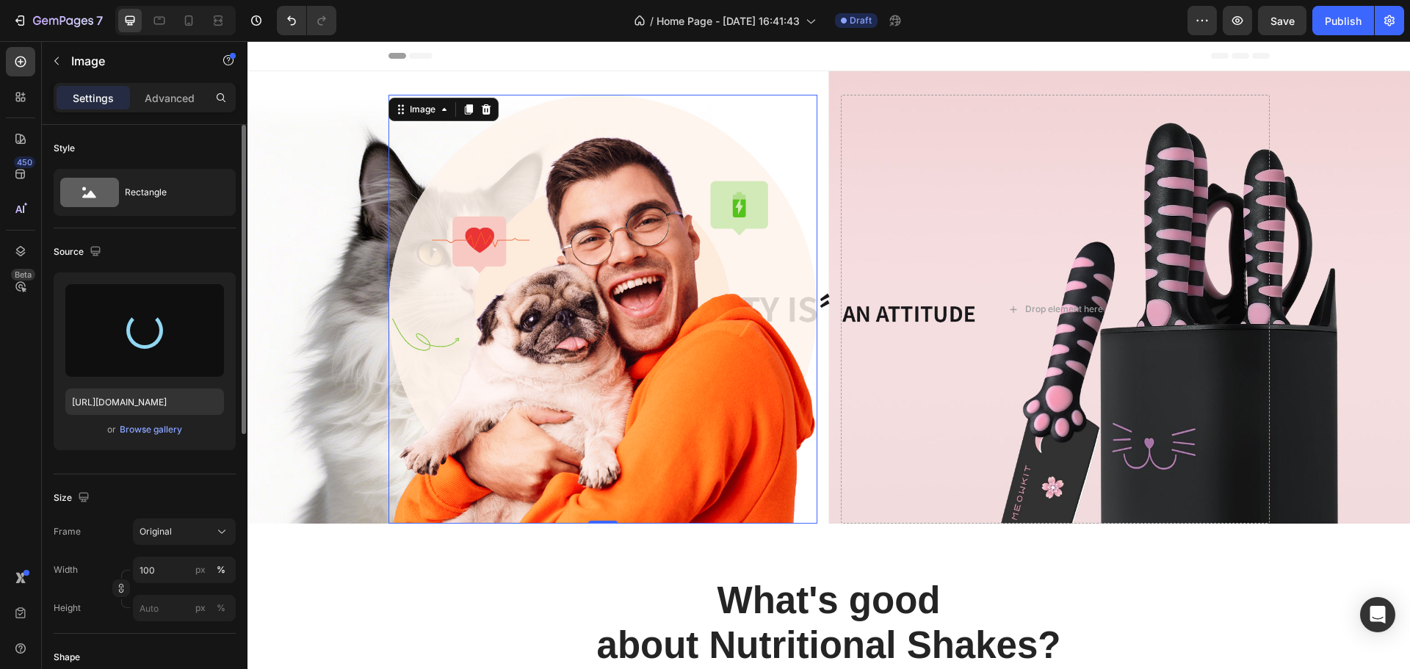
type input "[URL][DOMAIN_NAME]"
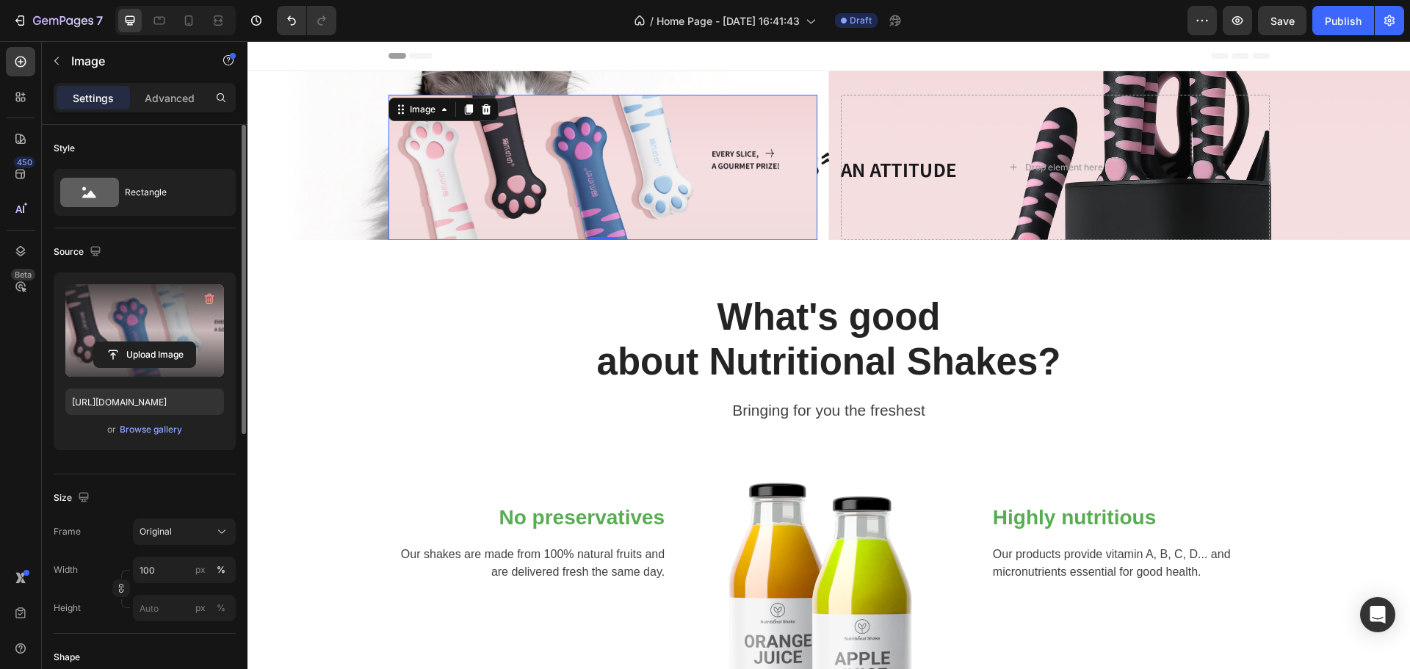
click at [628, 201] on img at bounding box center [603, 167] width 429 height 145
click at [725, 147] on img at bounding box center [603, 167] width 429 height 145
click at [398, 110] on icon at bounding box center [399, 110] width 2 height 2
click at [484, 103] on div at bounding box center [486, 110] width 18 height 18
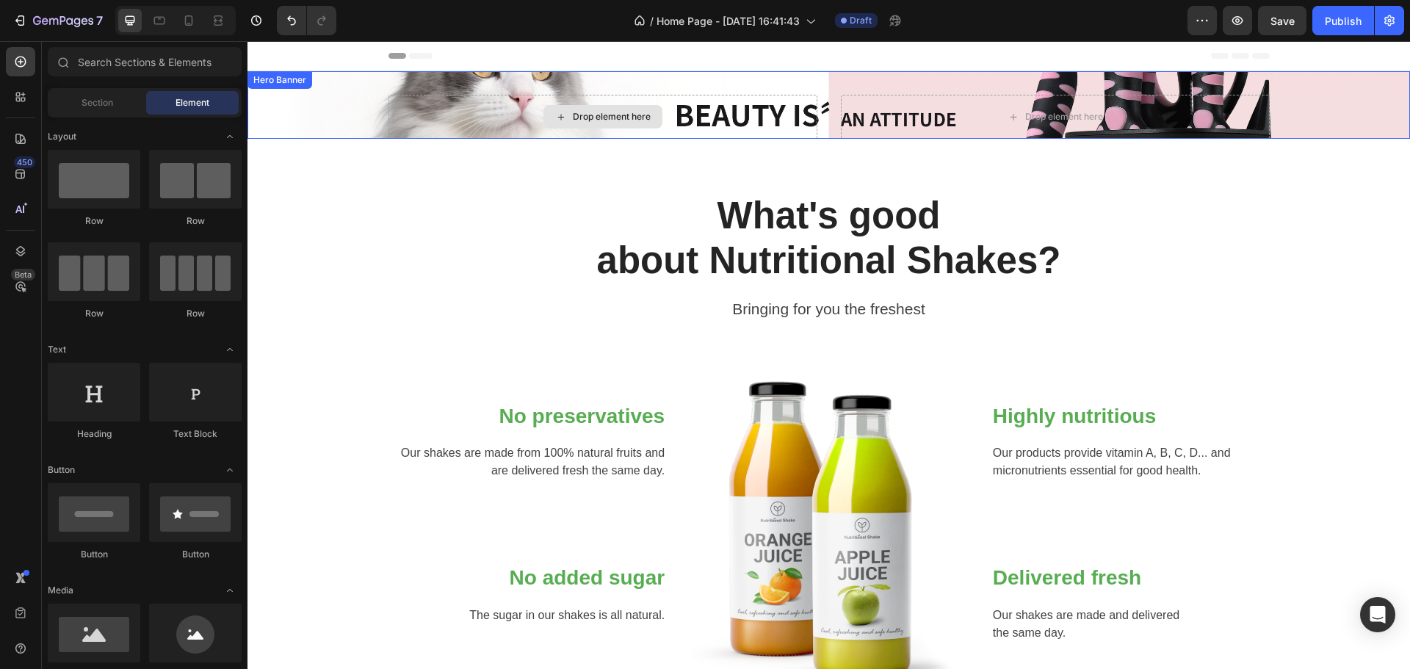
click at [485, 208] on p "What's good about Nutritional Shakes?" at bounding box center [829, 238] width 878 height 90
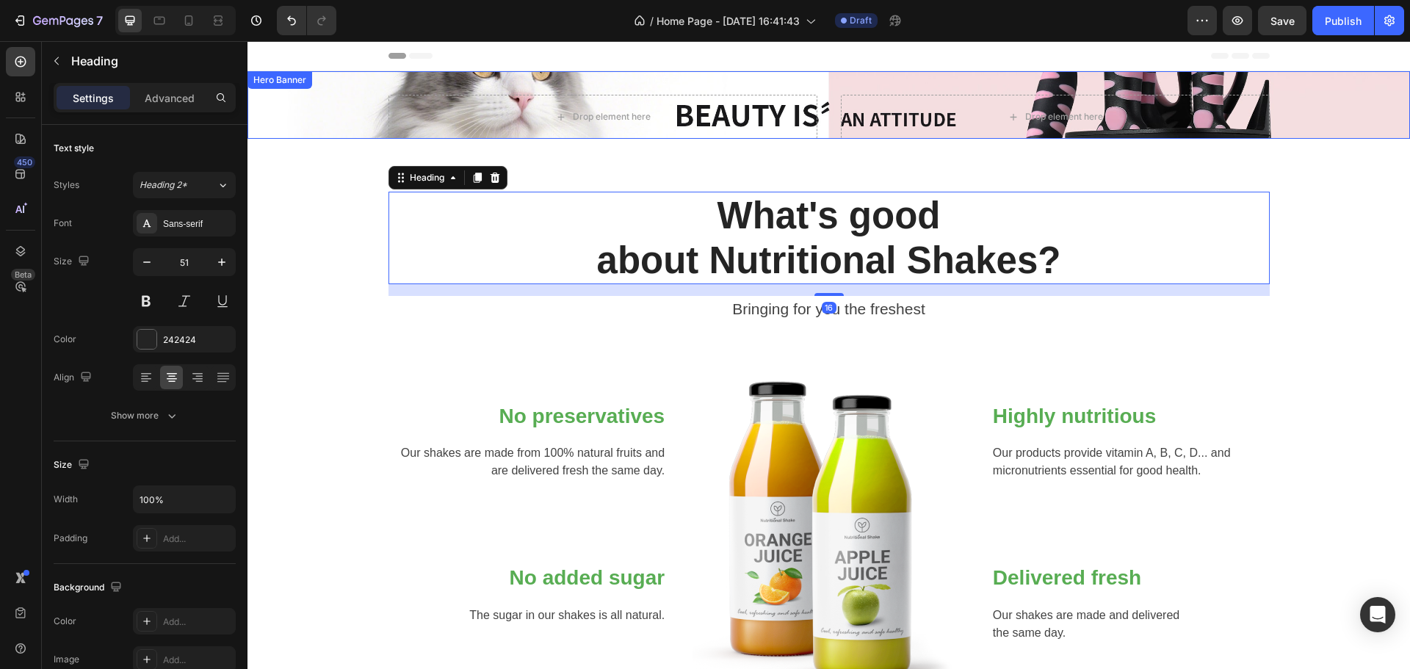
click at [1183, 95] on div "Drop element here" at bounding box center [1055, 117] width 429 height 44
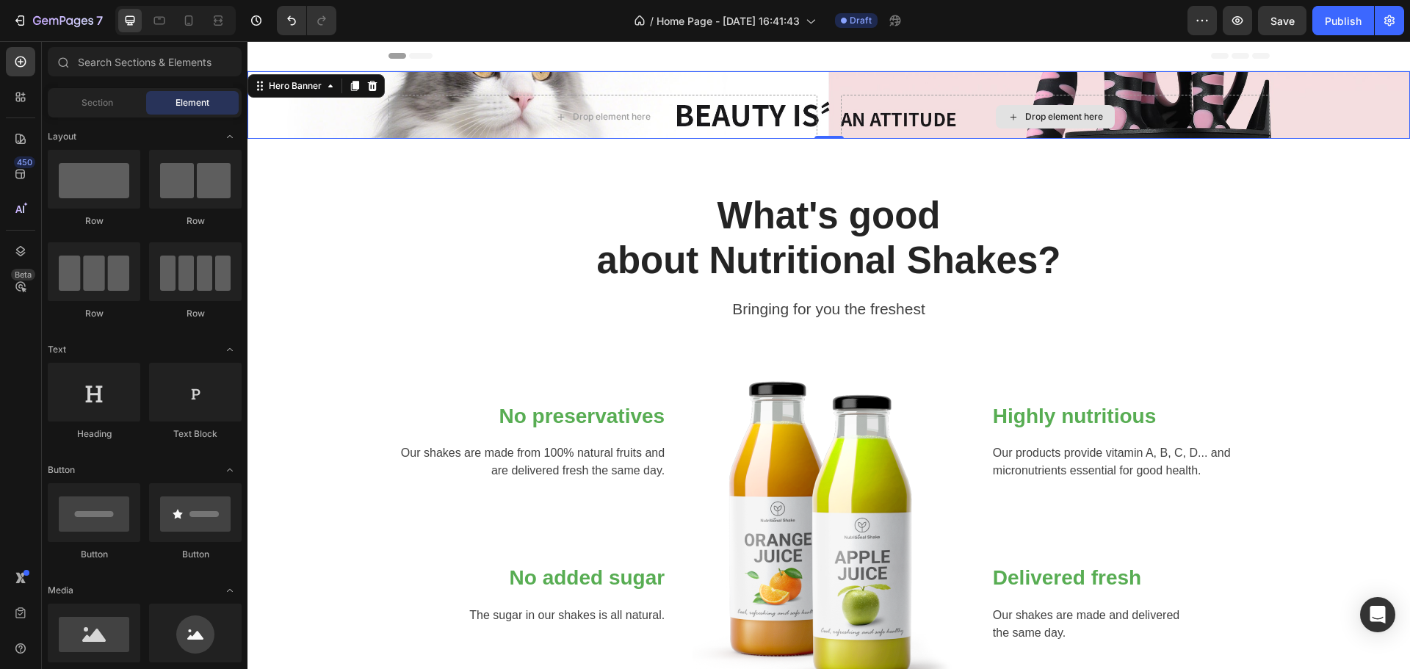
click at [1094, 108] on div "Drop element here" at bounding box center [1055, 117] width 119 height 24
click at [1163, 99] on div "Drop element here" at bounding box center [1055, 117] width 429 height 44
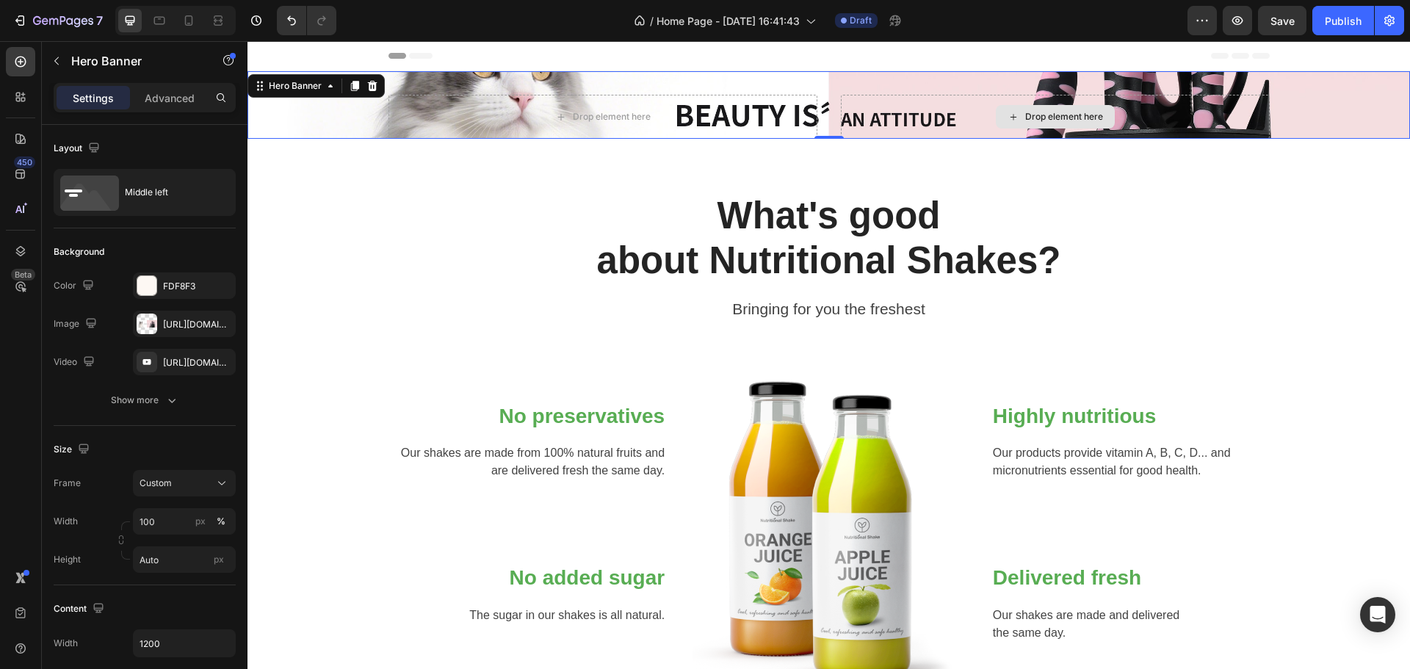
click at [956, 118] on div "Drop element here" at bounding box center [1055, 117] width 429 height 44
click at [1032, 108] on div "Drop element here" at bounding box center [1055, 117] width 119 height 24
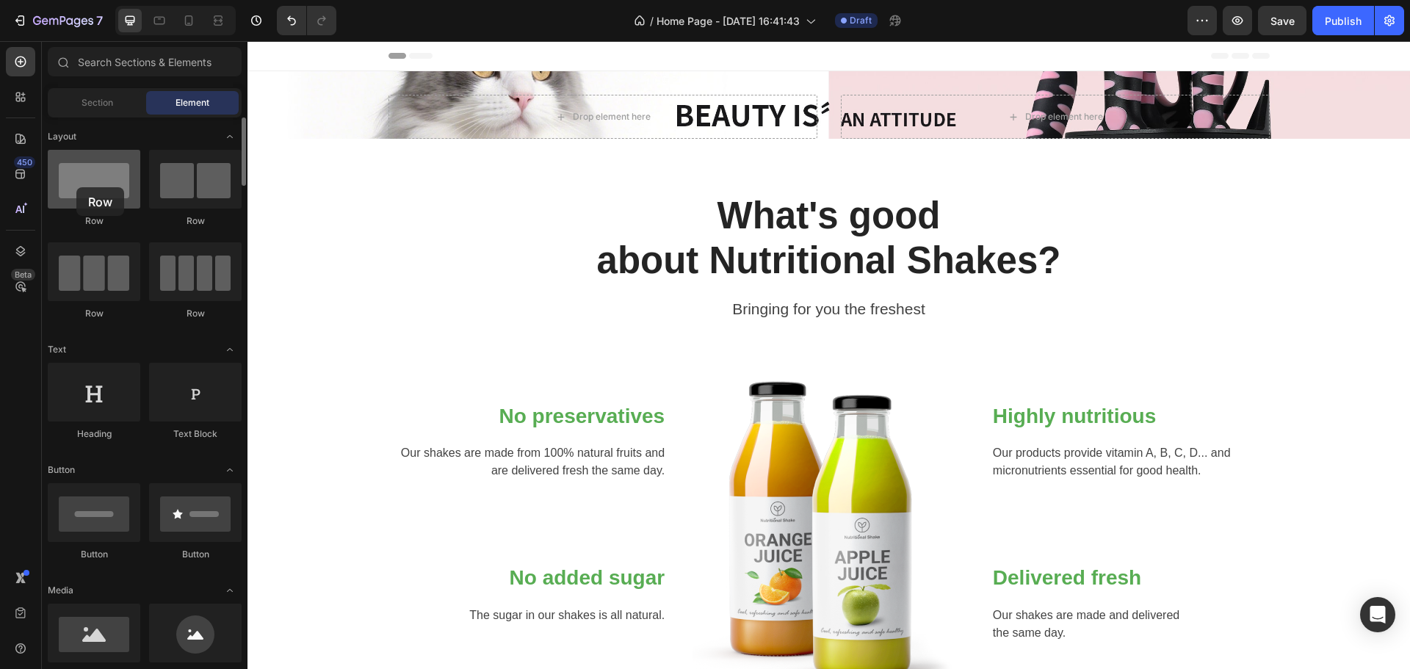
click at [76, 187] on div at bounding box center [94, 179] width 93 height 59
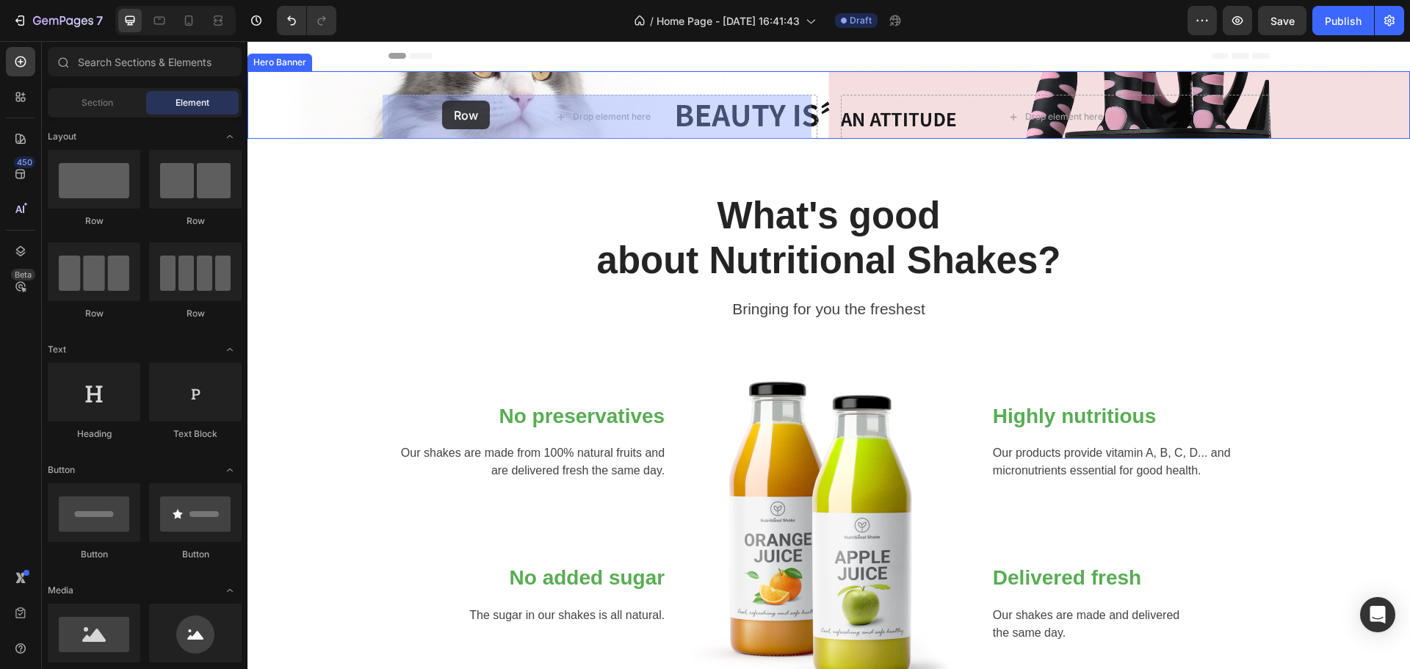
drag, startPoint x: 319, startPoint y: 227, endPoint x: 442, endPoint y: 101, distance: 176.6
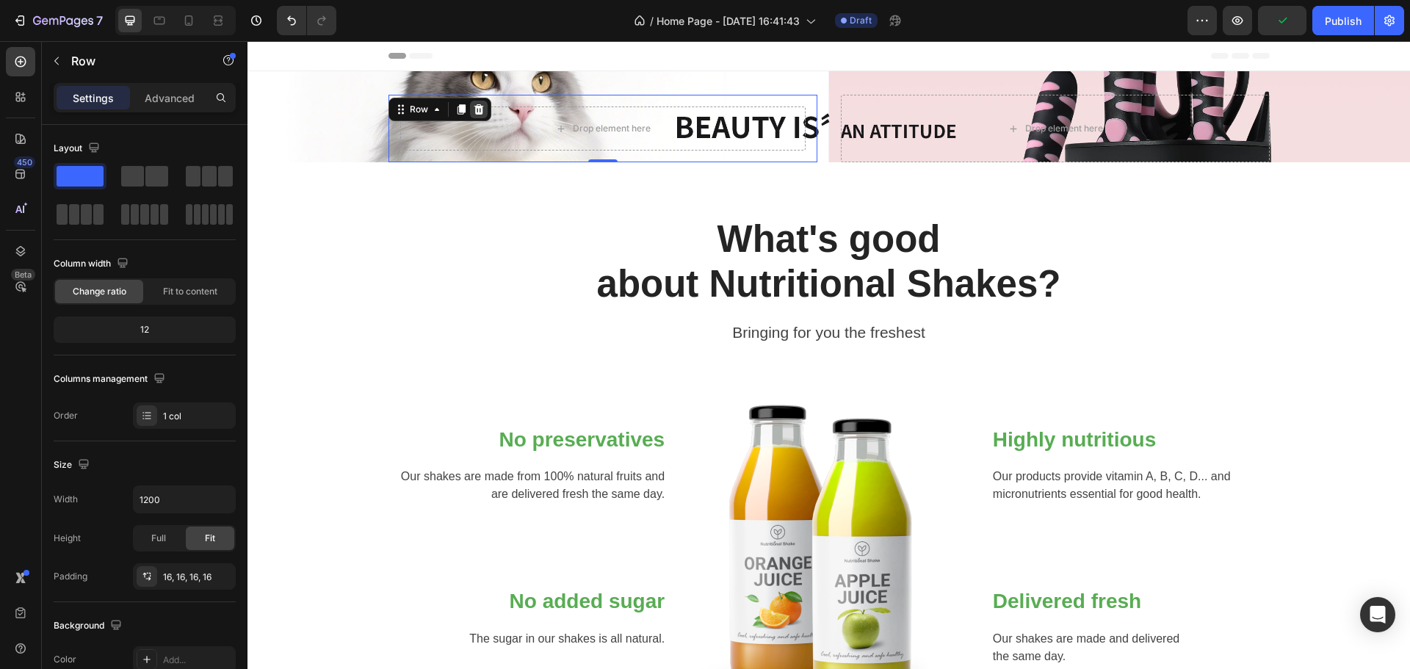
click at [475, 109] on icon at bounding box center [479, 109] width 10 height 10
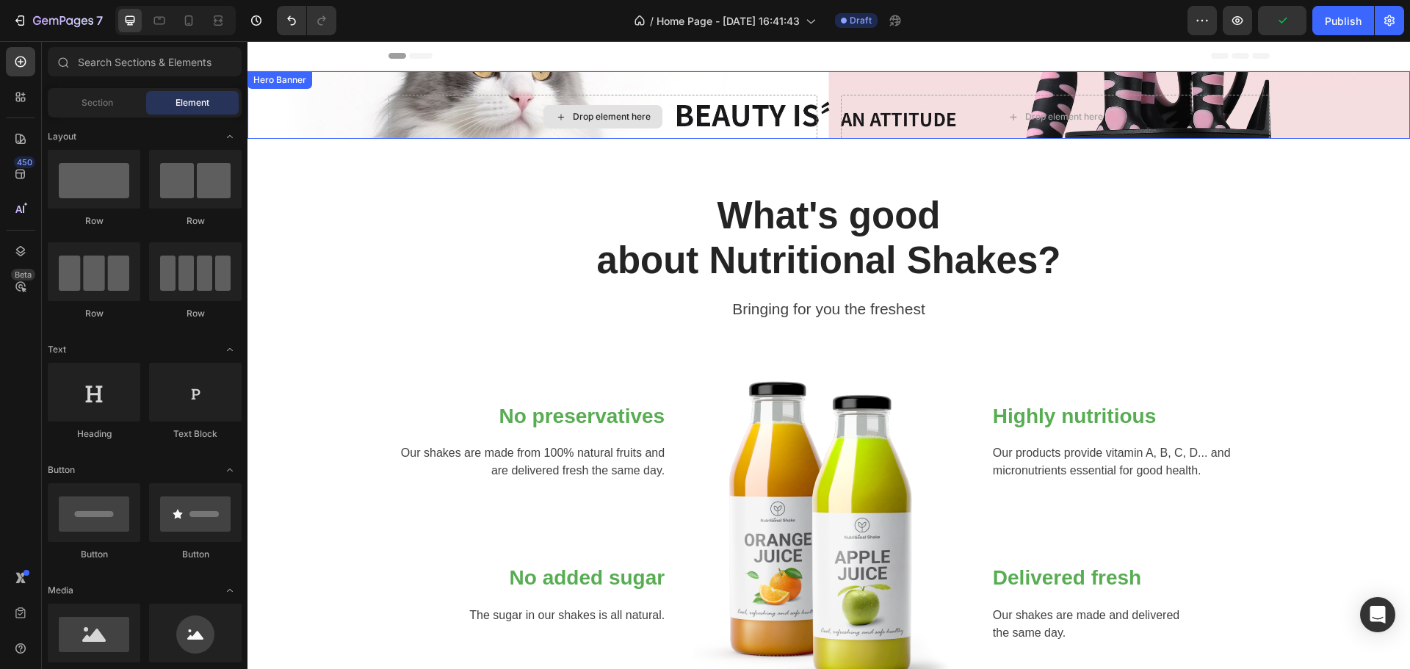
click at [446, 101] on div "Drop element here" at bounding box center [603, 117] width 429 height 44
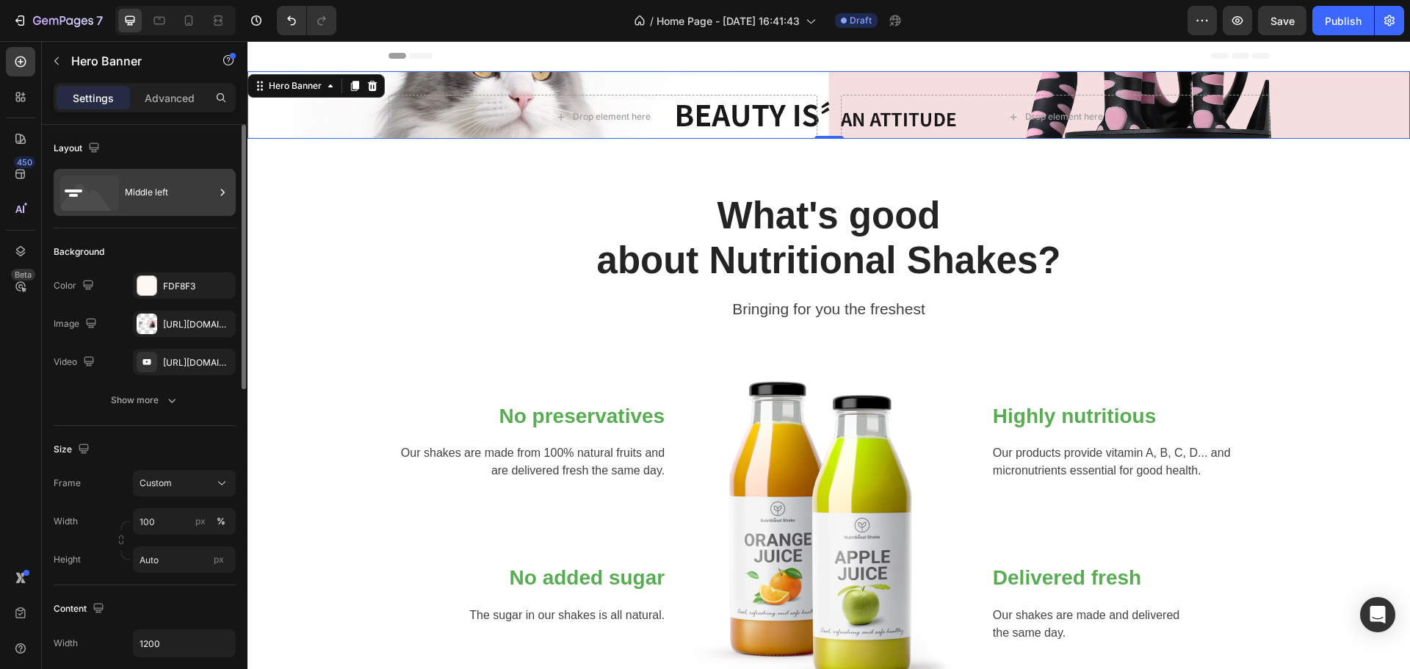
click at [149, 207] on div "Middle left" at bounding box center [170, 193] width 90 height 34
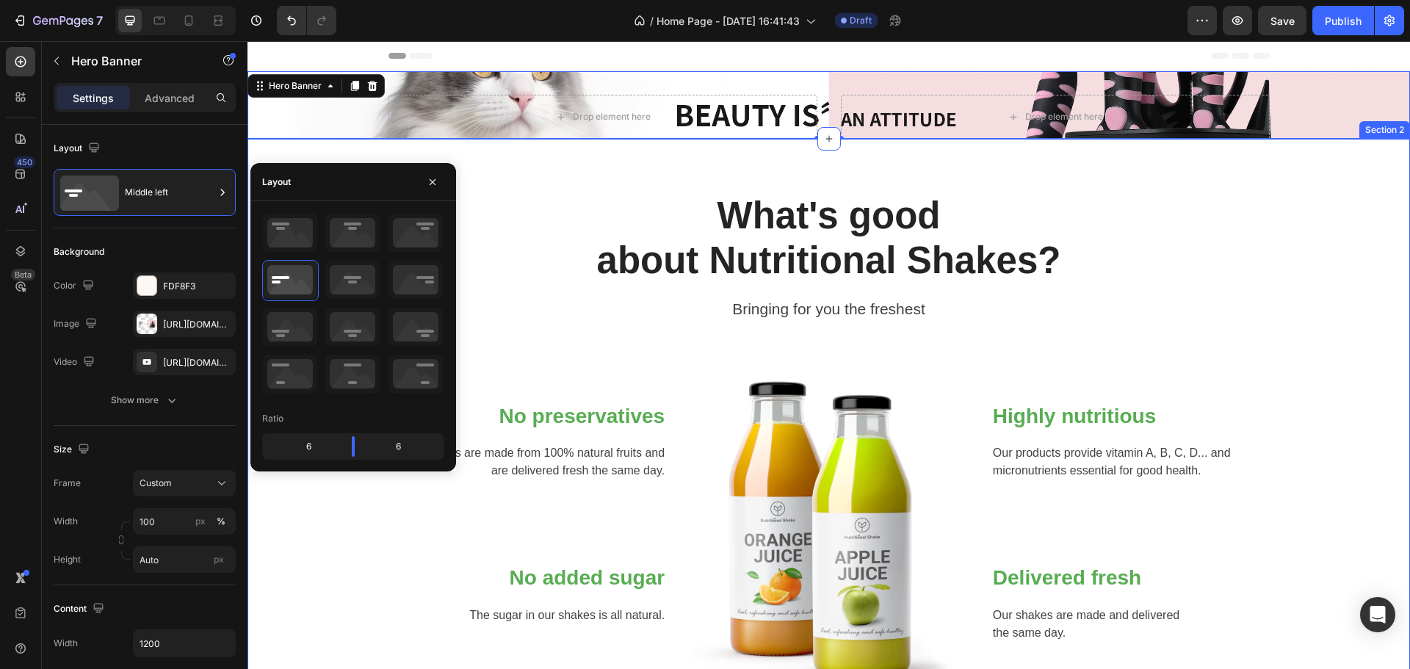
click at [494, 170] on div "What's good about Nutritional Shakes? Heading Bringing for you the freshest Tex…" at bounding box center [829, 448] width 1163 height 618
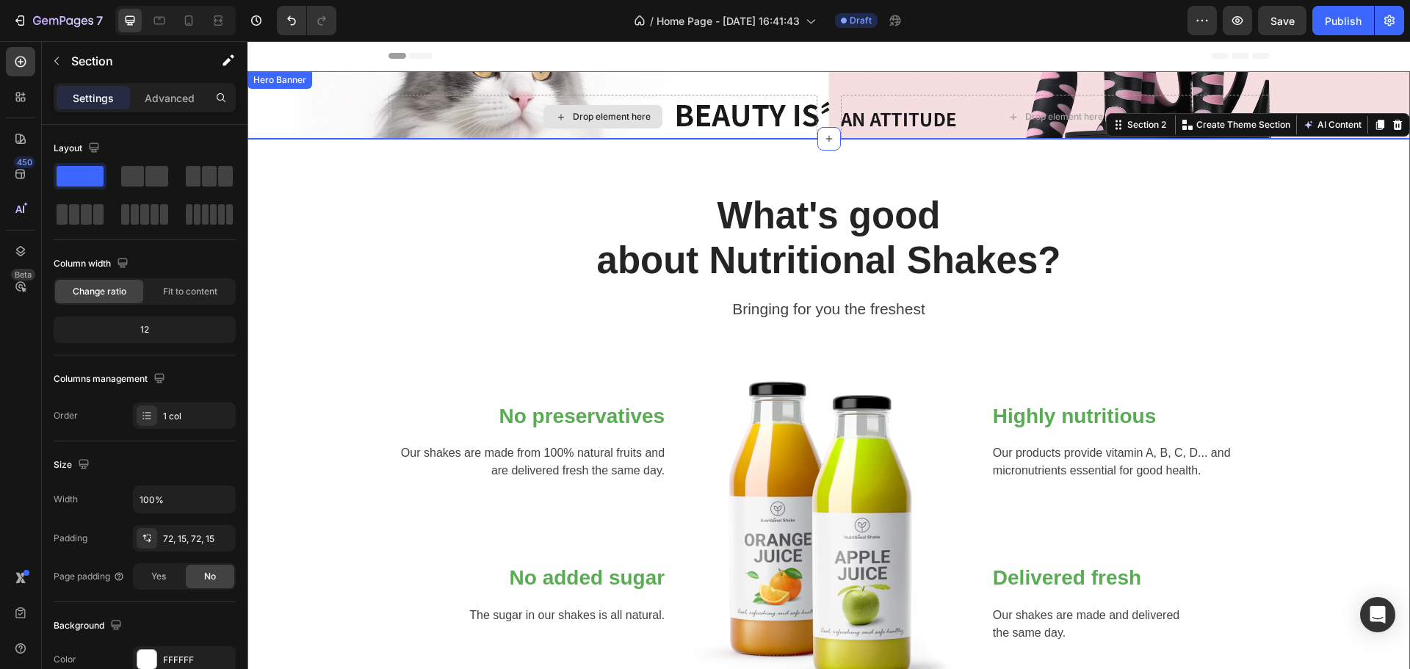
click at [566, 74] on div "Drop element here Drop element here" at bounding box center [829, 105] width 881 height 68
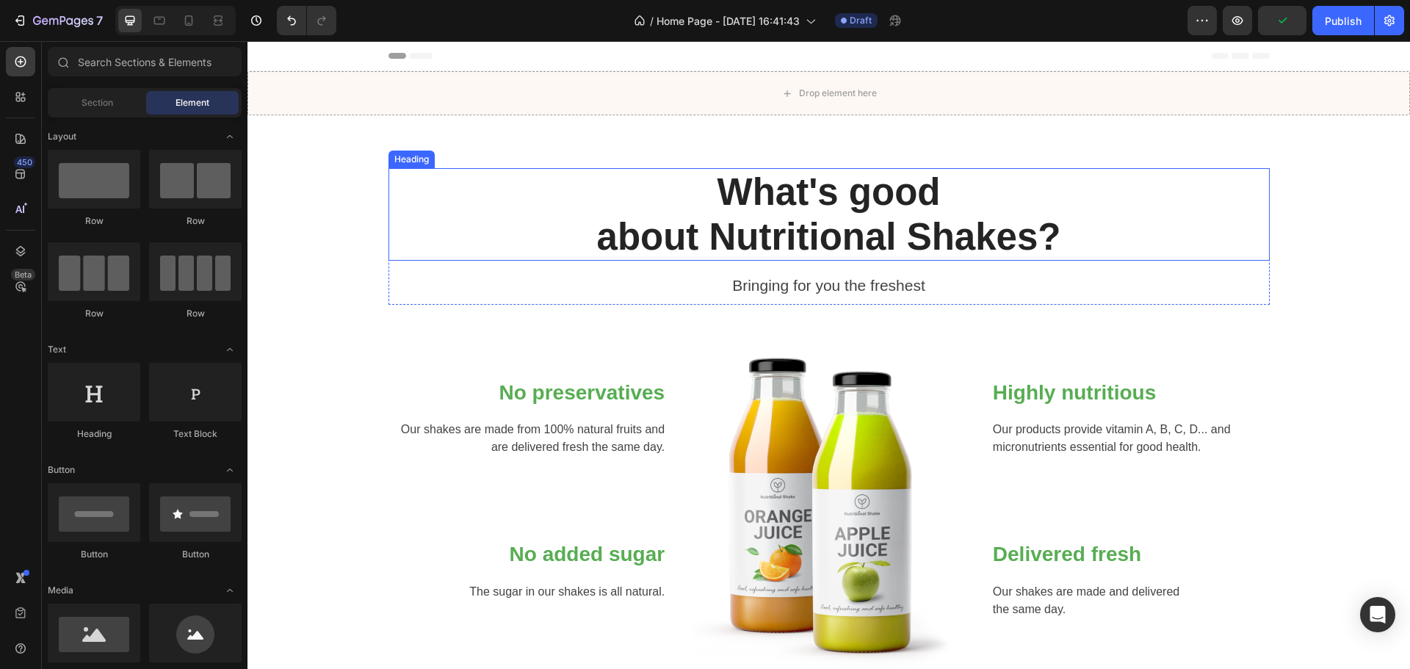
drag, startPoint x: 524, startPoint y: 200, endPoint x: 549, endPoint y: 183, distance: 29.5
click at [525, 201] on p "What's good about Nutritional Shakes?" at bounding box center [829, 215] width 878 height 90
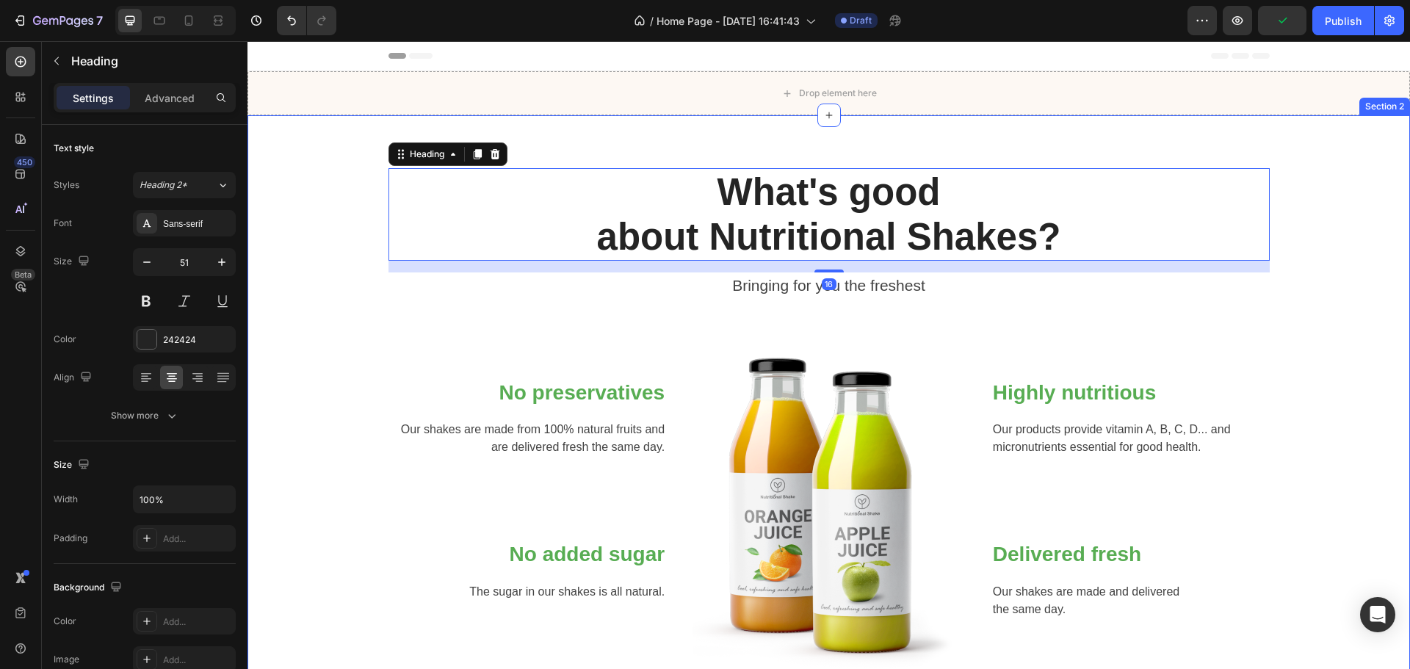
click at [665, 109] on div "Drop element here" at bounding box center [829, 93] width 1163 height 44
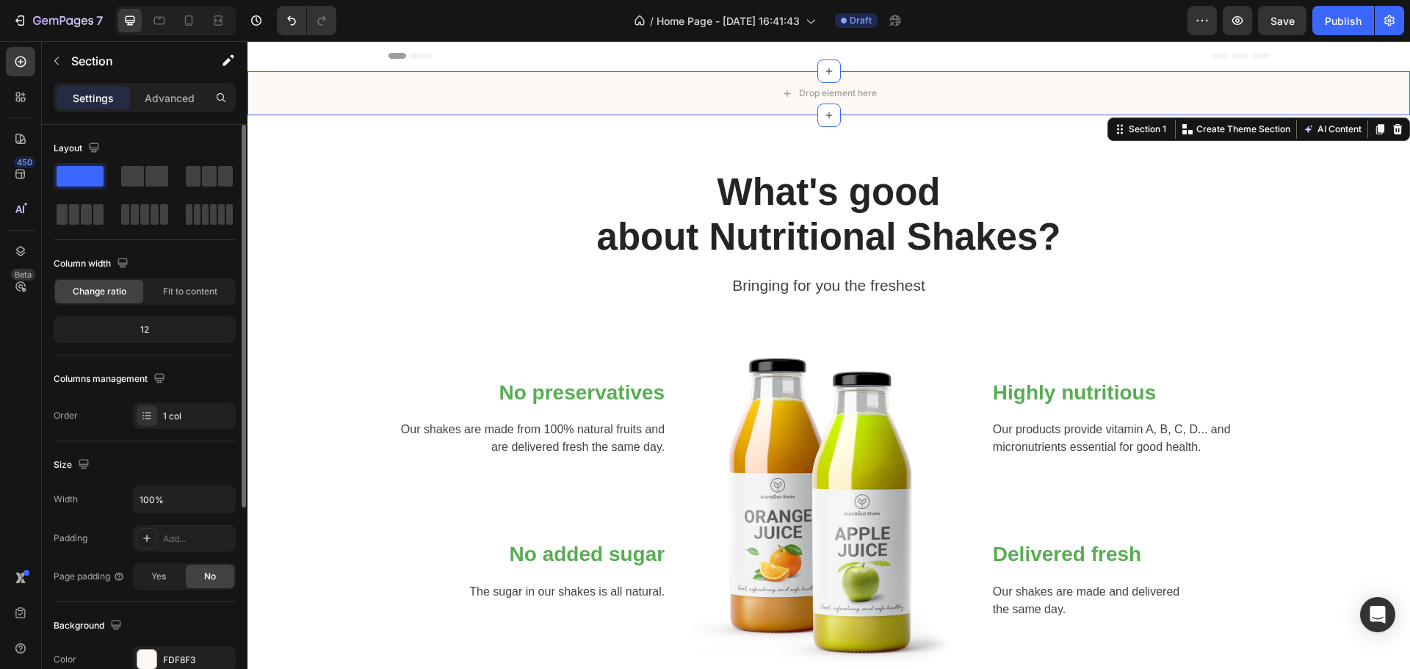
scroll to position [294, 0]
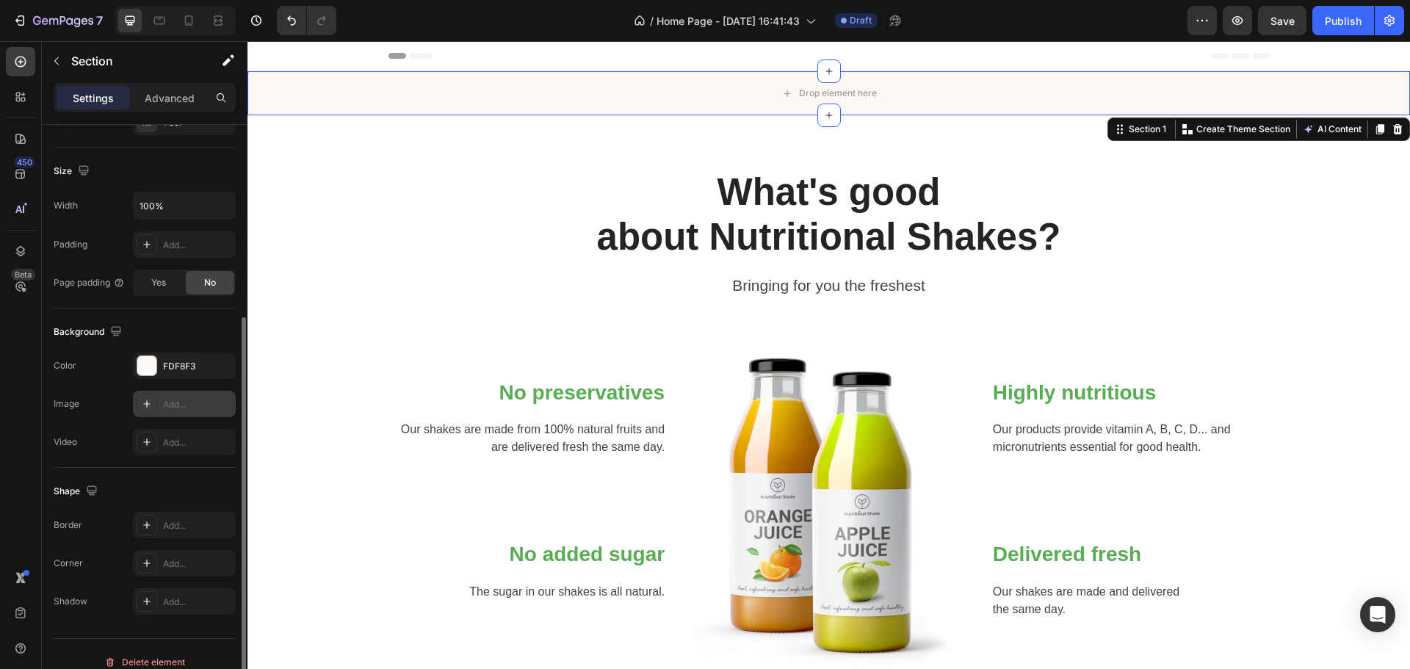
click at [174, 406] on div "Add..." at bounding box center [197, 404] width 69 height 13
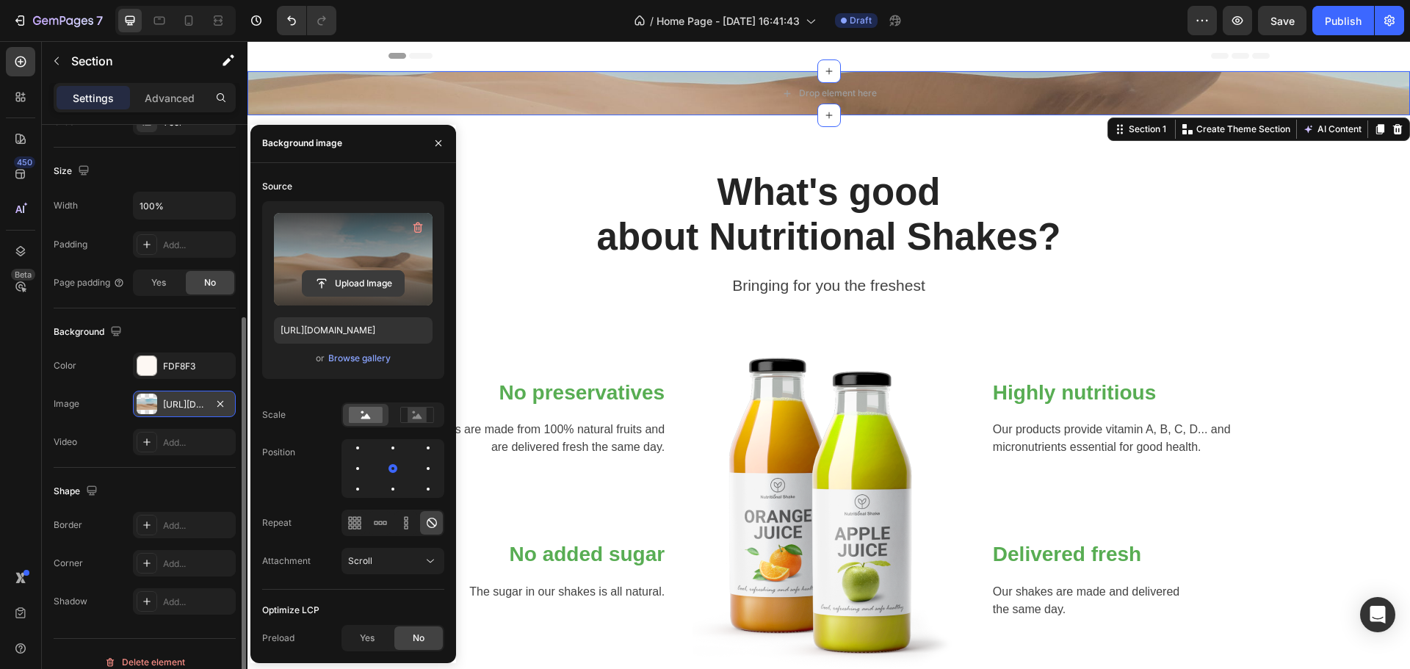
click at [376, 289] on input "file" at bounding box center [353, 283] width 101 height 25
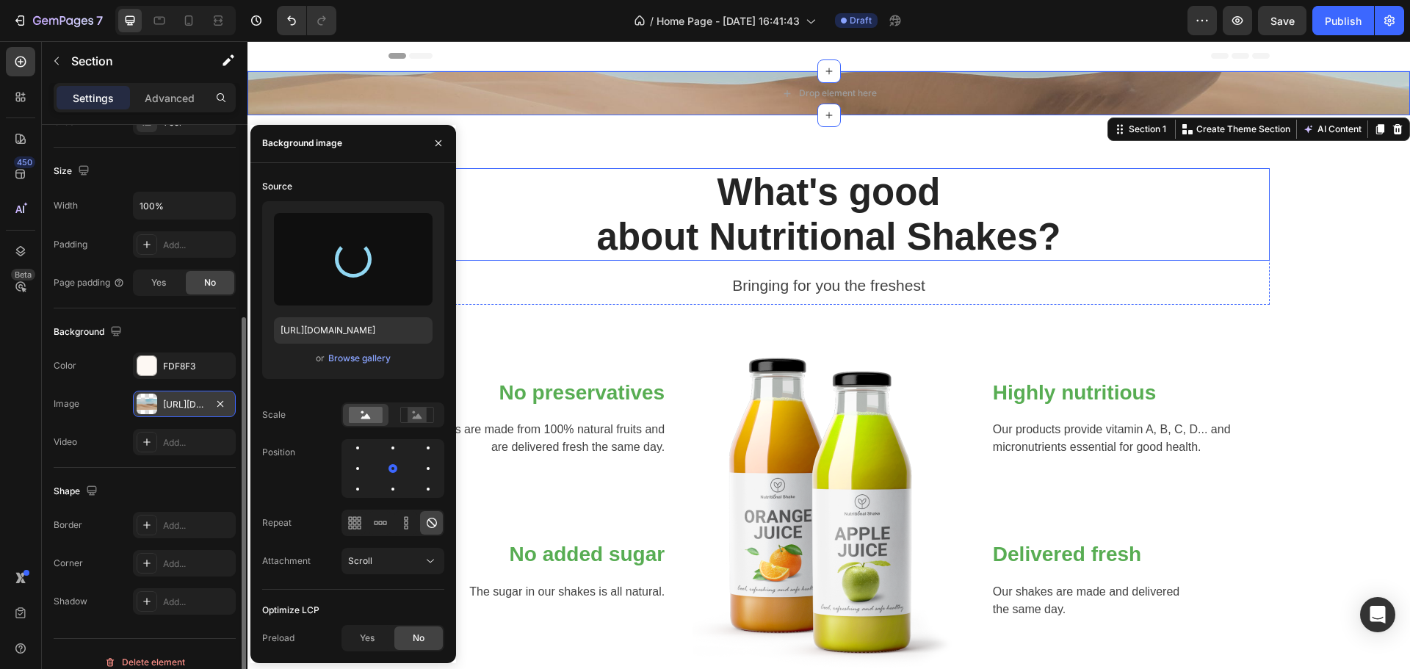
type input "[URL][DOMAIN_NAME]"
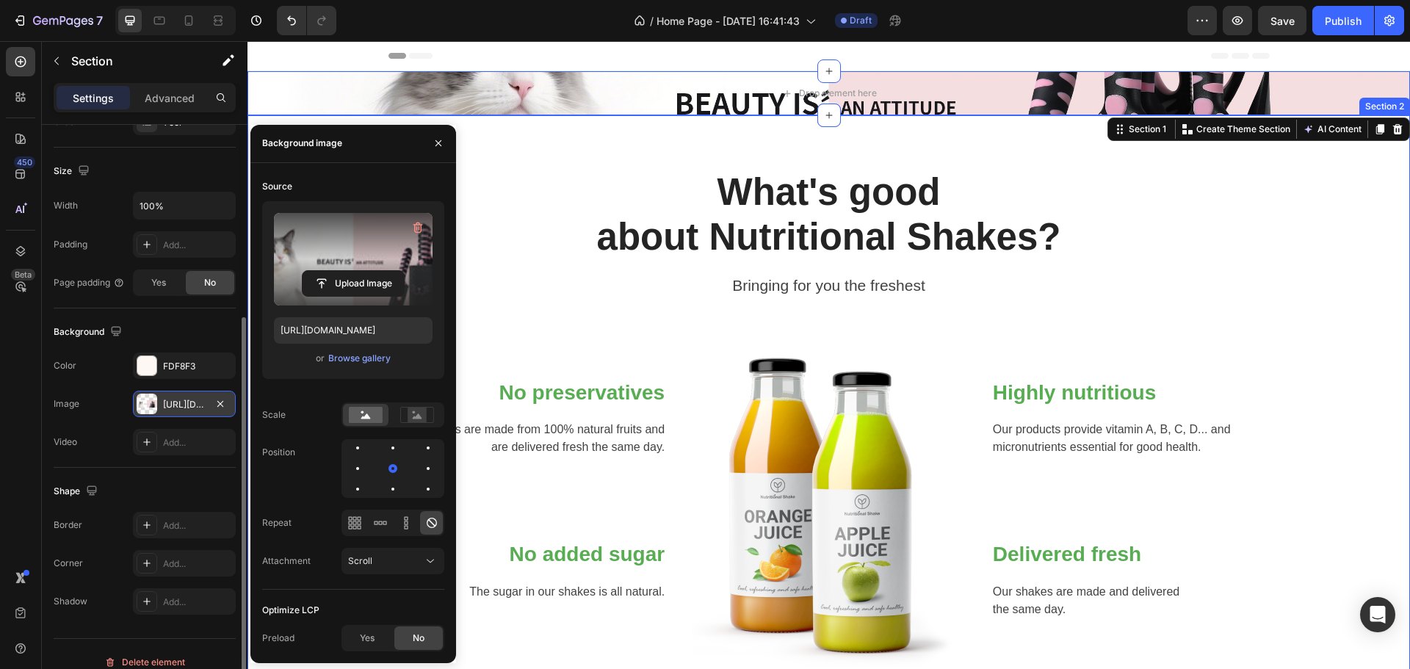
click at [1271, 240] on div "What's good about Nutritional Shakes? Heading Bringing for you the freshest Tex…" at bounding box center [829, 424] width 1141 height 512
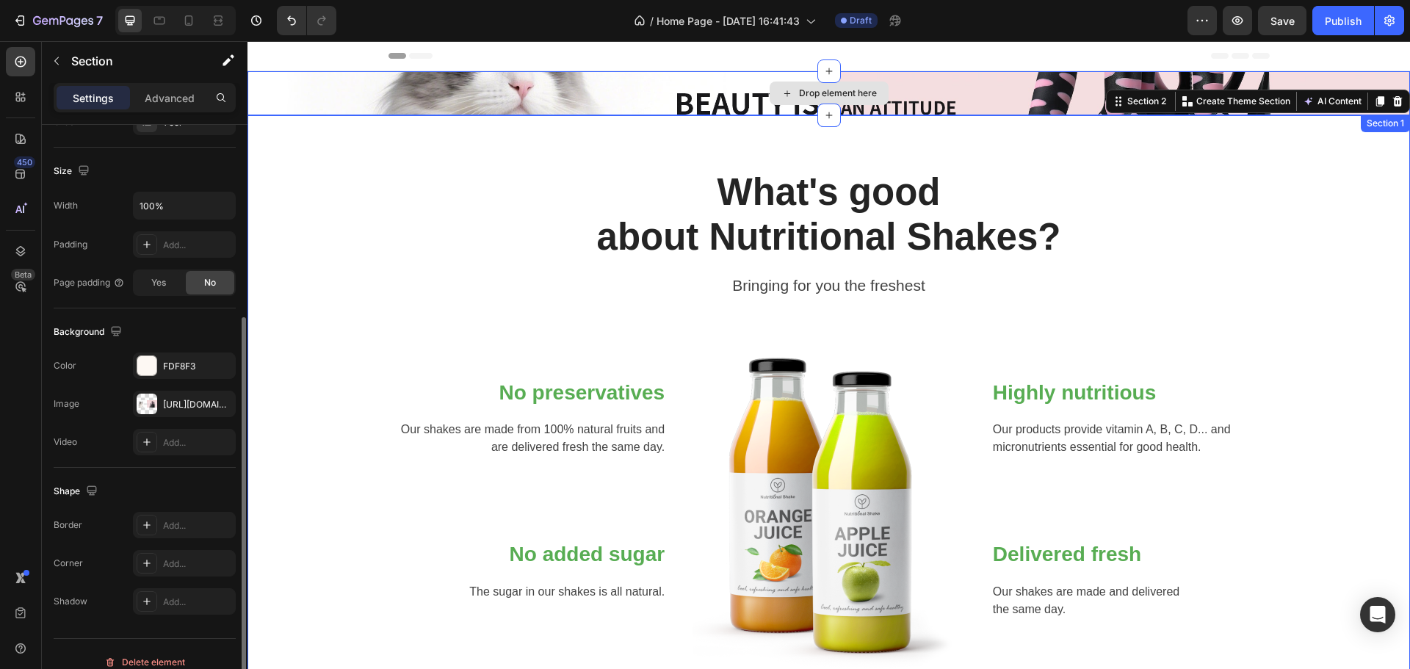
click at [1055, 98] on div "Drop element here" at bounding box center [829, 93] width 1163 height 44
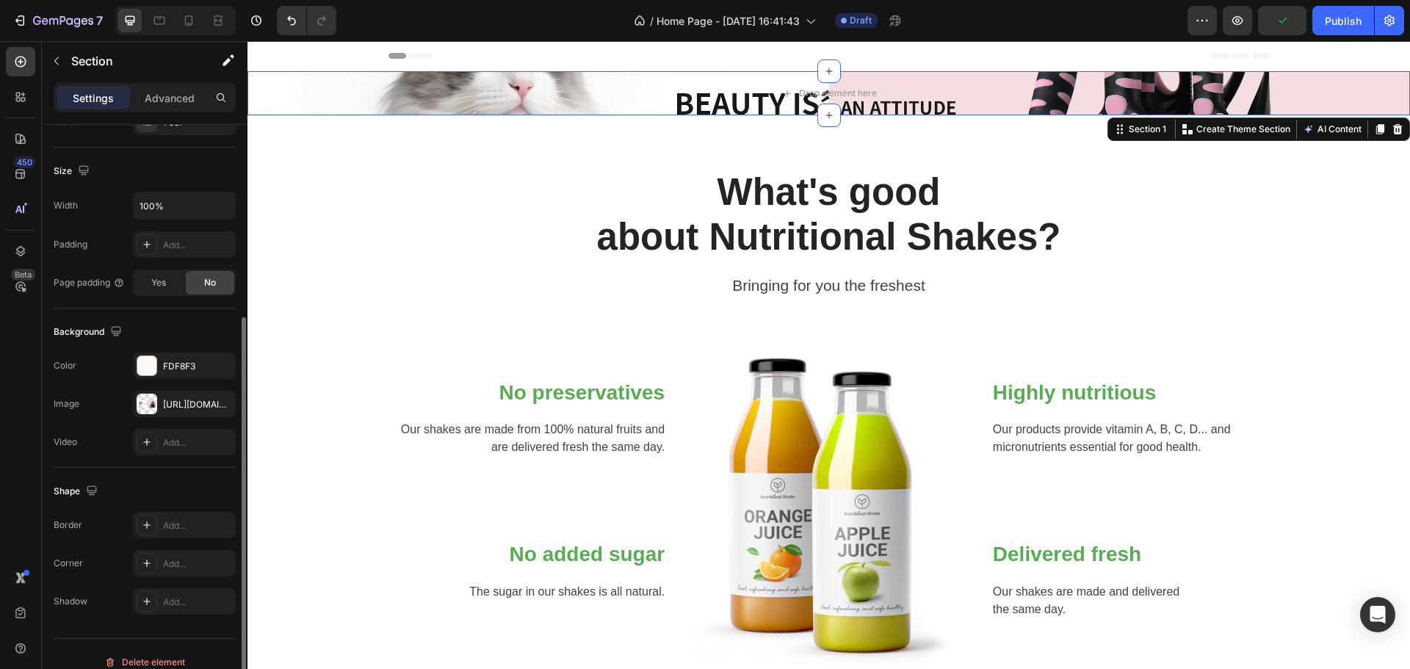
click at [1396, 129] on div "Section 1 You can create reusable sections Create Theme Section AI Content Writ…" at bounding box center [1259, 130] width 303 height 24
click at [1393, 129] on icon at bounding box center [1398, 129] width 10 height 10
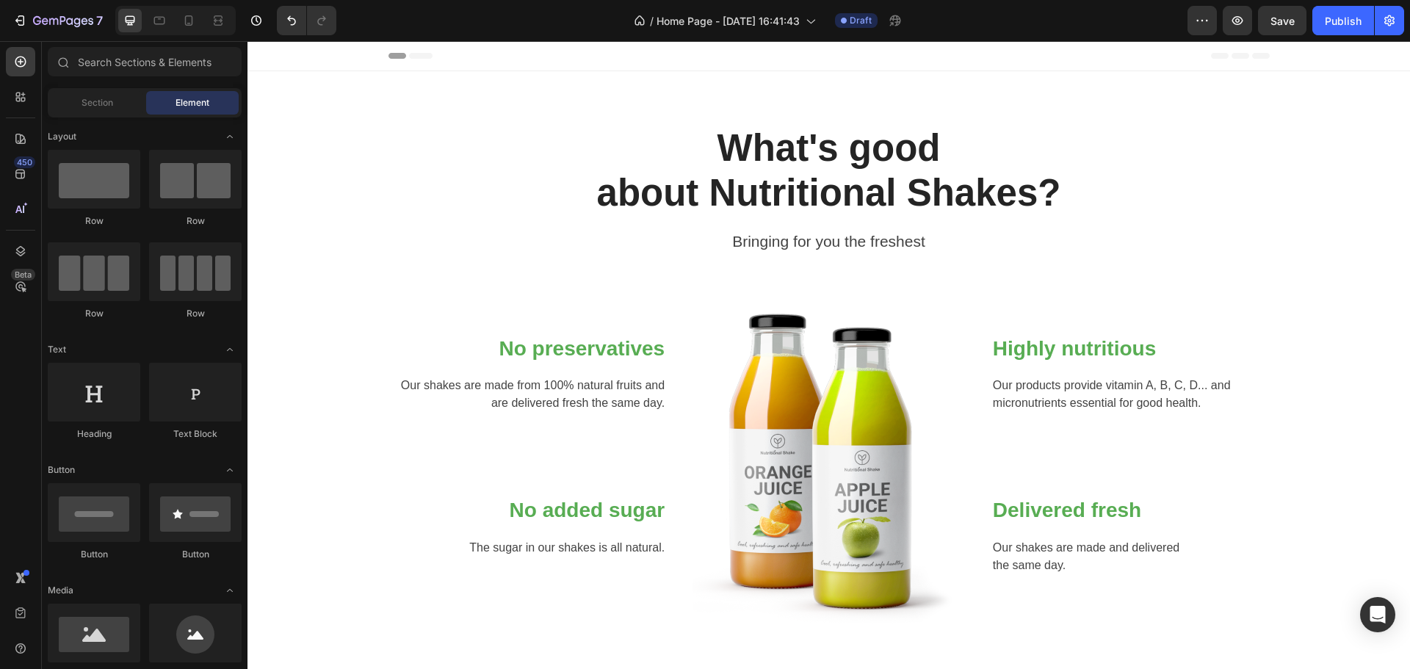
click at [437, 51] on div "Header" at bounding box center [829, 55] width 881 height 29
click at [465, 65] on div "Header" at bounding box center [829, 55] width 881 height 29
click at [693, 65] on div "Header" at bounding box center [829, 55] width 881 height 29
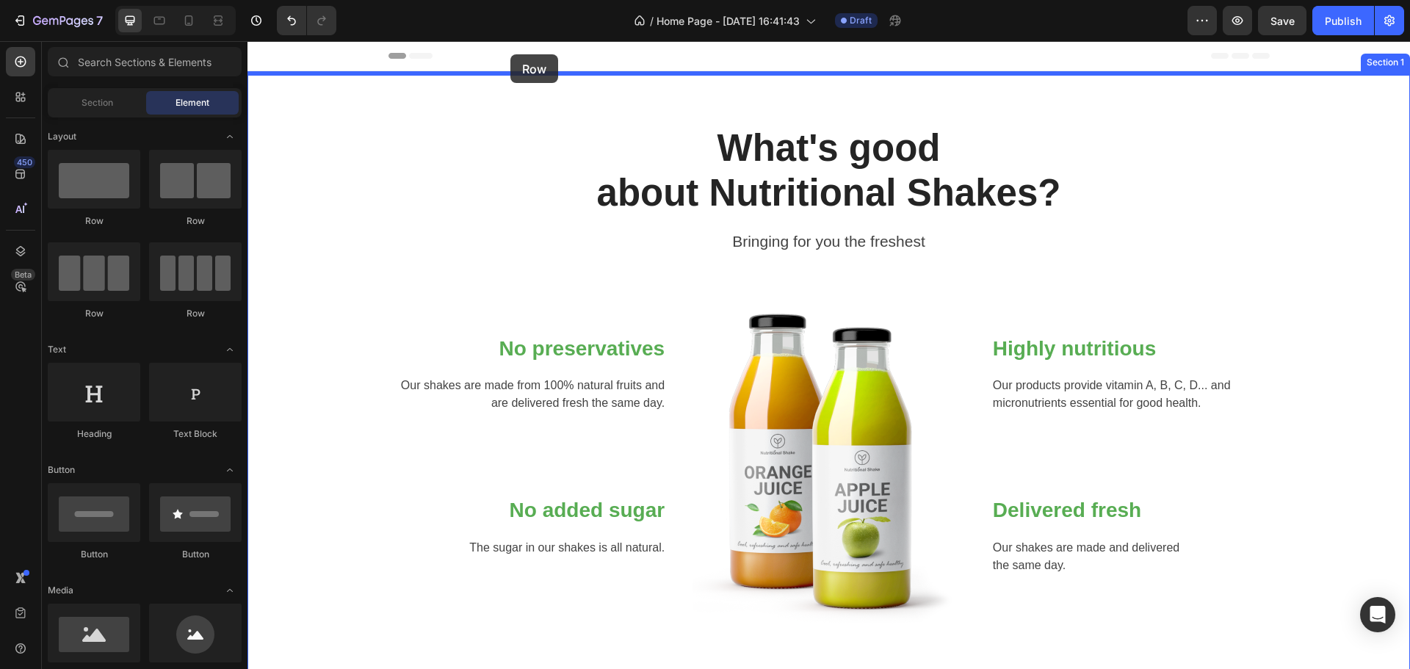
drag, startPoint x: 332, startPoint y: 233, endPoint x: 510, endPoint y: 54, distance: 252.4
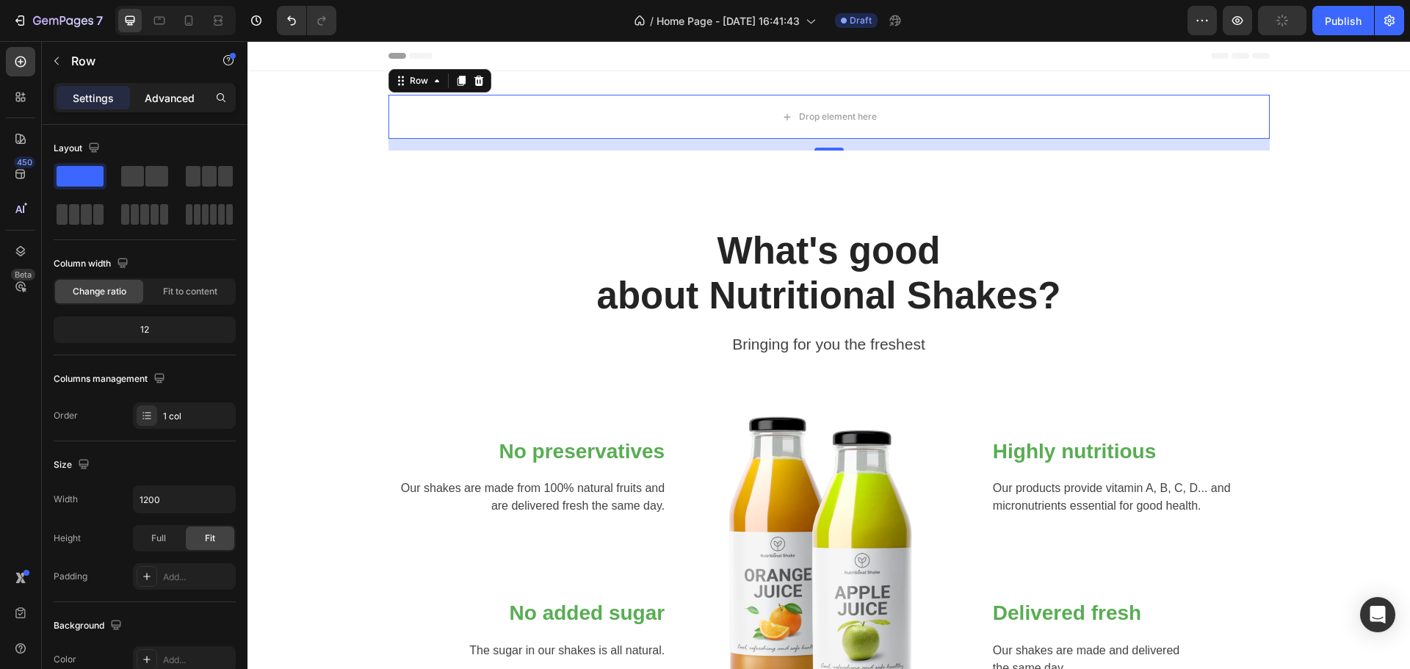
click at [164, 106] on div "Advanced" at bounding box center [169, 98] width 73 height 24
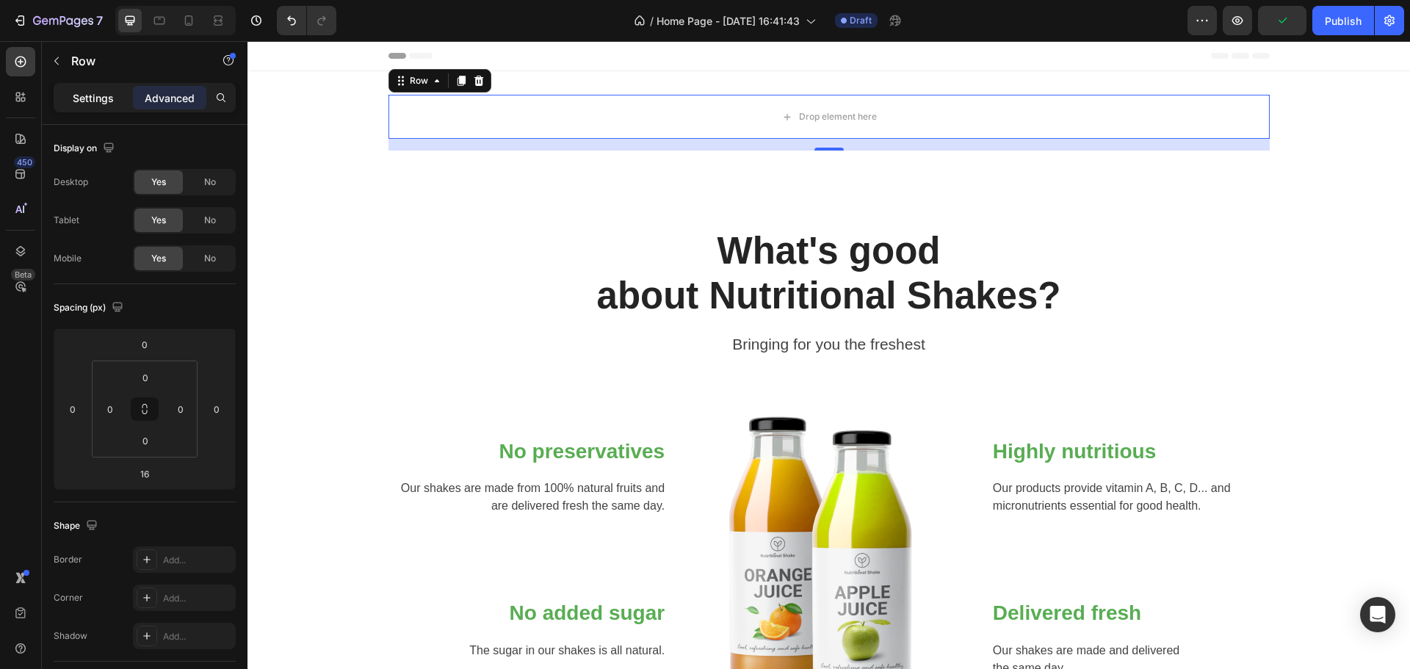
click at [98, 104] on p "Settings" at bounding box center [93, 97] width 41 height 15
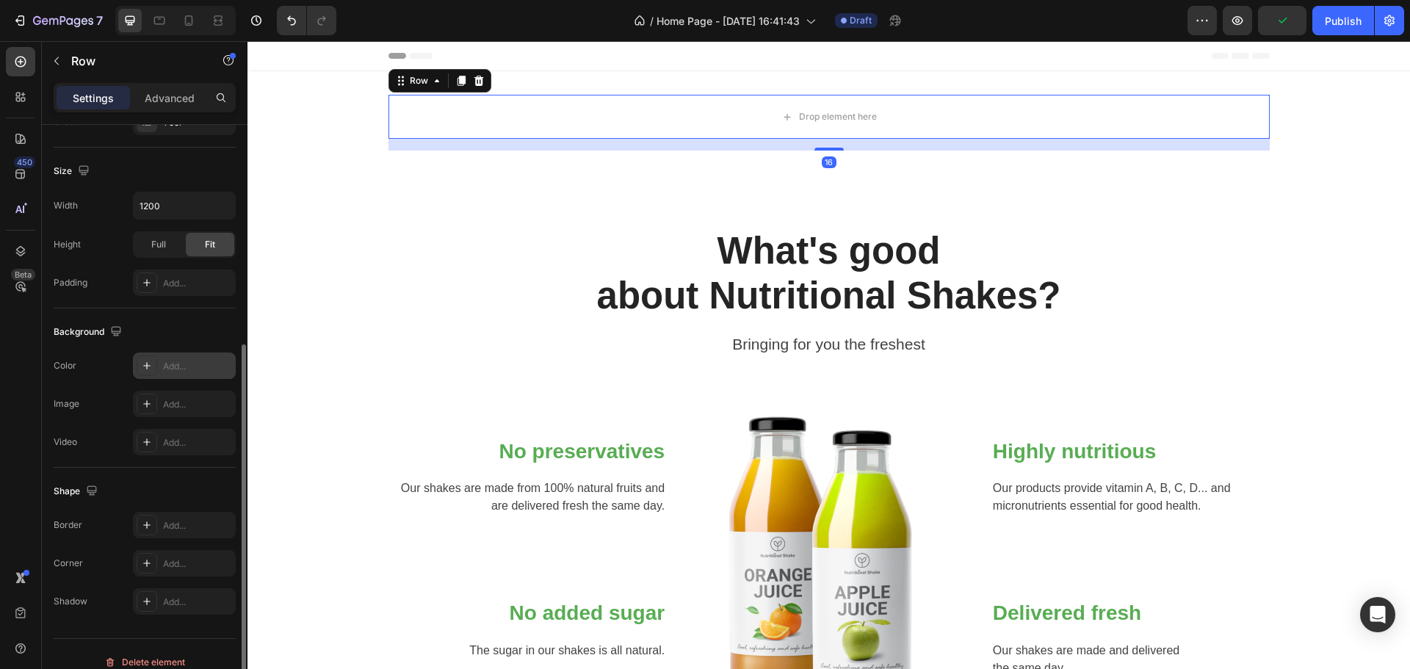
scroll to position [310, 0]
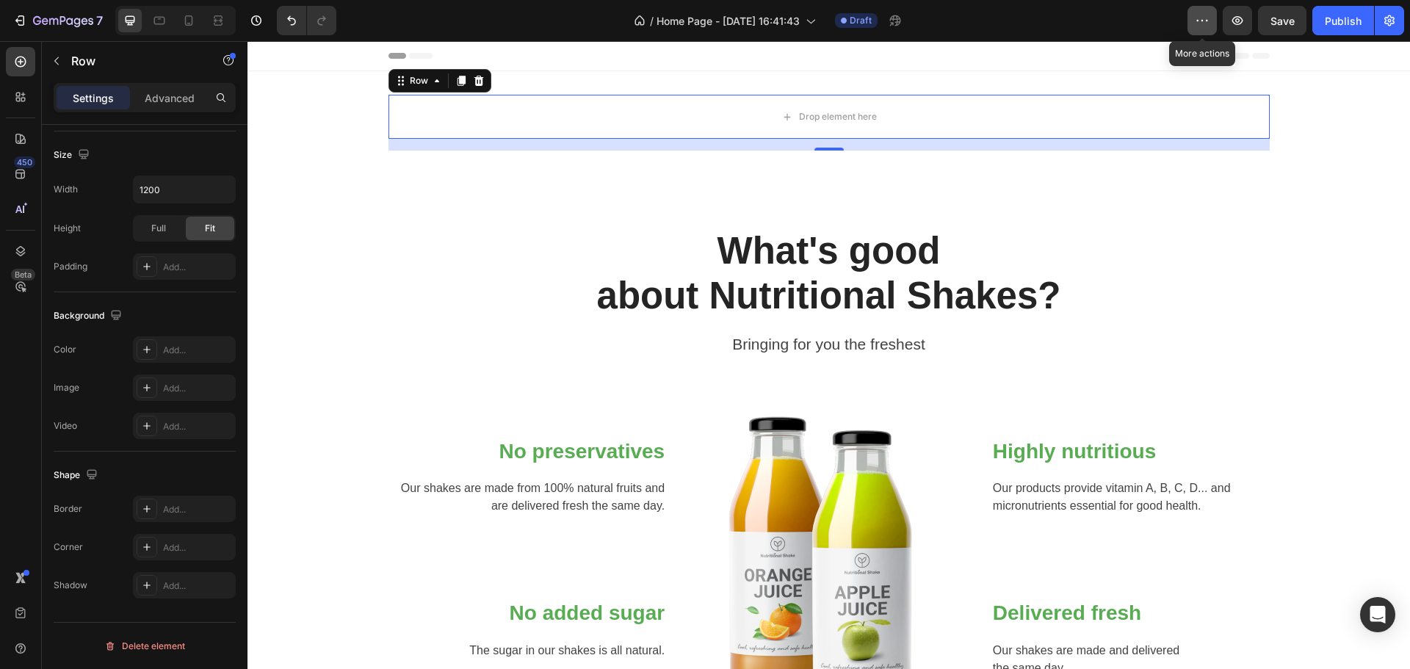
click at [1203, 15] on icon "button" at bounding box center [1202, 20] width 15 height 15
click at [26, 28] on div "7" at bounding box center [57, 21] width 90 height 18
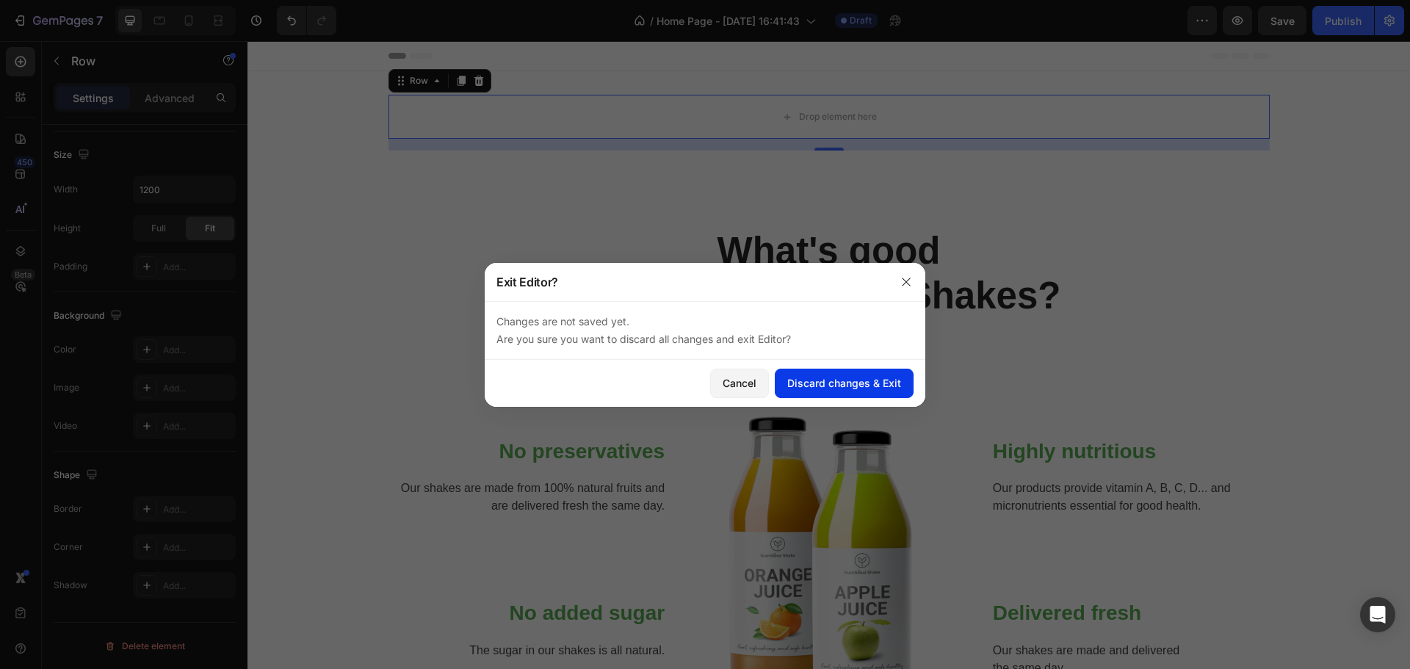
click at [852, 389] on div "Discard changes & Exit" at bounding box center [844, 382] width 114 height 15
